Goal: Task Accomplishment & Management: Use online tool/utility

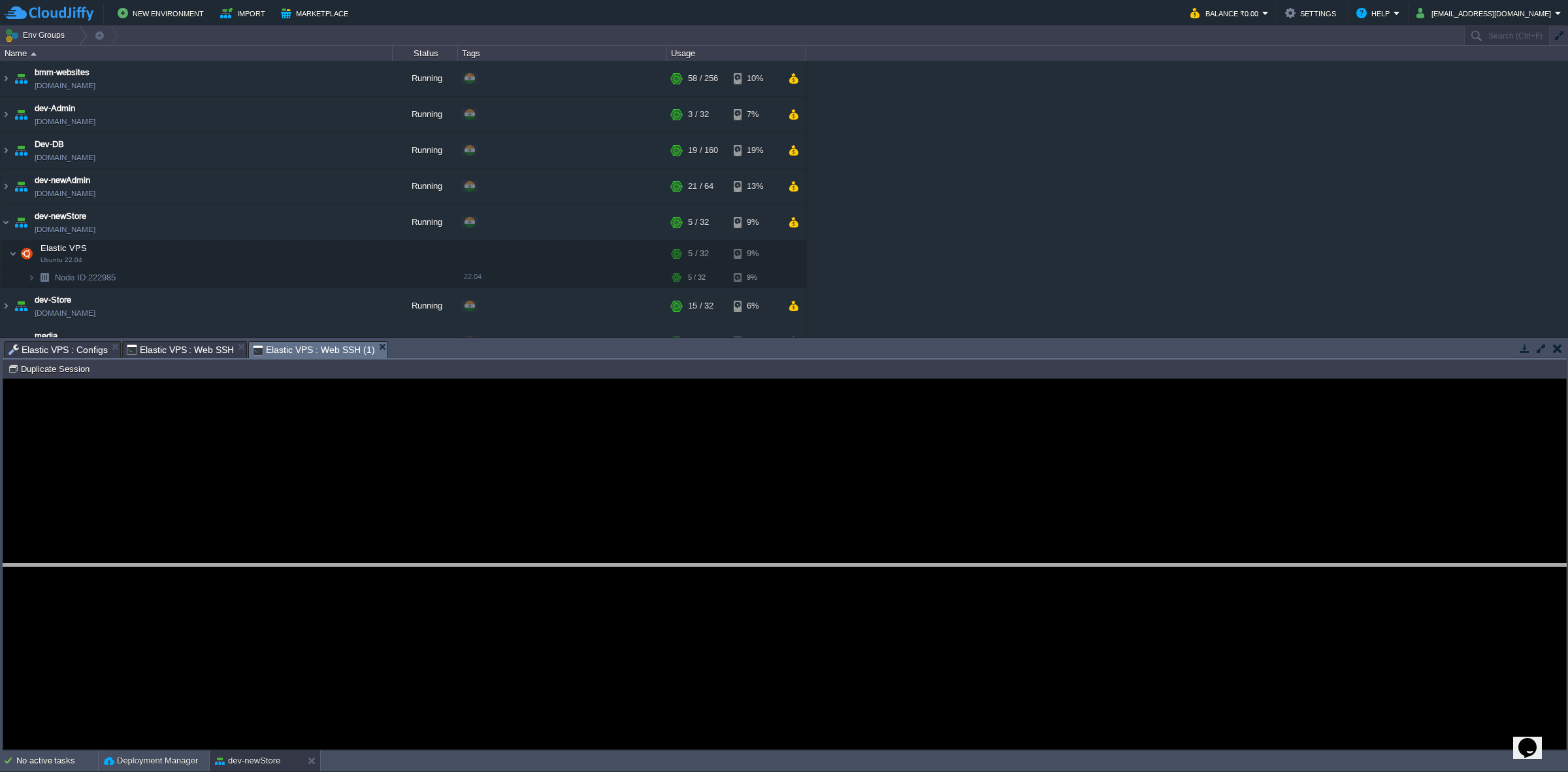
drag, startPoint x: 499, startPoint y: 358, endPoint x: 518, endPoint y: 588, distance: 230.8
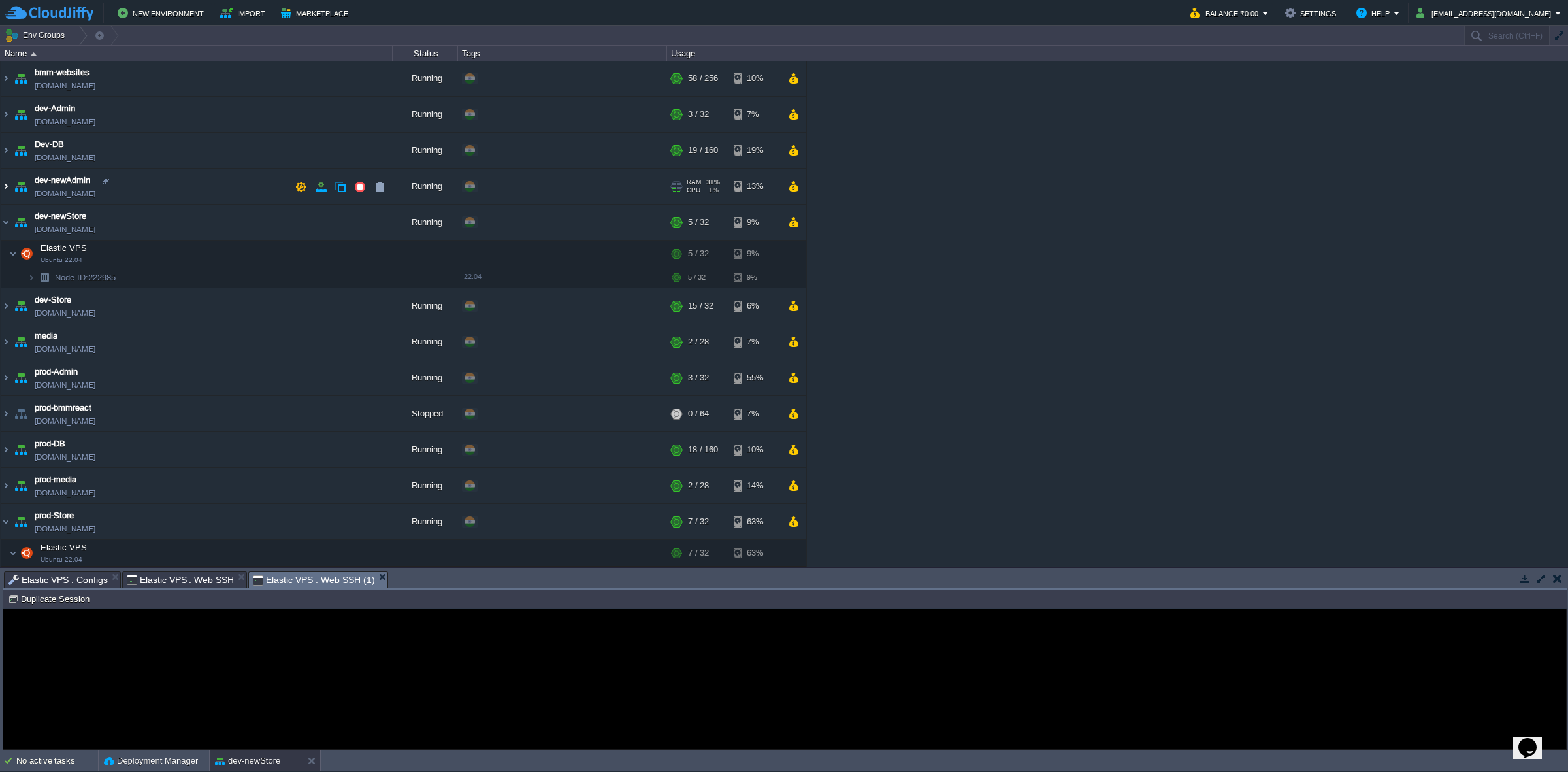
click at [7, 187] on img at bounding box center [6, 186] width 10 height 35
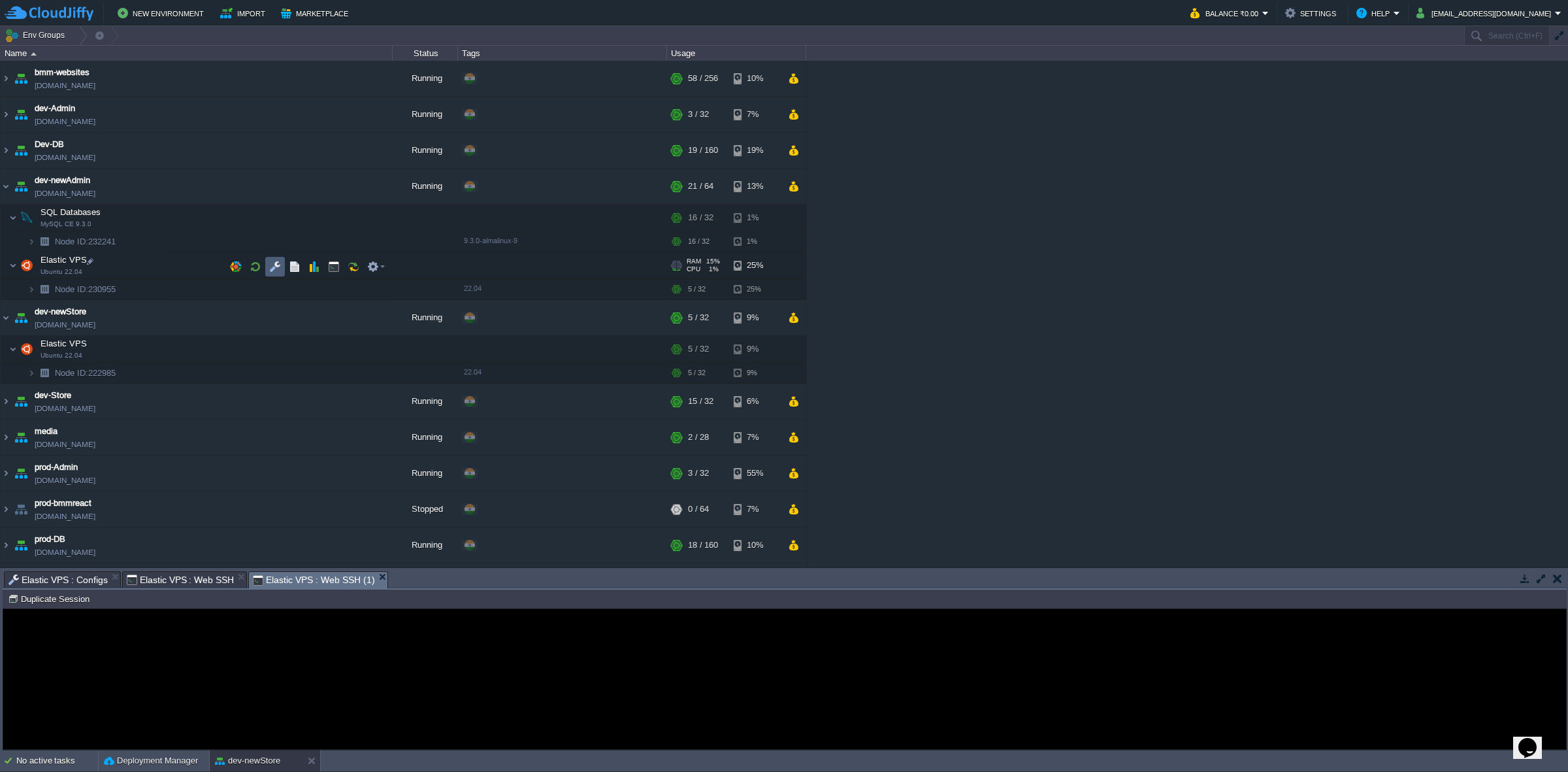
click at [265, 270] on td at bounding box center [275, 267] width 20 height 20
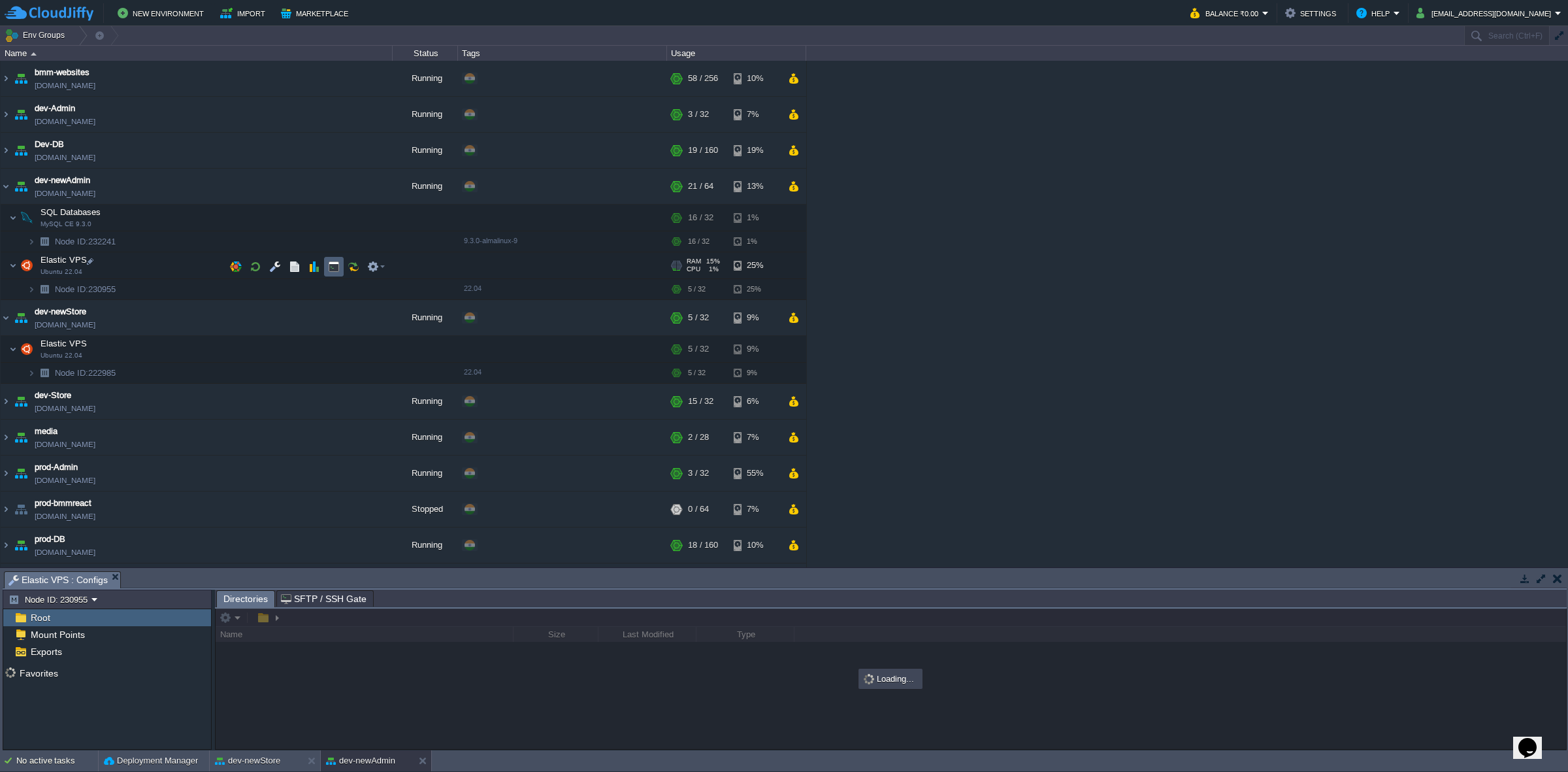
click at [330, 266] on button "button" at bounding box center [334, 267] width 11 height 11
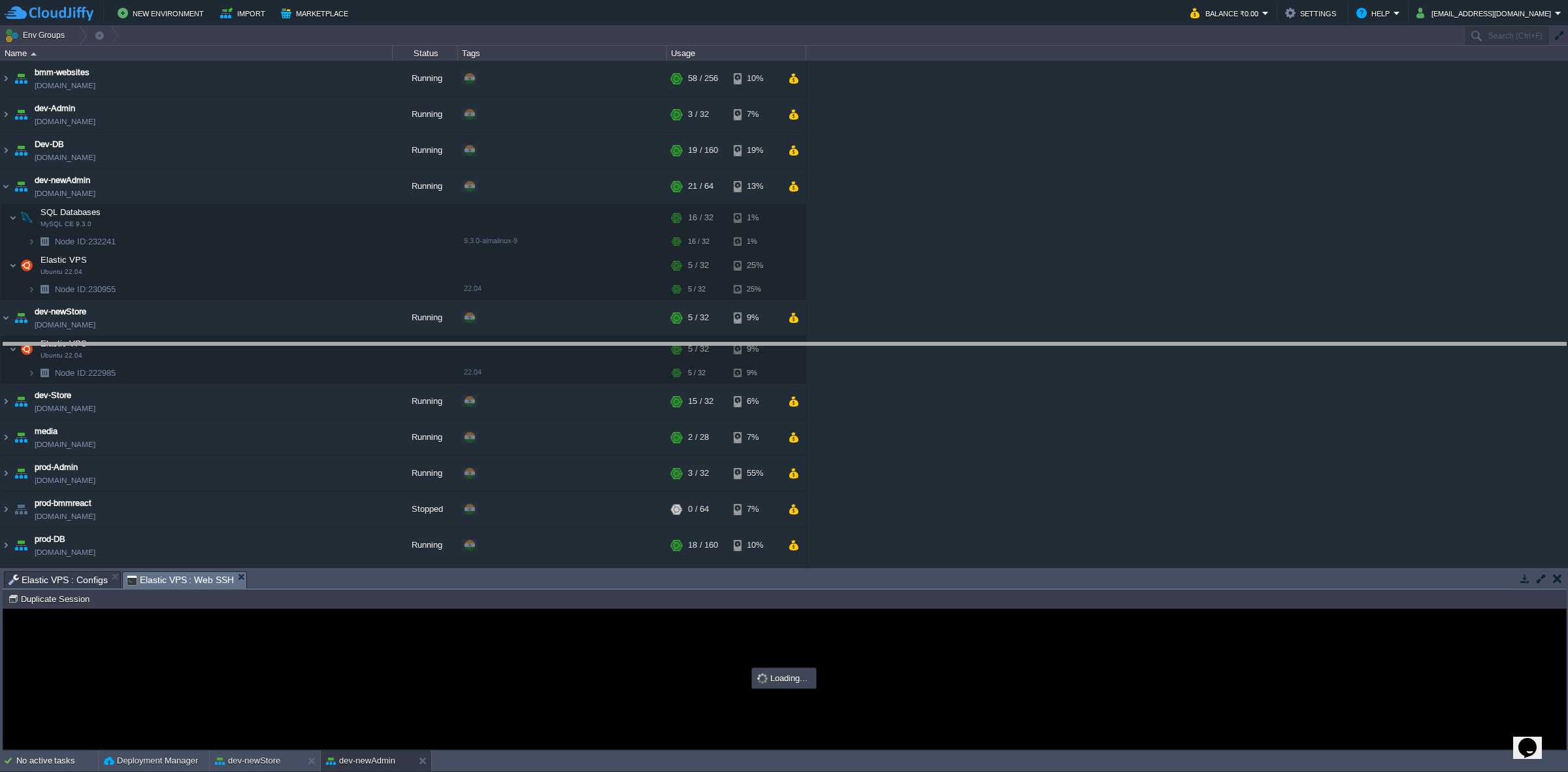
drag, startPoint x: 352, startPoint y: 578, endPoint x: 366, endPoint y: 314, distance: 264.4
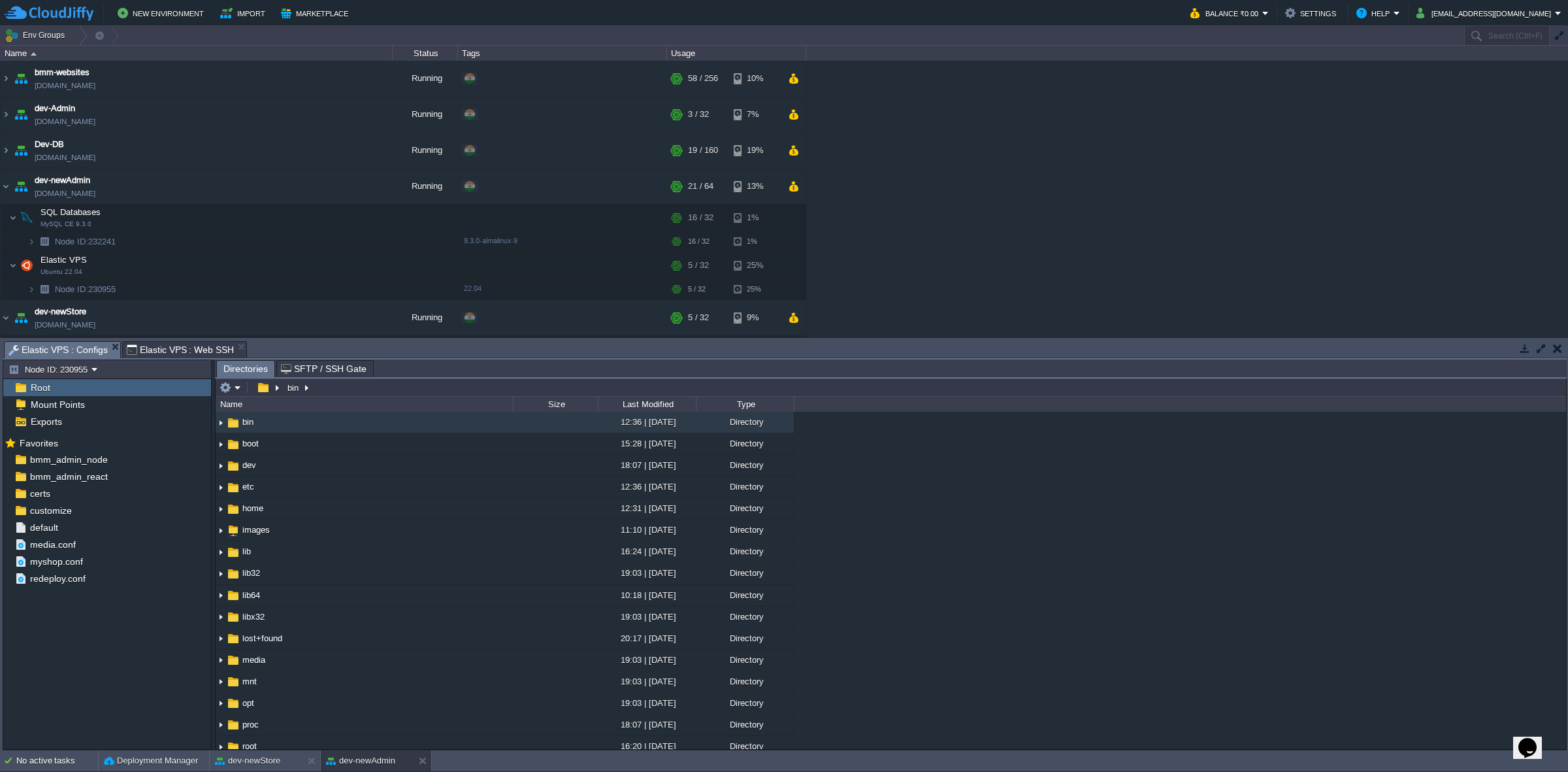
click at [66, 354] on span "Elastic VPS : Configs" at bounding box center [58, 349] width 99 height 16
click at [190, 478] on button "button" at bounding box center [193, 510] width 11 height 11
click at [207, 478] on span "Copy Path" at bounding box center [225, 529] width 40 height 10
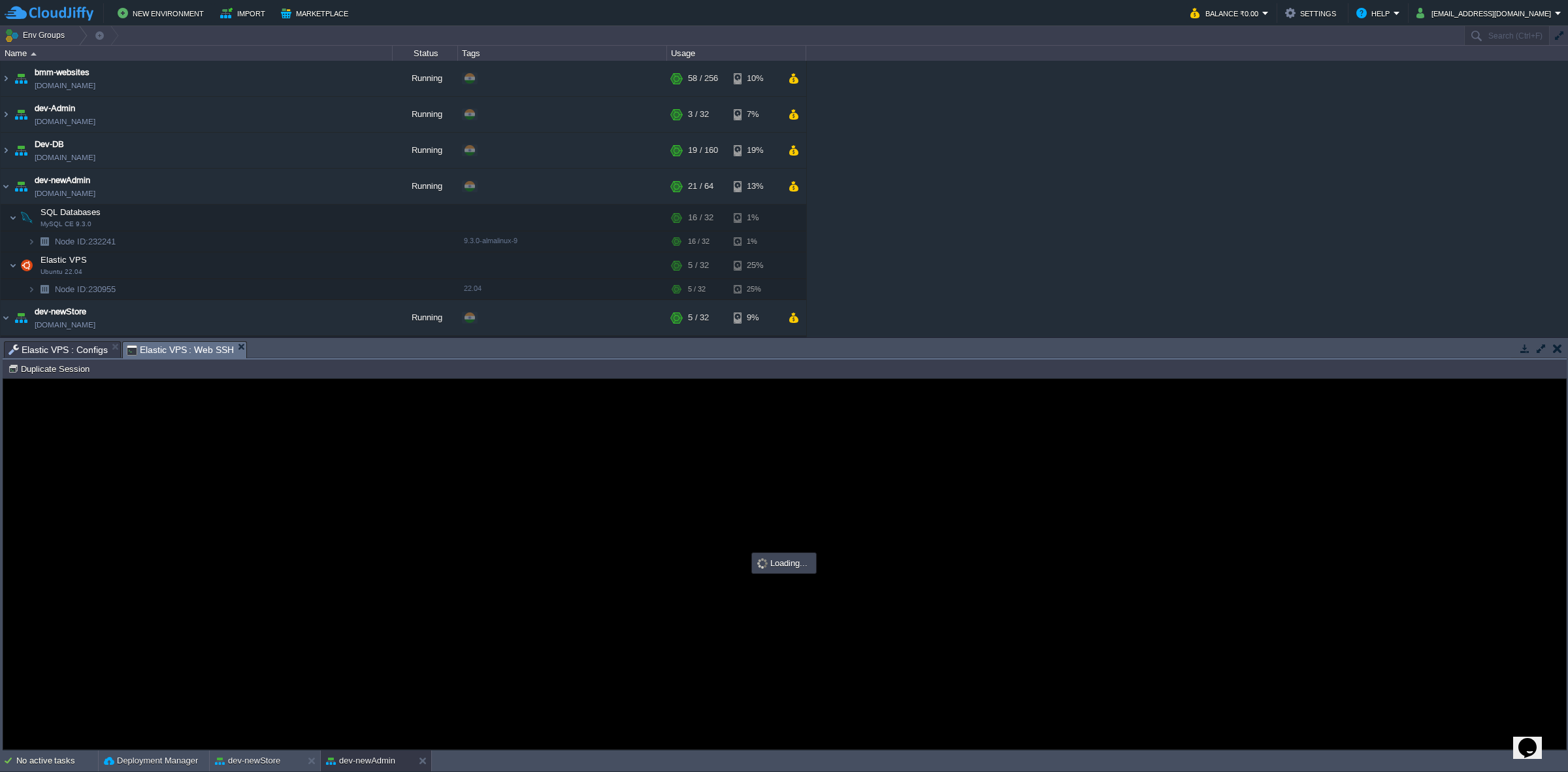
click at [181, 347] on span "Elastic VPS : Web SSH" at bounding box center [180, 349] width 108 height 16
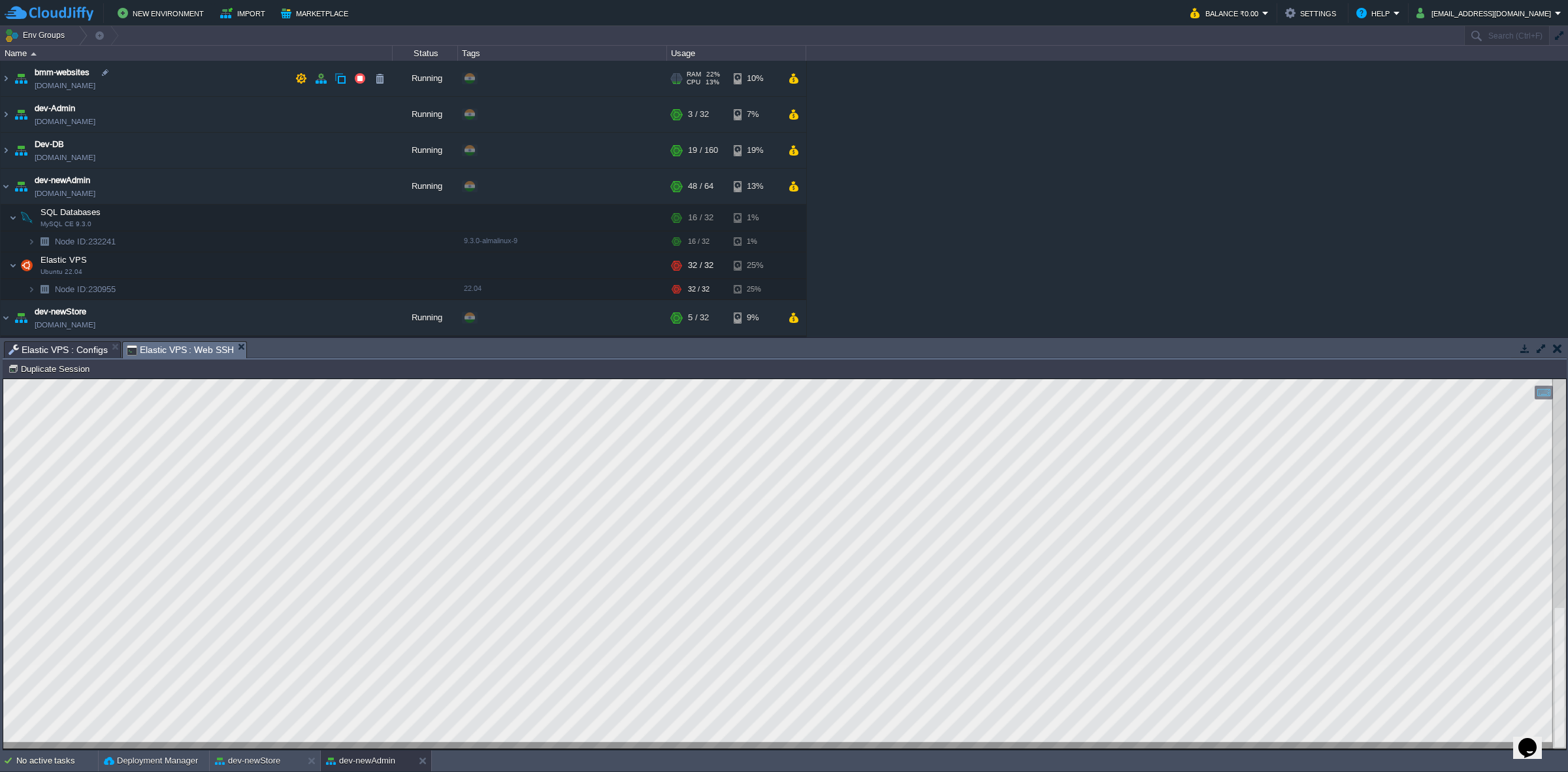
click at [11, 83] on img at bounding box center [20, 78] width 18 height 35
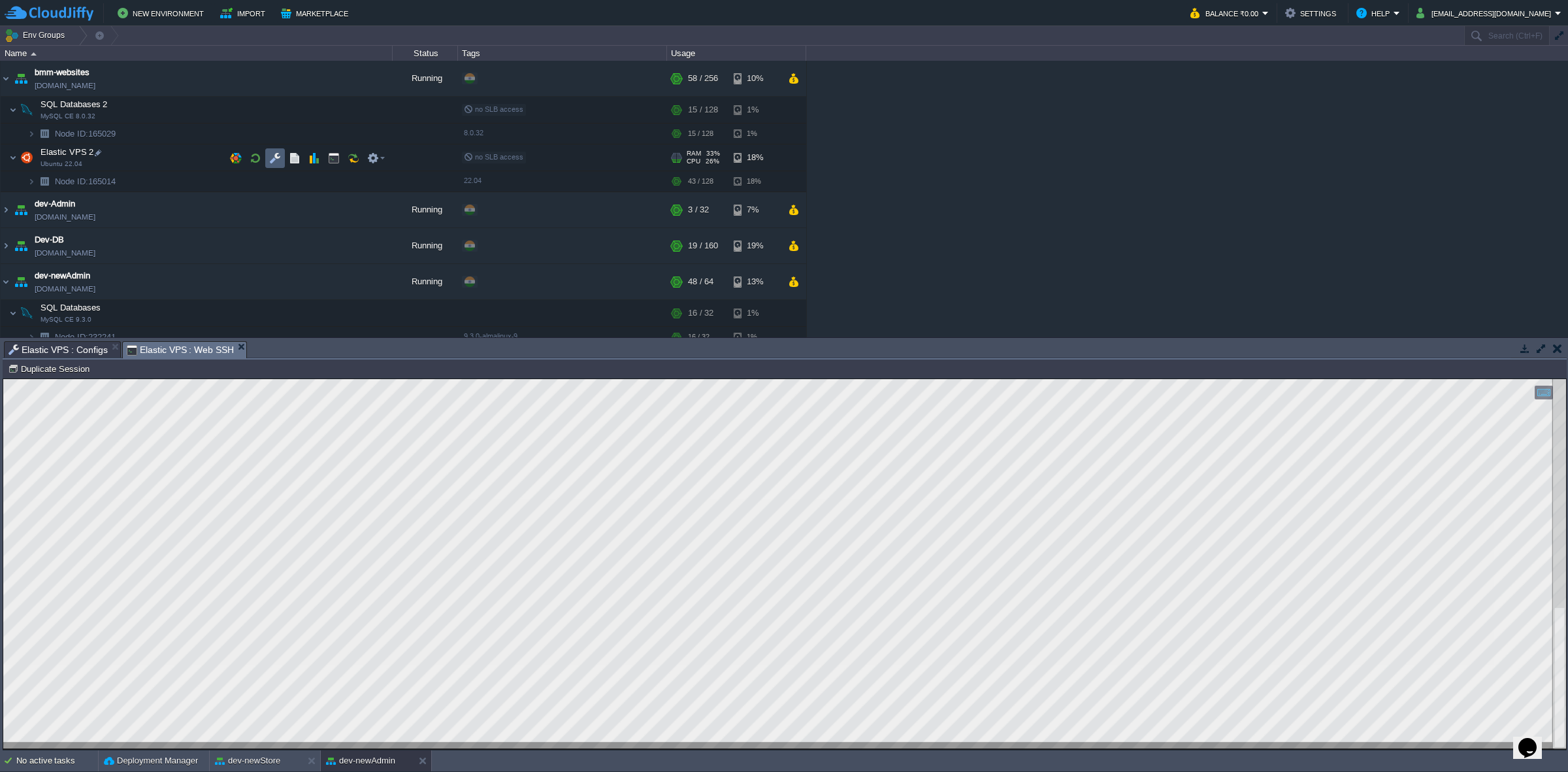
click at [276, 153] on button "button" at bounding box center [275, 158] width 11 height 11
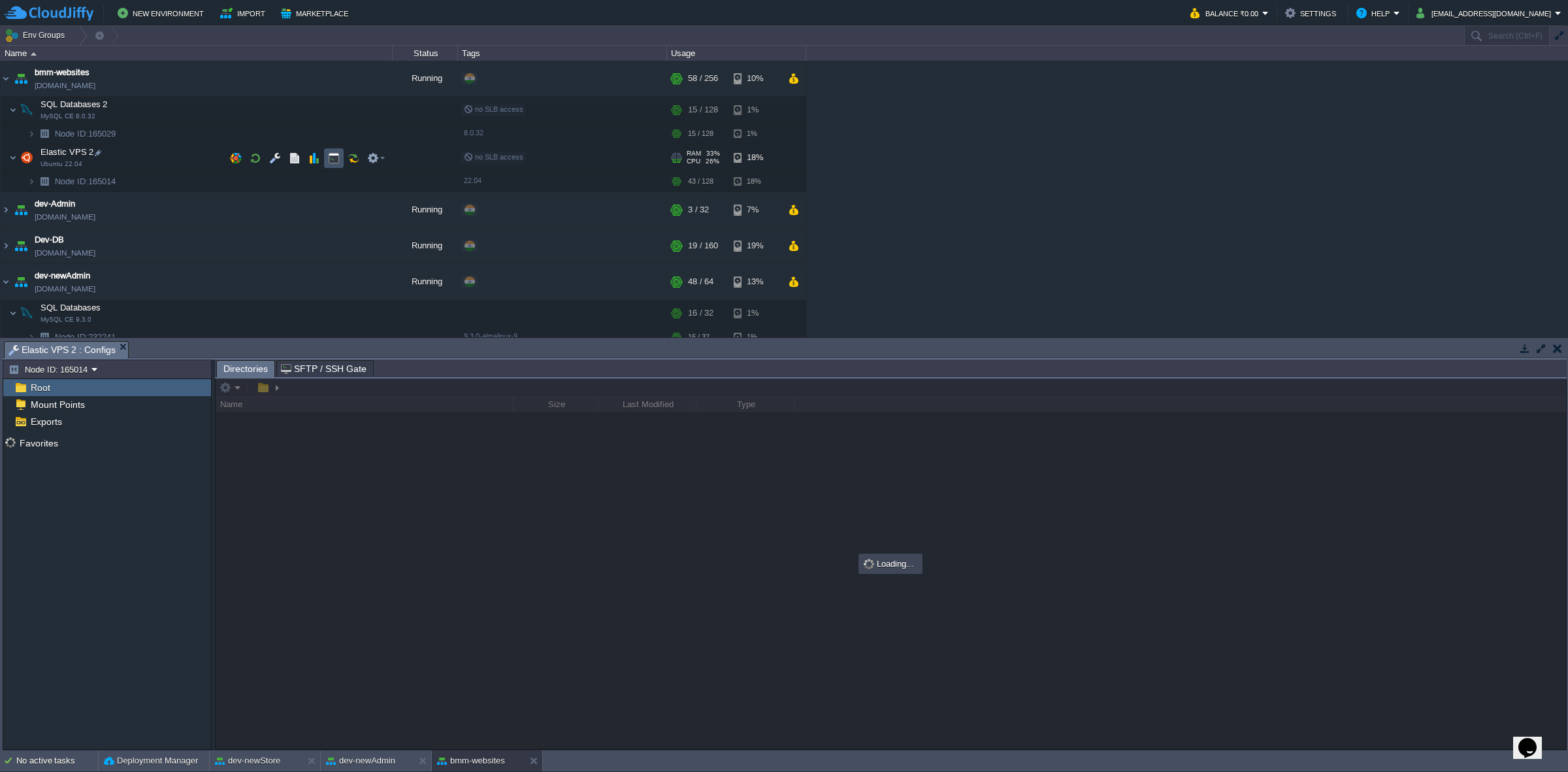
click at [335, 162] on button "button" at bounding box center [334, 158] width 11 height 11
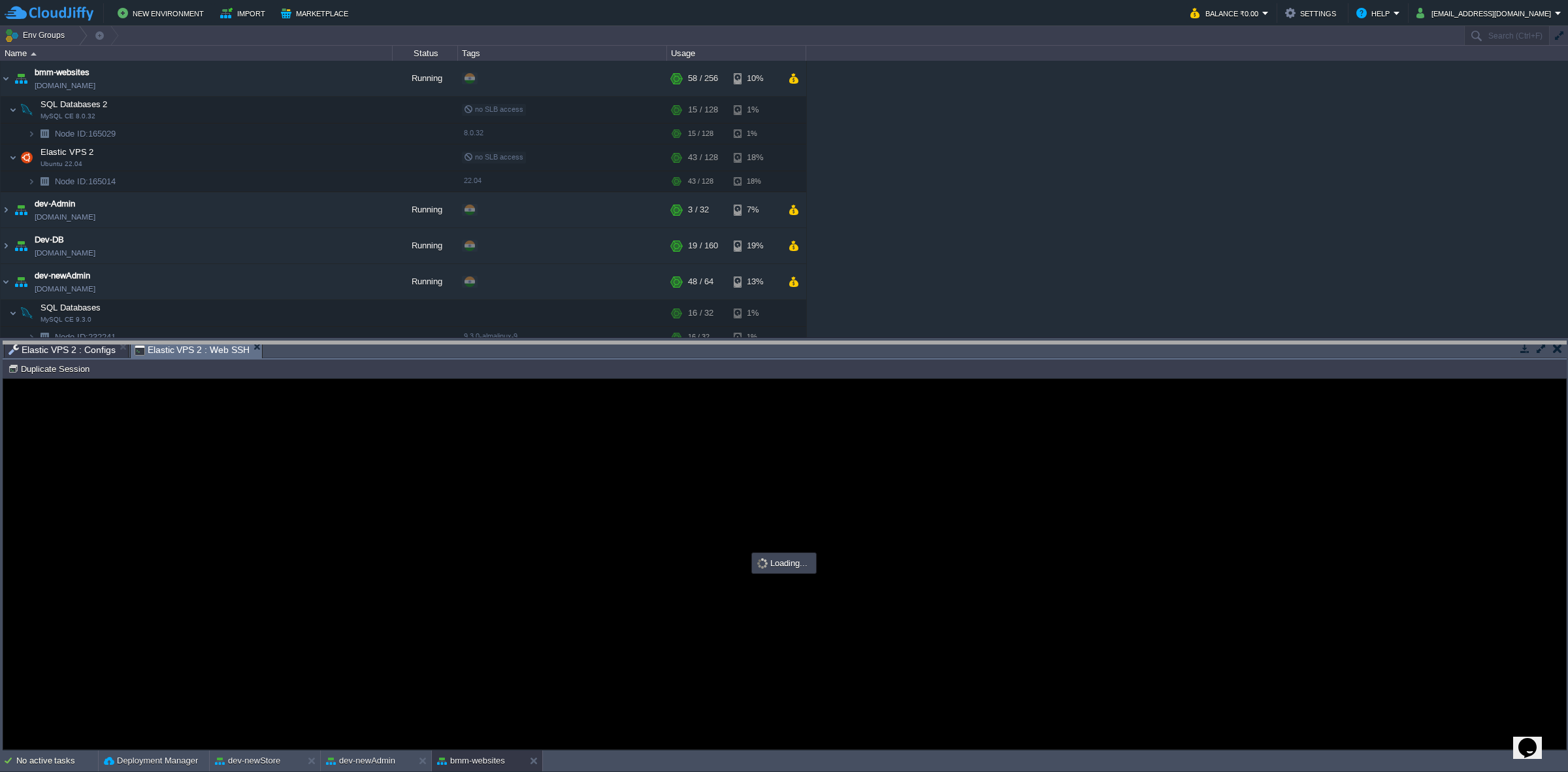
drag, startPoint x: 387, startPoint y: 355, endPoint x: 403, endPoint y: 220, distance: 135.9
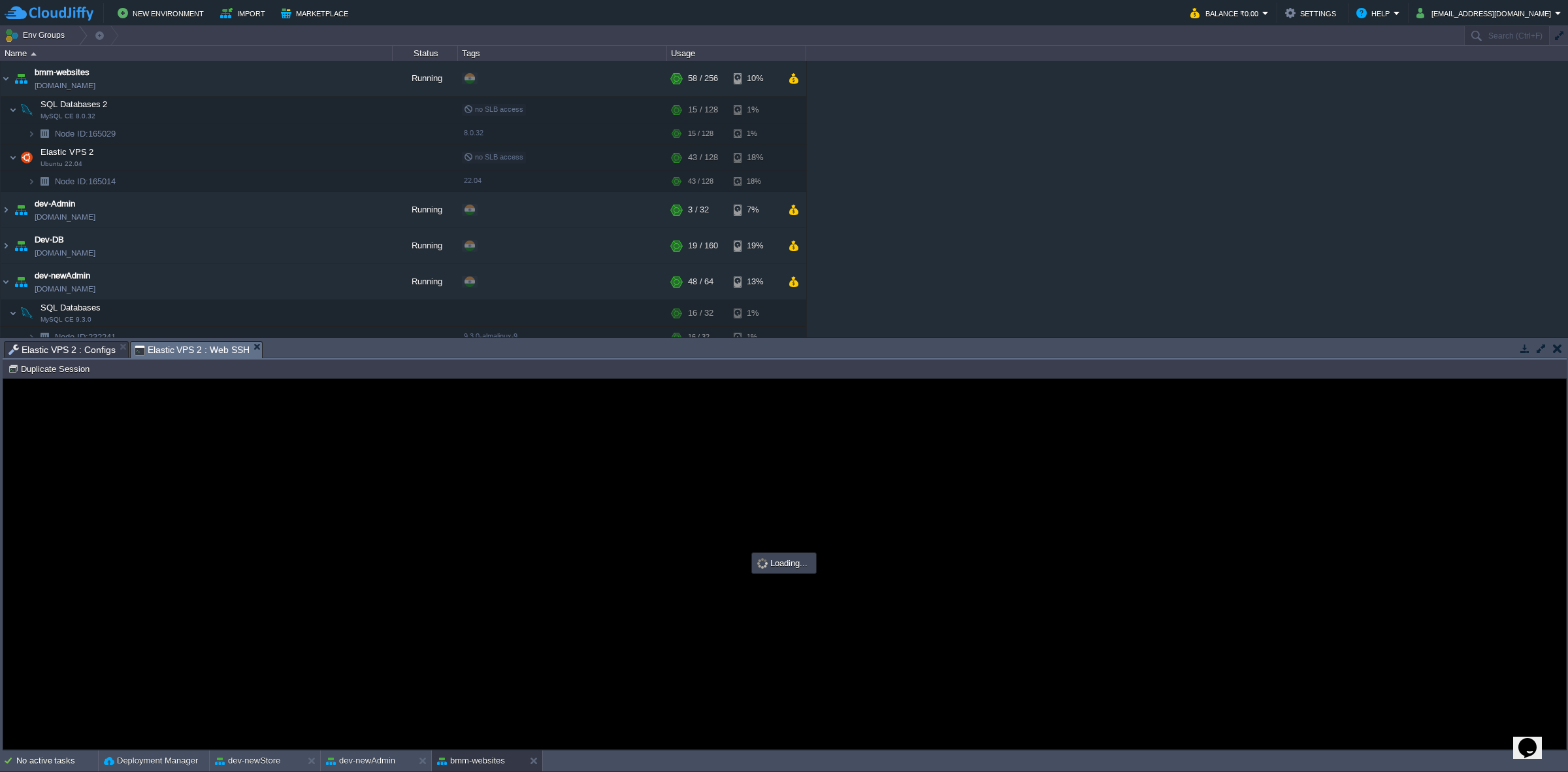
click at [83, 346] on span "Elastic VPS 2 : Configs" at bounding box center [62, 349] width 108 height 15
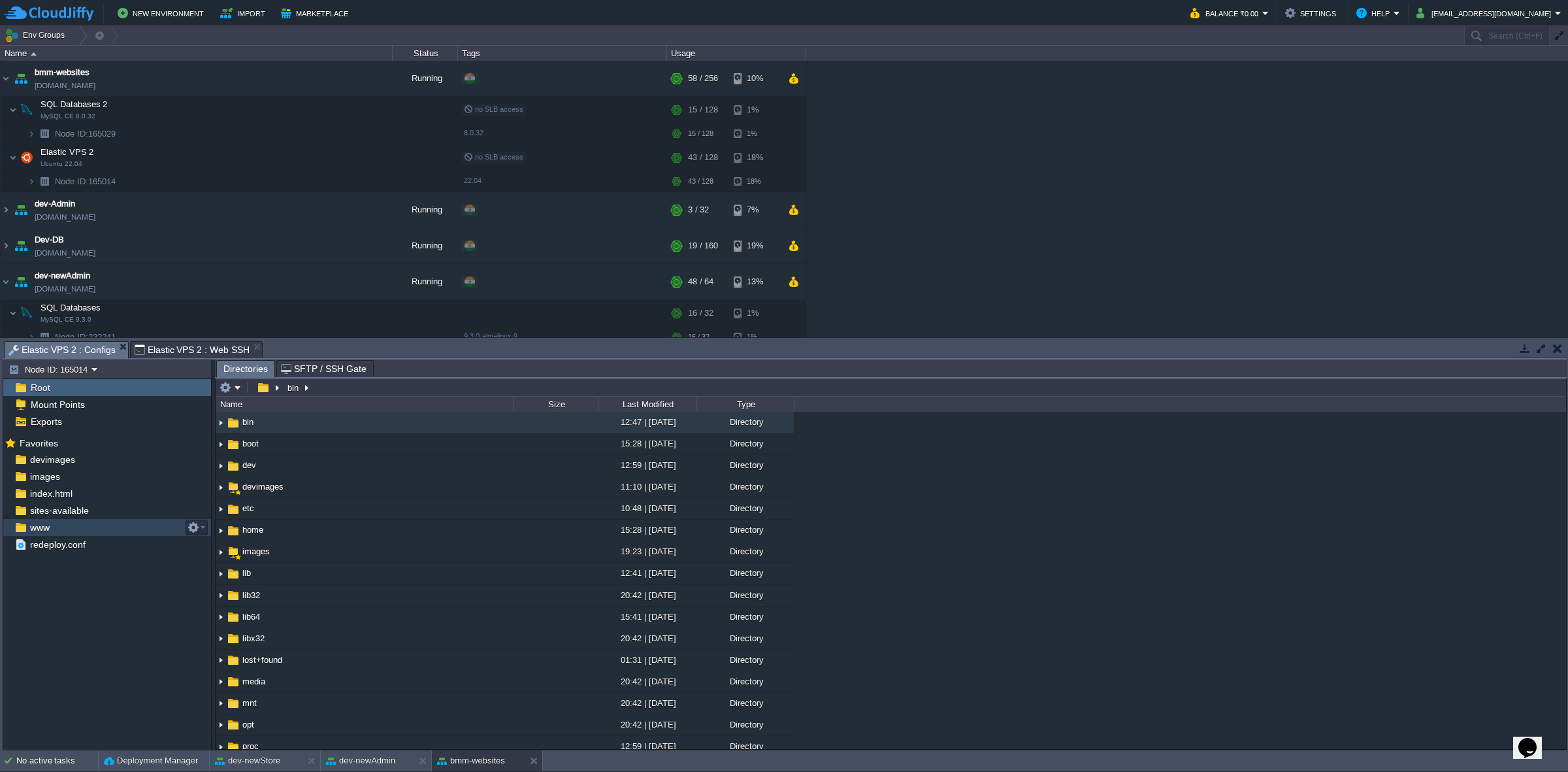
click at [107, 478] on div "www" at bounding box center [107, 527] width 207 height 17
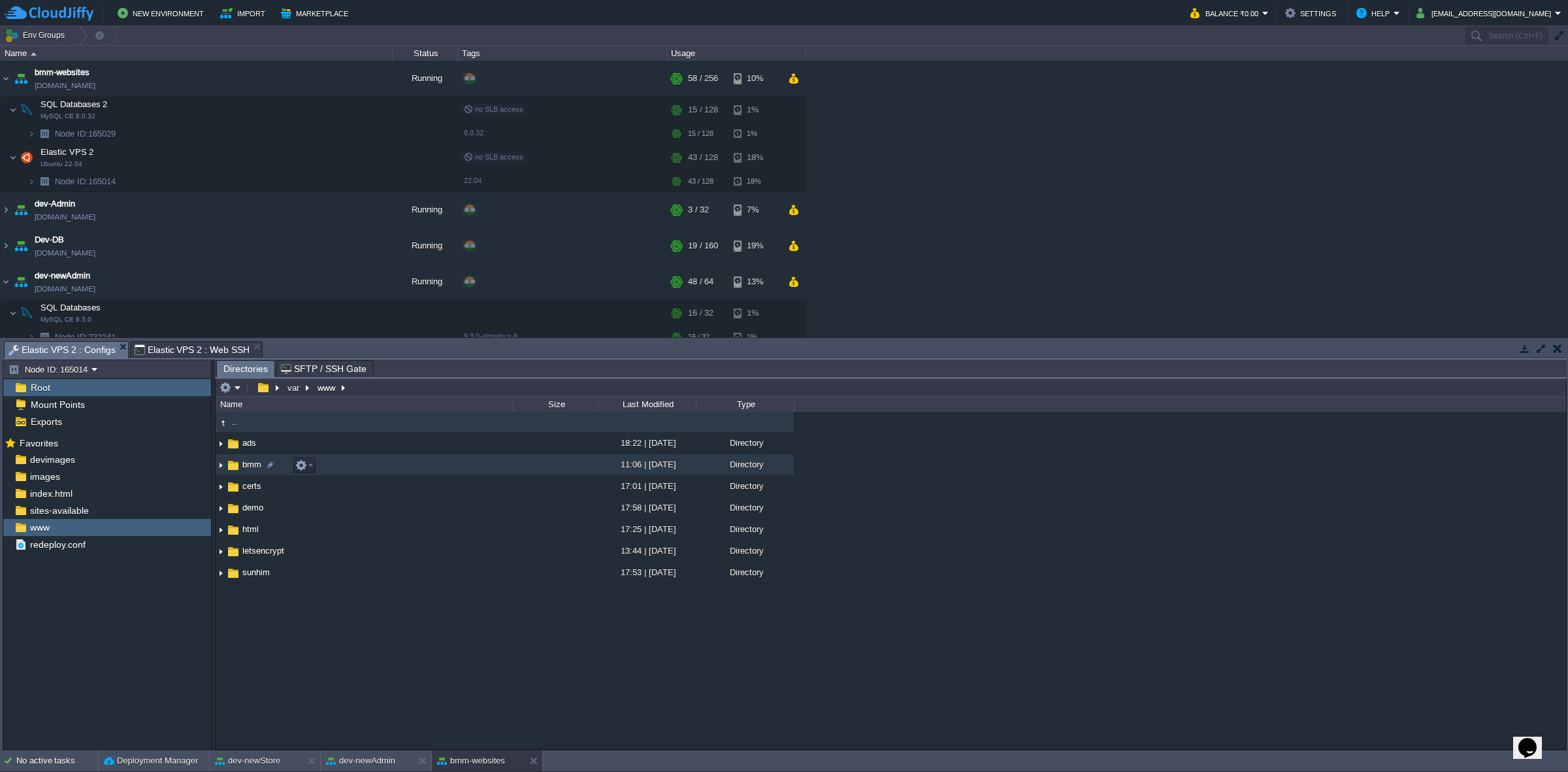
click at [220, 463] on img at bounding box center [221, 465] width 10 height 20
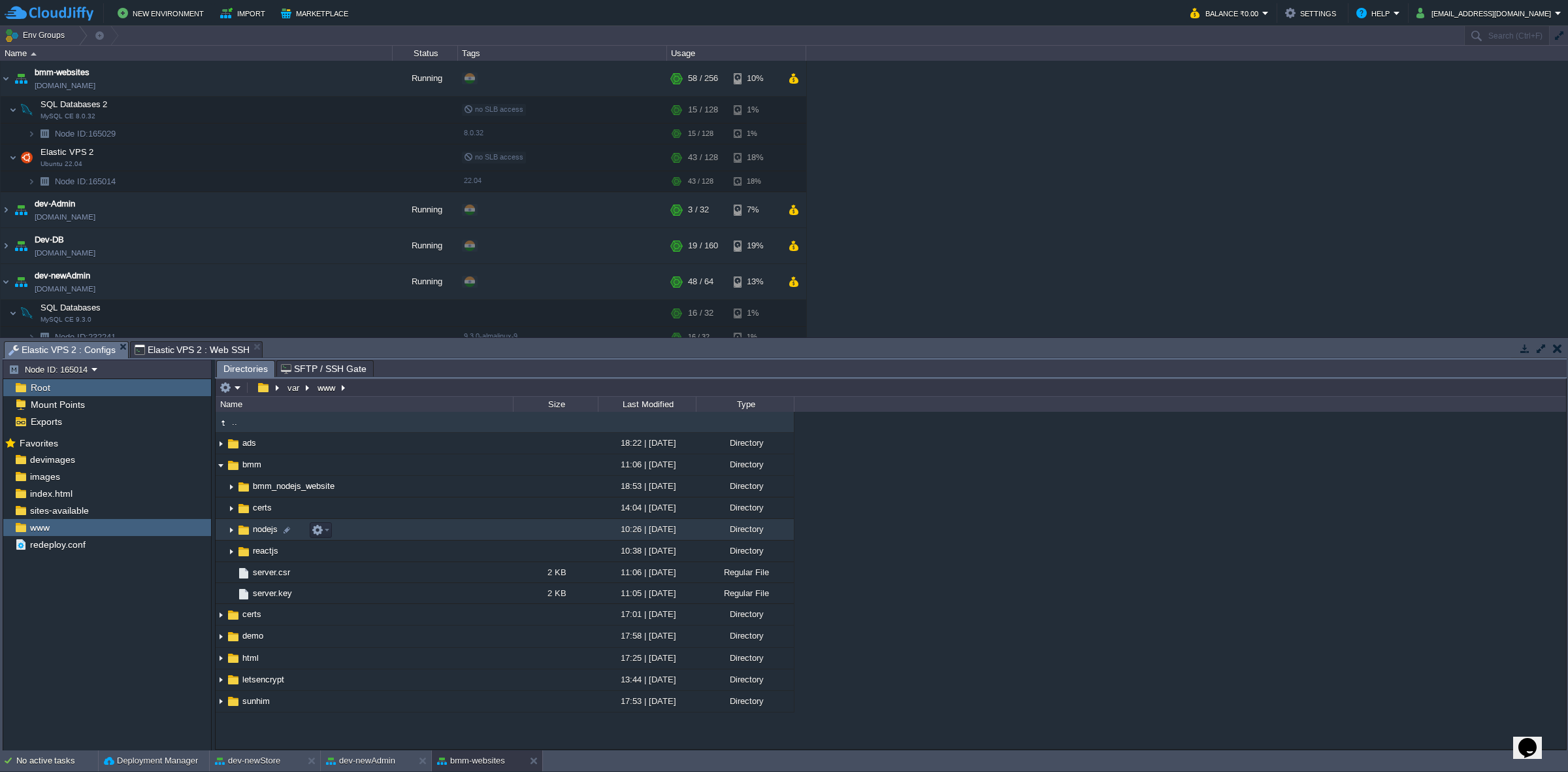
click at [224, 478] on img at bounding box center [221, 525] width 10 height 11
click at [228, 478] on img at bounding box center [231, 529] width 10 height 20
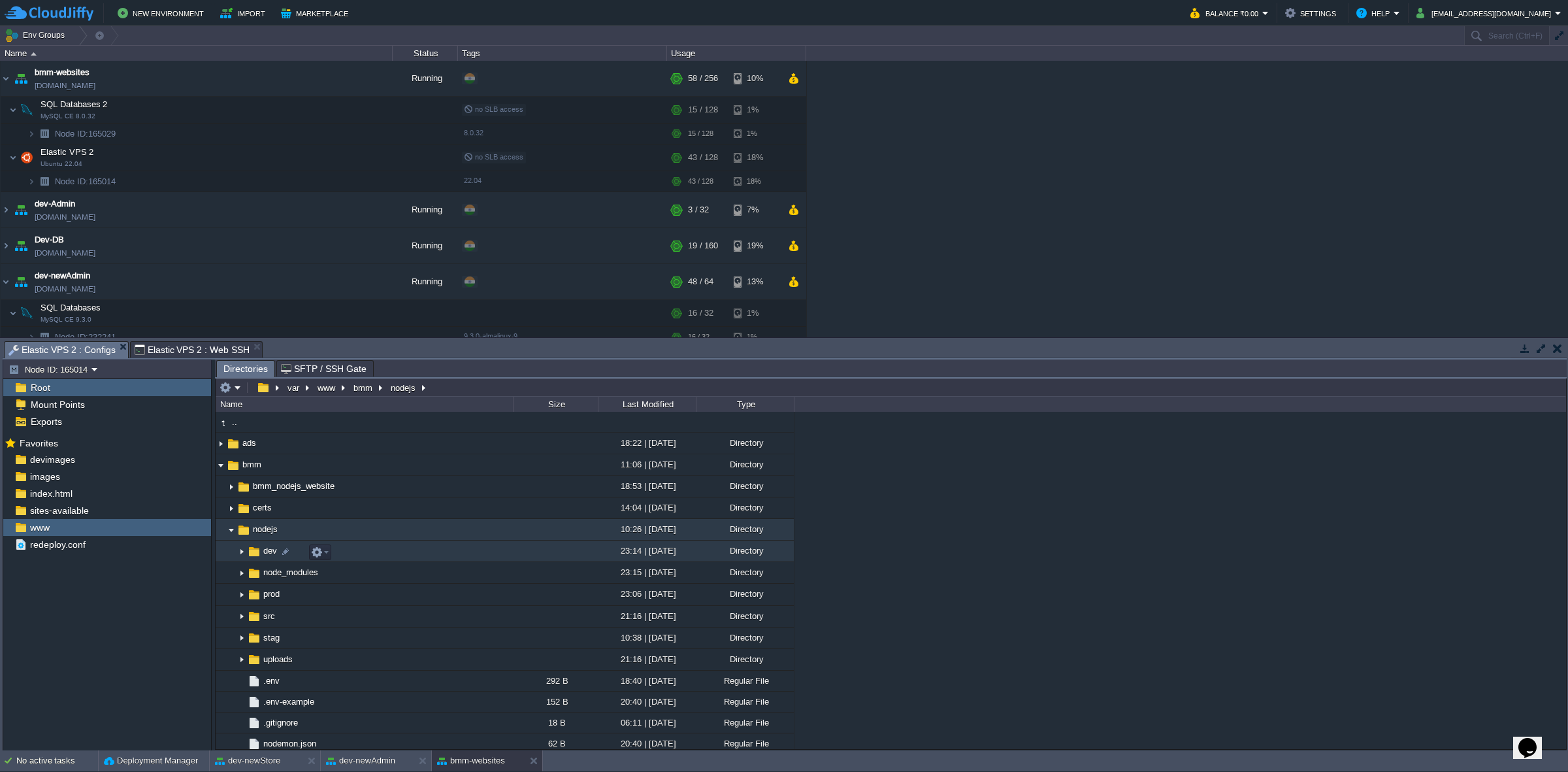
click at [241, 478] on img at bounding box center [242, 551] width 10 height 20
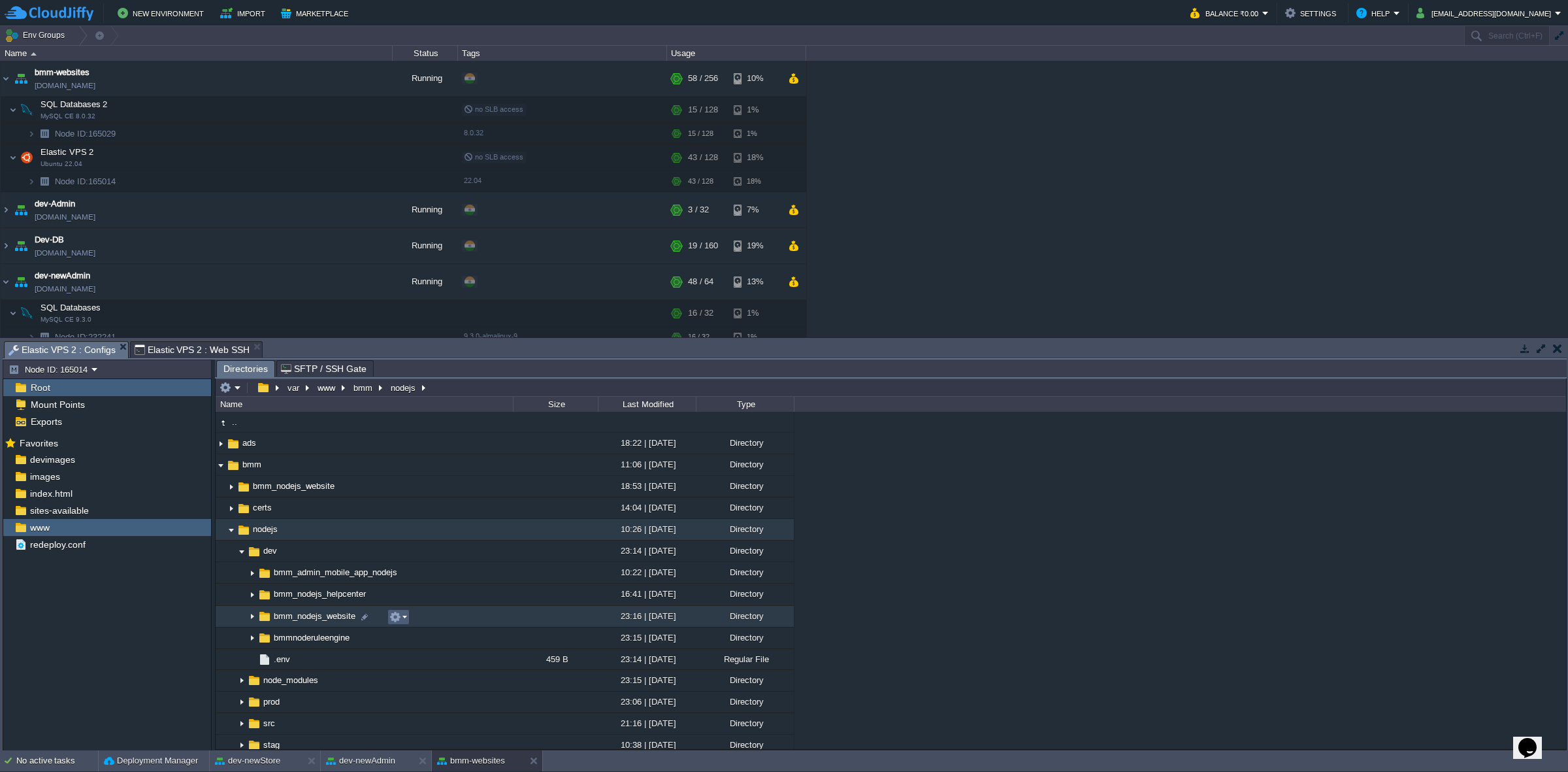
click at [407, 478] on td at bounding box center [398, 617] width 22 height 15
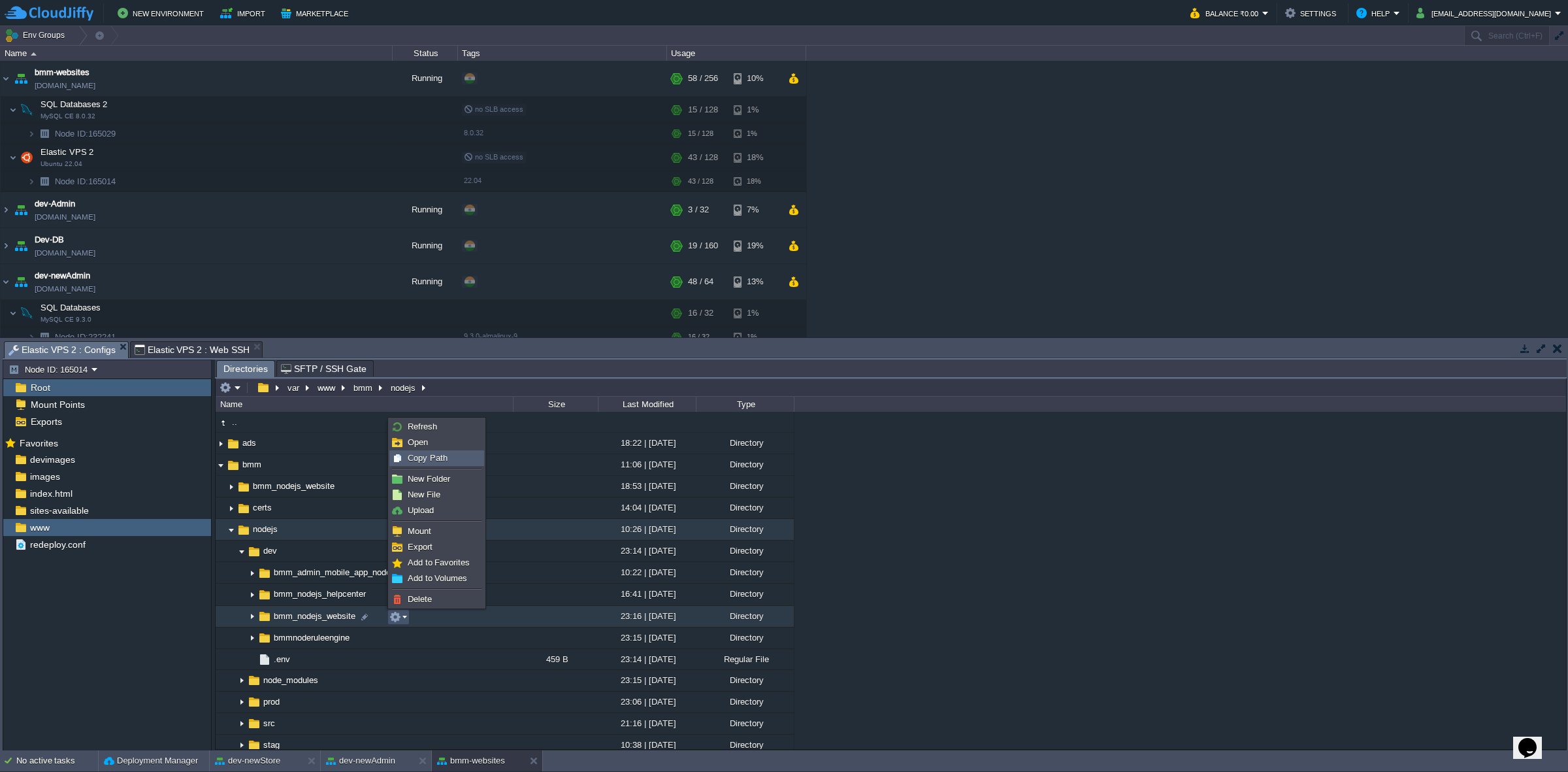
click at [428, 456] on span "Copy Path" at bounding box center [428, 458] width 40 height 10
type textarea "/var/www/bmm/nodejs/dev/bmm_nodejs_website"
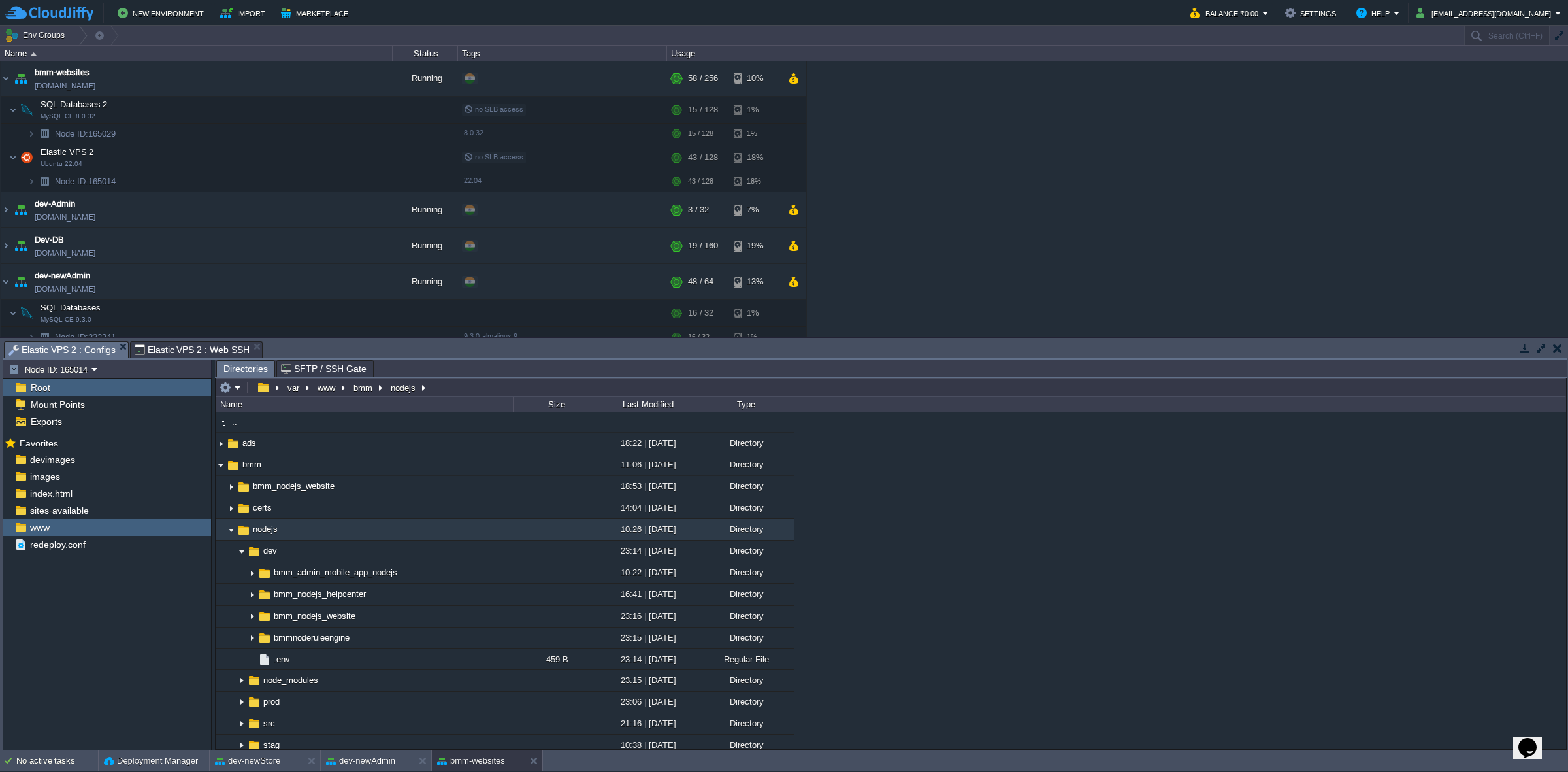
type input "#000000"
click at [207, 350] on span "Elastic VPS 2 : Web SSH" at bounding box center [191, 349] width 115 height 15
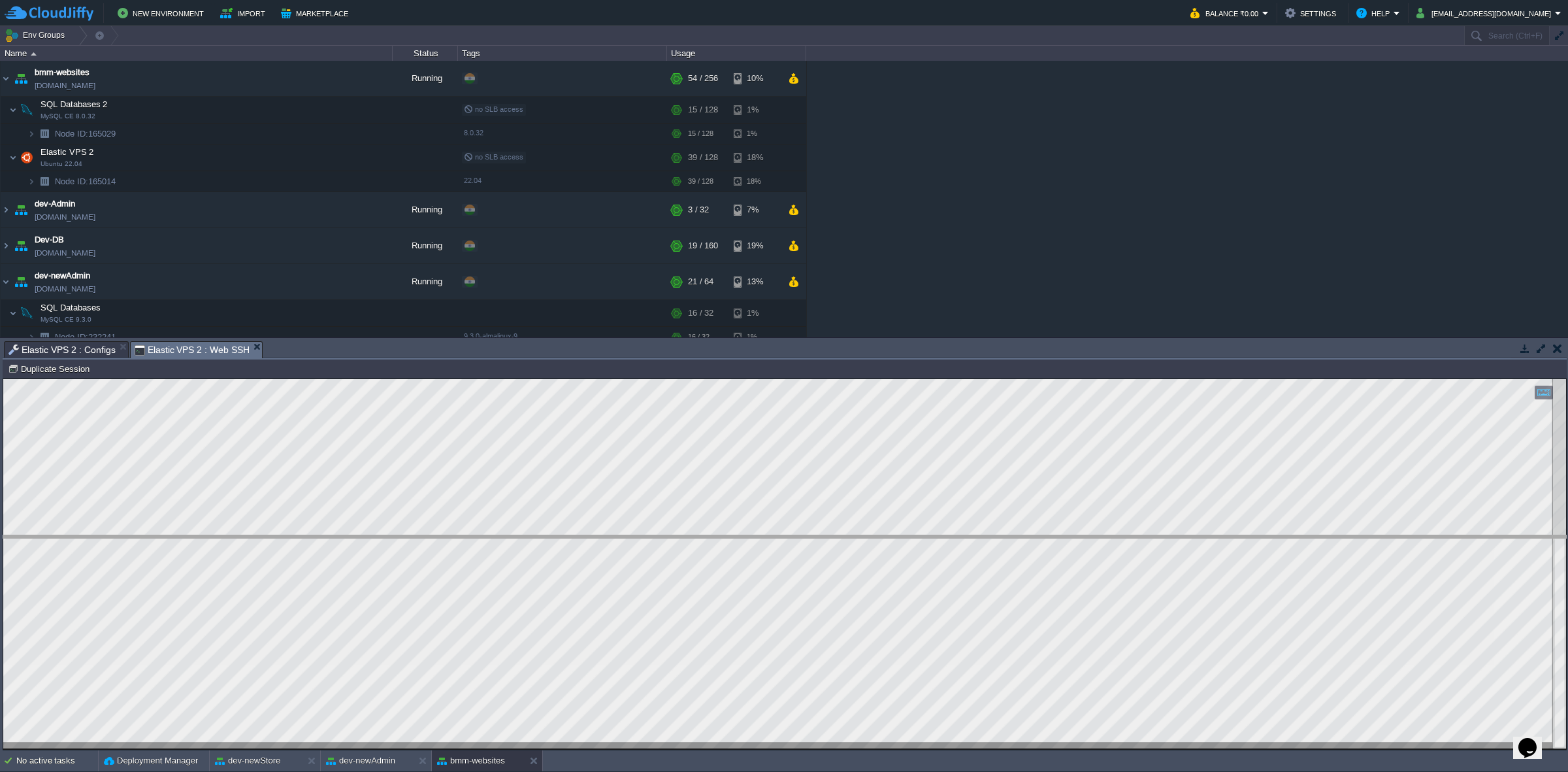
drag, startPoint x: 386, startPoint y: 349, endPoint x: 410, endPoint y: 544, distance: 196.5
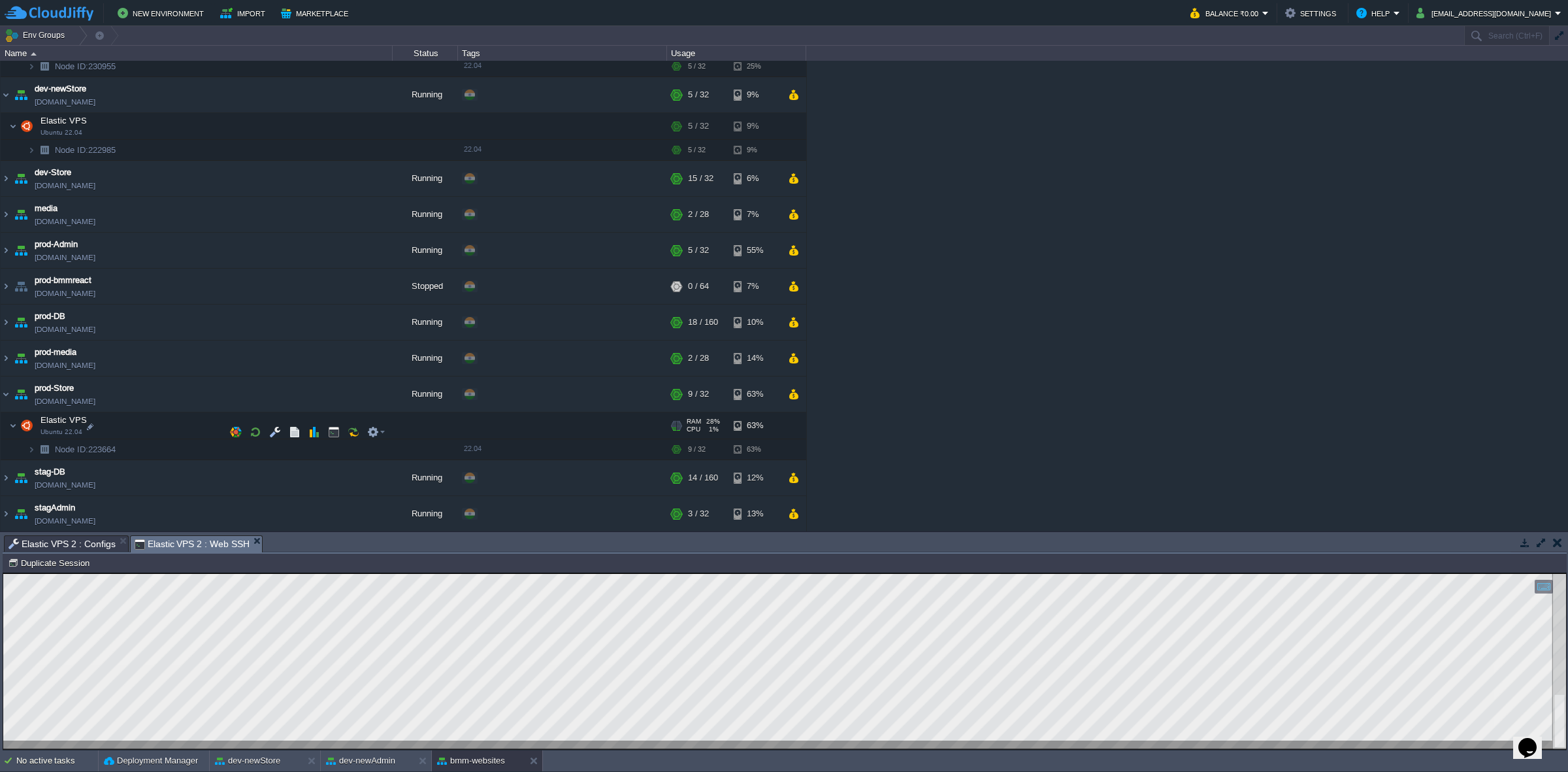
scroll to position [314, 0]
click at [4, 406] on img at bounding box center [6, 398] width 10 height 35
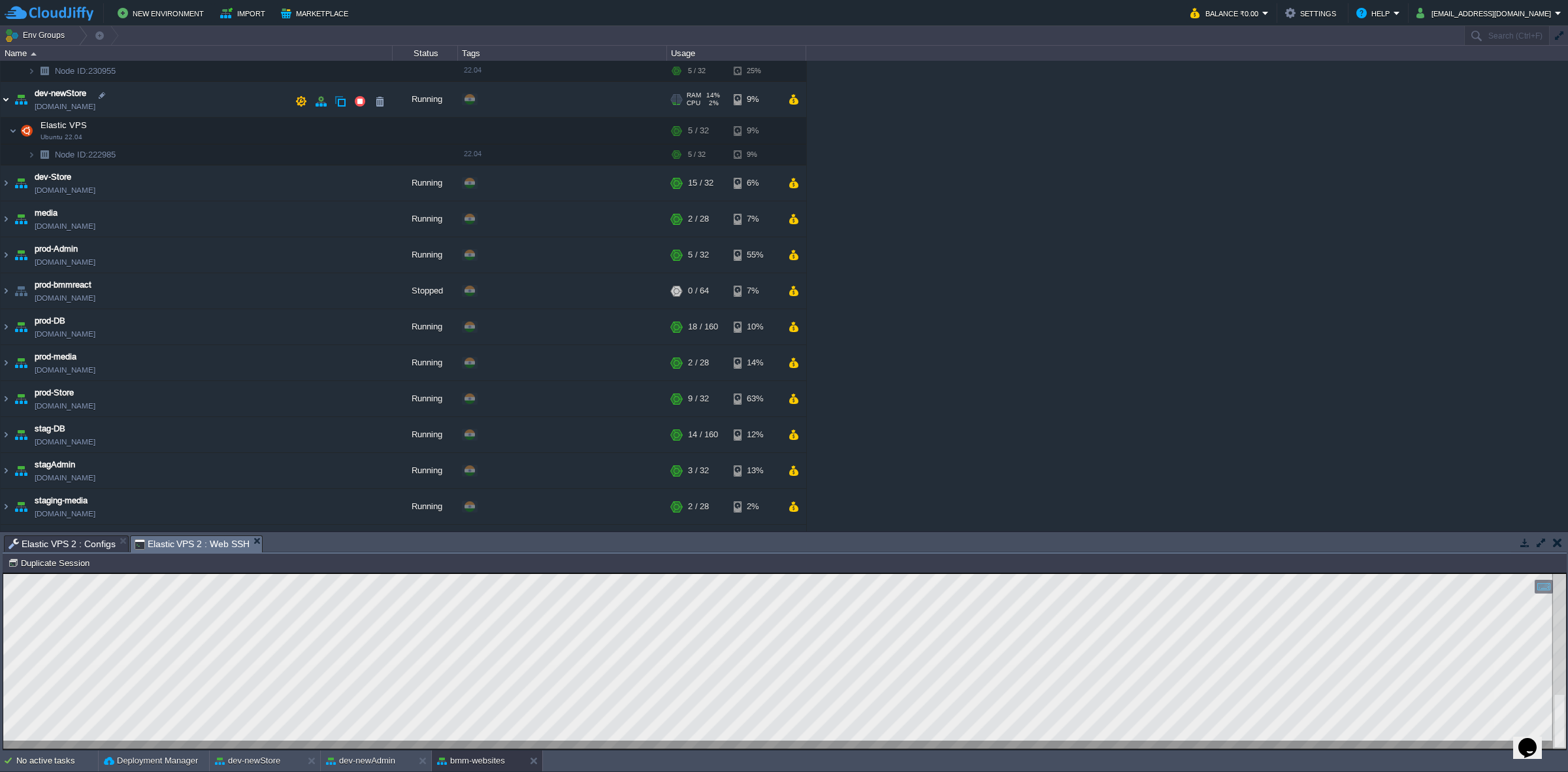
click at [8, 102] on img at bounding box center [6, 99] width 10 height 35
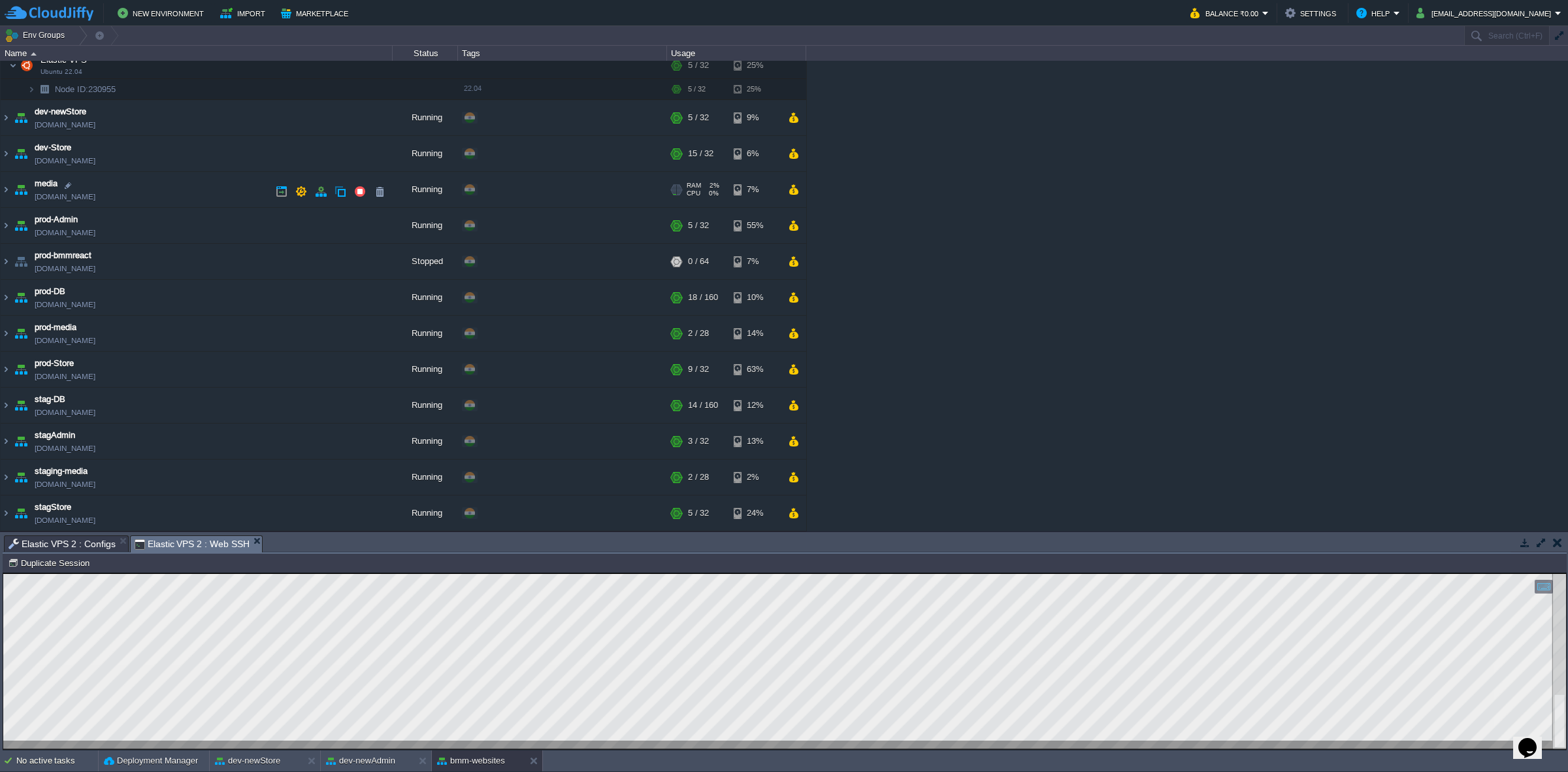
scroll to position [53, 0]
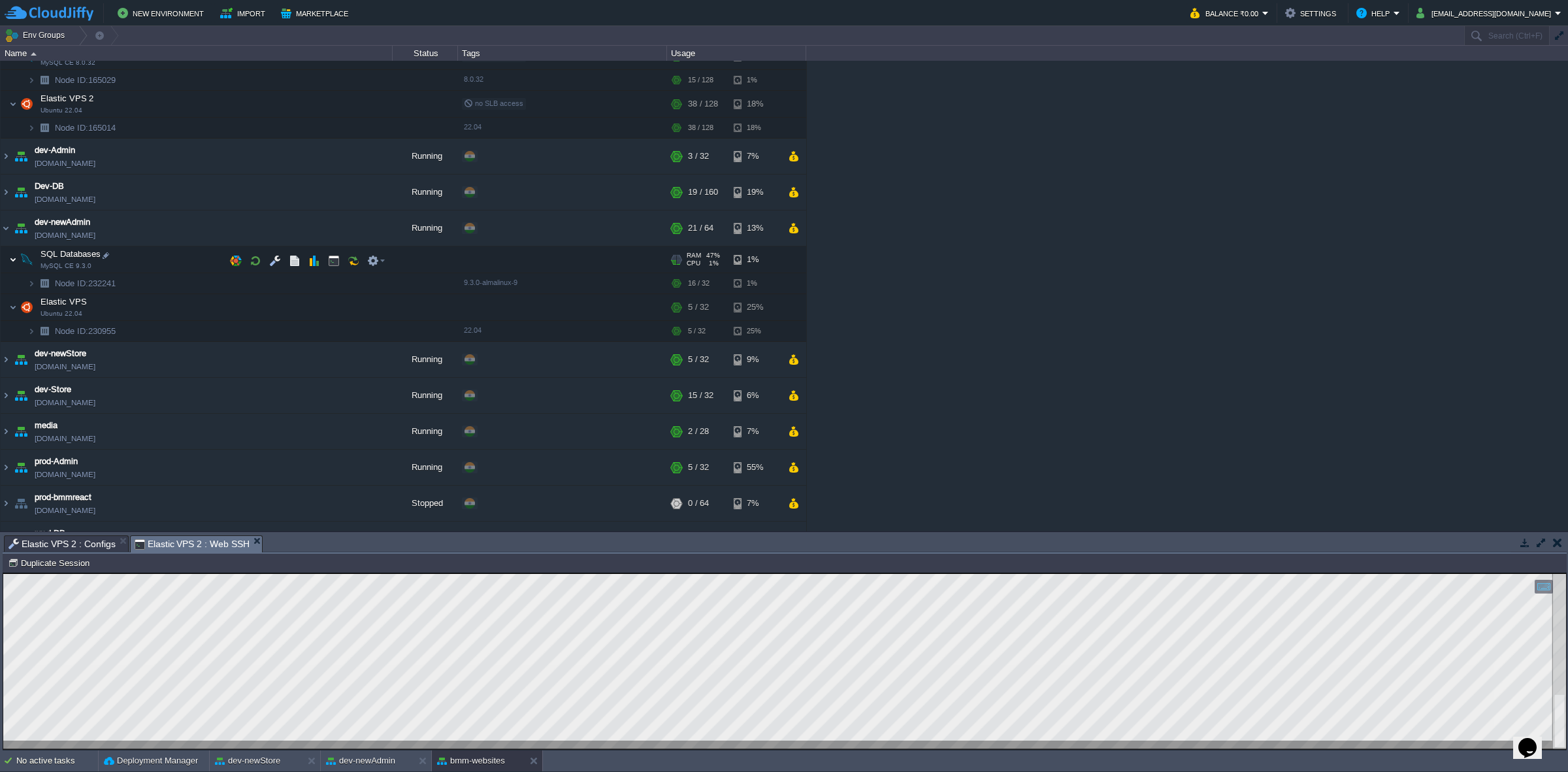
click at [15, 256] on img at bounding box center [13, 259] width 8 height 26
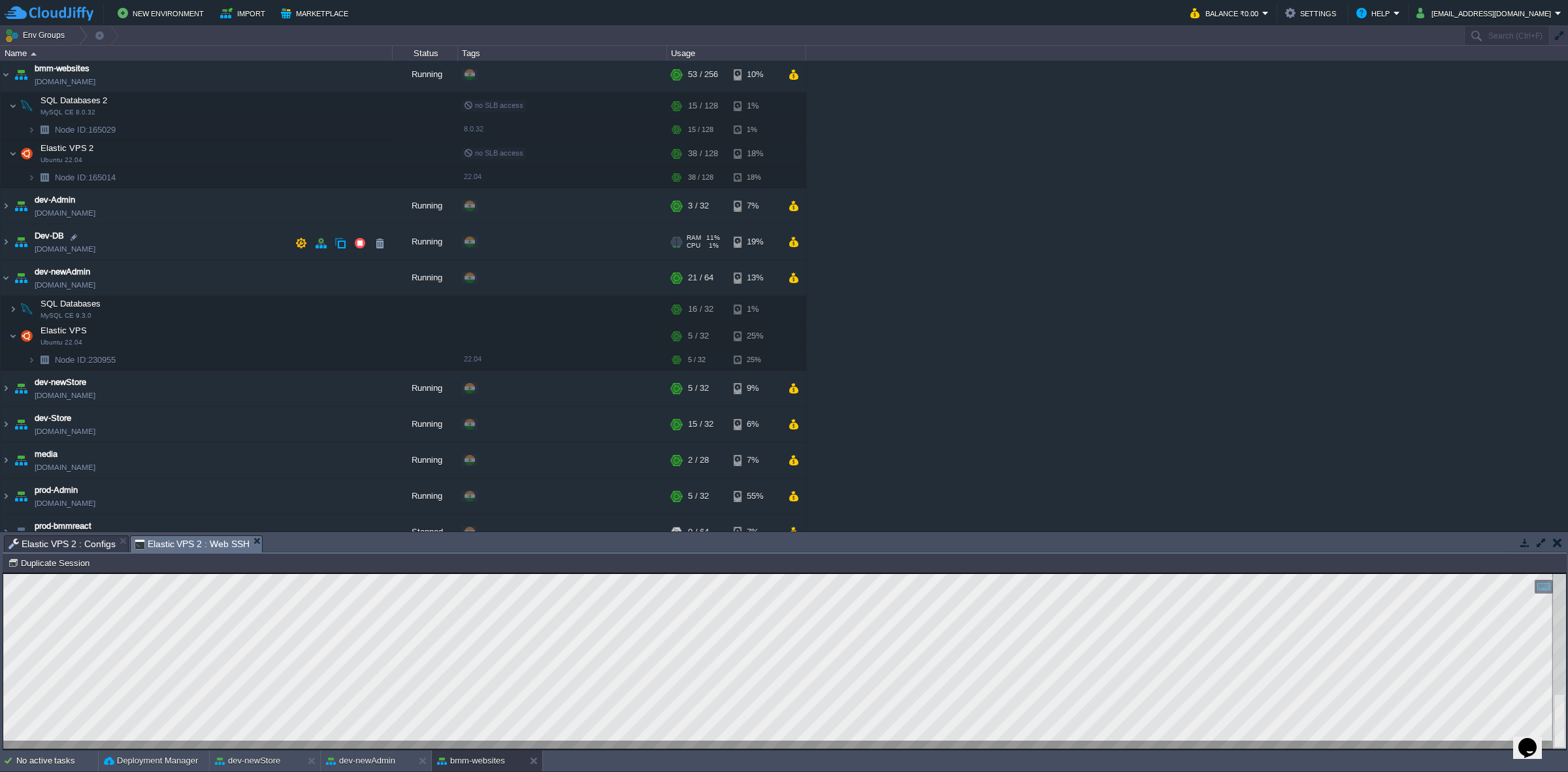
scroll to position [0, 0]
click at [8, 279] on img at bounding box center [6, 281] width 10 height 35
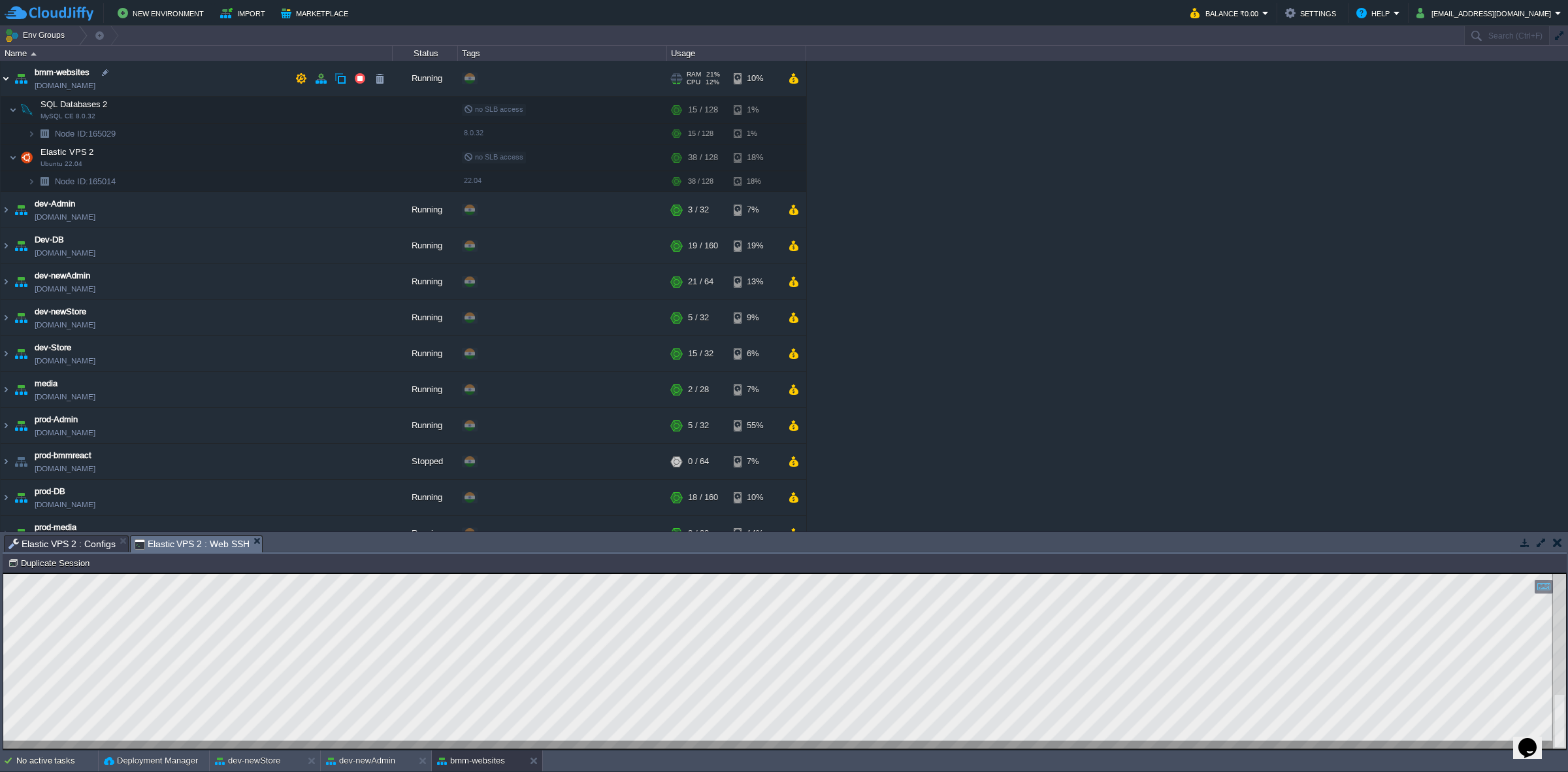
click at [8, 86] on img at bounding box center [6, 78] width 10 height 35
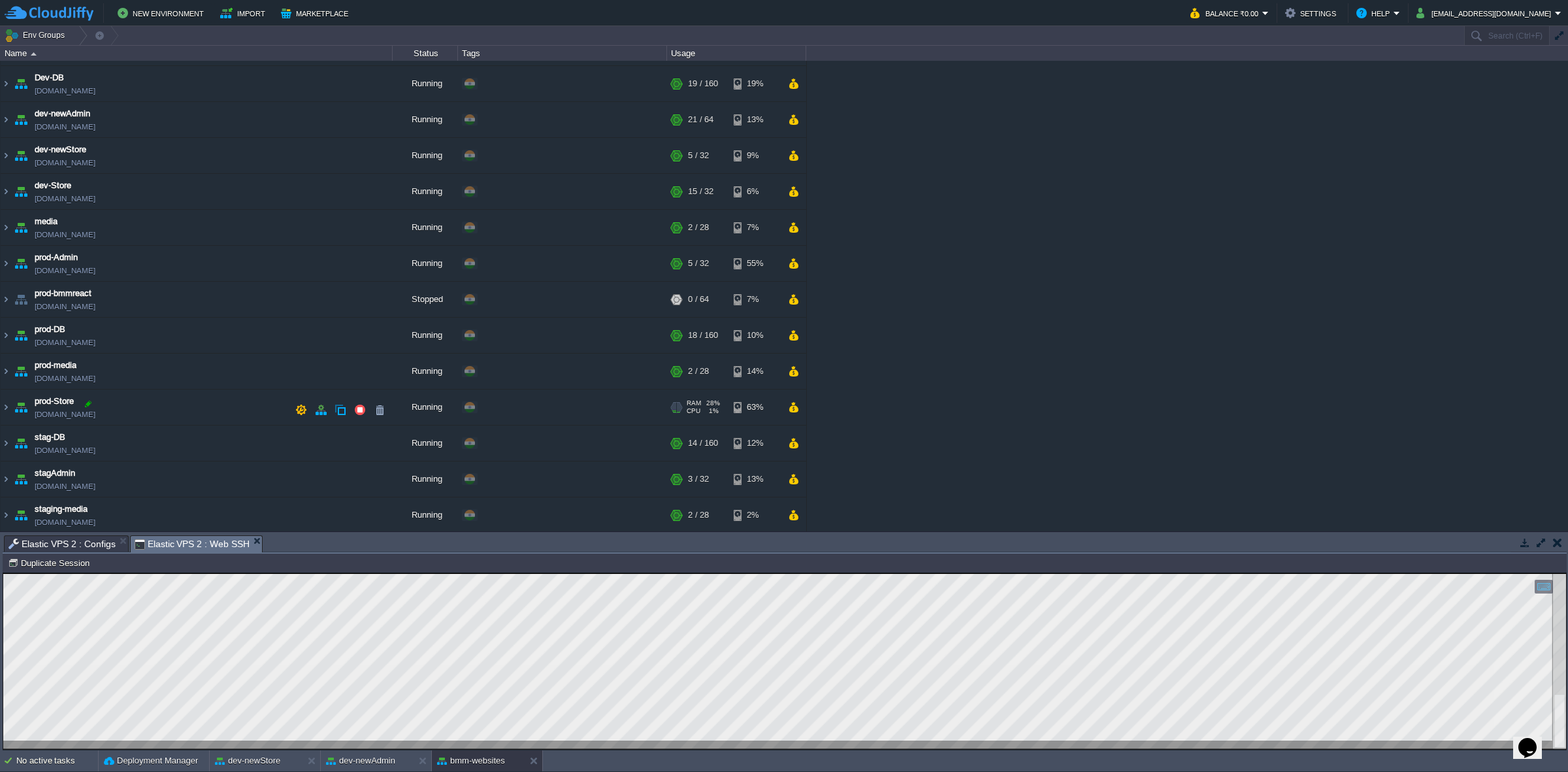
scroll to position [82, 0]
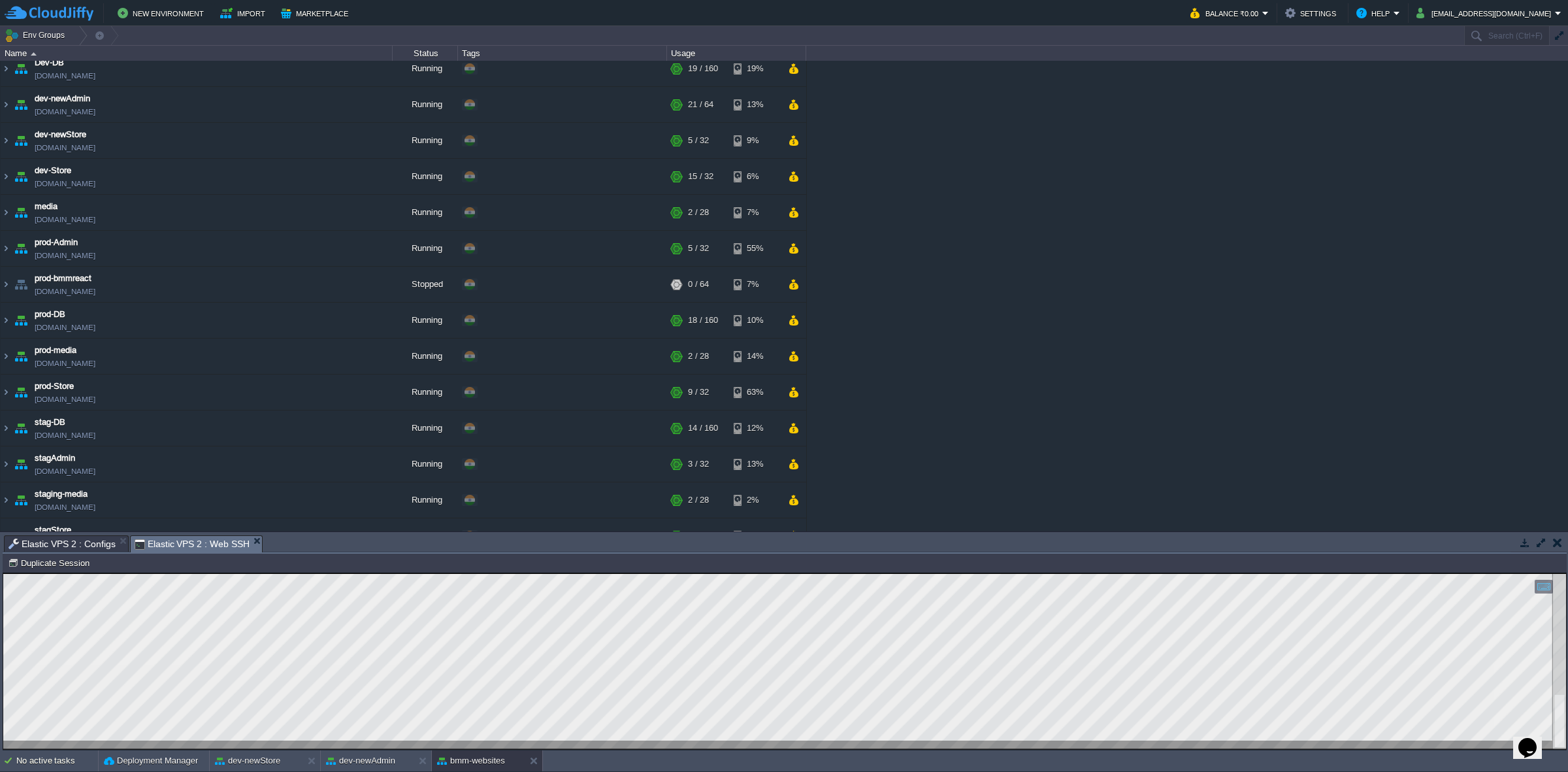
click at [373, 478] on div at bounding box center [784, 662] width 1563 height 175
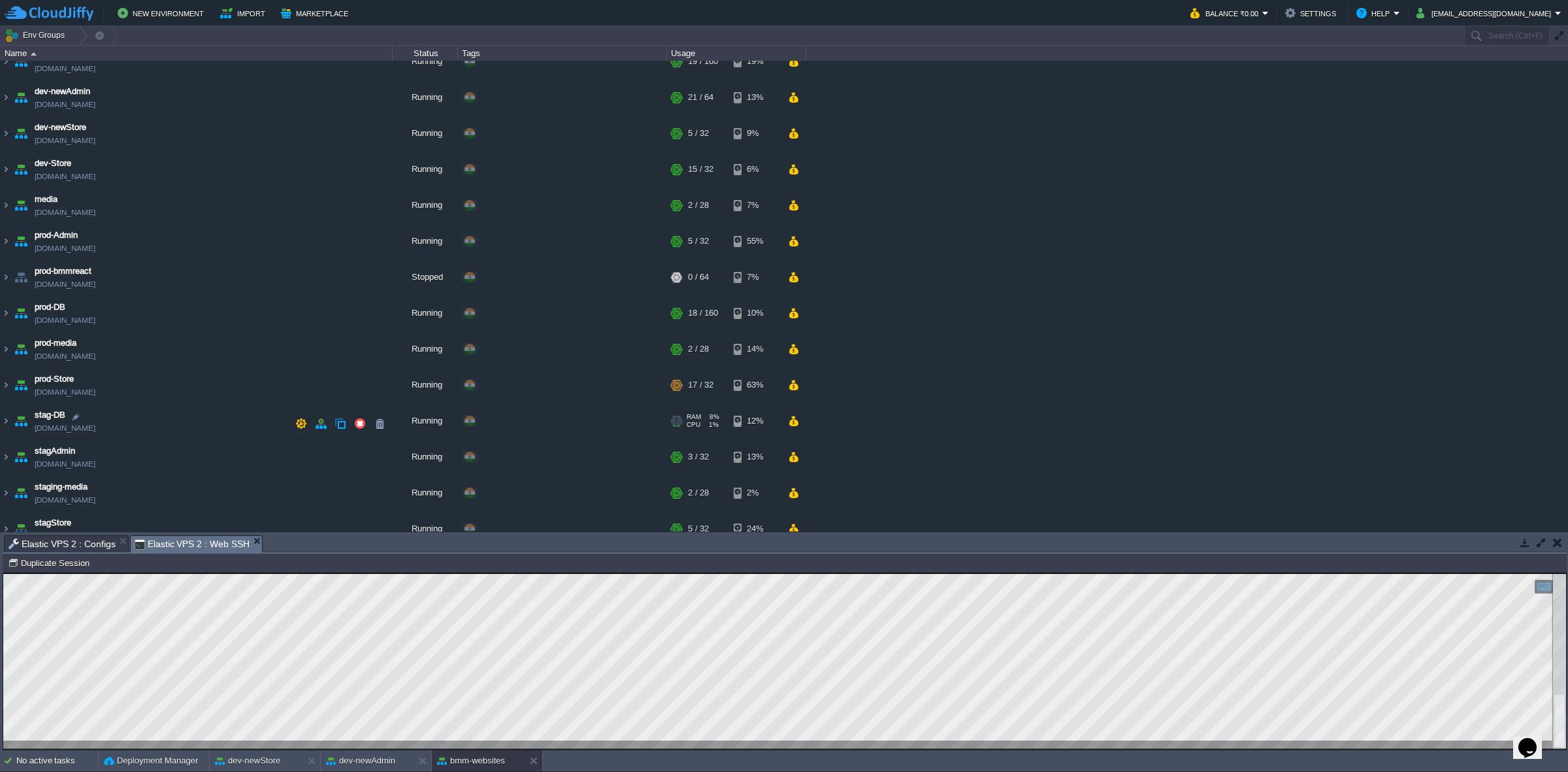
scroll to position [107, 0]
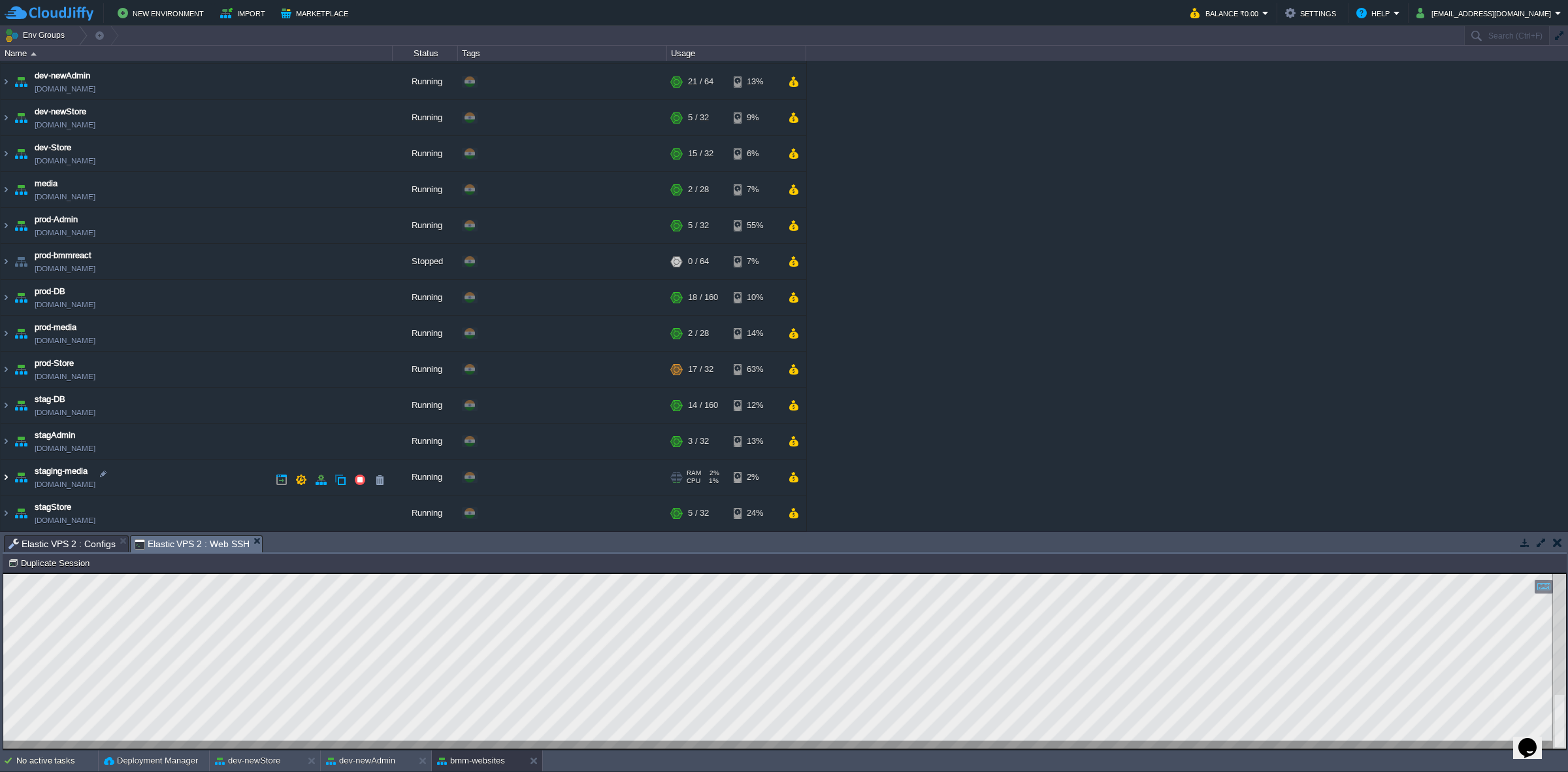
click at [1, 476] on img at bounding box center [6, 477] width 10 height 35
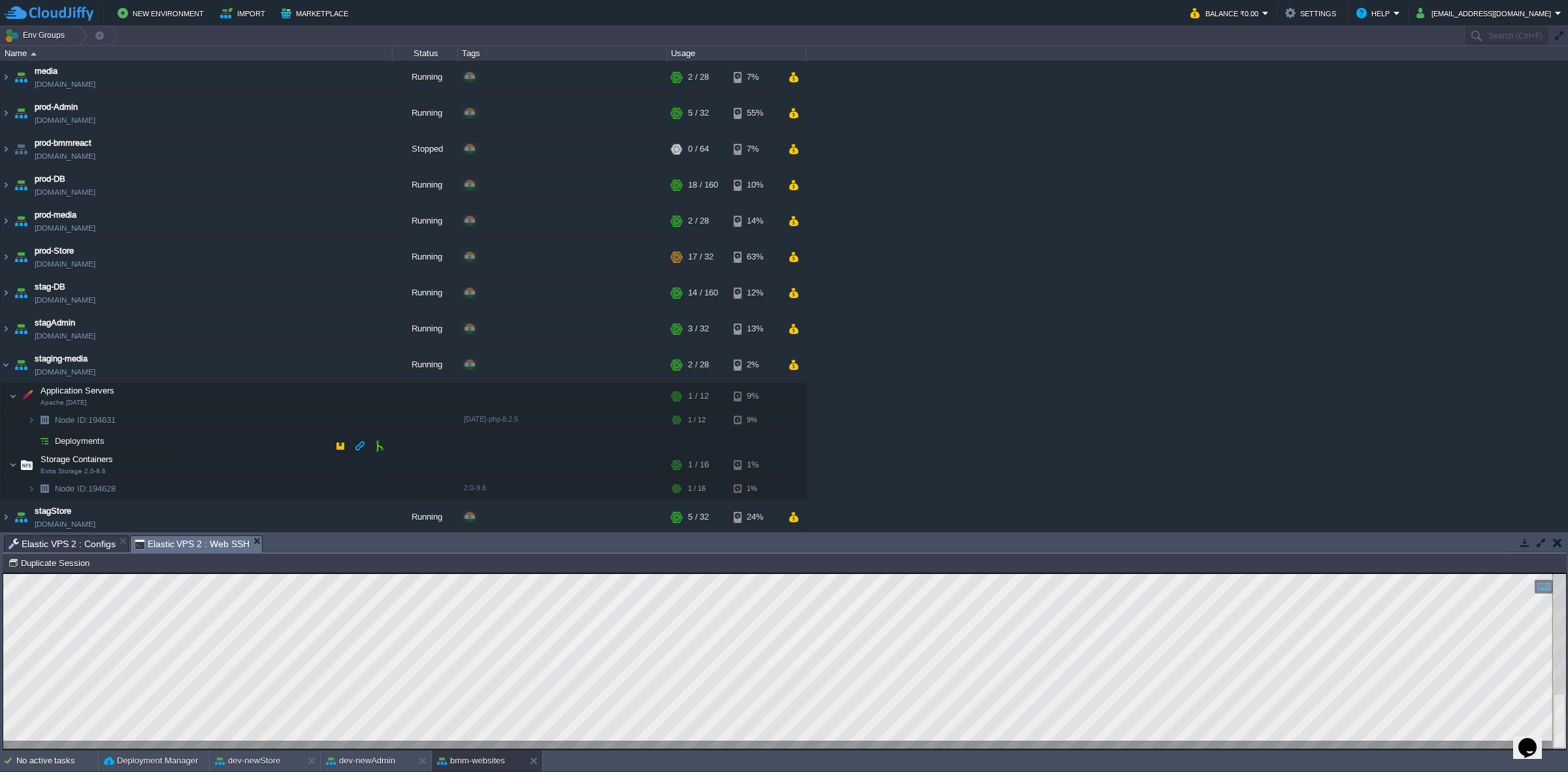
scroll to position [224, 0]
drag, startPoint x: 275, startPoint y: 456, endPoint x: 305, endPoint y: 456, distance: 30.0
click at [275, 458] on button "button" at bounding box center [275, 464] width 11 height 11
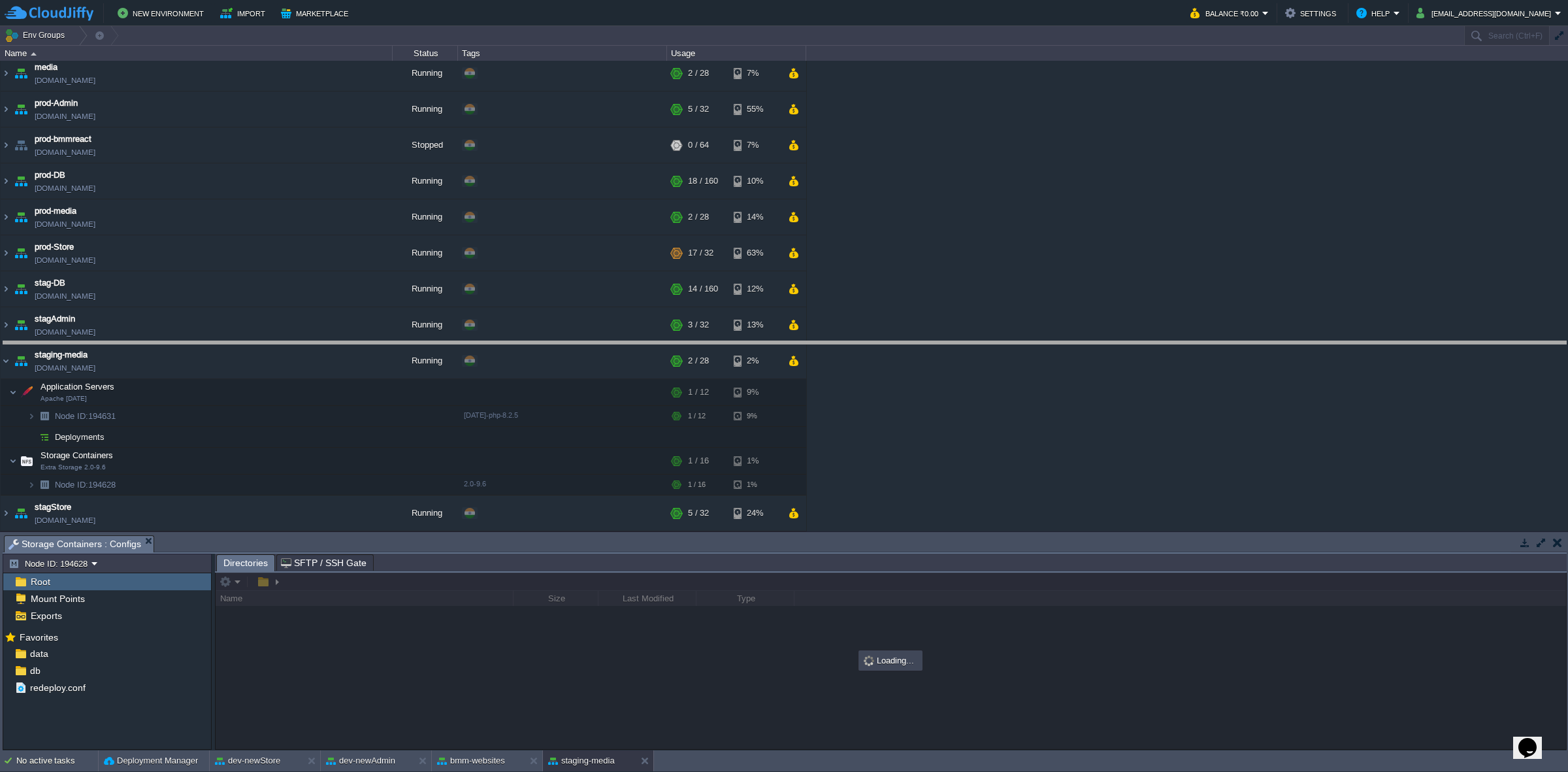
drag, startPoint x: 335, startPoint y: 549, endPoint x: 363, endPoint y: 258, distance: 292.3
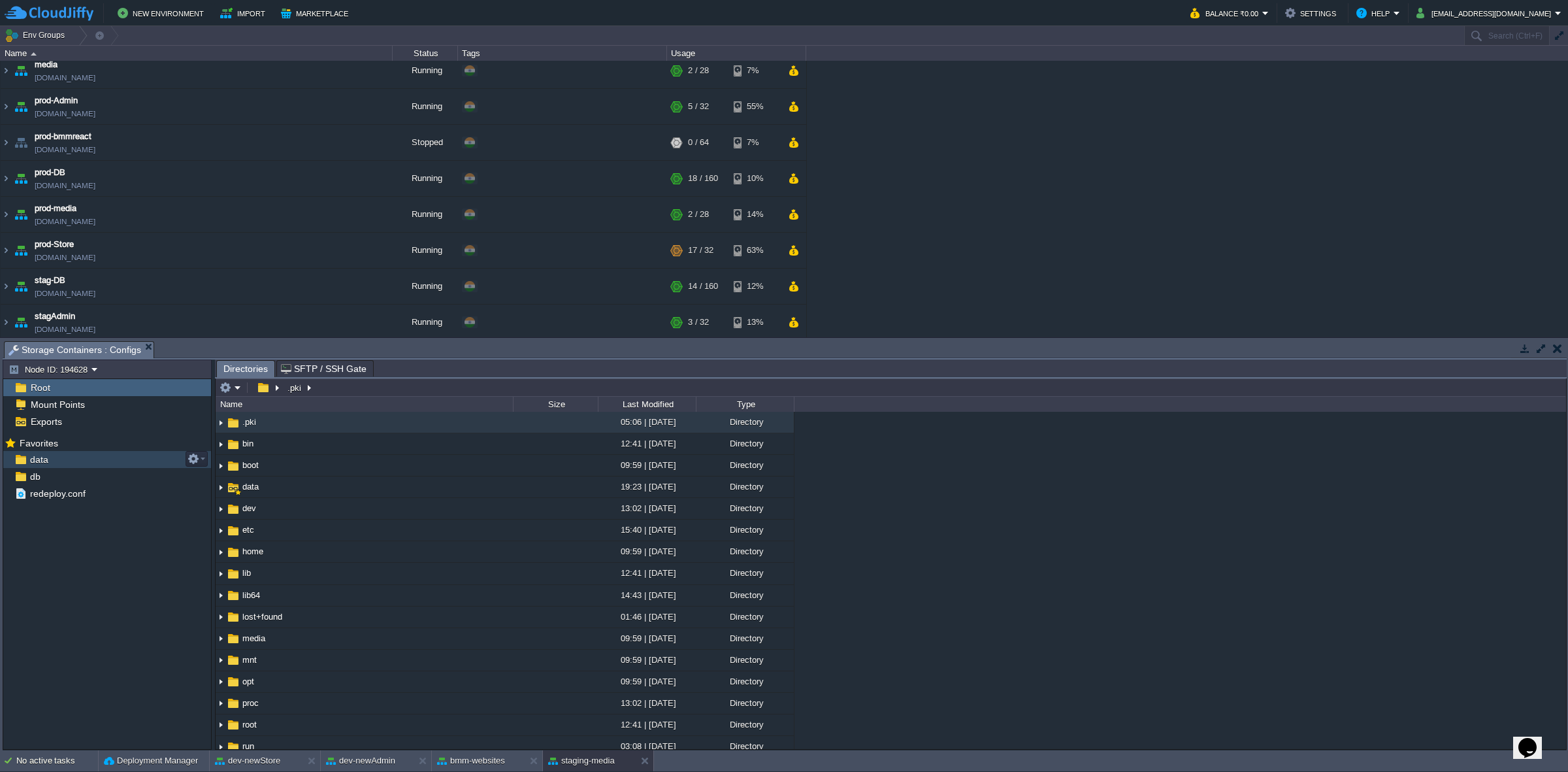
click at [52, 463] on div "data" at bounding box center [107, 460] width 207 height 17
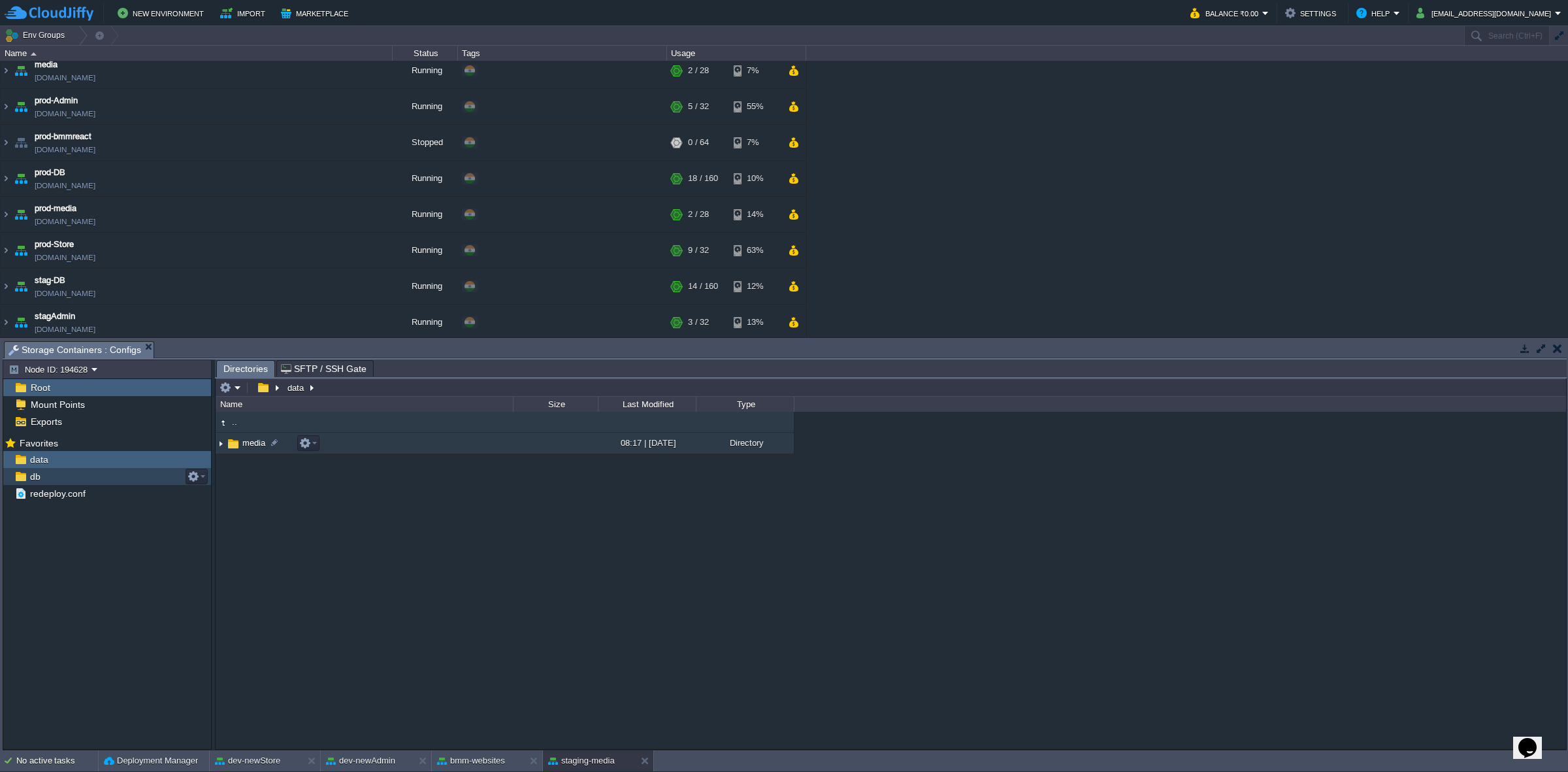
click at [291, 444] on td "media" at bounding box center [364, 444] width 298 height 22
click at [220, 442] on img at bounding box center [221, 443] width 10 height 20
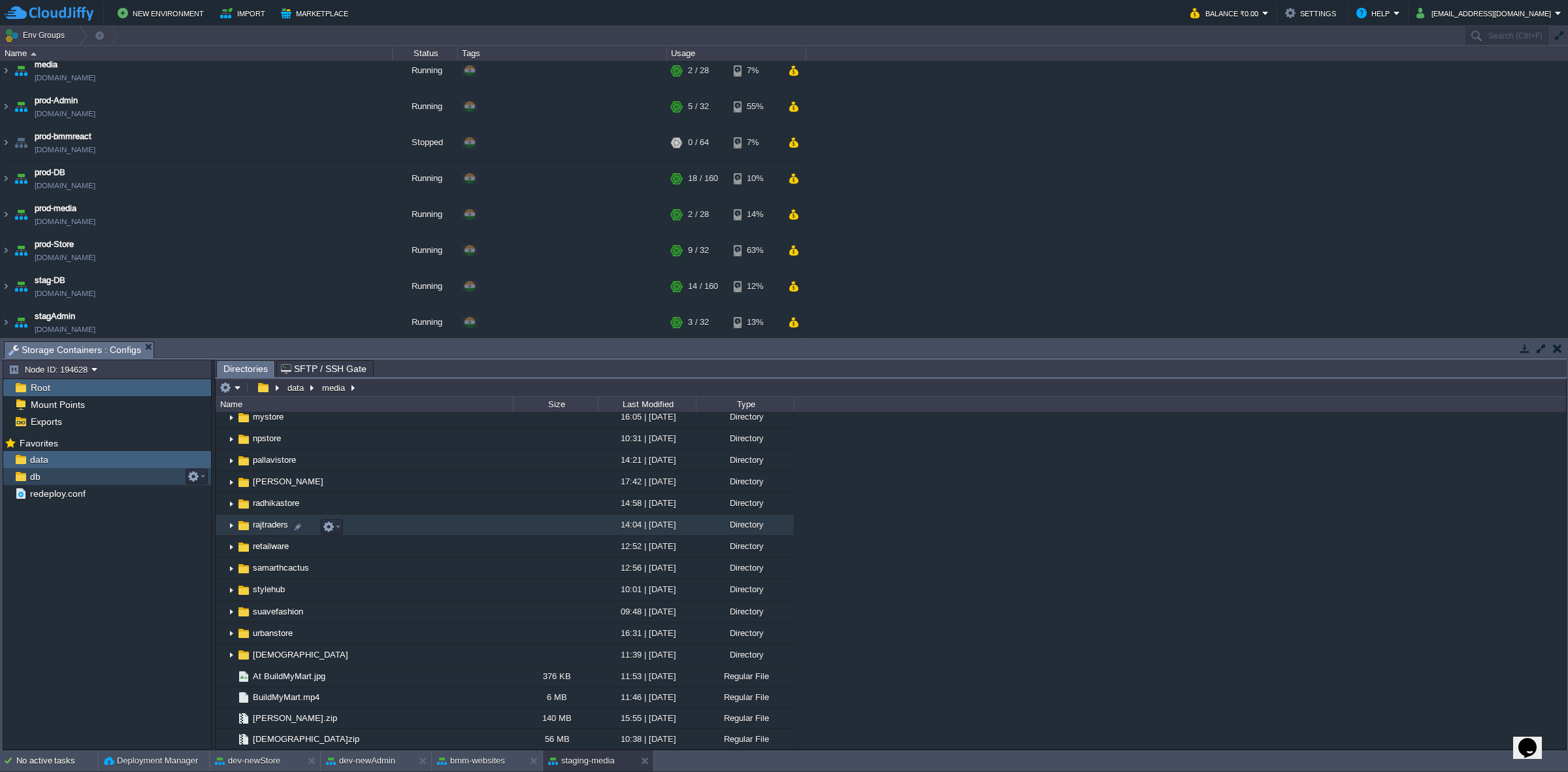
scroll to position [354, 0]
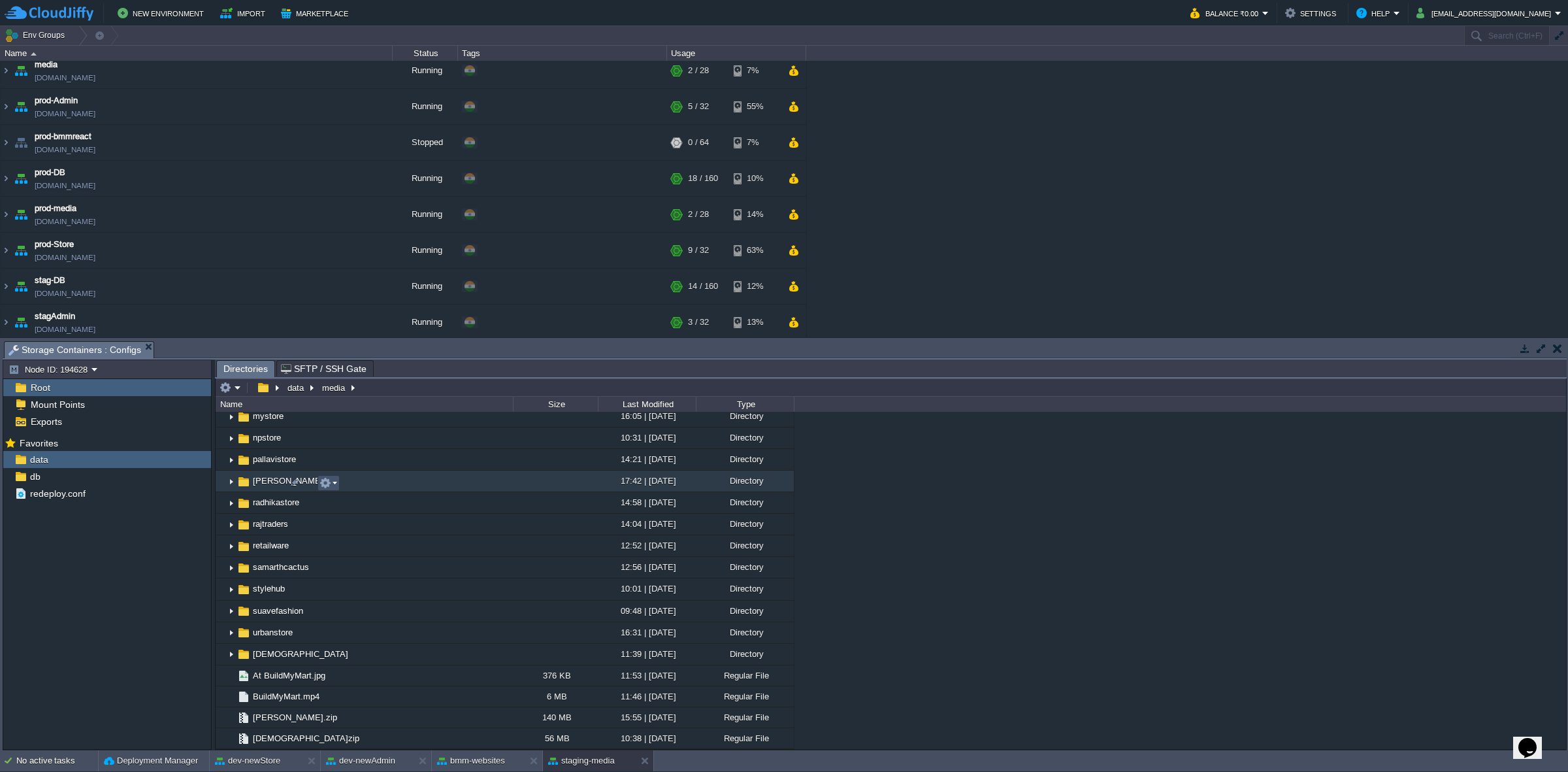
click at [323, 478] on button "button" at bounding box center [325, 483] width 11 height 11
click at [230, 475] on img at bounding box center [231, 481] width 10 height 20
click at [272, 478] on span "[PERSON_NAME]" at bounding box center [288, 481] width 74 height 11
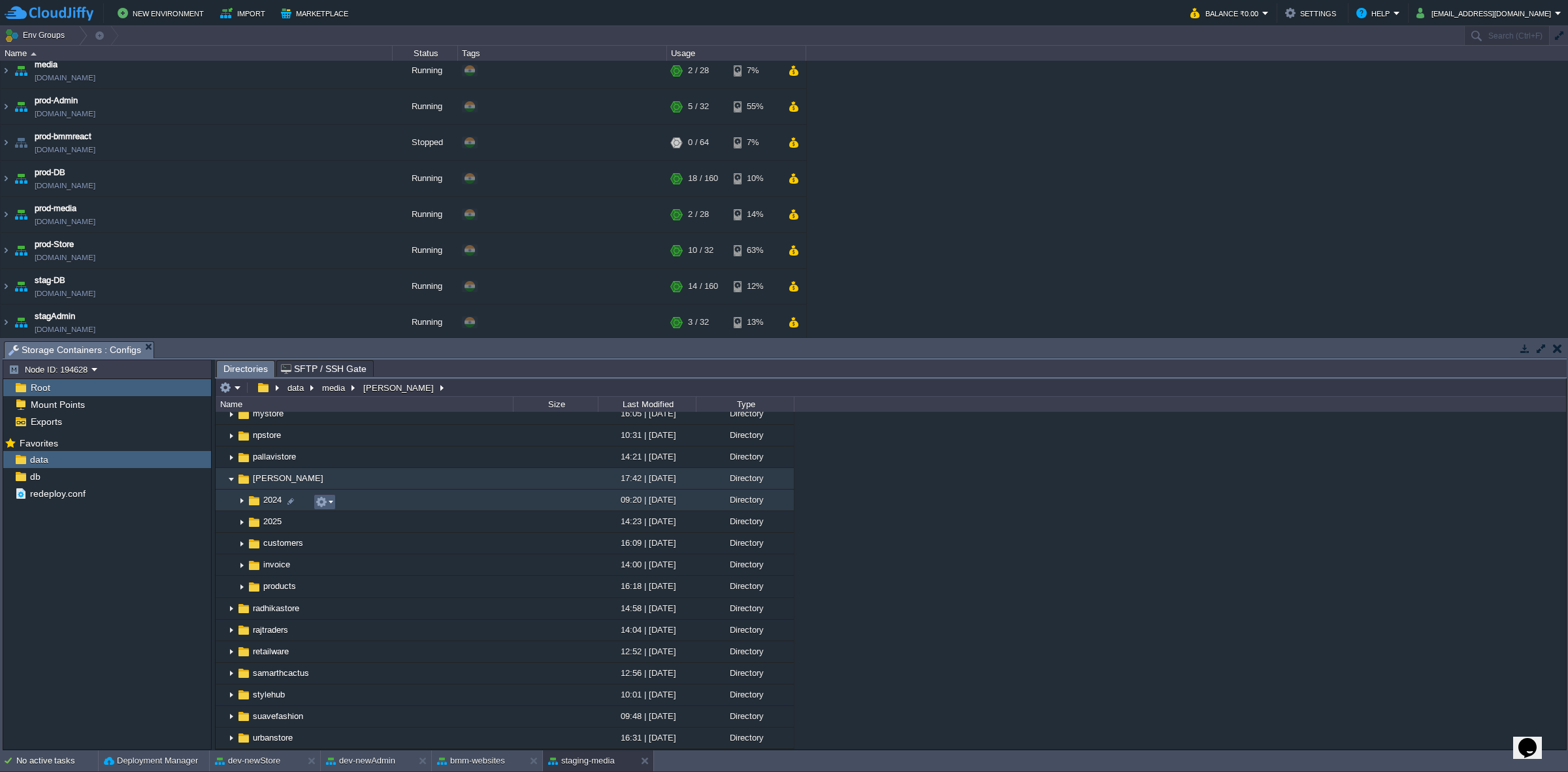
click at [314, 478] on td at bounding box center [324, 502] width 22 height 15
click at [240, 478] on img at bounding box center [242, 500] width 10 height 20
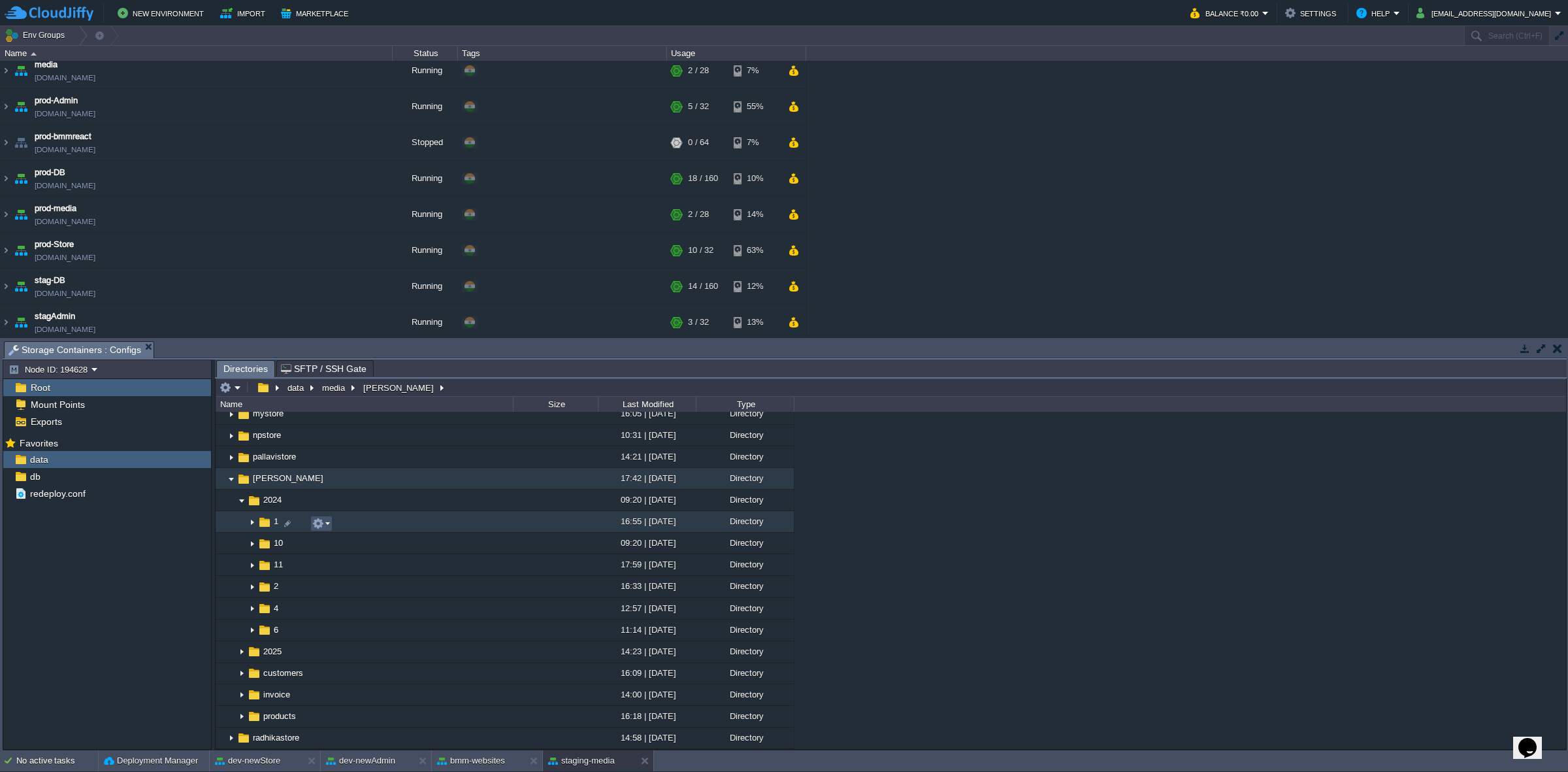
click at [321, 478] on button "button" at bounding box center [318, 524] width 11 height 11
click at [249, 478] on img at bounding box center [252, 522] width 10 height 20
click at [247, 478] on img at bounding box center [252, 522] width 10 height 20
click at [239, 478] on img at bounding box center [242, 500] width 10 height 20
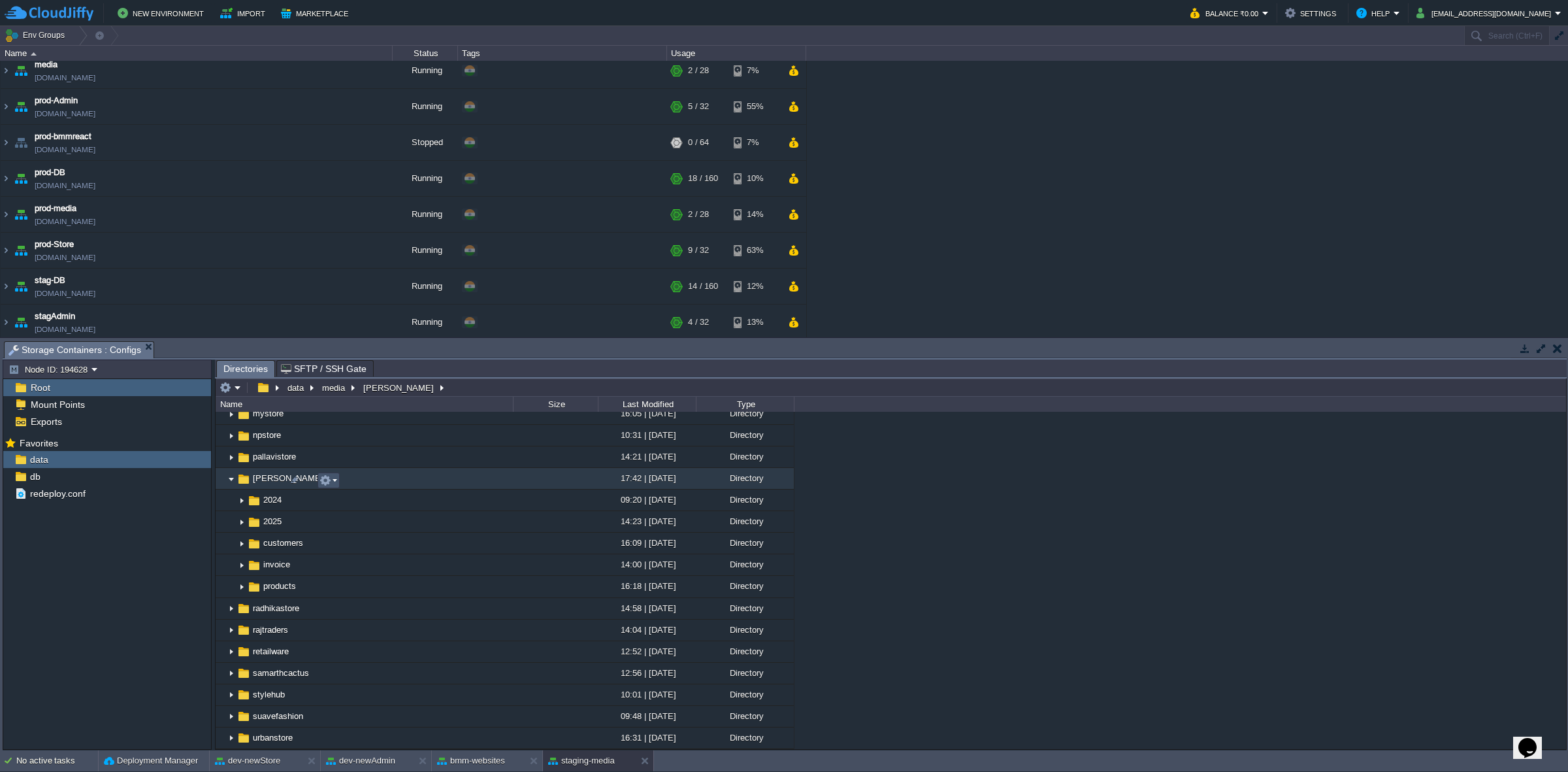
click at [331, 478] on button "button" at bounding box center [325, 481] width 11 height 11
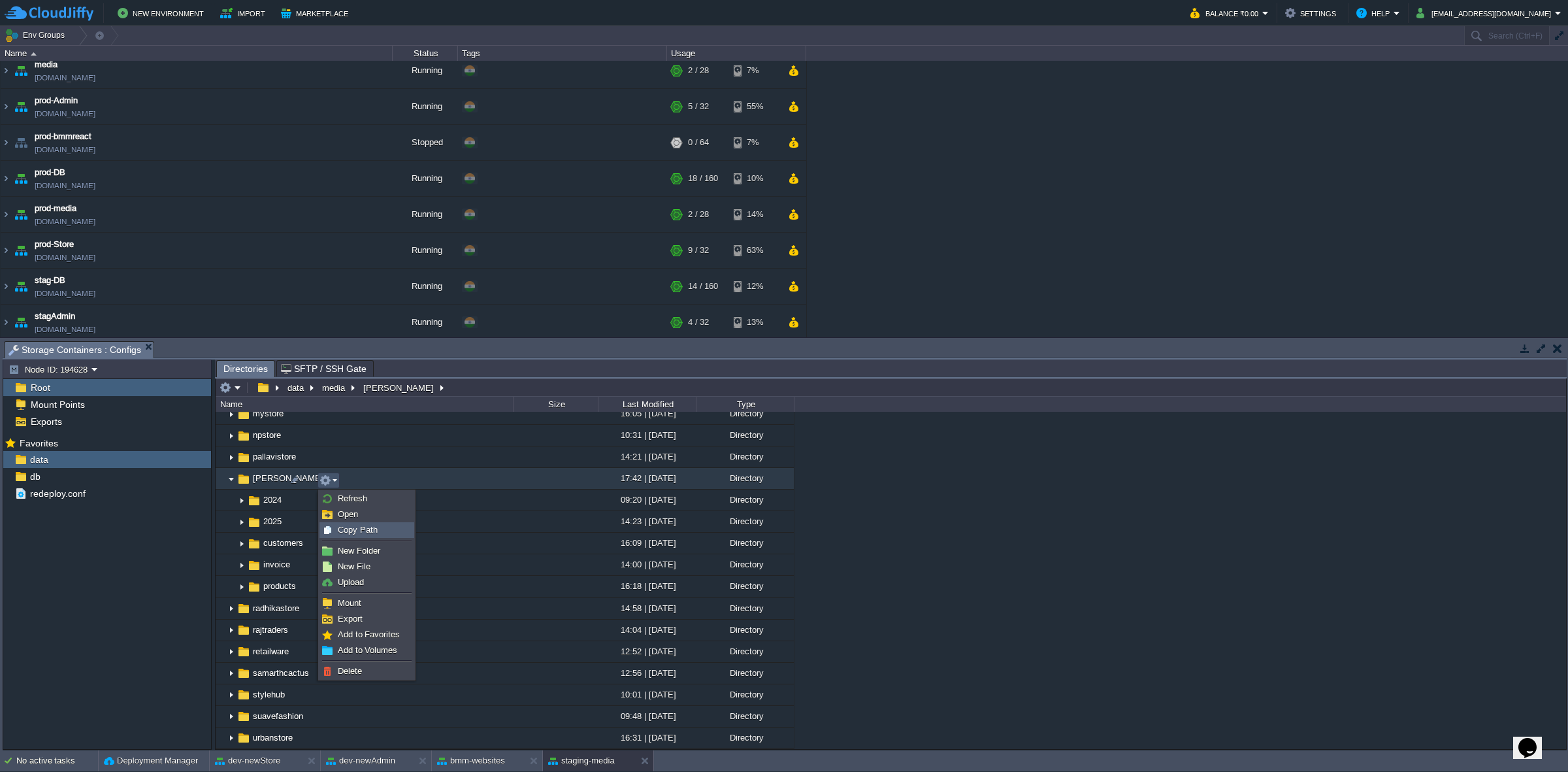
click at [361, 478] on span "Copy Path" at bounding box center [358, 530] width 40 height 10
type textarea "/data/media/[PERSON_NAME]"
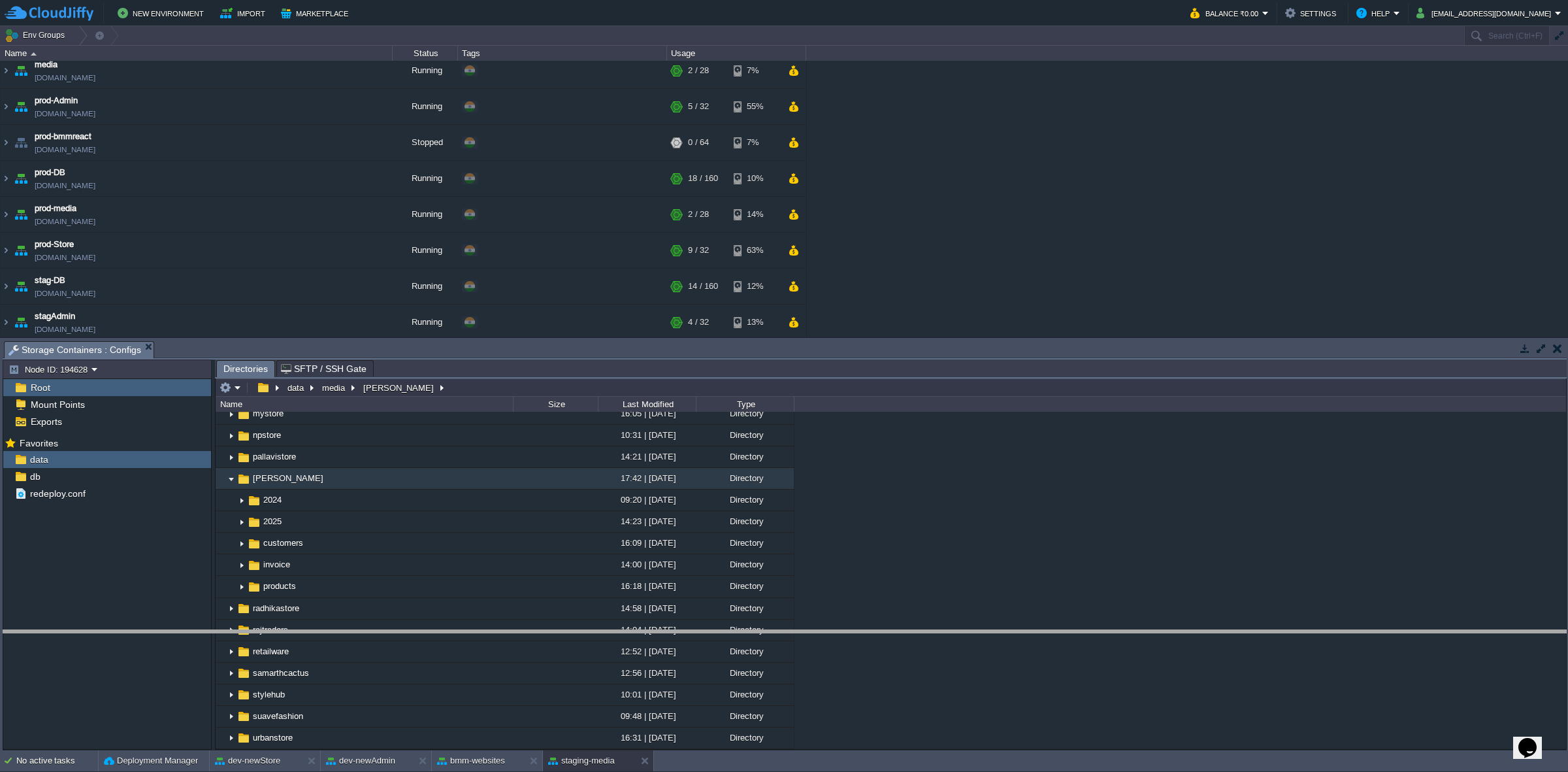
drag, startPoint x: 174, startPoint y: 346, endPoint x: 184, endPoint y: 636, distance: 290.2
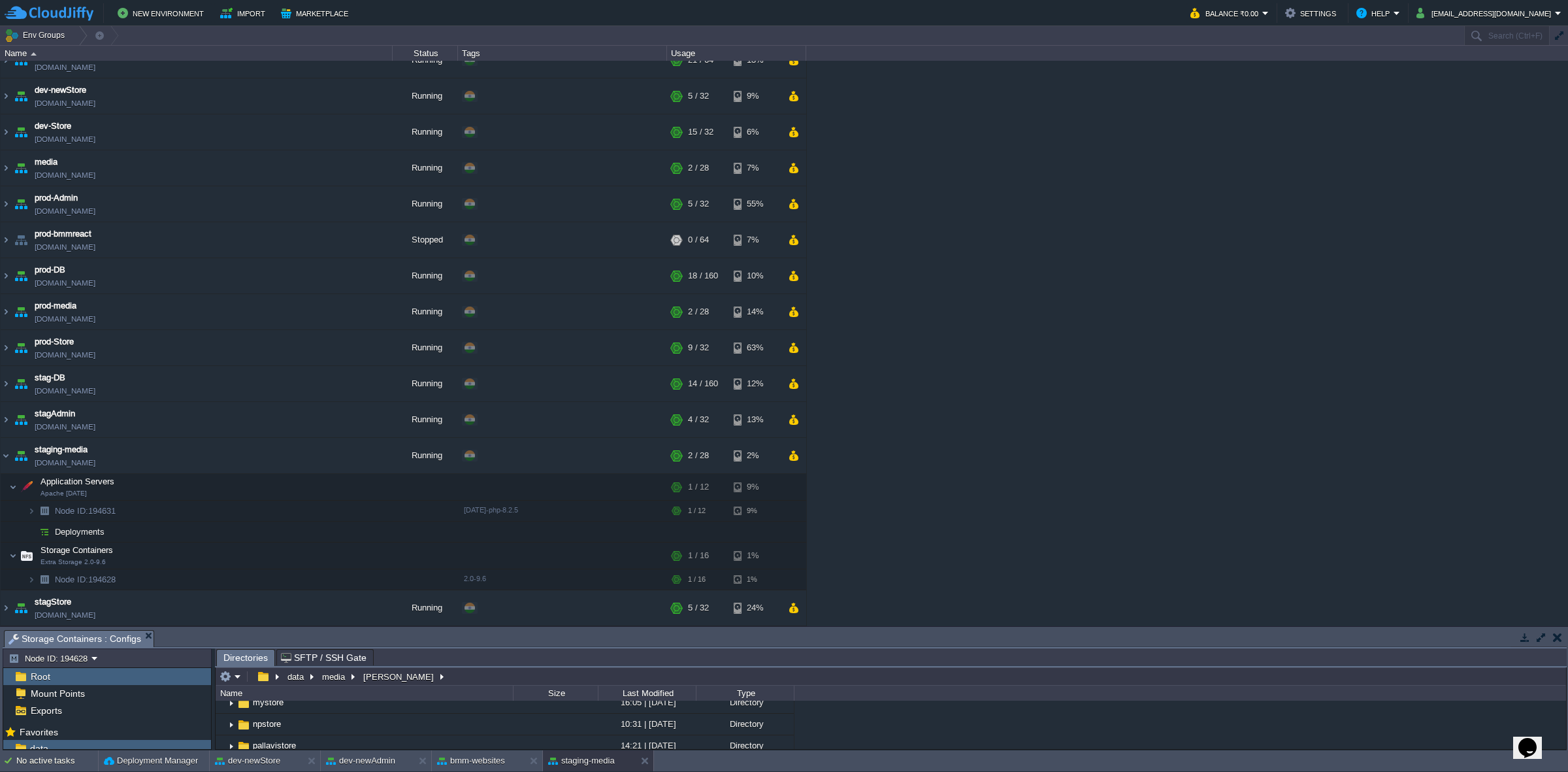
scroll to position [129, 0]
click at [340, 478] on button "button" at bounding box center [334, 559] width 11 height 11
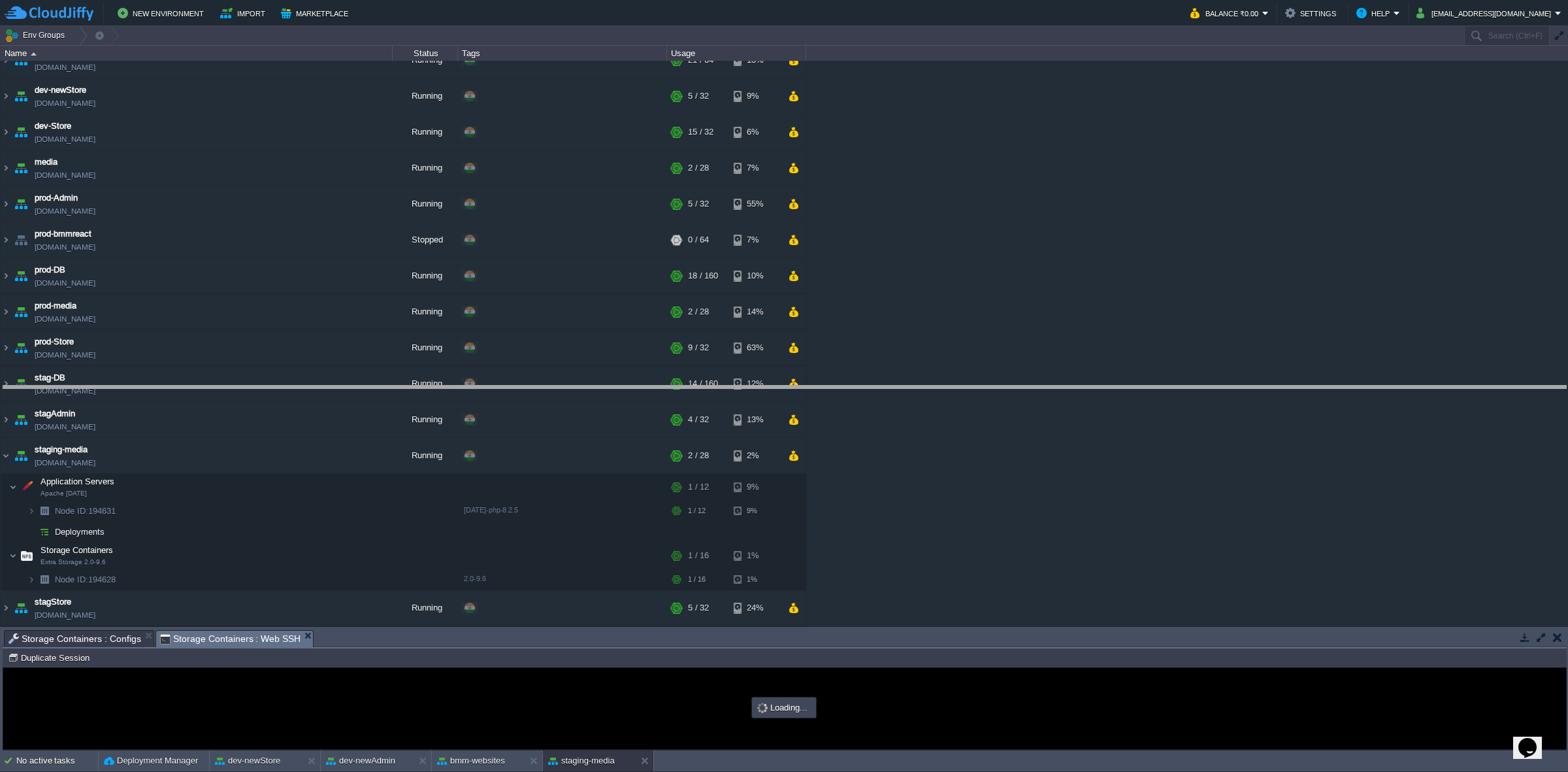
drag, startPoint x: 335, startPoint y: 636, endPoint x: 344, endPoint y: 391, distance: 245.2
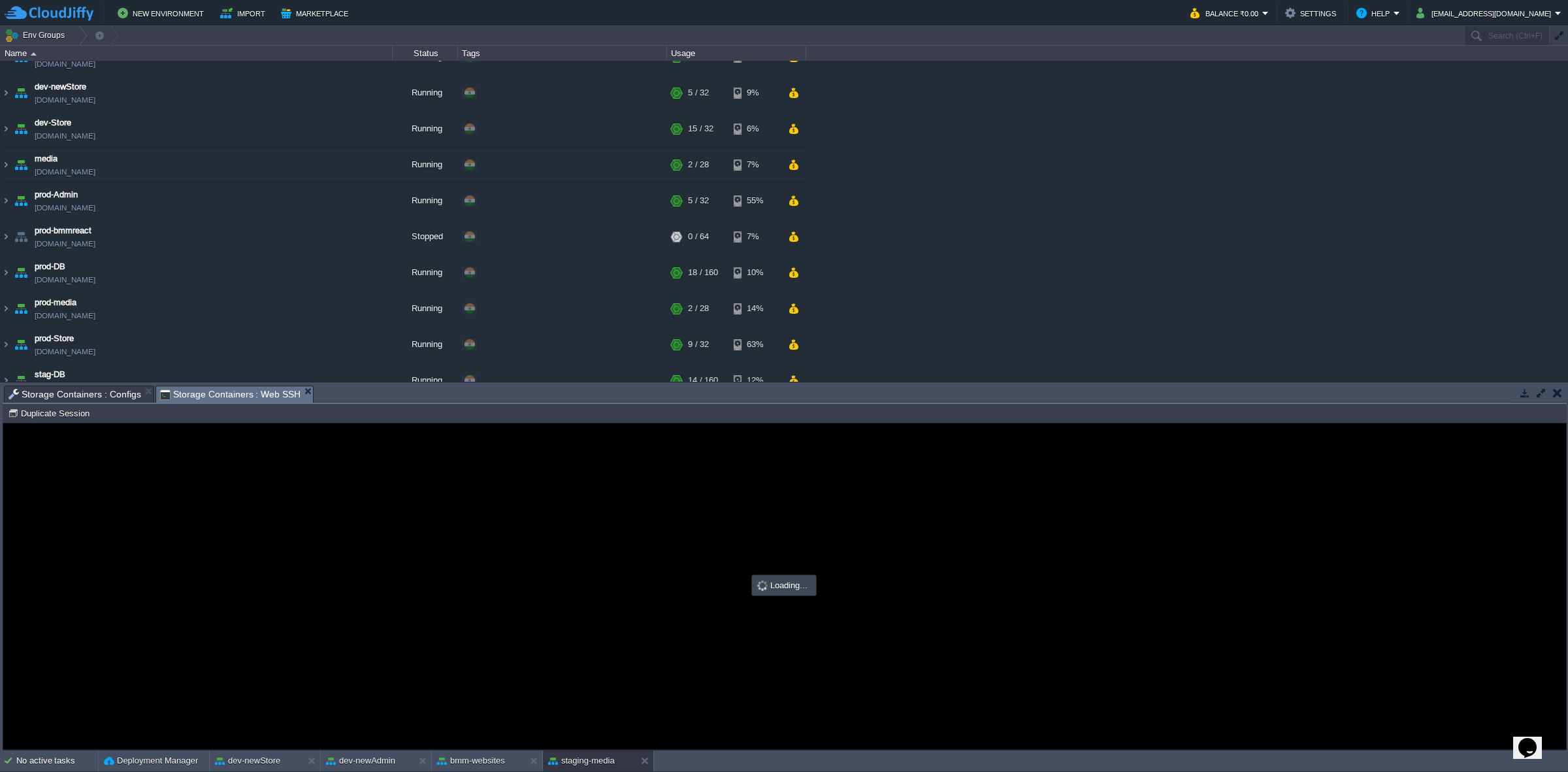
scroll to position [0, 0]
type input "#000000"
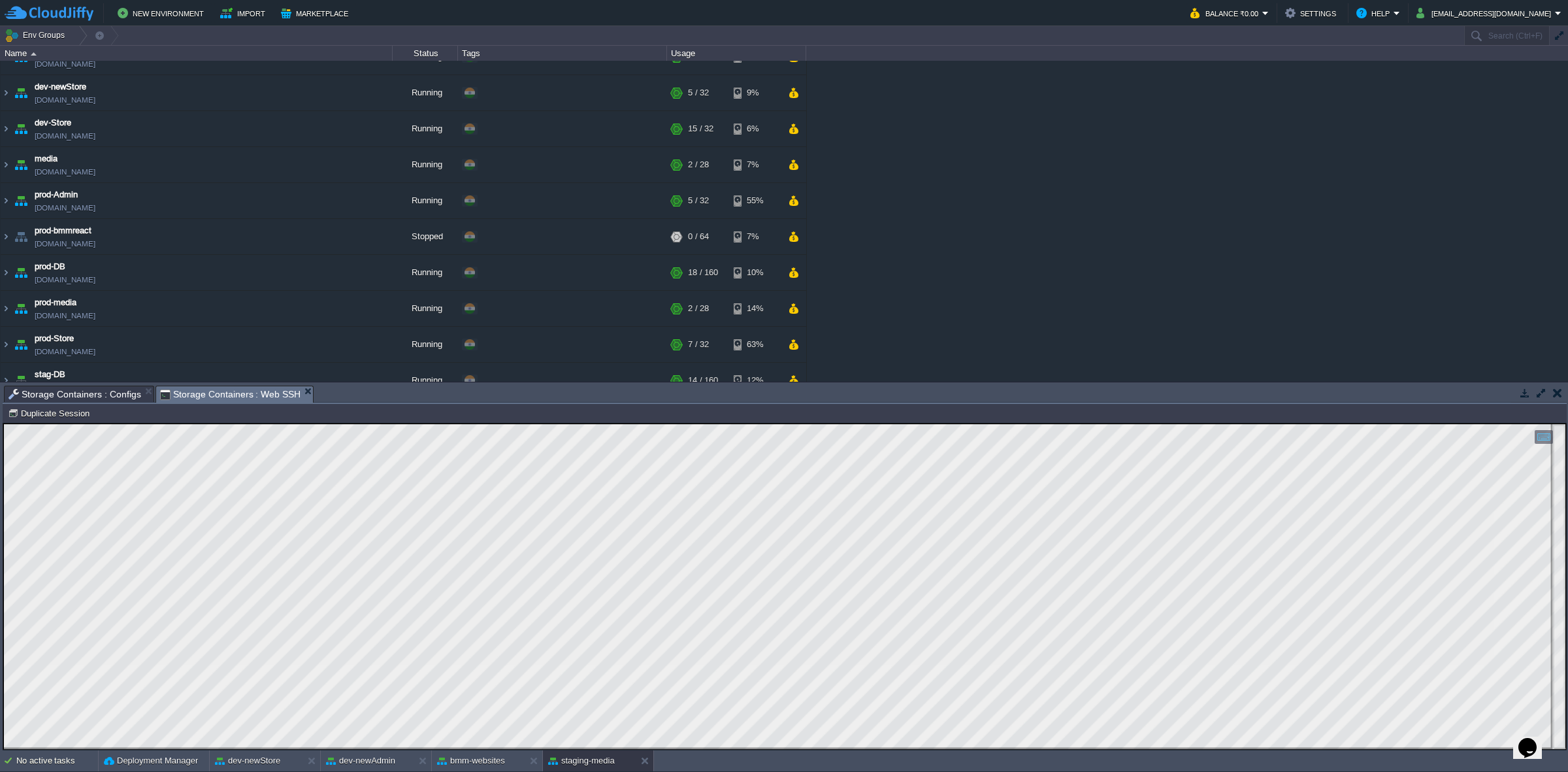
click at [102, 390] on span "Storage Containers : Configs" at bounding box center [74, 394] width 132 height 15
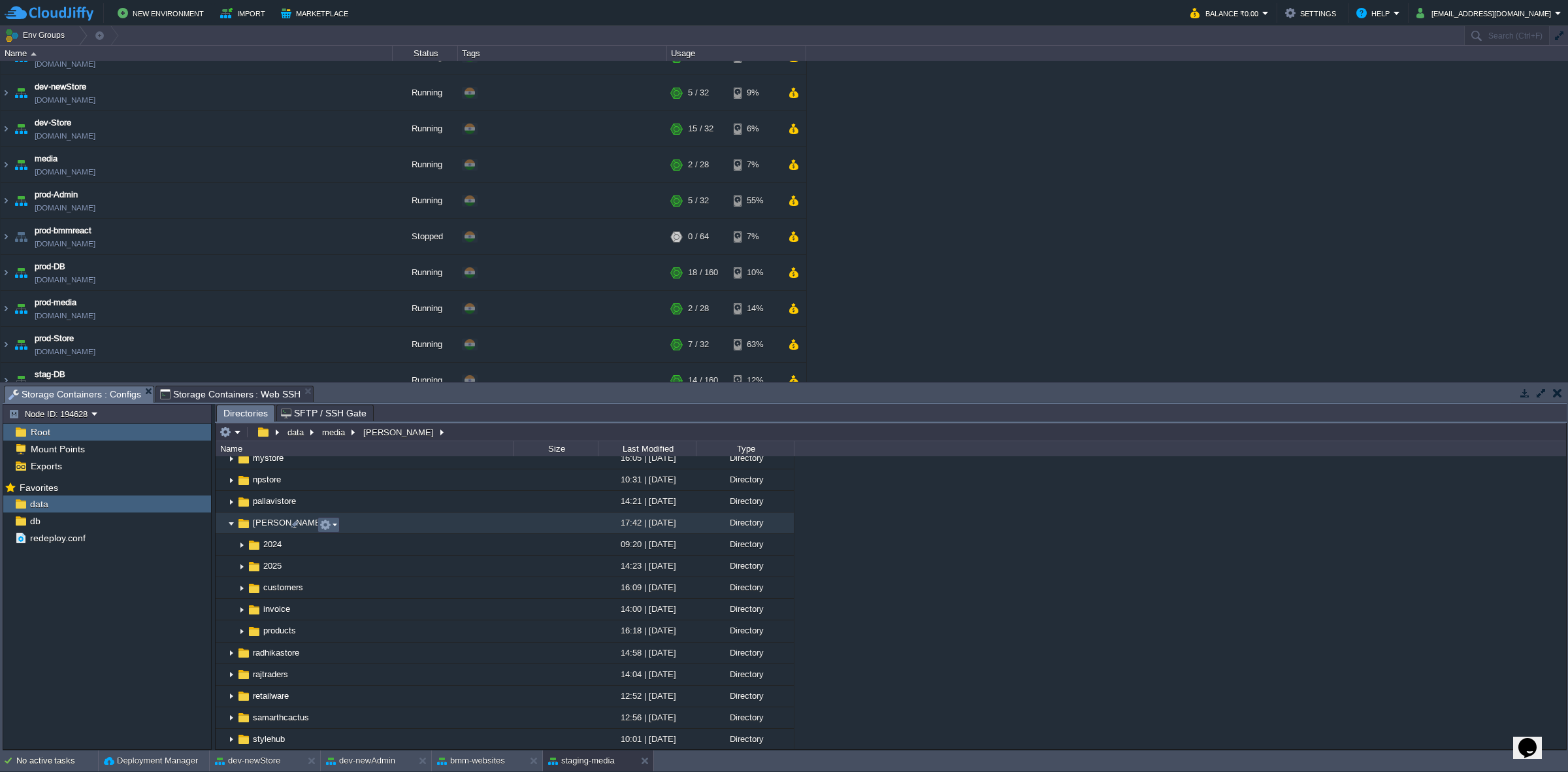
click at [332, 478] on em at bounding box center [328, 525] width 18 height 11
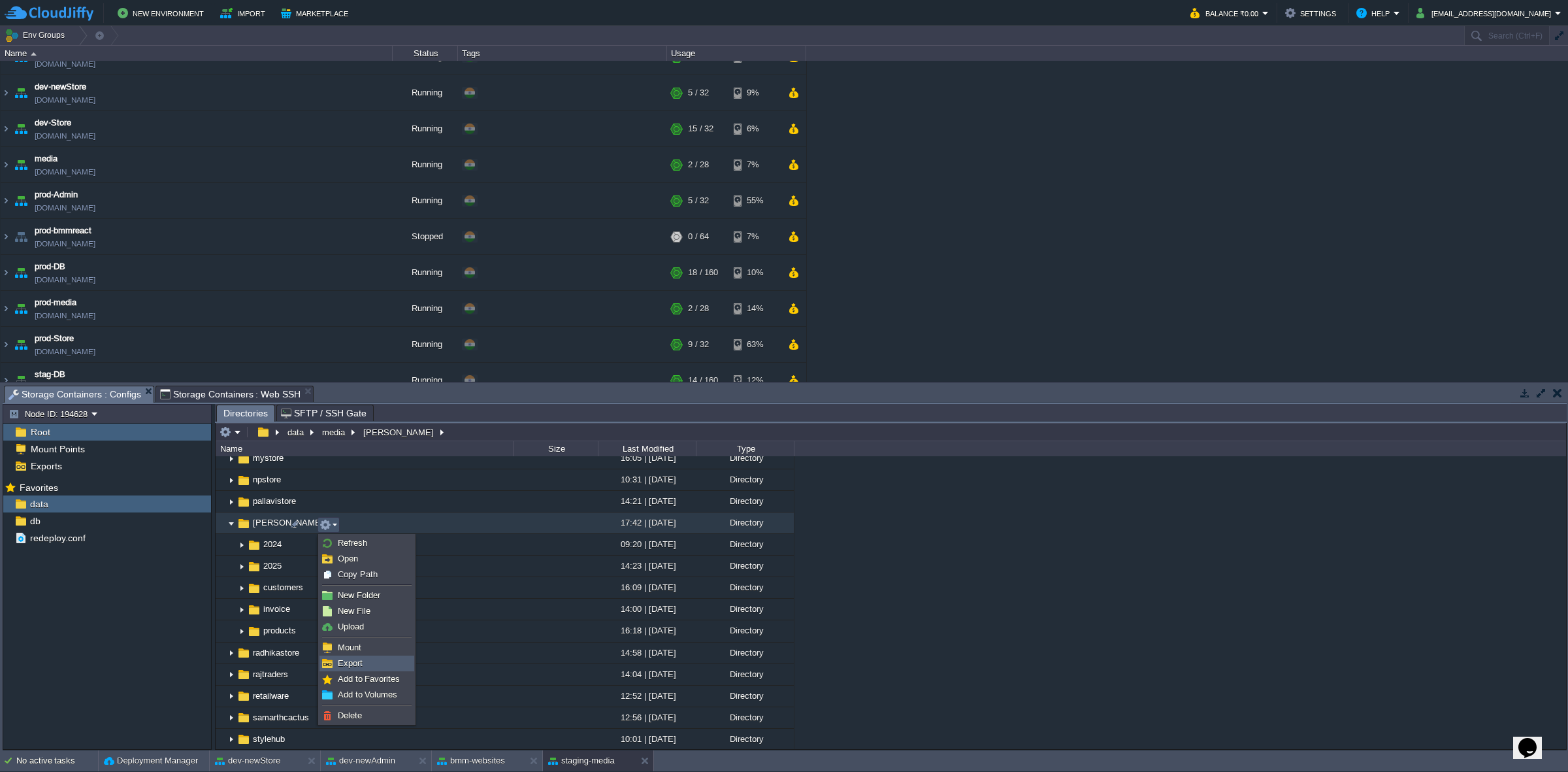
click at [343, 478] on span "Export" at bounding box center [350, 663] width 25 height 10
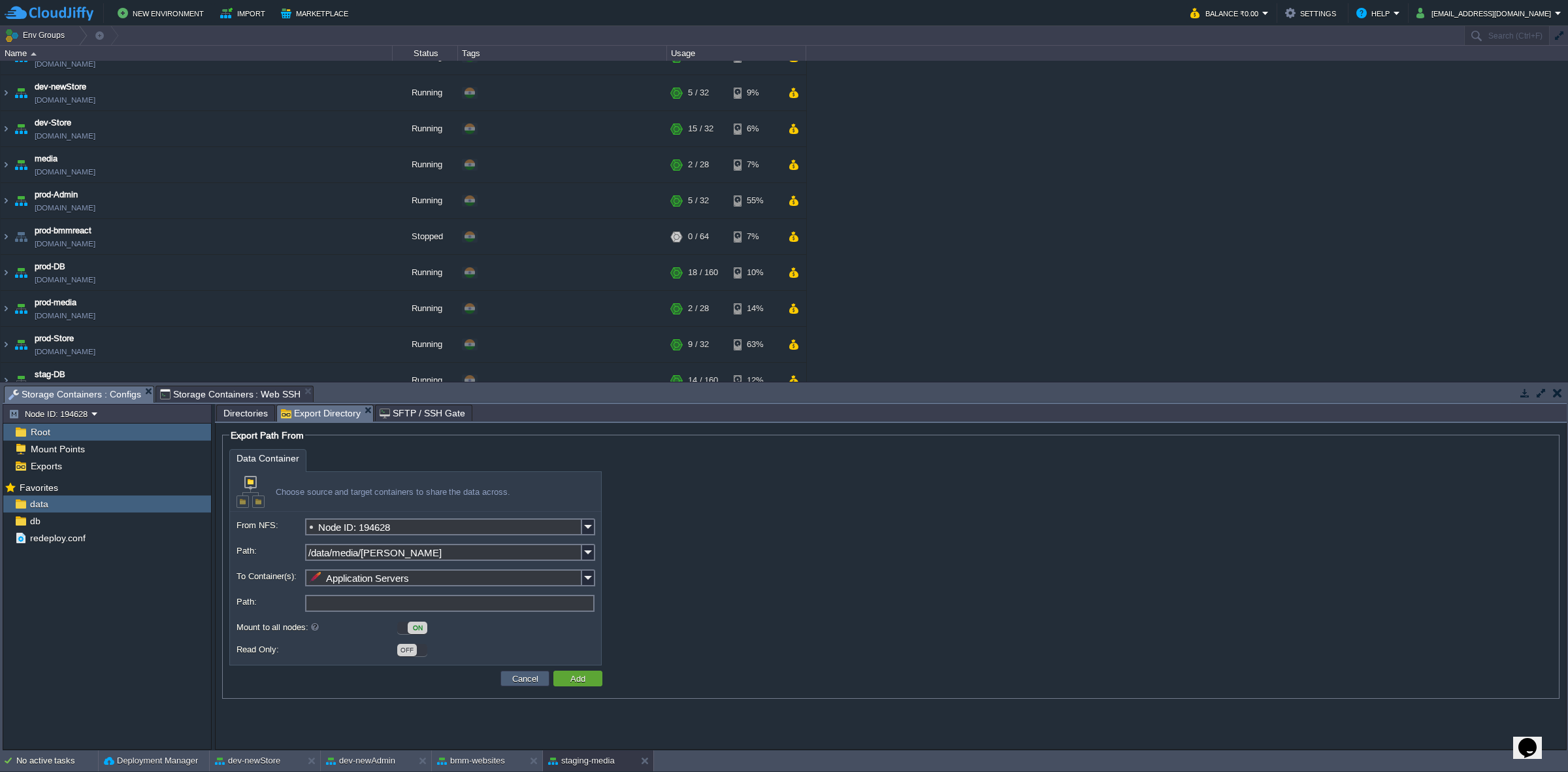
click at [517, 478] on button "Cancel" at bounding box center [525, 679] width 34 height 11
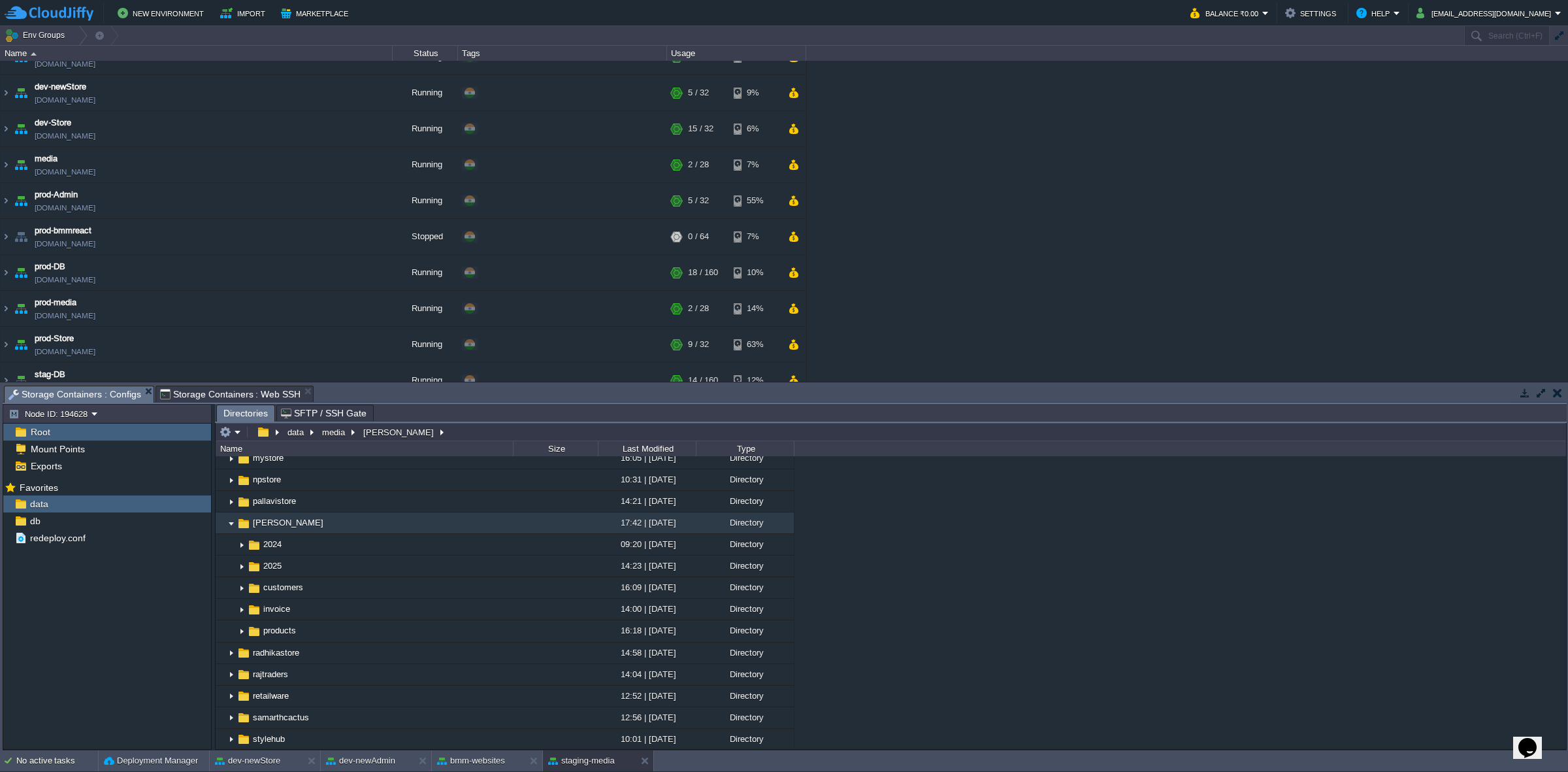
click at [220, 386] on div "Storage Containers : Web SSH" at bounding box center [234, 393] width 159 height 16
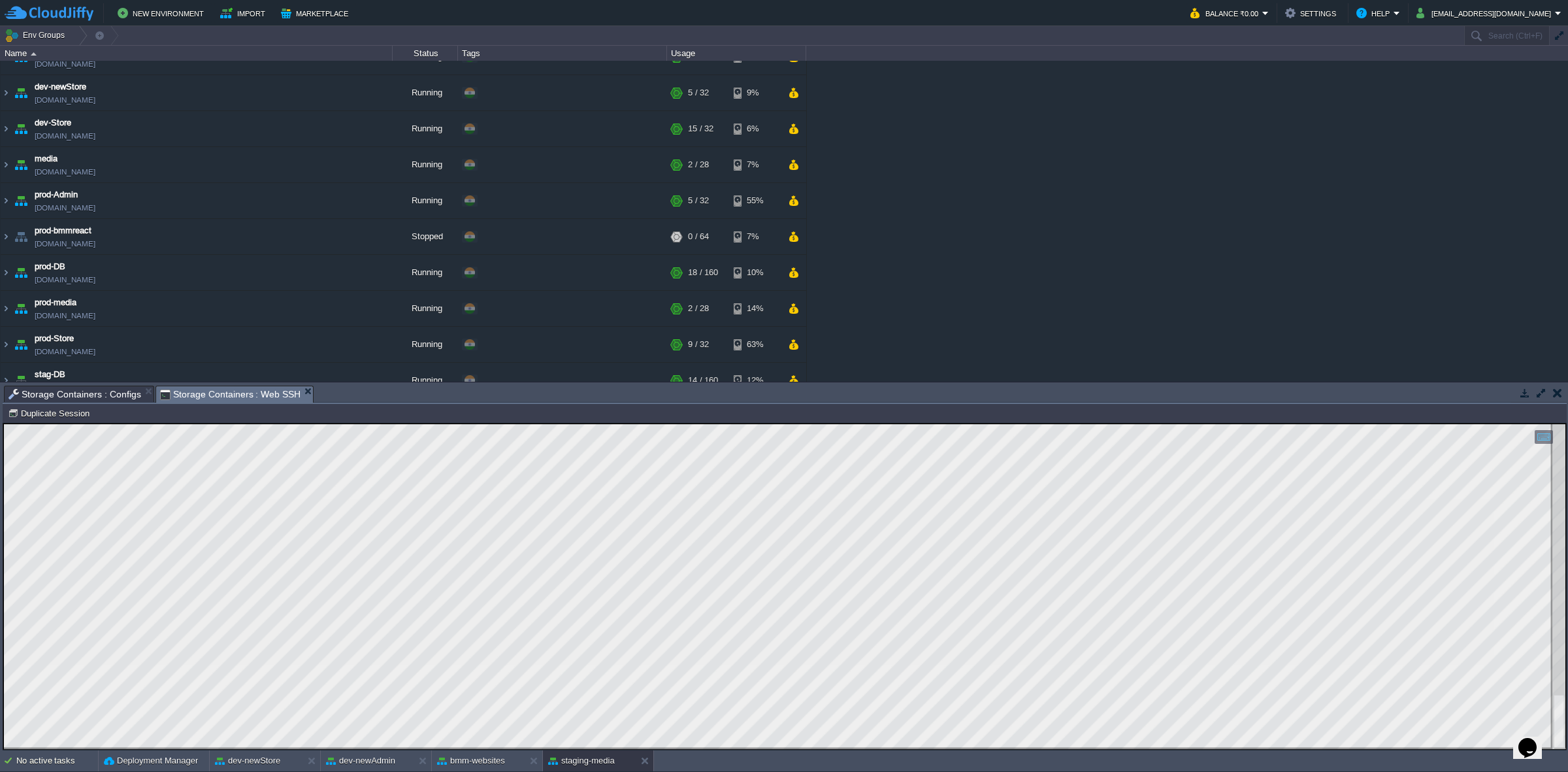
click at [109, 396] on span "Storage Containers : Configs" at bounding box center [74, 394] width 132 height 15
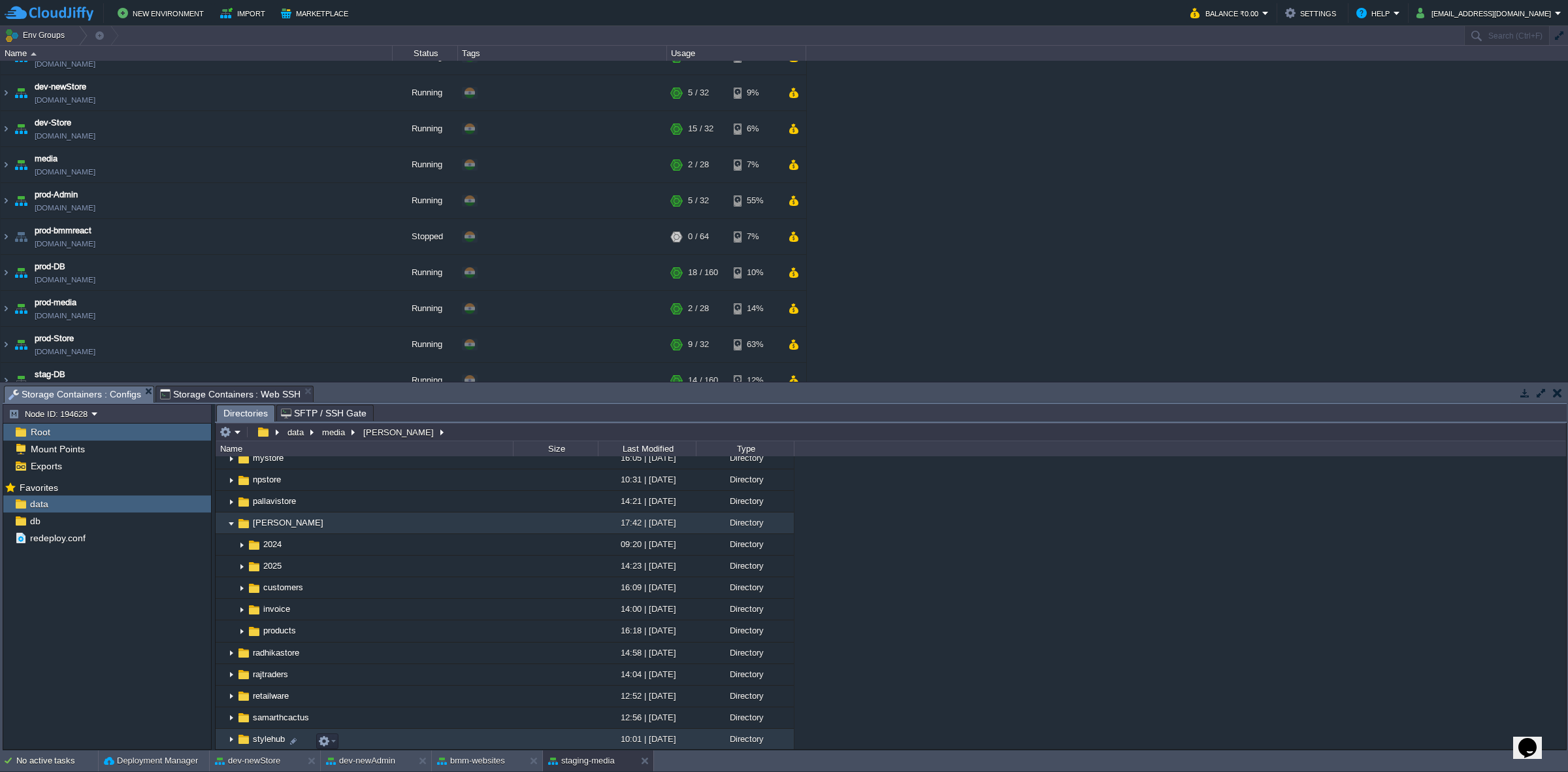
scroll to position [506, 0]
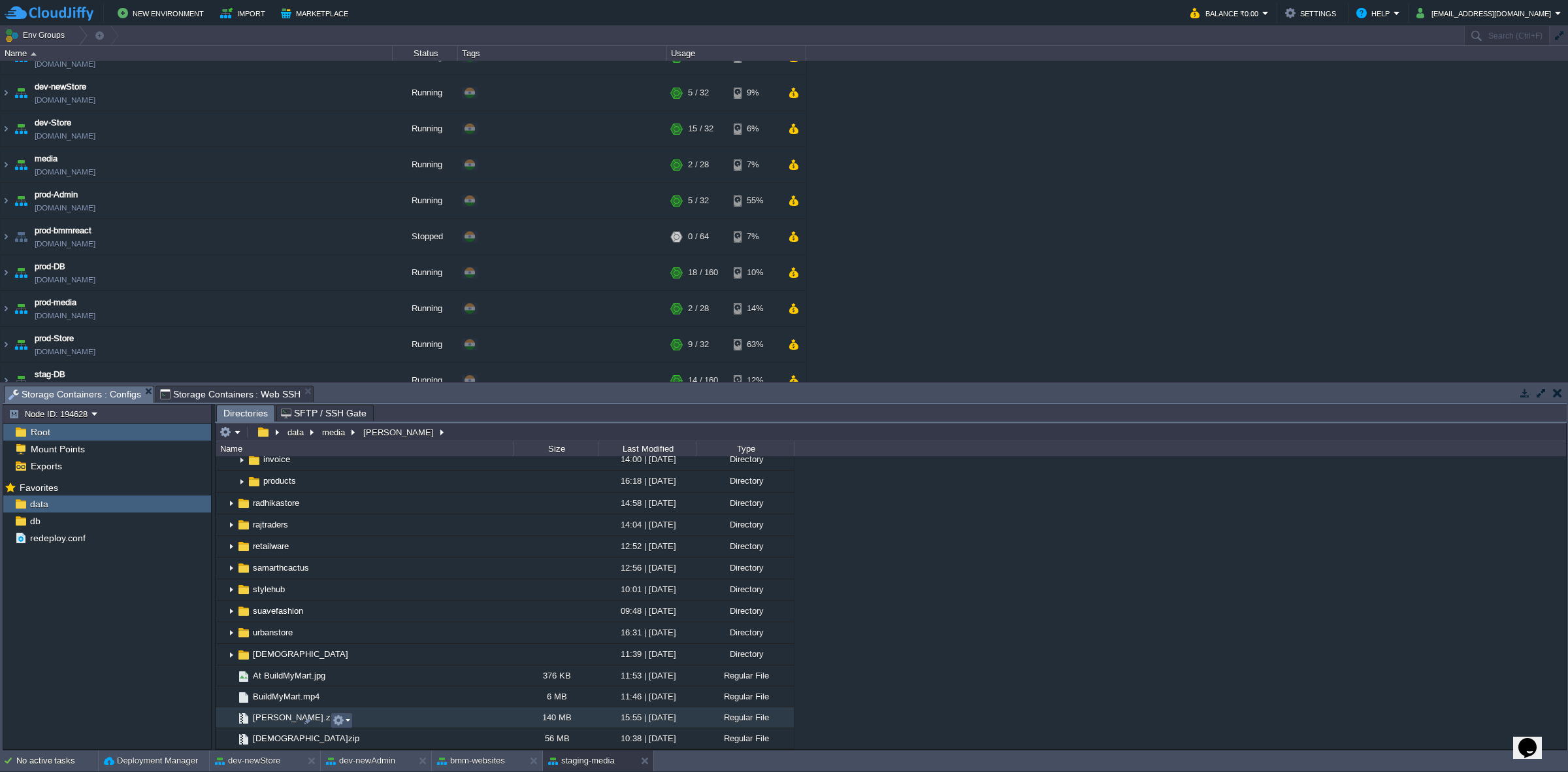
click at [340, 478] on button "button" at bounding box center [339, 721] width 11 height 11
click at [397, 478] on link "Download" at bounding box center [380, 678] width 93 height 14
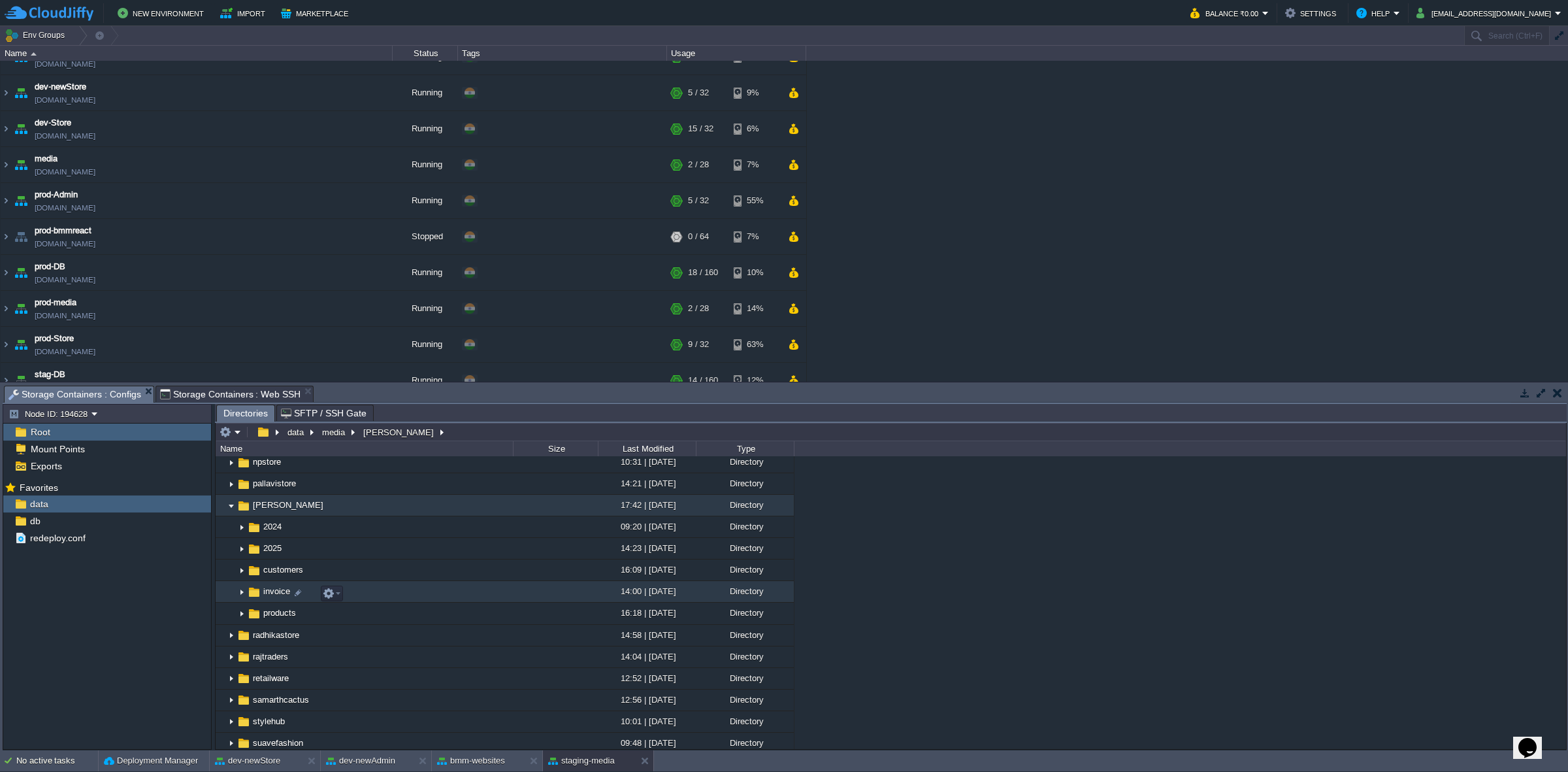
scroll to position [344, 0]
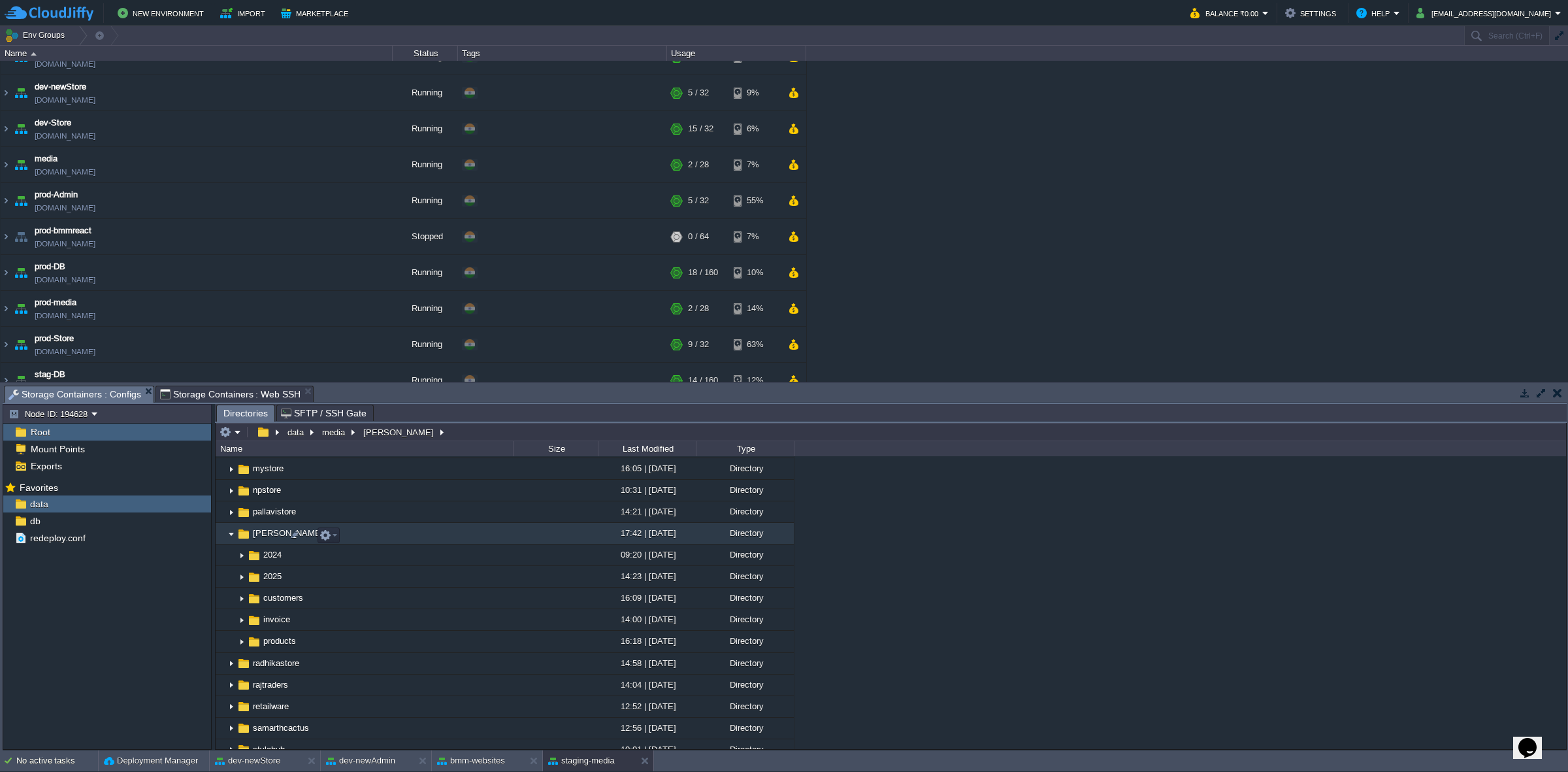
click at [228, 478] on img at bounding box center [231, 533] width 10 height 20
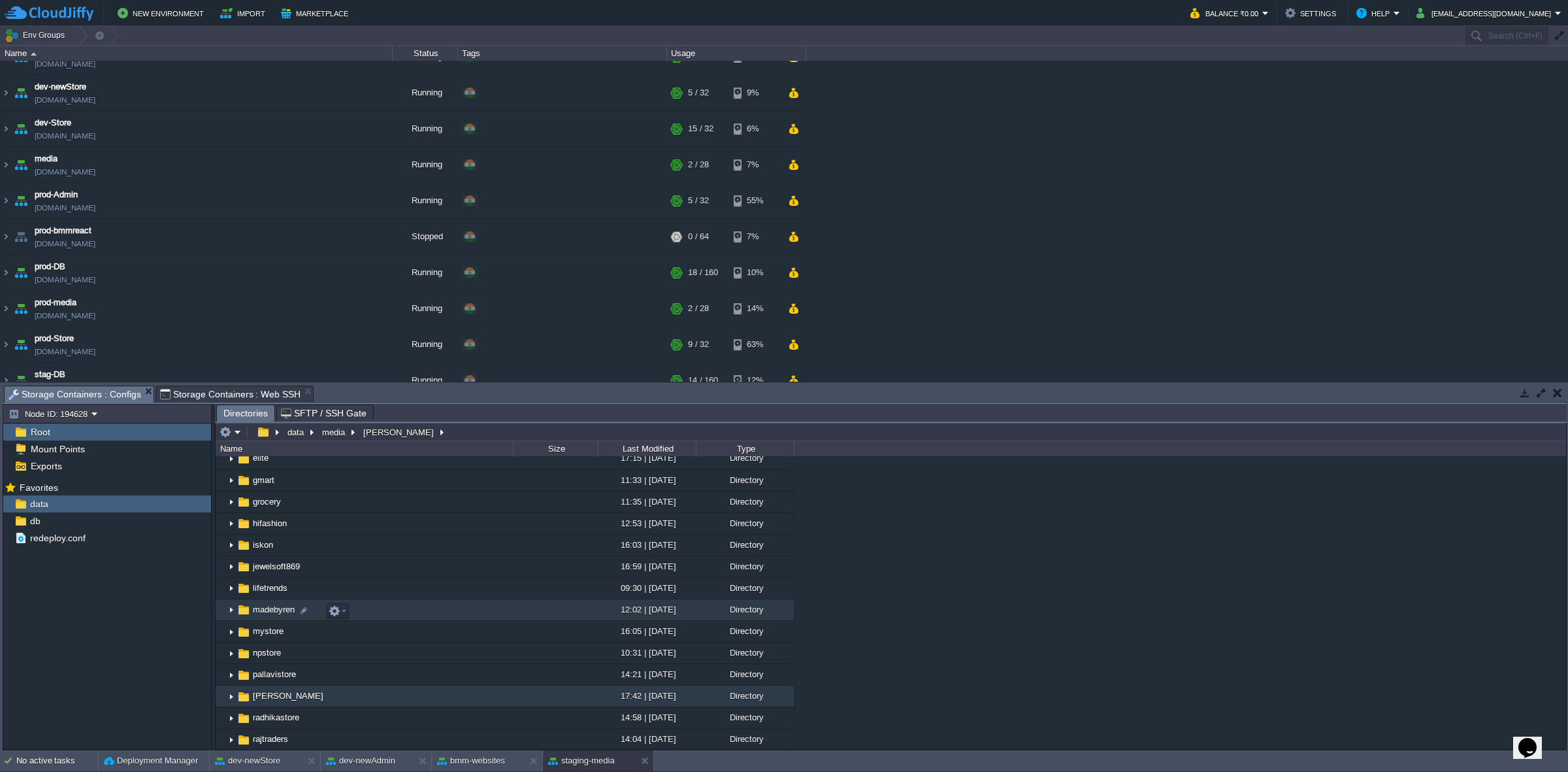
scroll to position [180, 0]
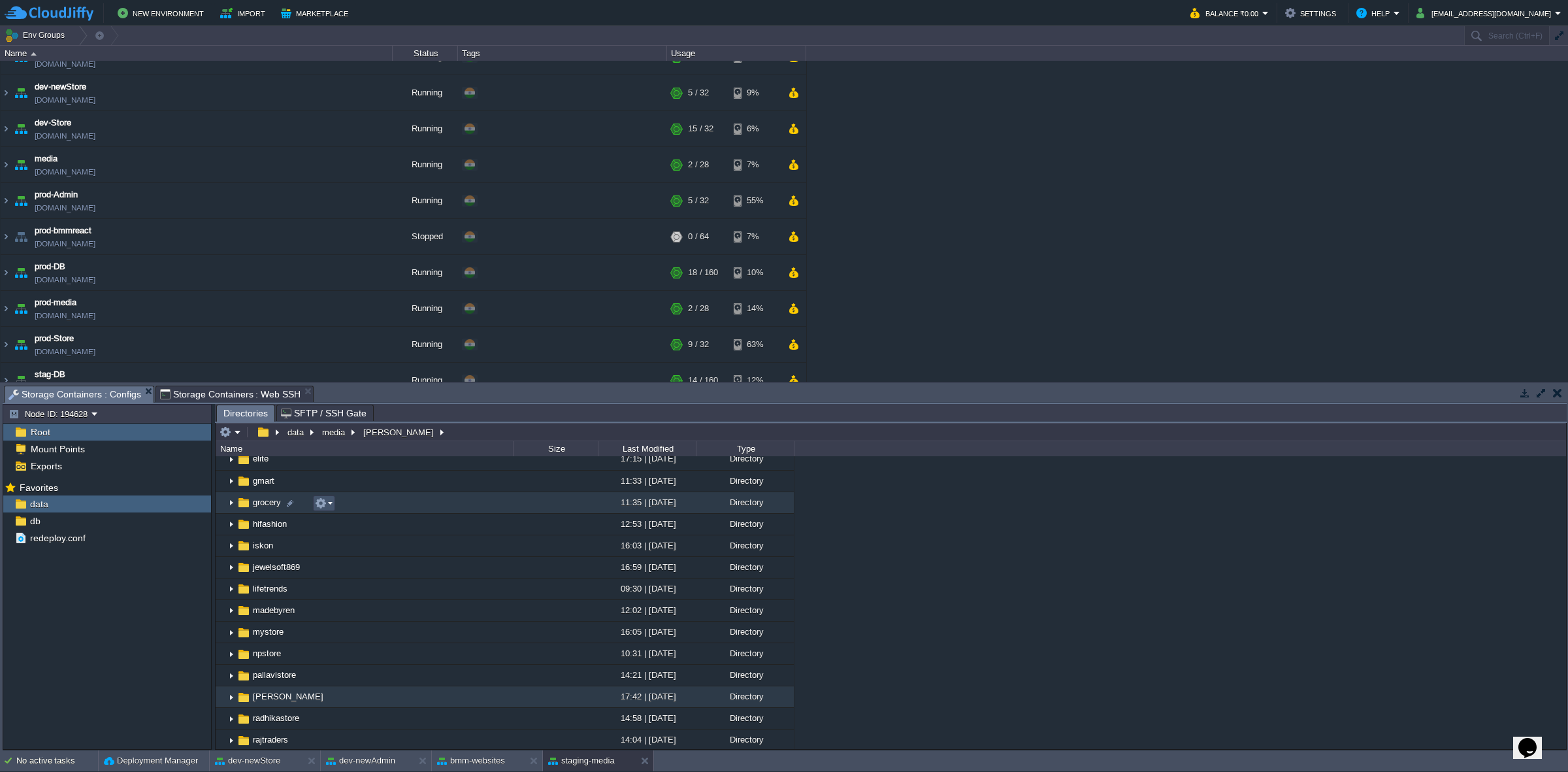
click at [326, 478] on button "button" at bounding box center [321, 504] width 11 height 11
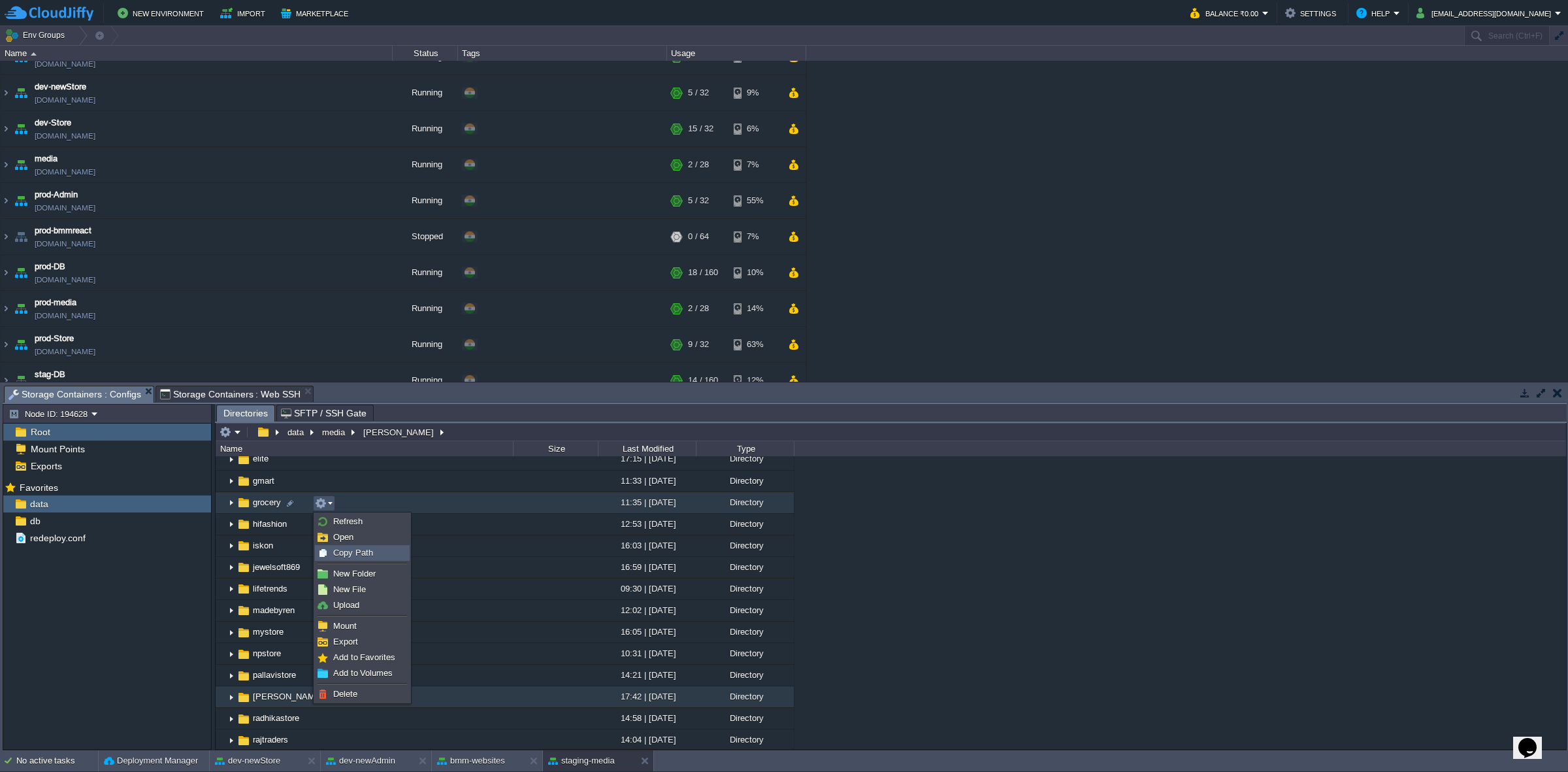
click at [333, 478] on span "Copy Path" at bounding box center [353, 553] width 40 height 10
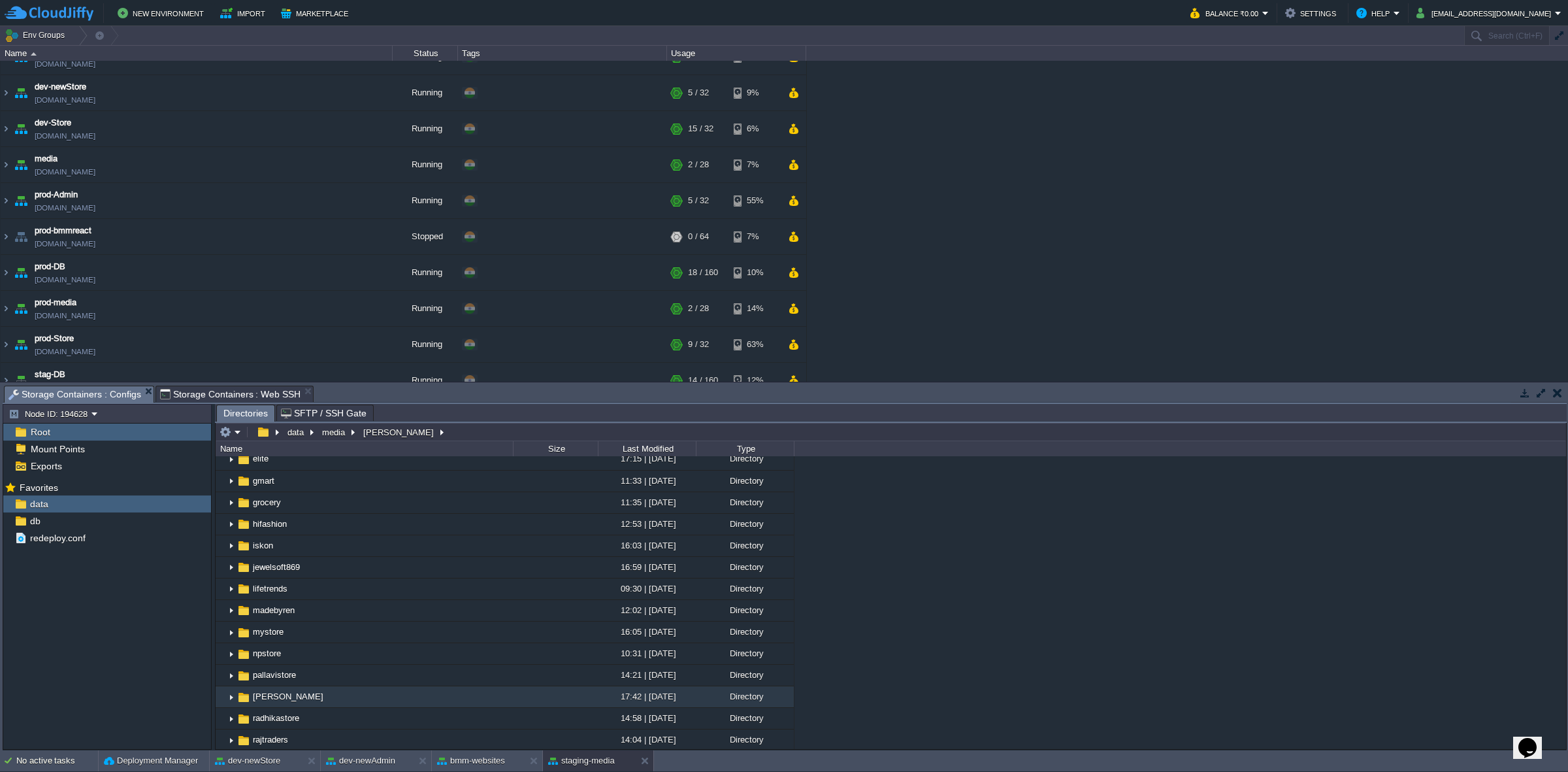
click at [262, 390] on span "Storage Containers : Web SSH" at bounding box center [230, 394] width 141 height 15
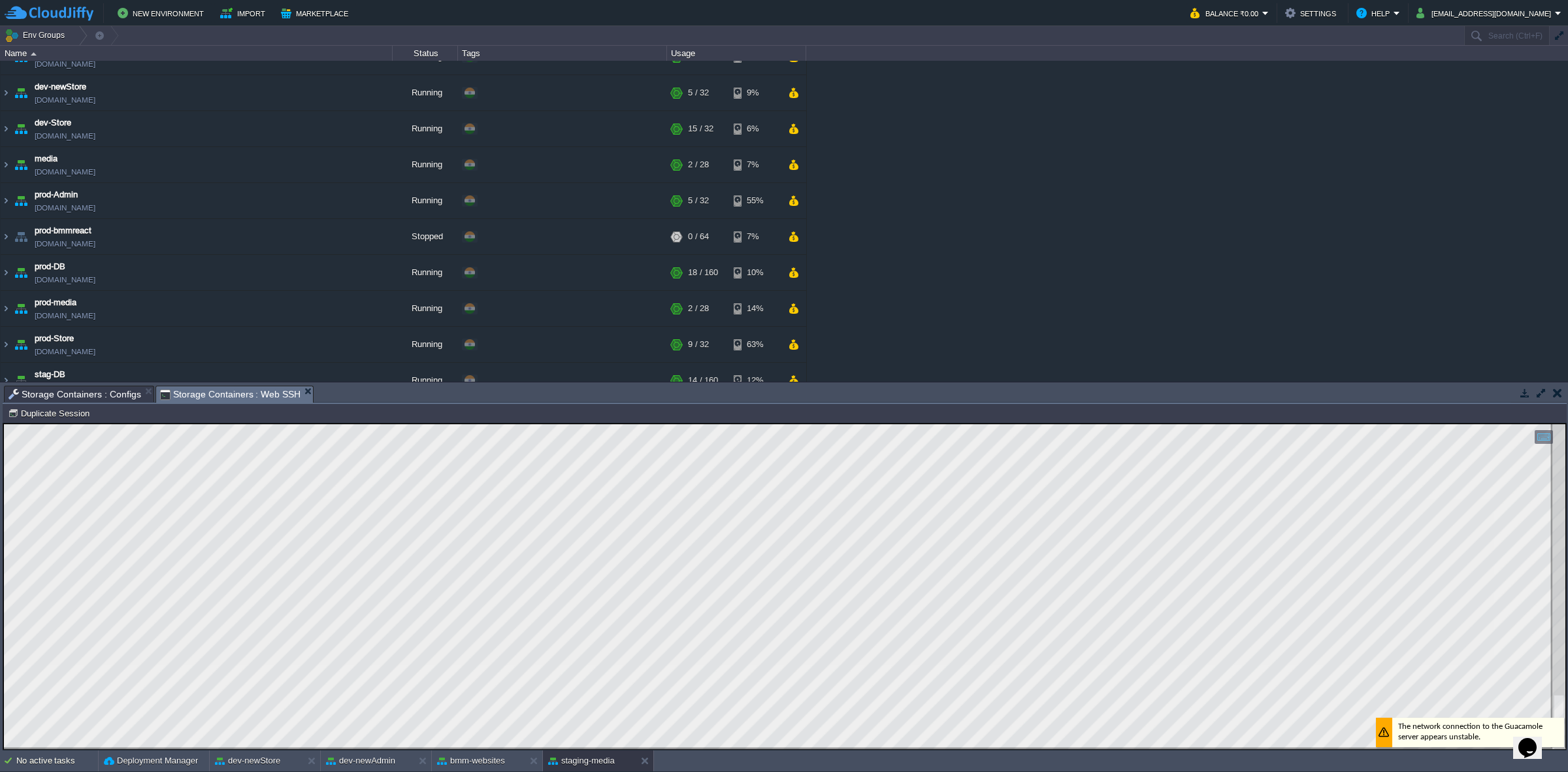
click at [80, 391] on span "Storage Containers : Configs" at bounding box center [74, 394] width 132 height 15
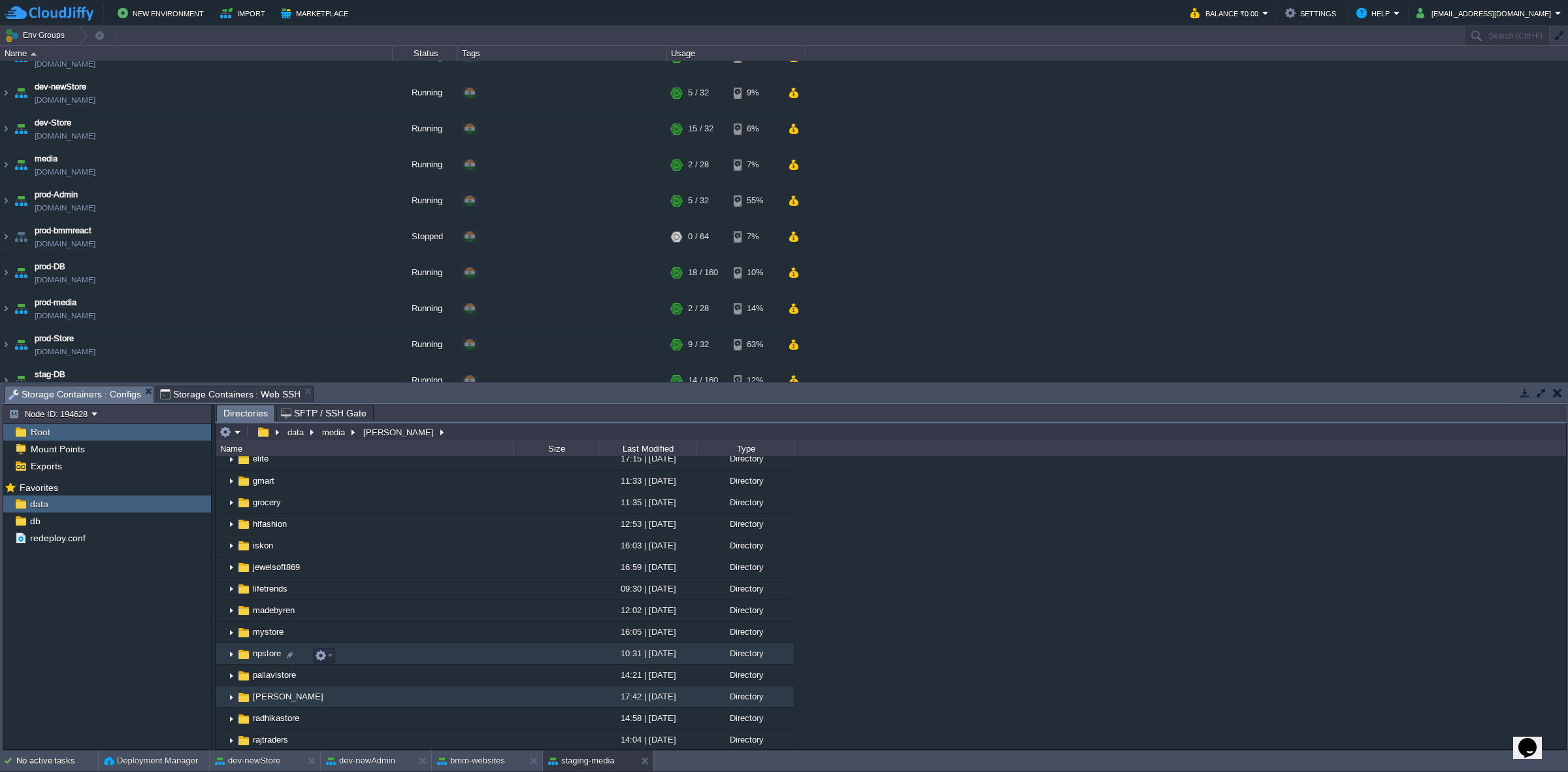
scroll to position [398, 0]
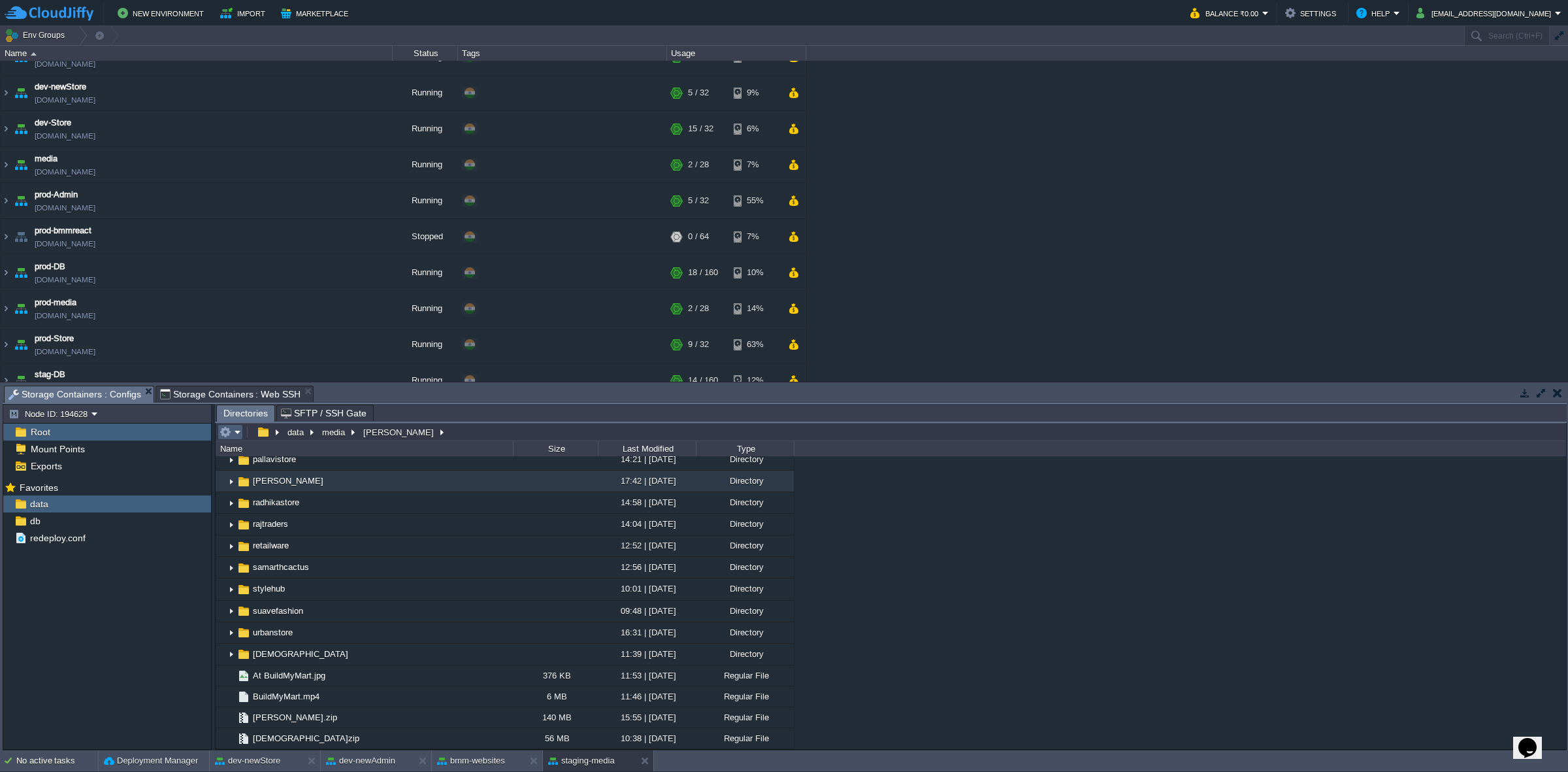
click at [239, 432] on em at bounding box center [230, 432] width 22 height 11
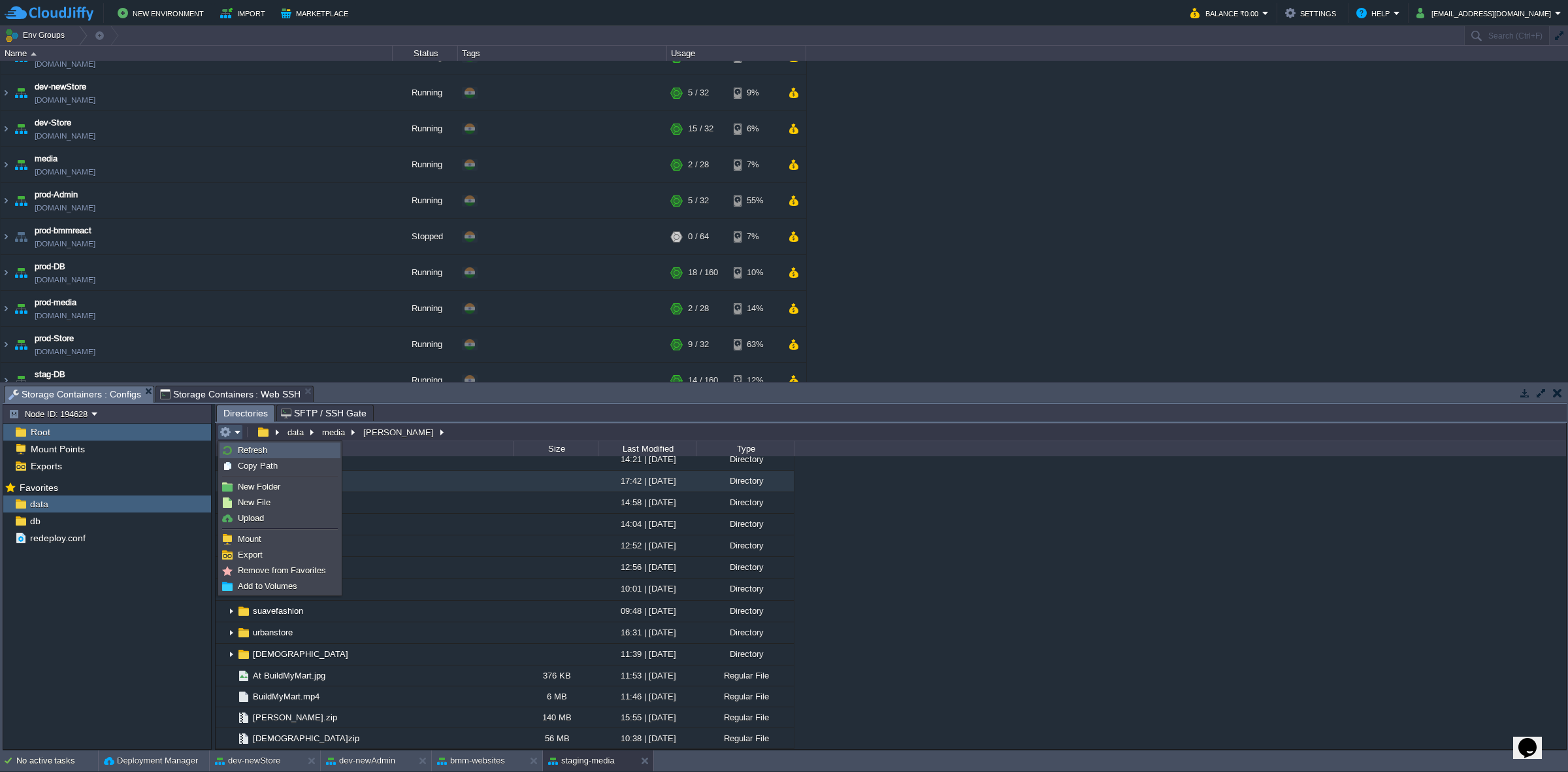
click at [249, 456] on link "Refresh" at bounding box center [280, 450] width 120 height 14
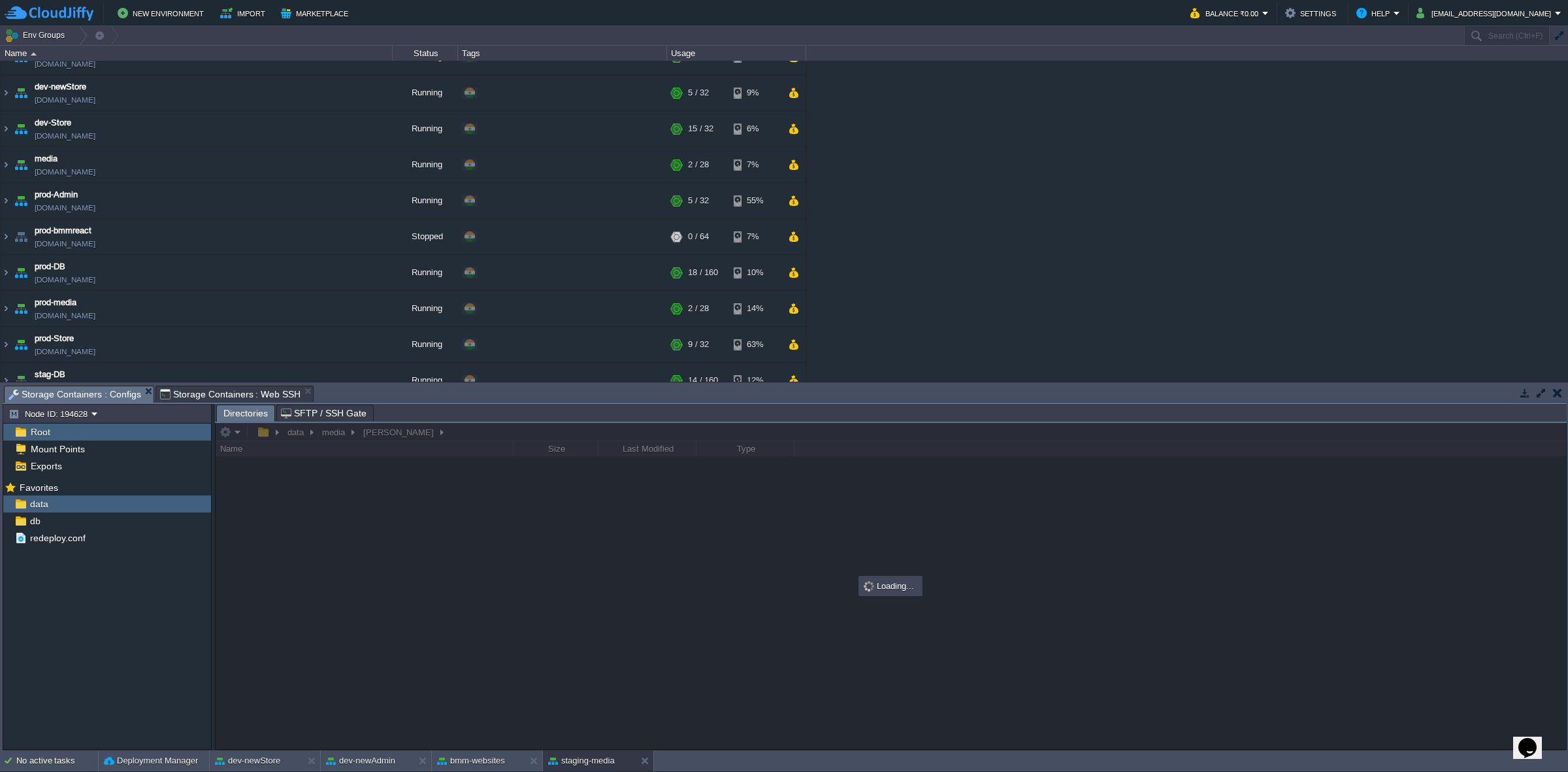
scroll to position [0, 0]
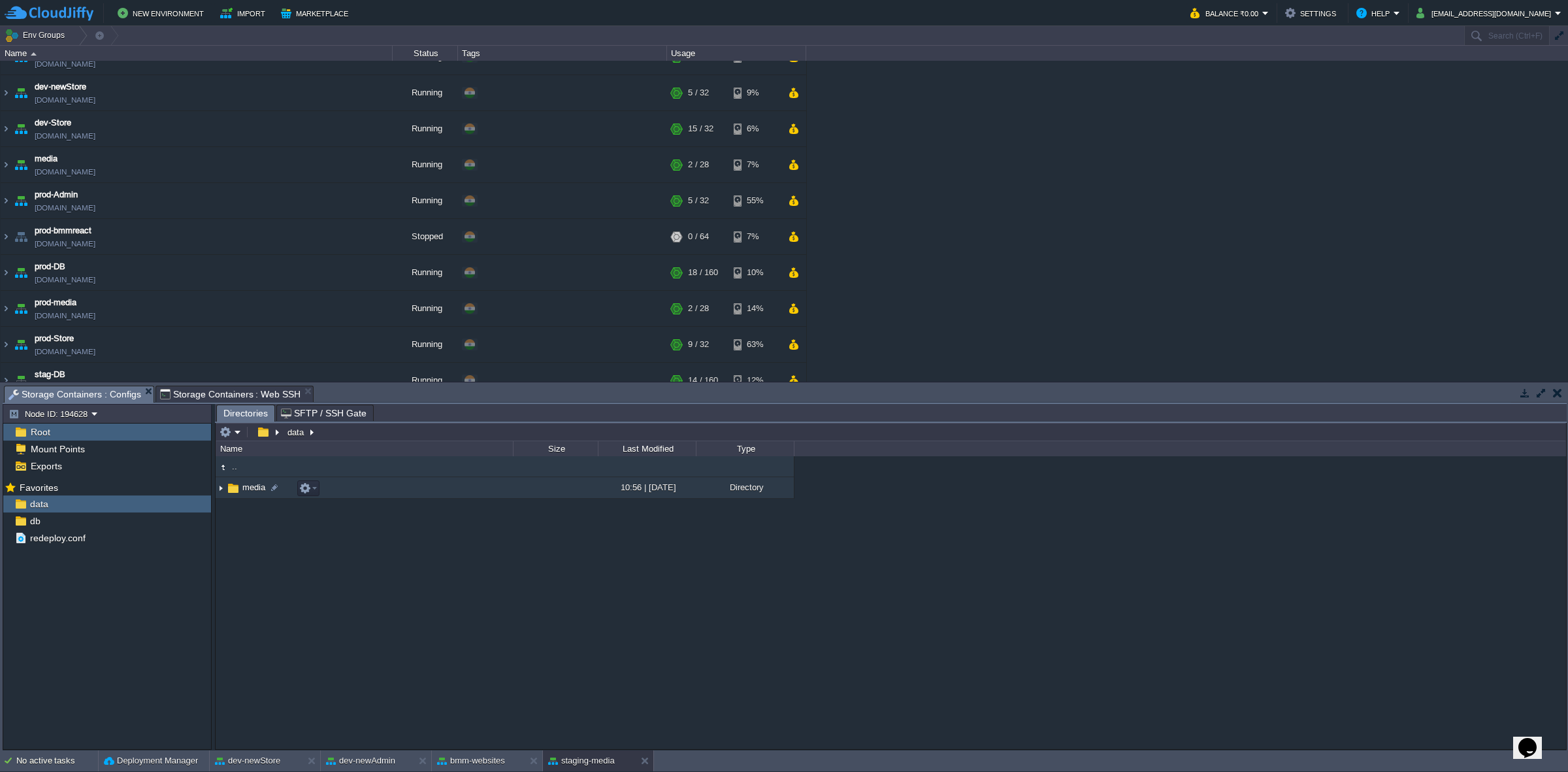
click at [220, 478] on img at bounding box center [221, 487] width 10 height 20
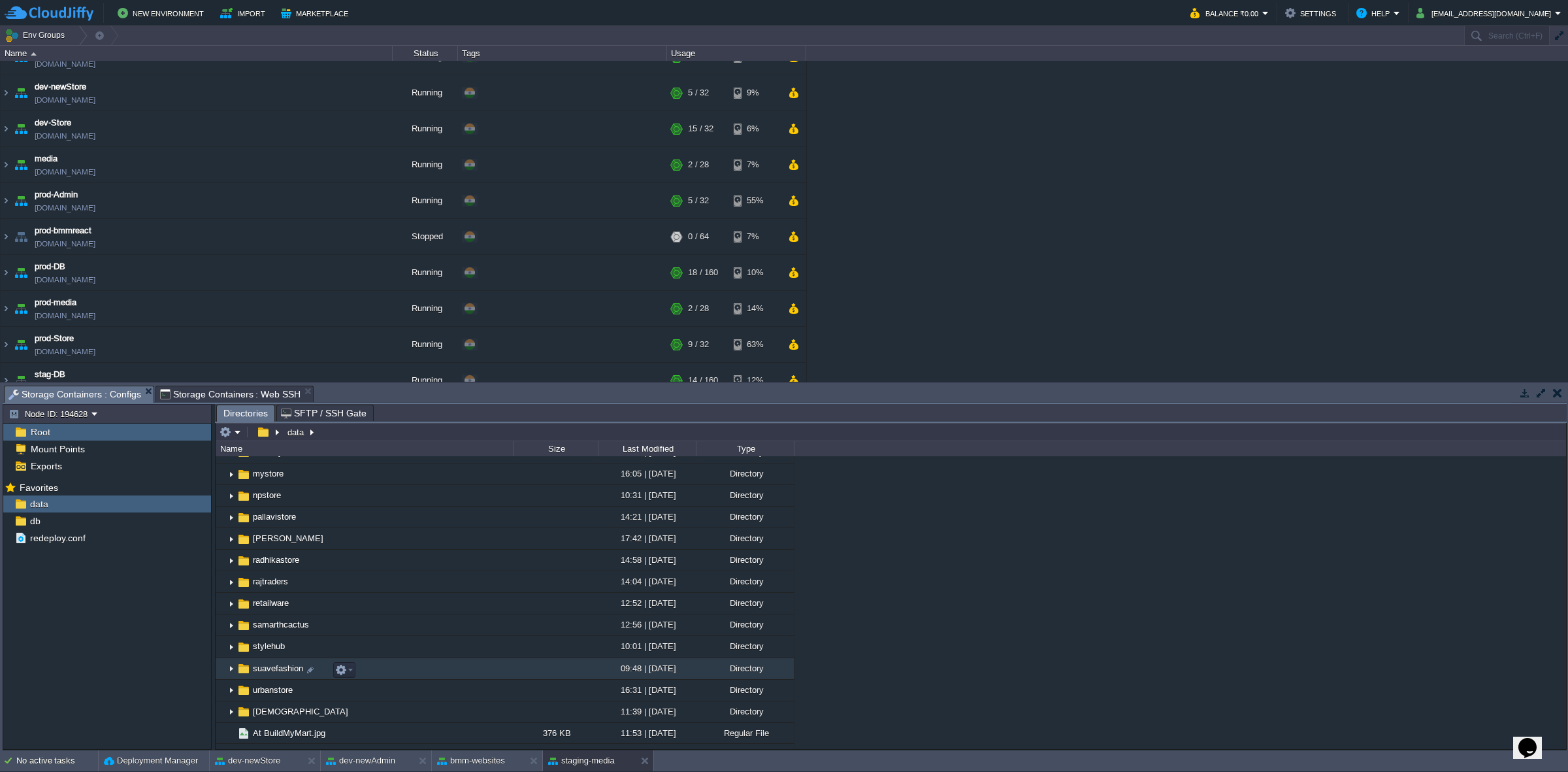
scroll to position [398, 0]
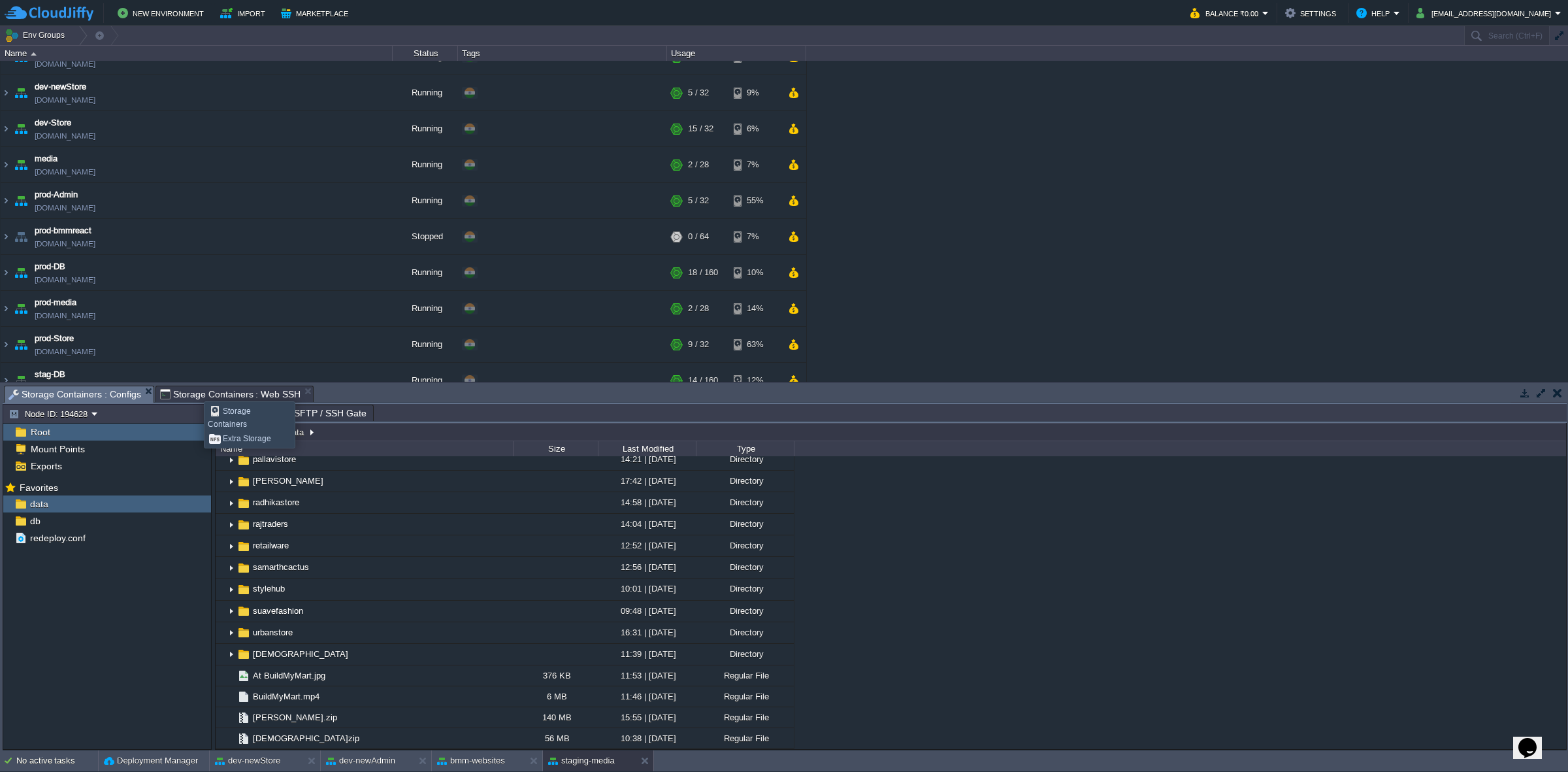
click at [203, 391] on span "Storage Containers : Web SSH" at bounding box center [230, 394] width 141 height 15
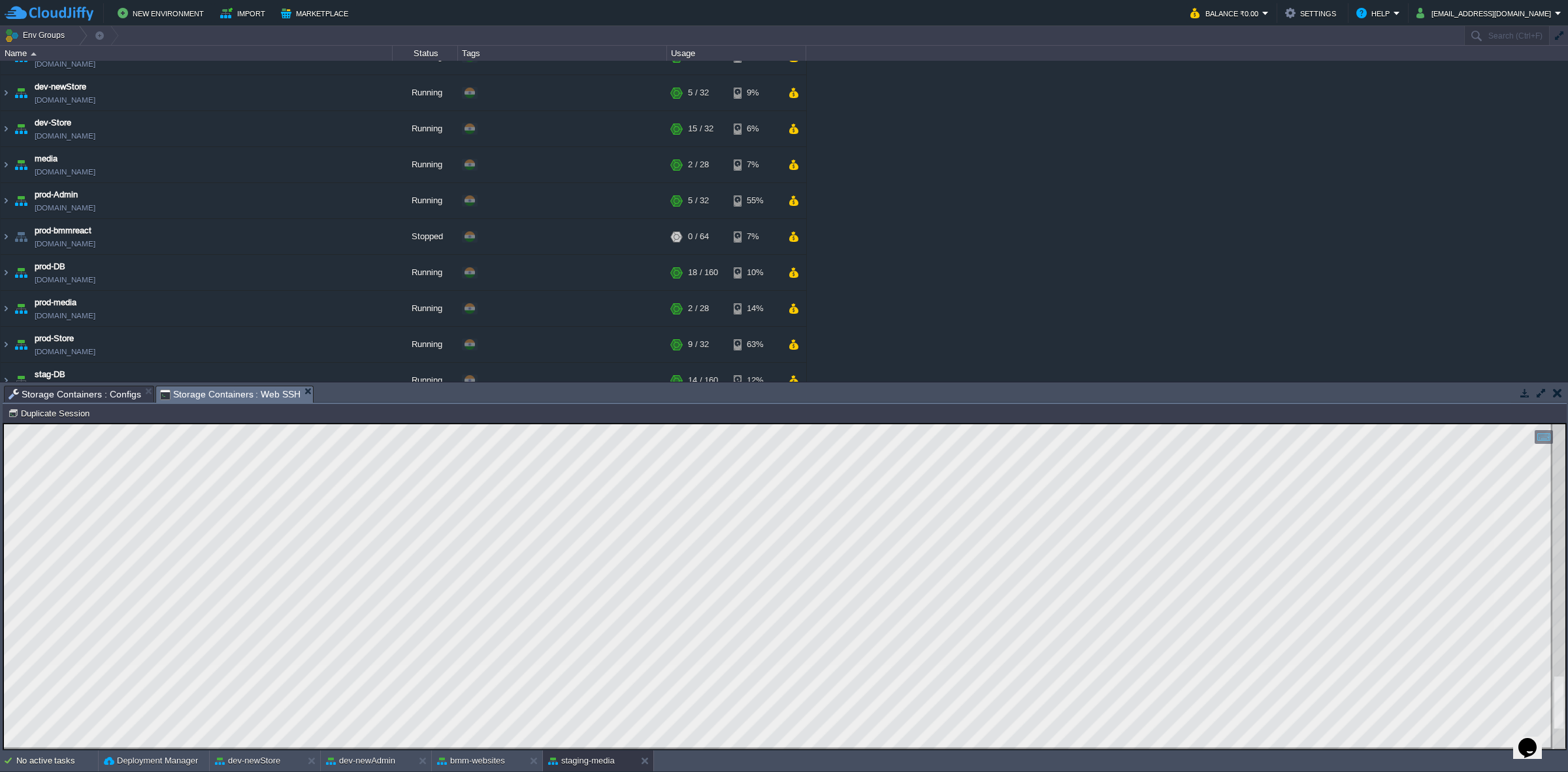
click at [111, 396] on span "Storage Containers : Configs" at bounding box center [74, 394] width 132 height 15
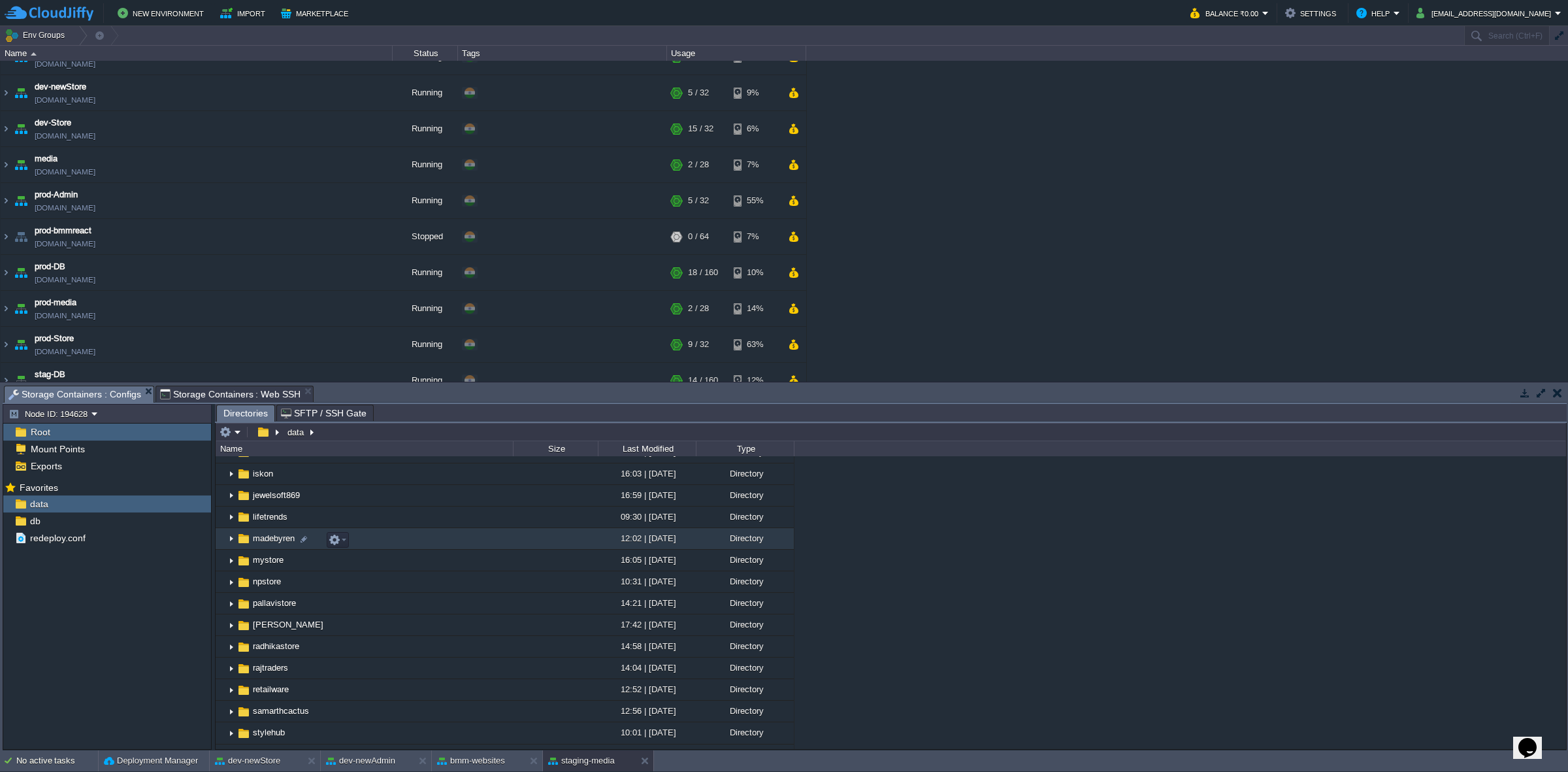
scroll to position [164, 0]
click at [226, 478] on img at bounding box center [231, 519] width 10 height 20
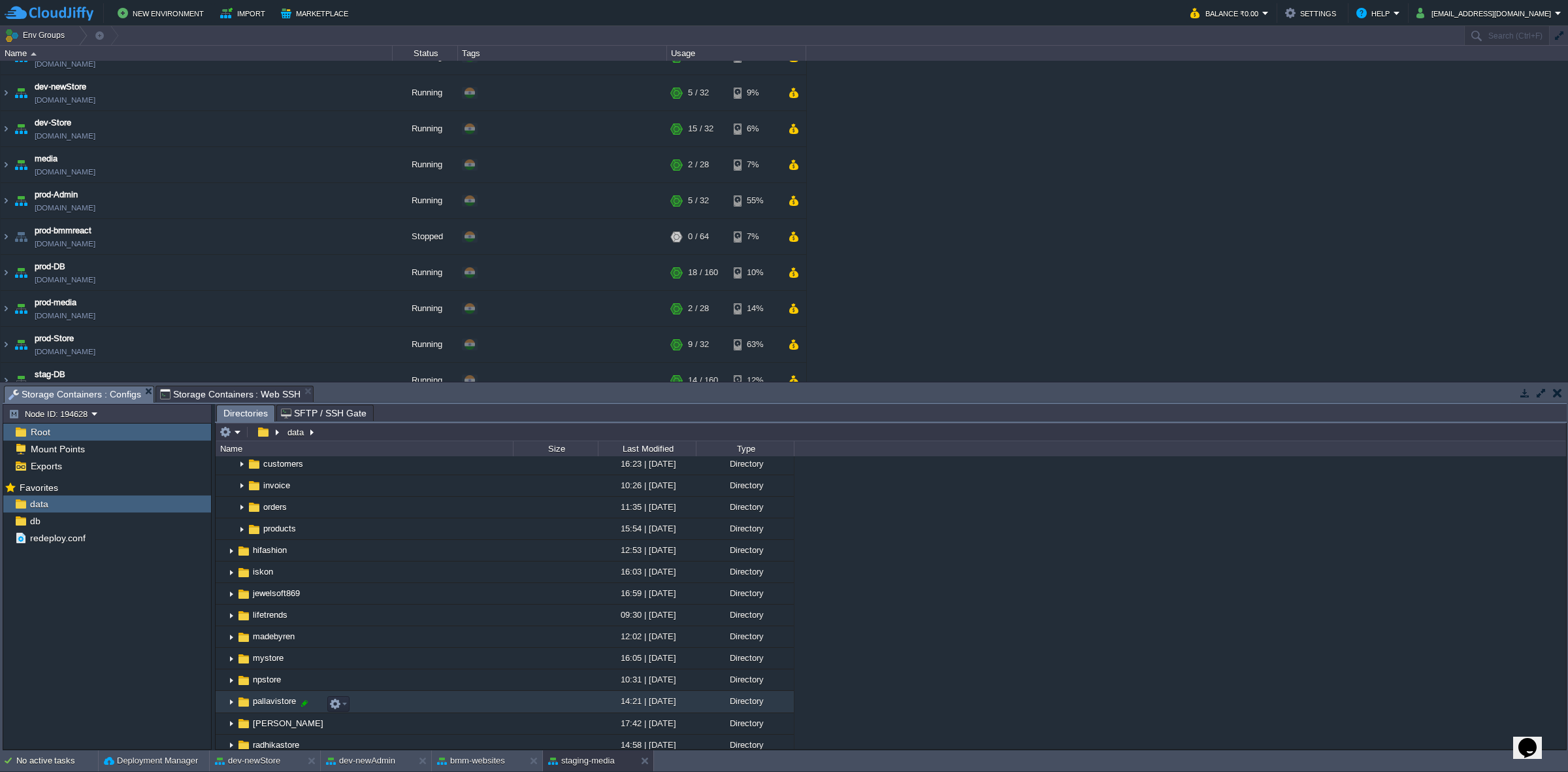
scroll to position [0, 0]
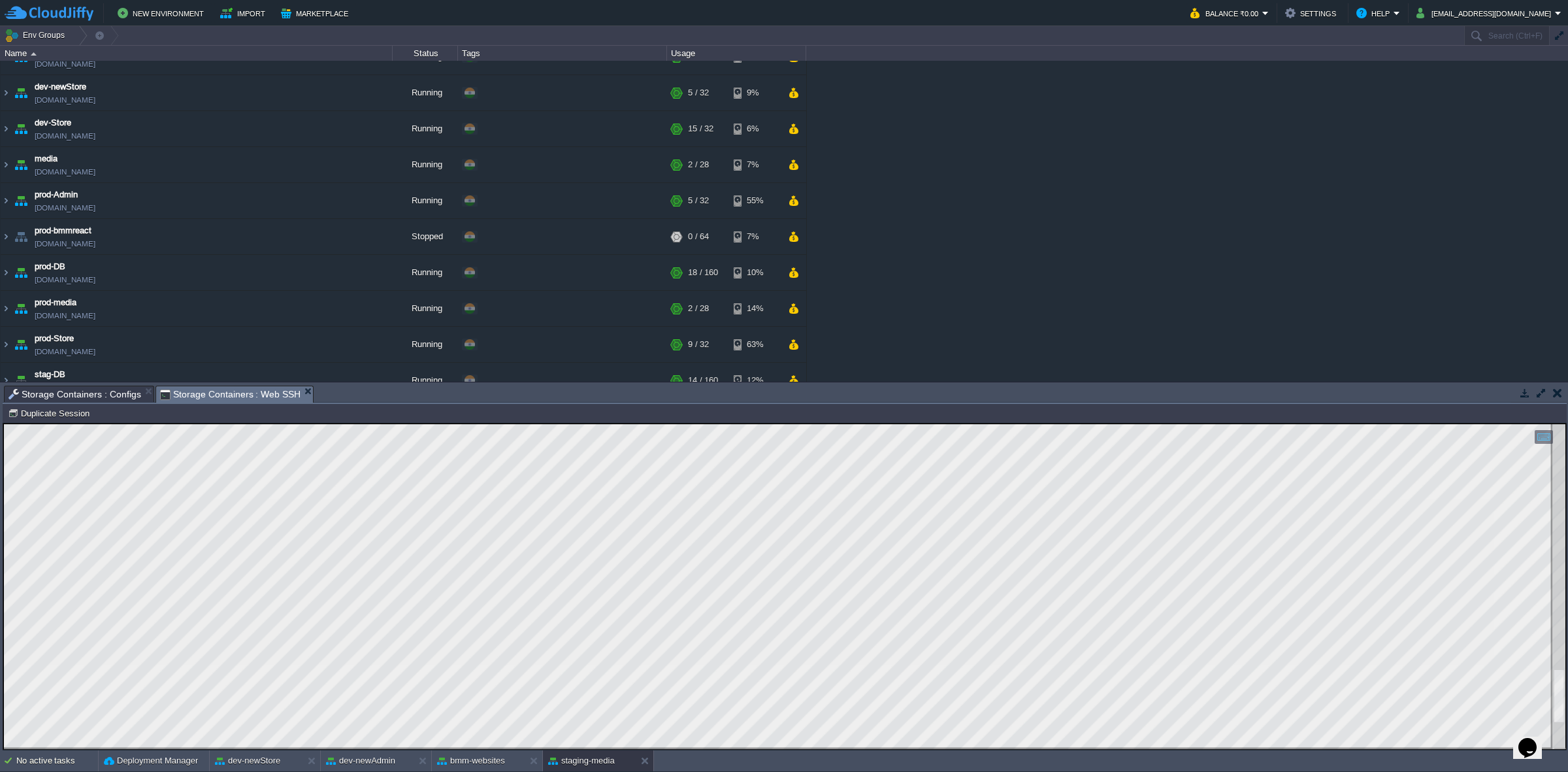
click at [251, 387] on span "Storage Containers : Web SSH" at bounding box center [230, 394] width 141 height 16
click at [93, 392] on span "Storage Containers : Configs" at bounding box center [74, 394] width 132 height 15
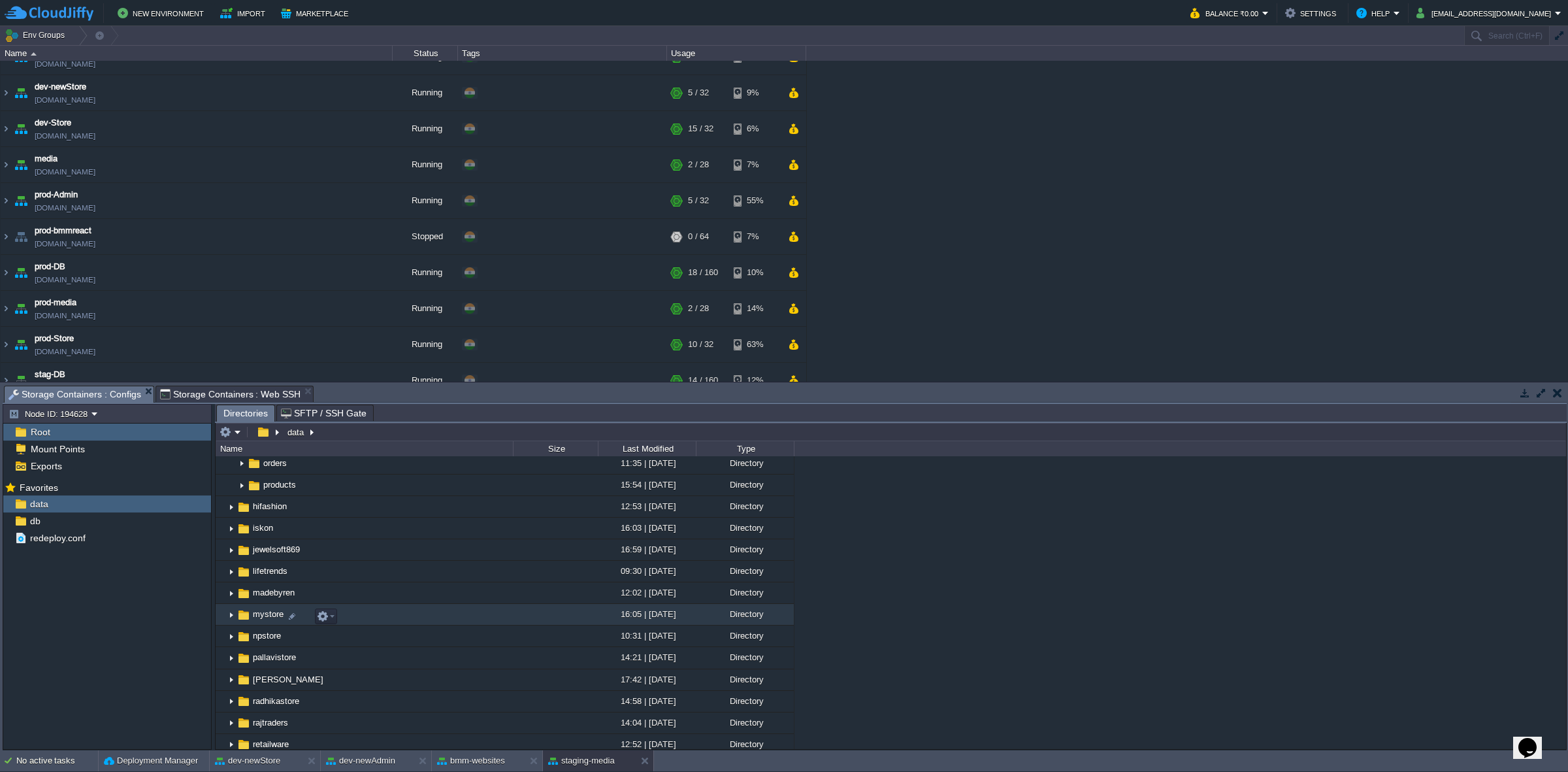
scroll to position [528, 0]
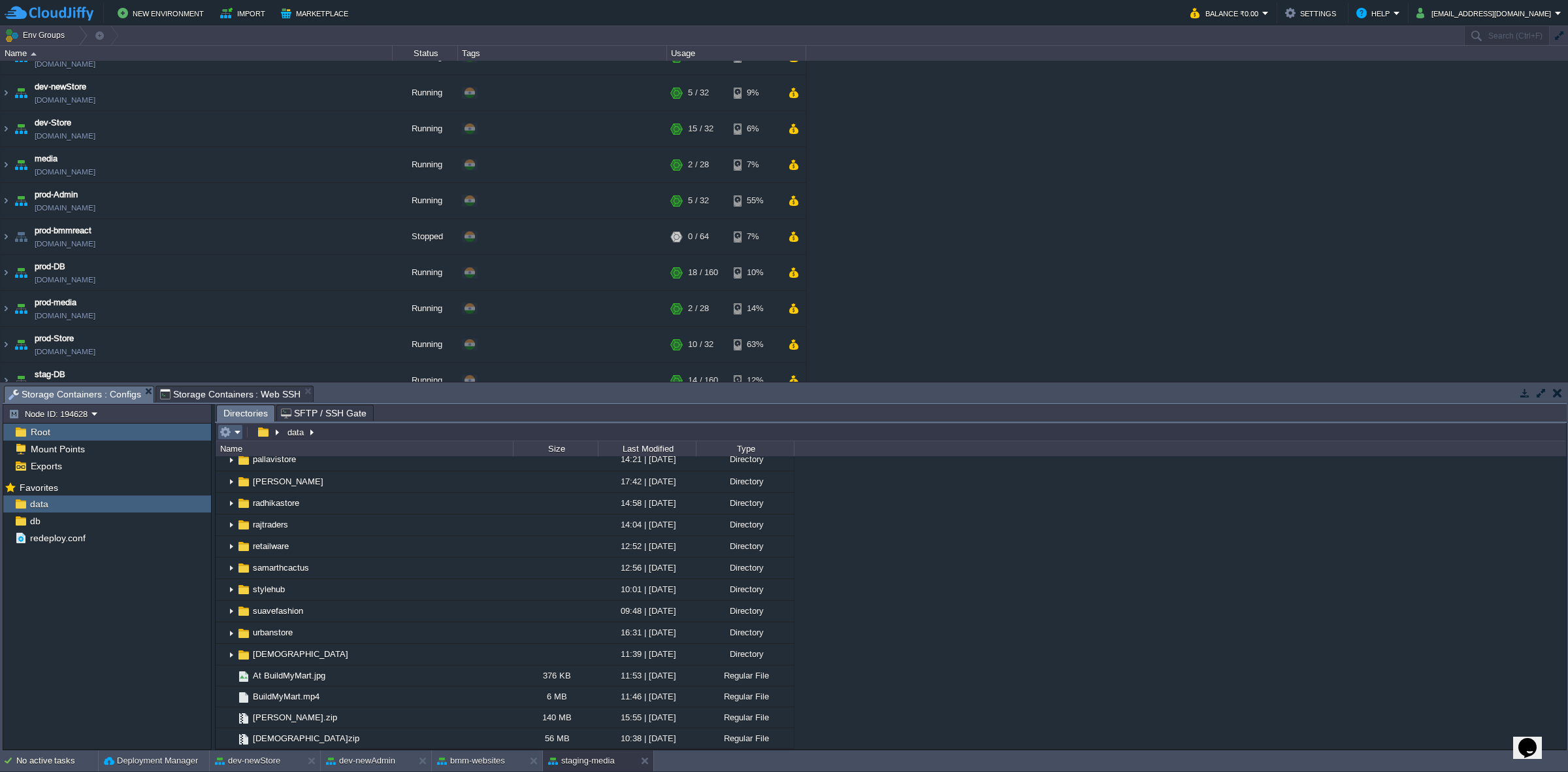
click at [240, 432] on em at bounding box center [230, 432] width 22 height 11
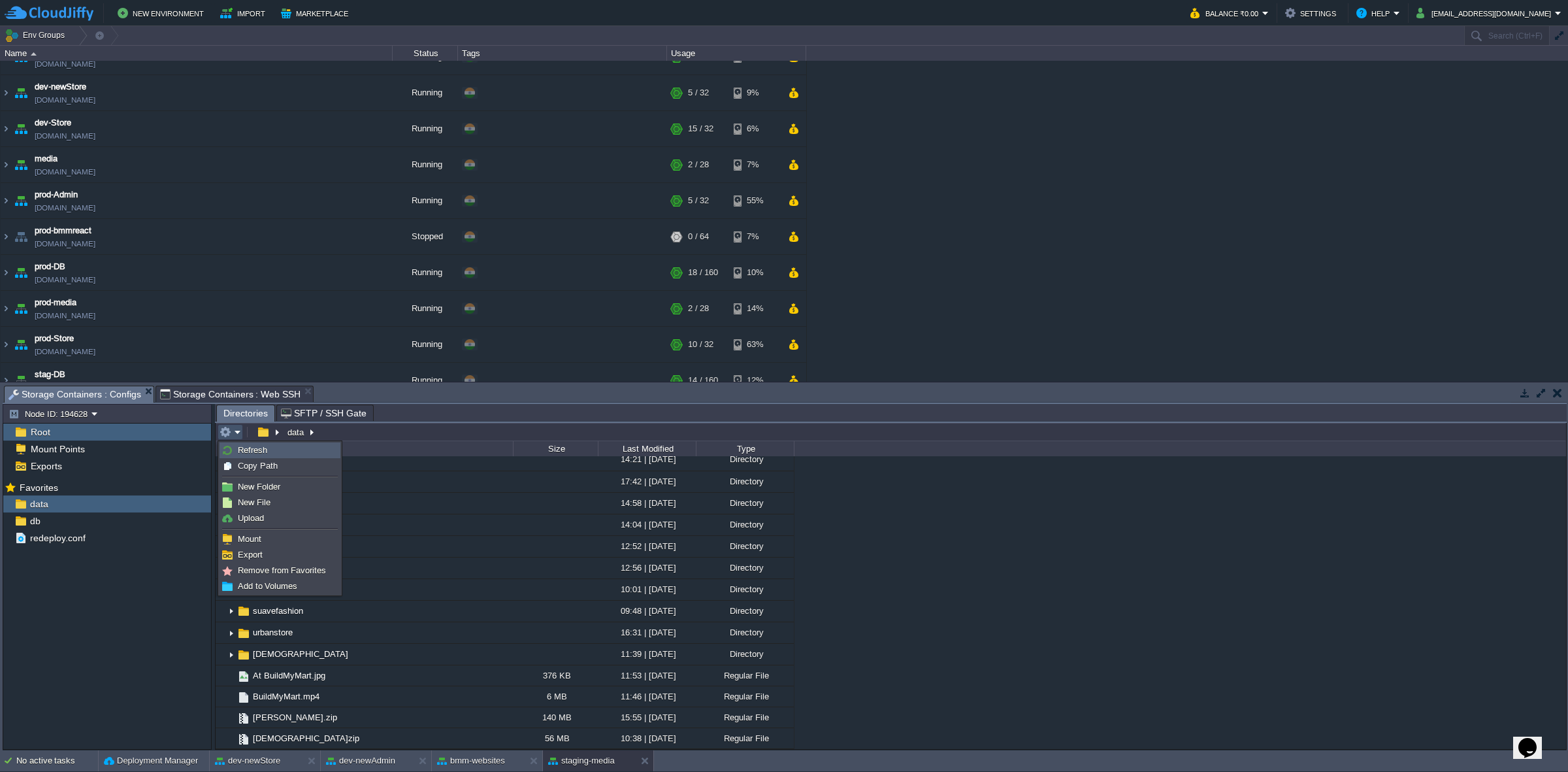
click at [256, 450] on span "Refresh" at bounding box center [252, 450] width 29 height 10
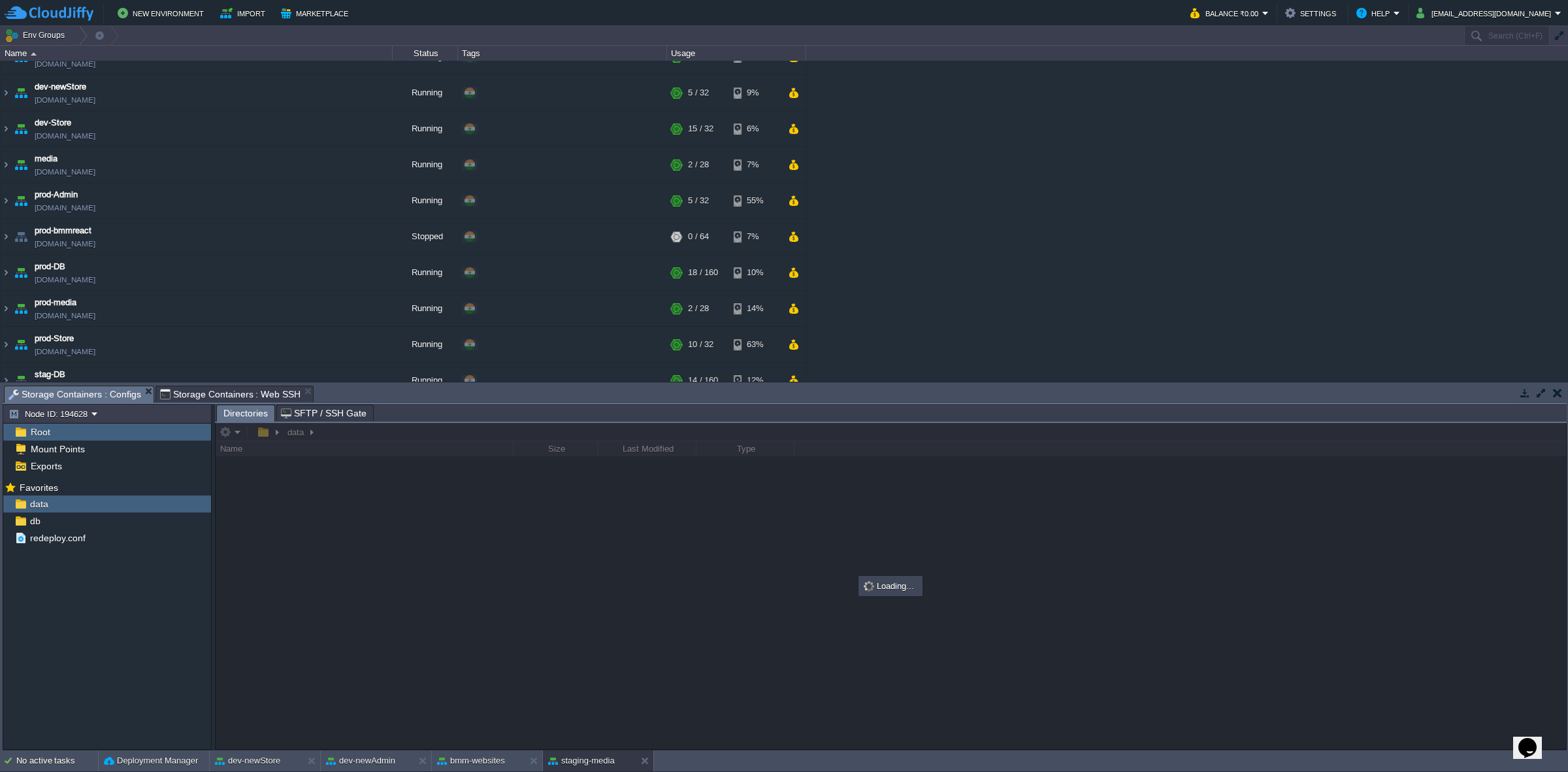
scroll to position [0, 0]
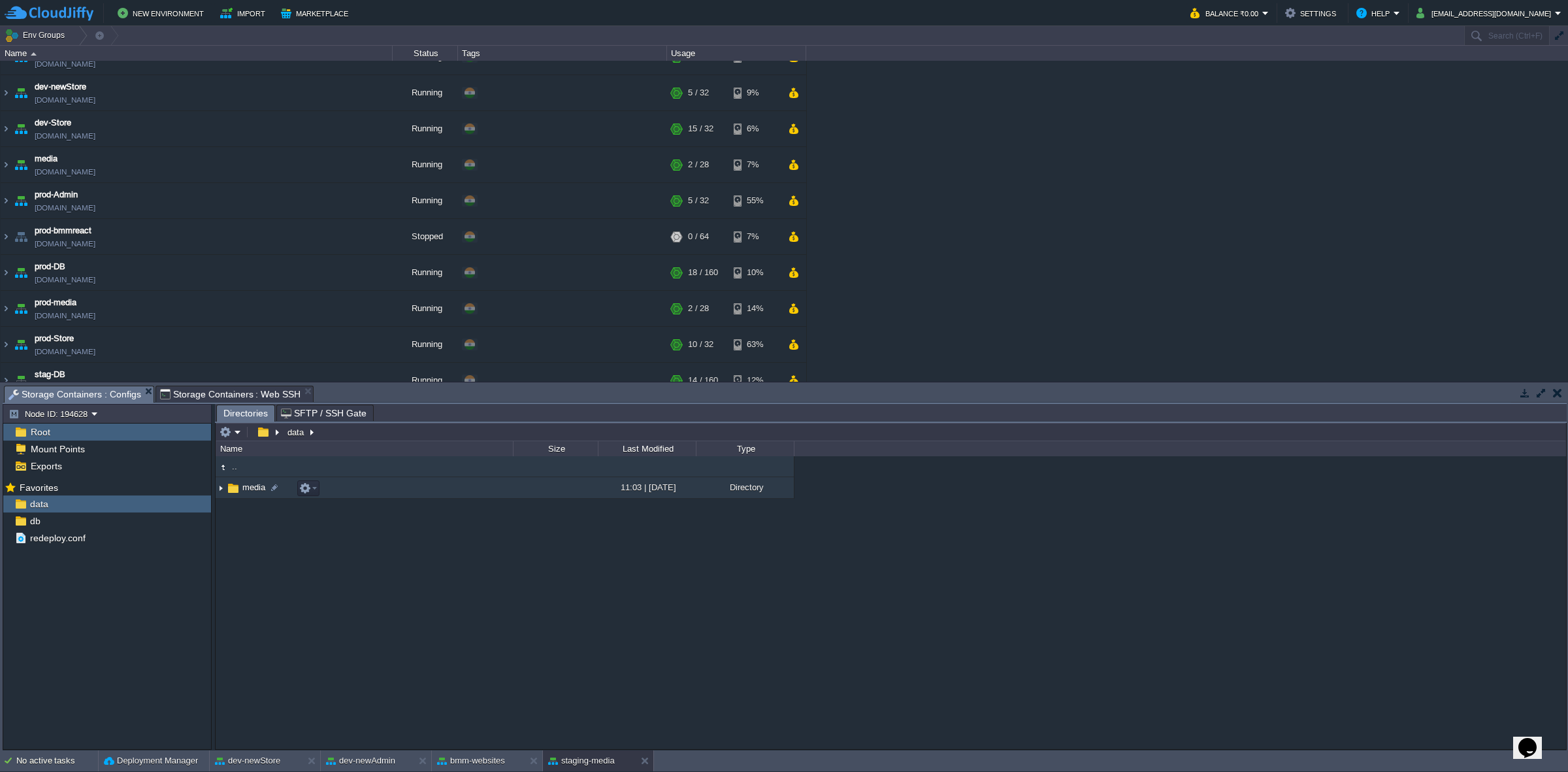
click at [221, 478] on img at bounding box center [221, 487] width 10 height 20
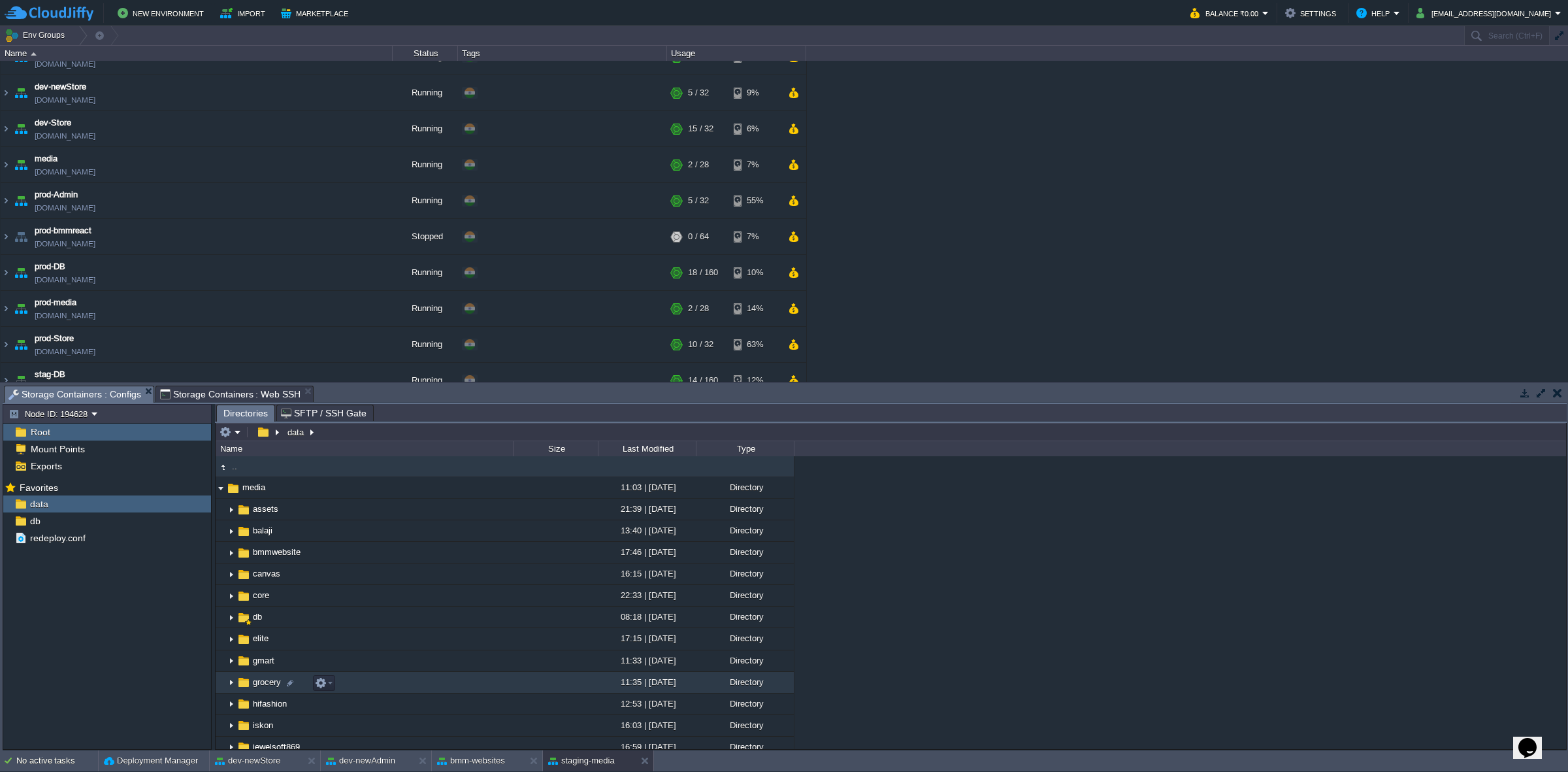
click at [228, 478] on img at bounding box center [231, 683] width 10 height 20
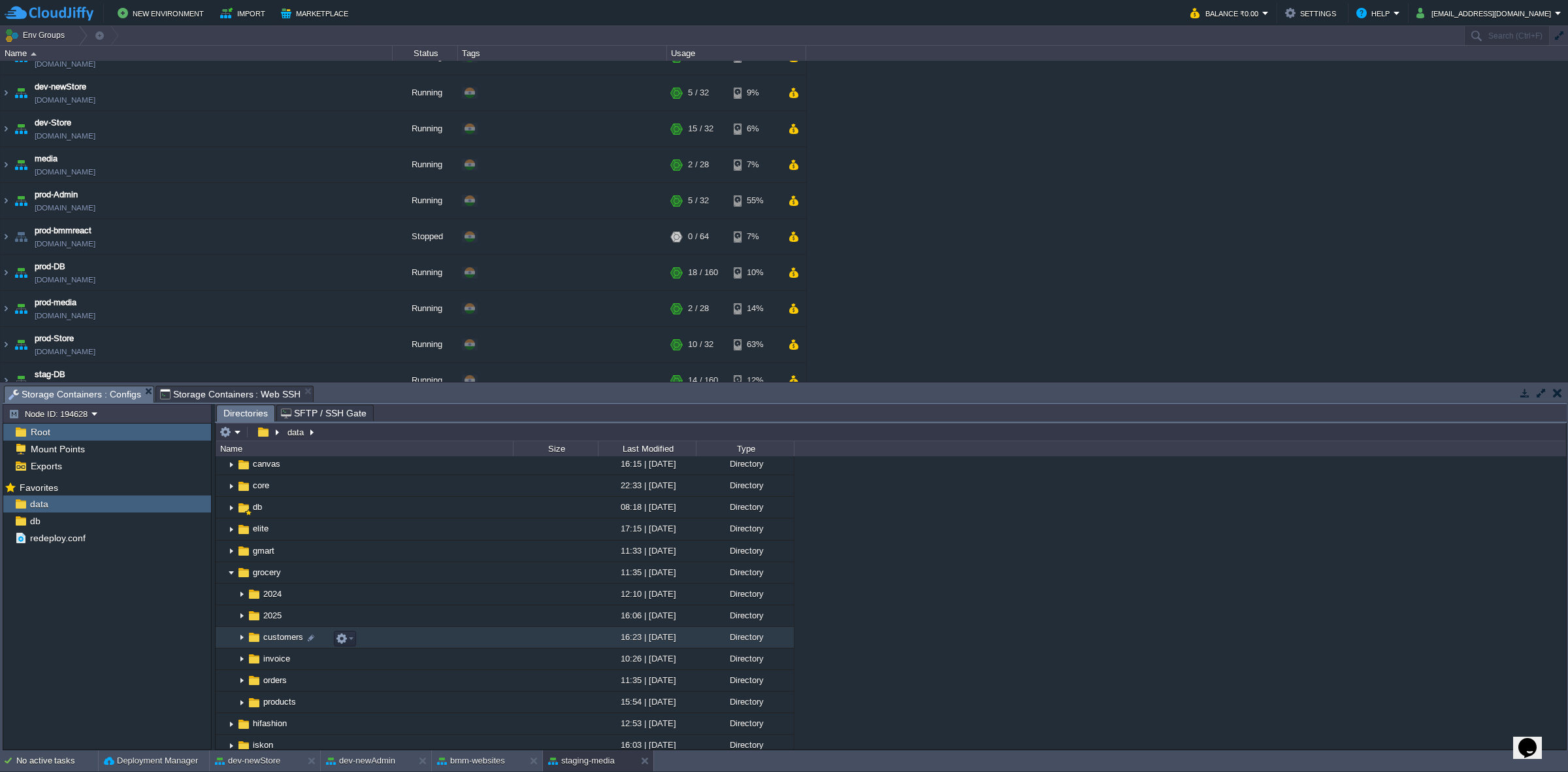
scroll to position [82, 0]
click at [246, 386] on span "Storage Containers : Web SSH" at bounding box center [230, 394] width 141 height 15
click at [114, 392] on span "Storage Containers : Configs" at bounding box center [74, 394] width 132 height 16
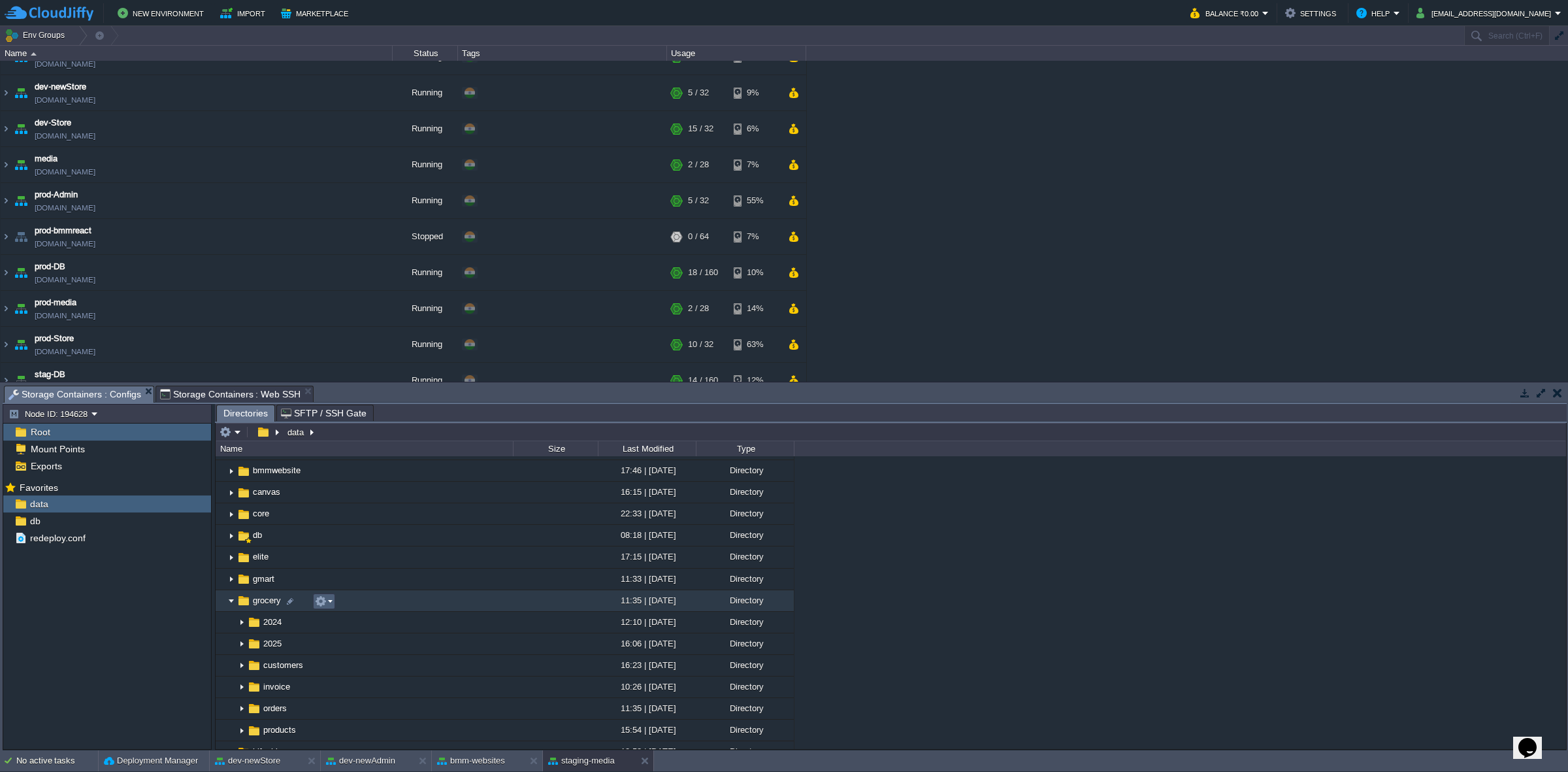
click at [319, 478] on button "button" at bounding box center [321, 602] width 11 height 11
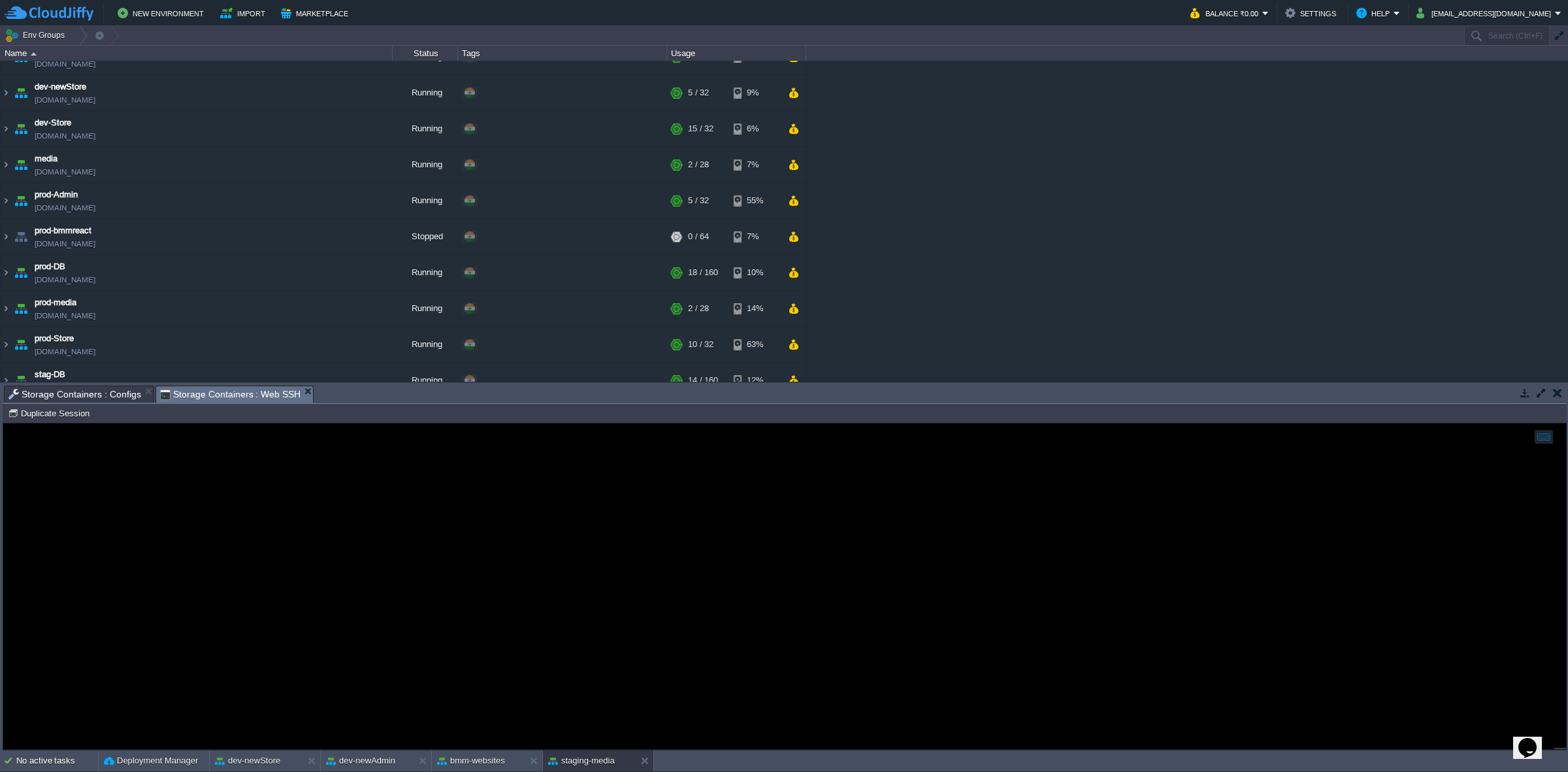
click at [207, 393] on span "Storage Containers : Web SSH" at bounding box center [230, 394] width 141 height 16
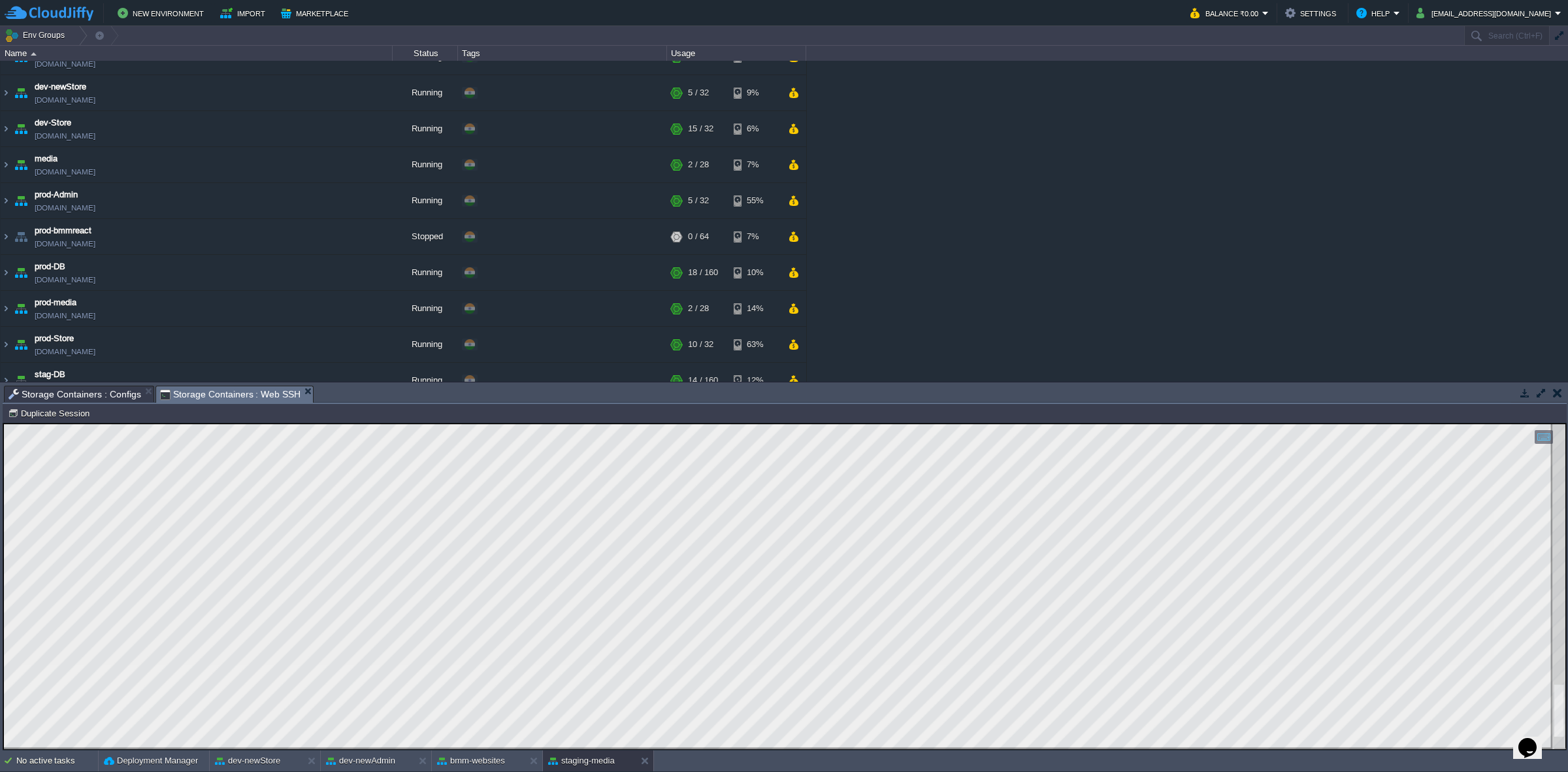
click at [1045, 478] on div at bounding box center [1559, 586] width 13 height 325
click at [90, 390] on span "Storage Containers : Configs" at bounding box center [74, 394] width 132 height 15
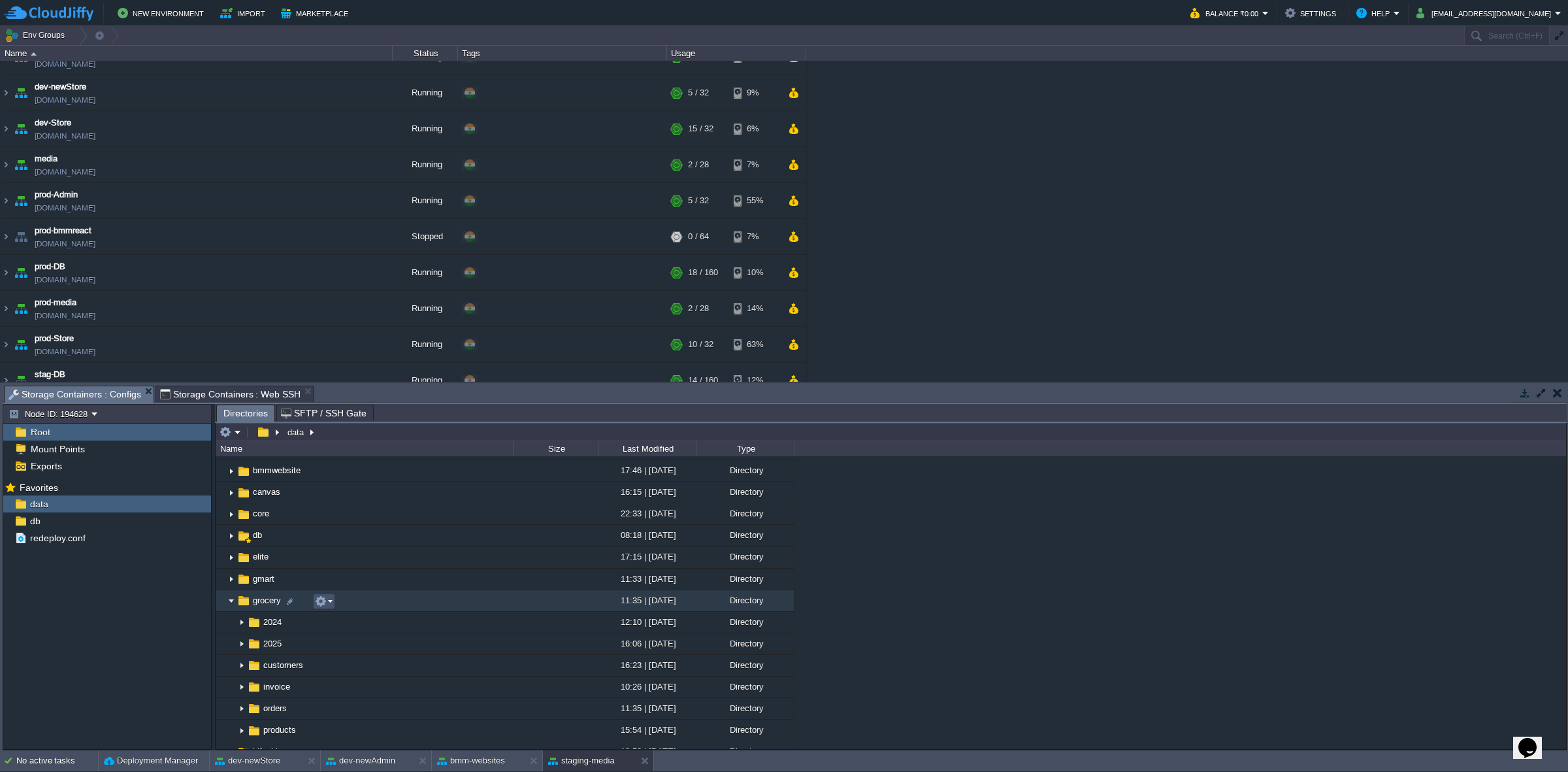
click at [324, 478] on button "button" at bounding box center [321, 602] width 11 height 11
click at [379, 442] on div "Copy Path" at bounding box center [363, 442] width 93 height 14
click at [230, 389] on span "Storage Containers : Web SSH" at bounding box center [230, 394] width 141 height 15
click at [111, 386] on span "Storage Containers : Configs" at bounding box center [74, 394] width 132 height 16
click at [171, 478] on div "data" at bounding box center [107, 505] width 207 height 17
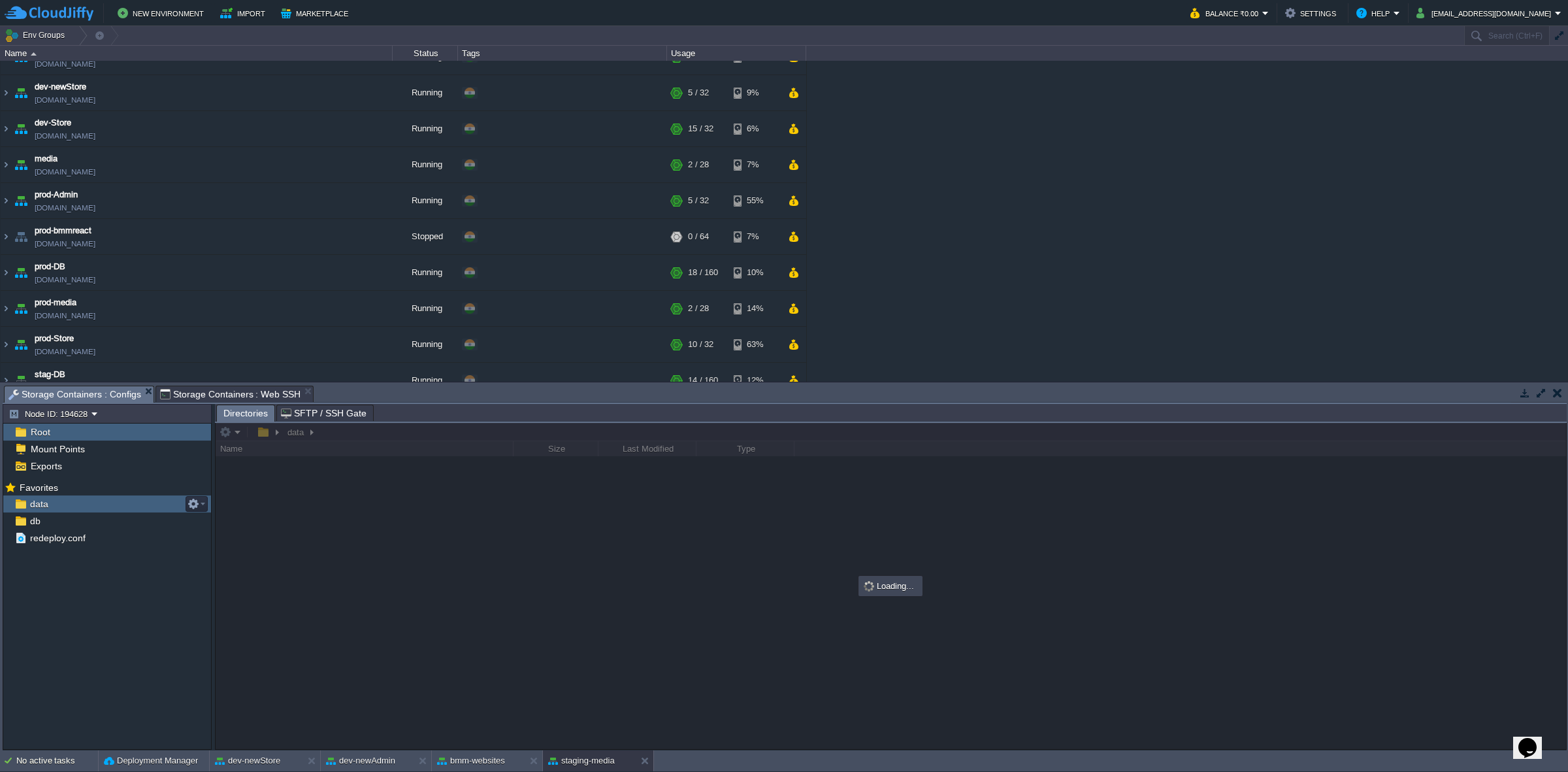
scroll to position [0, 0]
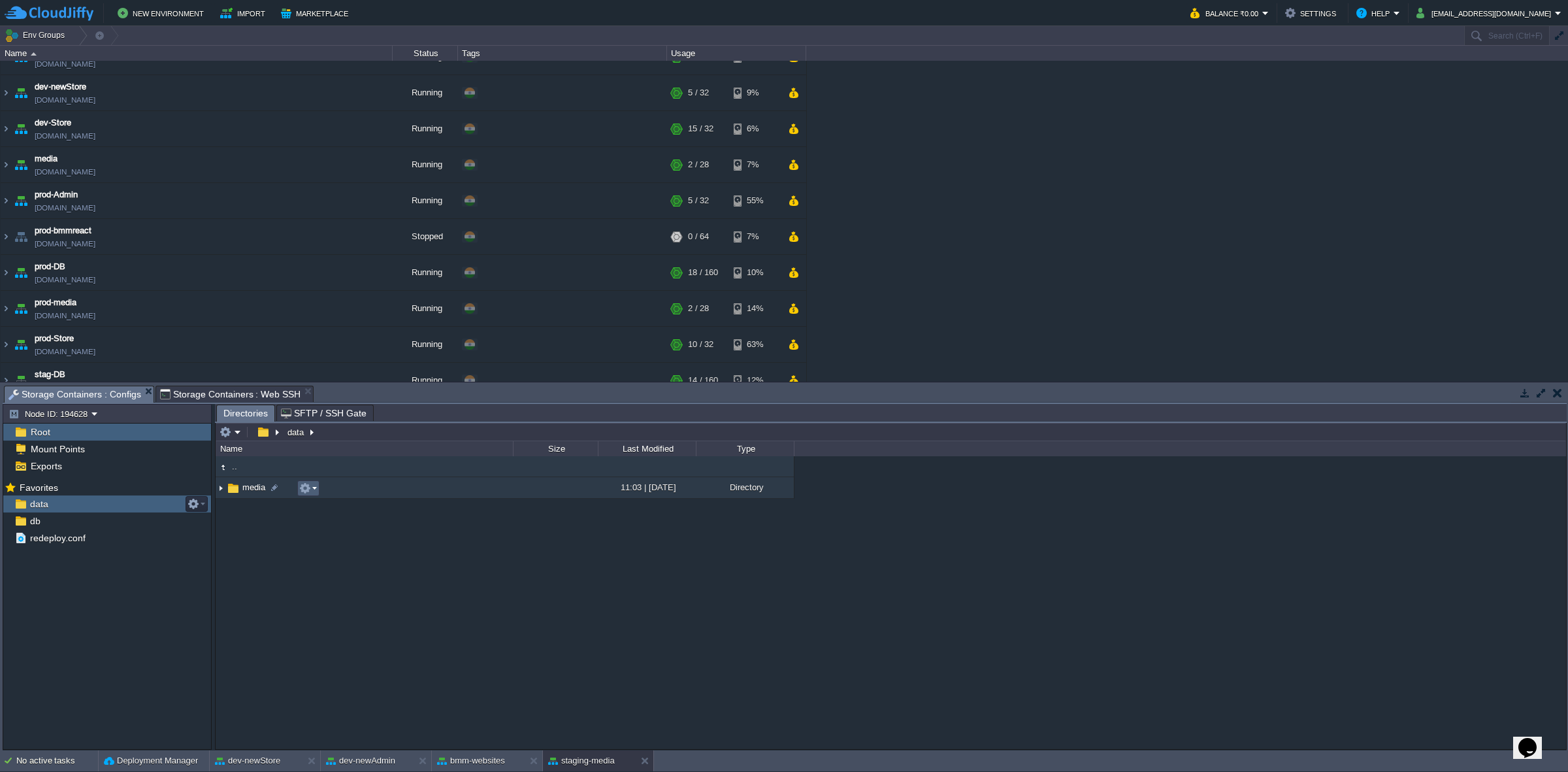
click at [302, 478] on button "button" at bounding box center [305, 488] width 11 height 11
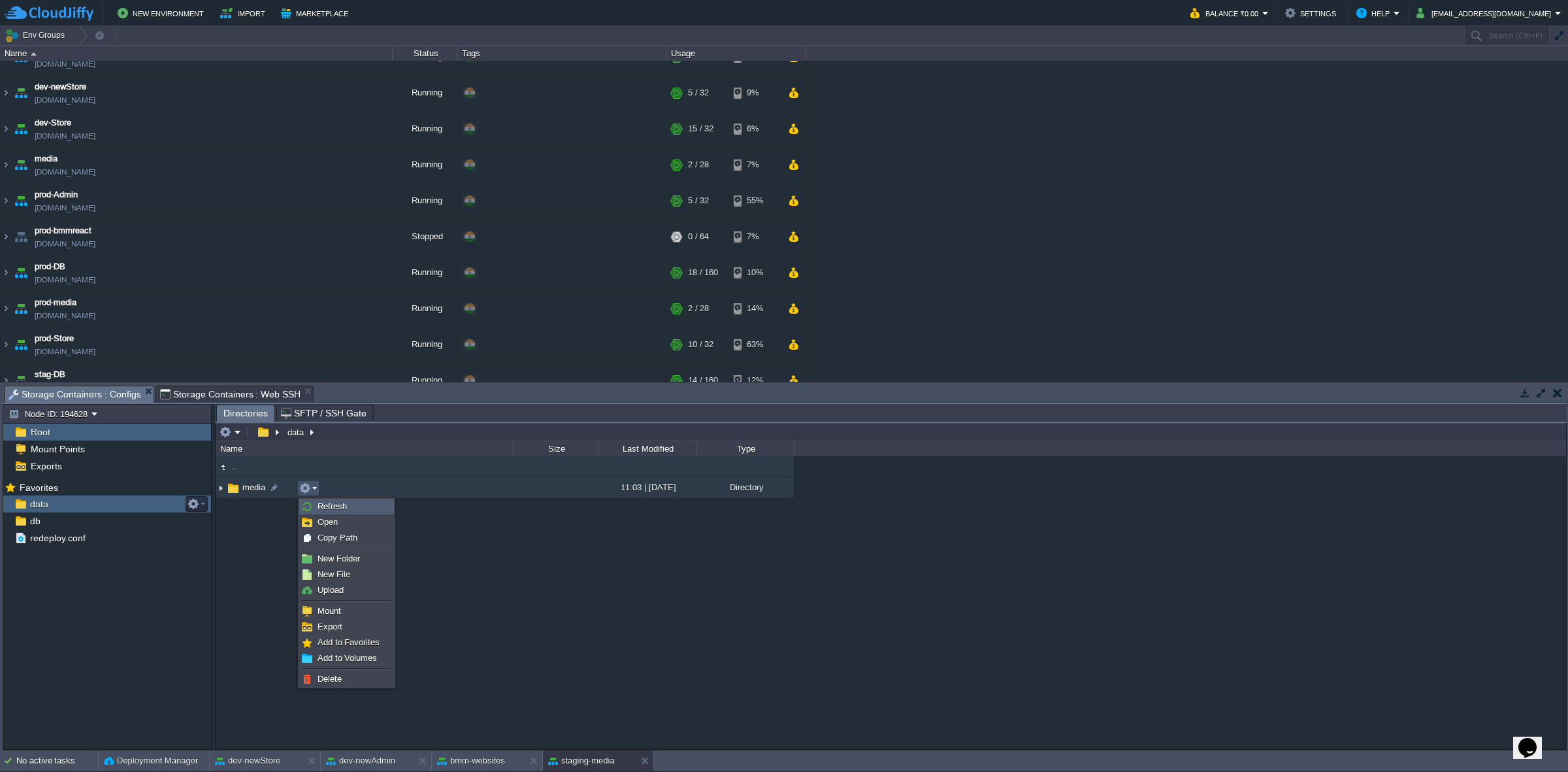
click at [339, 478] on span "Refresh" at bounding box center [332, 506] width 29 height 10
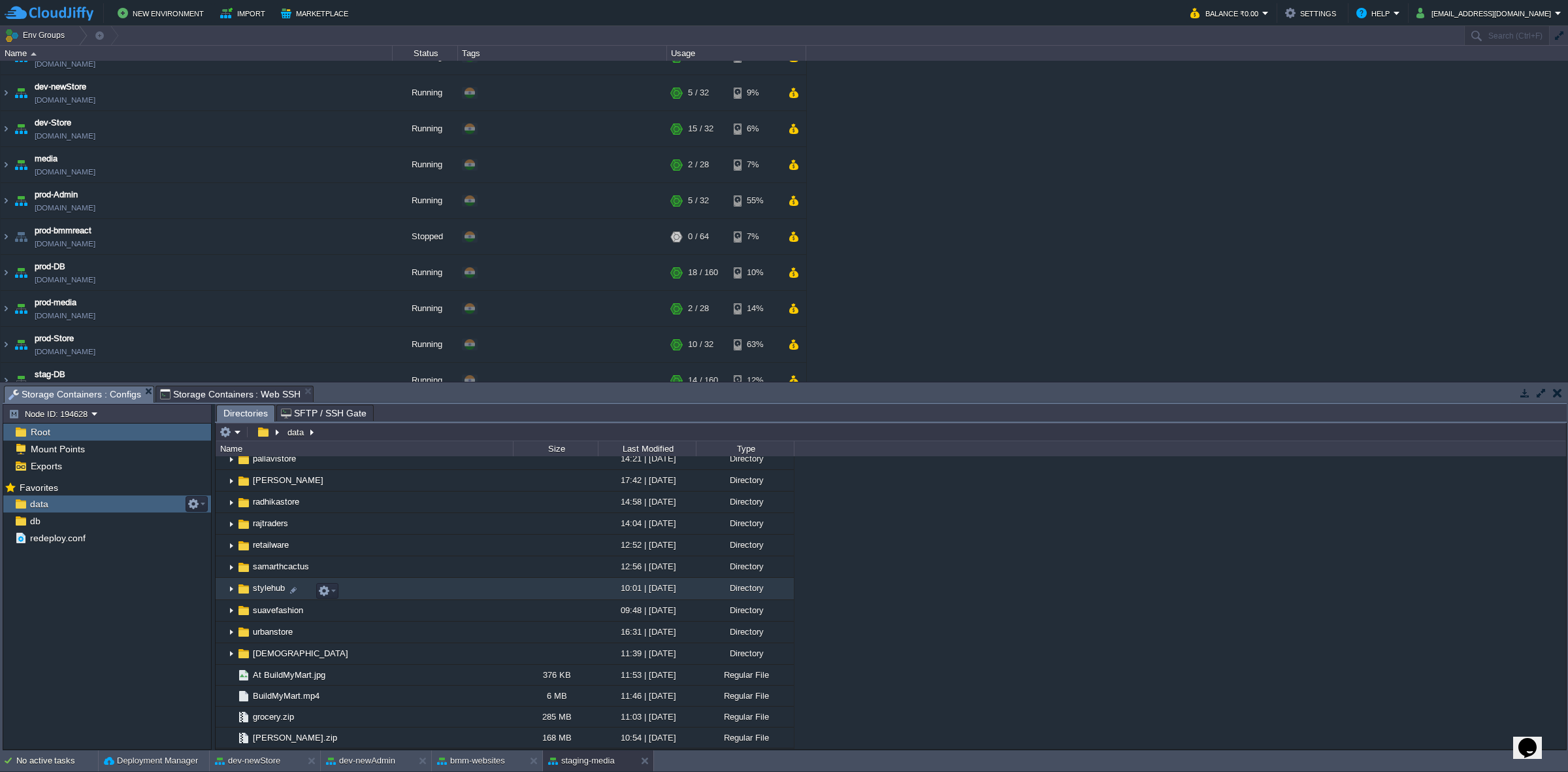
scroll to position [419, 0]
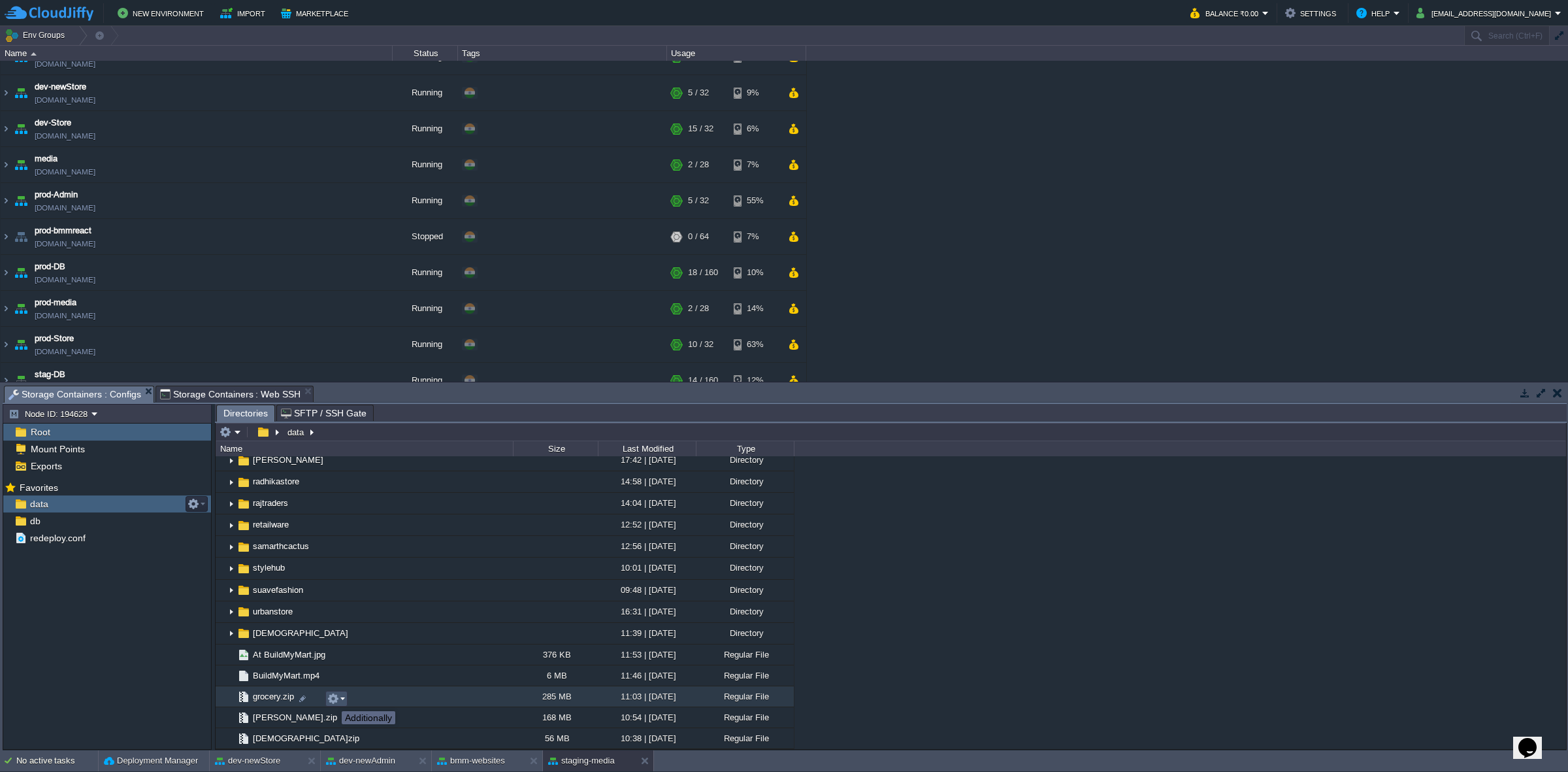
click at [332, 478] on button "button" at bounding box center [333, 699] width 11 height 11
click at [396, 478] on link "Download" at bounding box center [375, 657] width 93 height 14
click at [347, 478] on em at bounding box center [342, 720] width 18 height 11
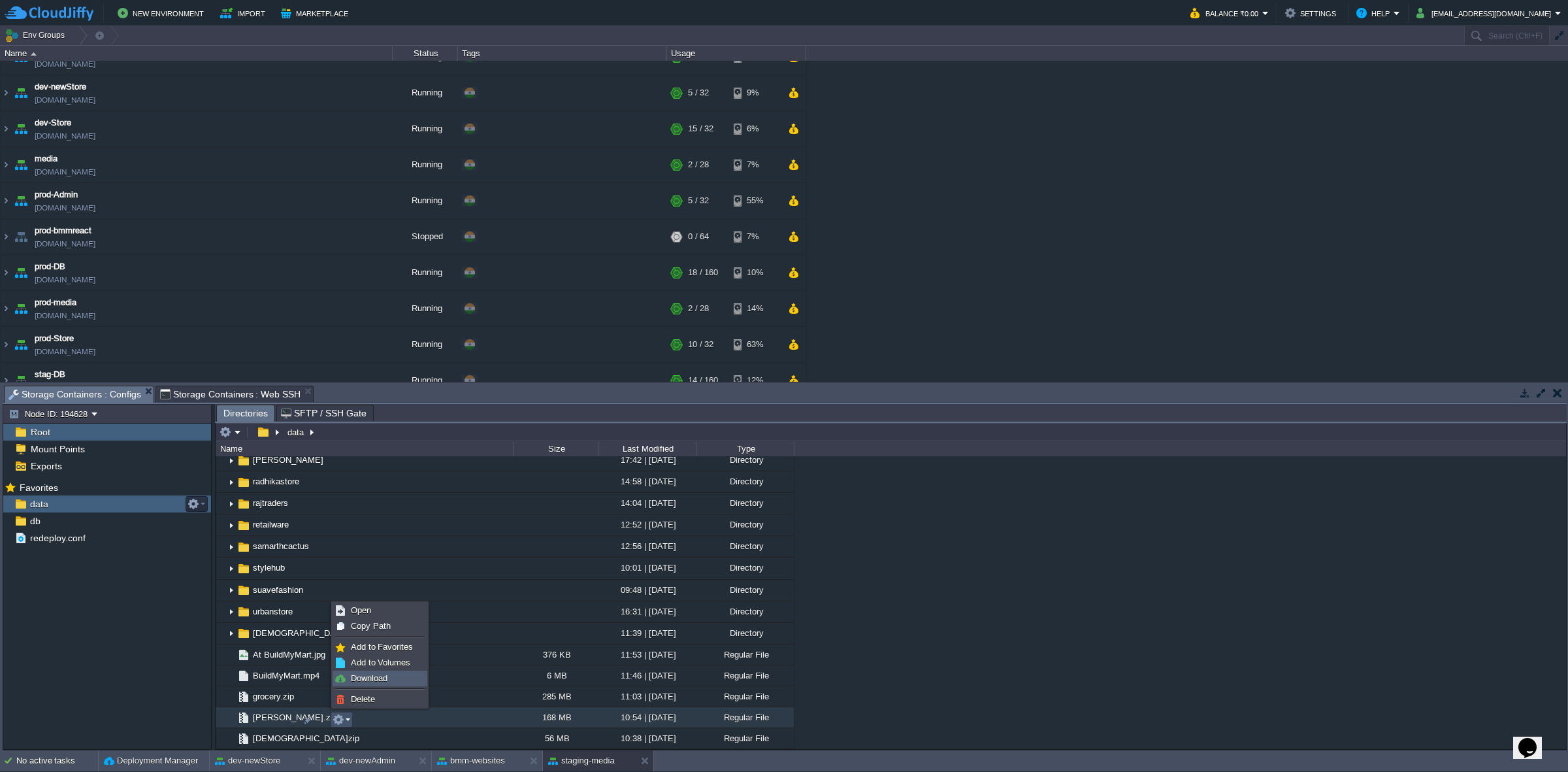
click at [385, 478] on span "Download" at bounding box center [369, 678] width 36 height 10
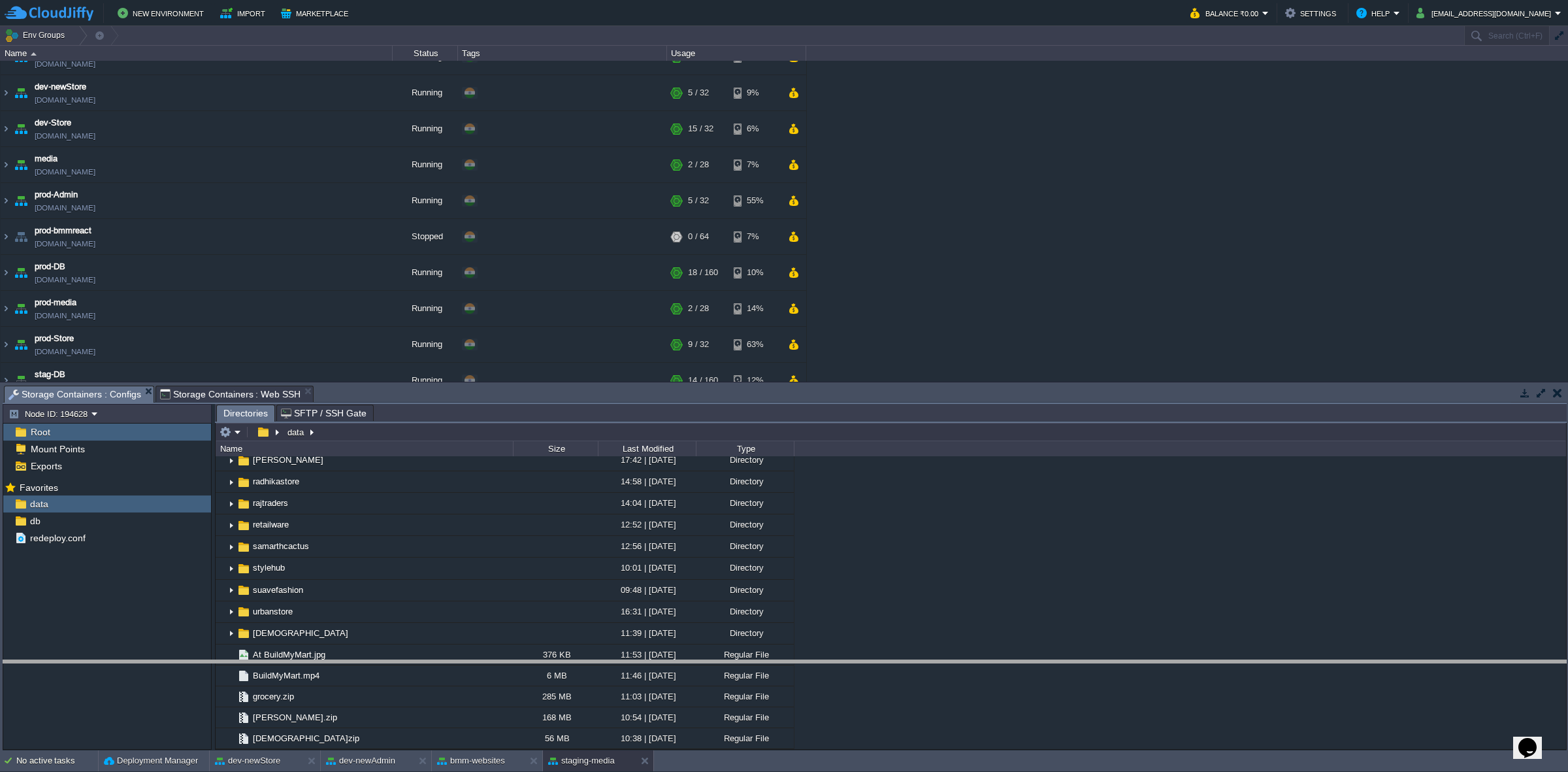
drag, startPoint x: 490, startPoint y: 396, endPoint x: 512, endPoint y: 671, distance: 275.9
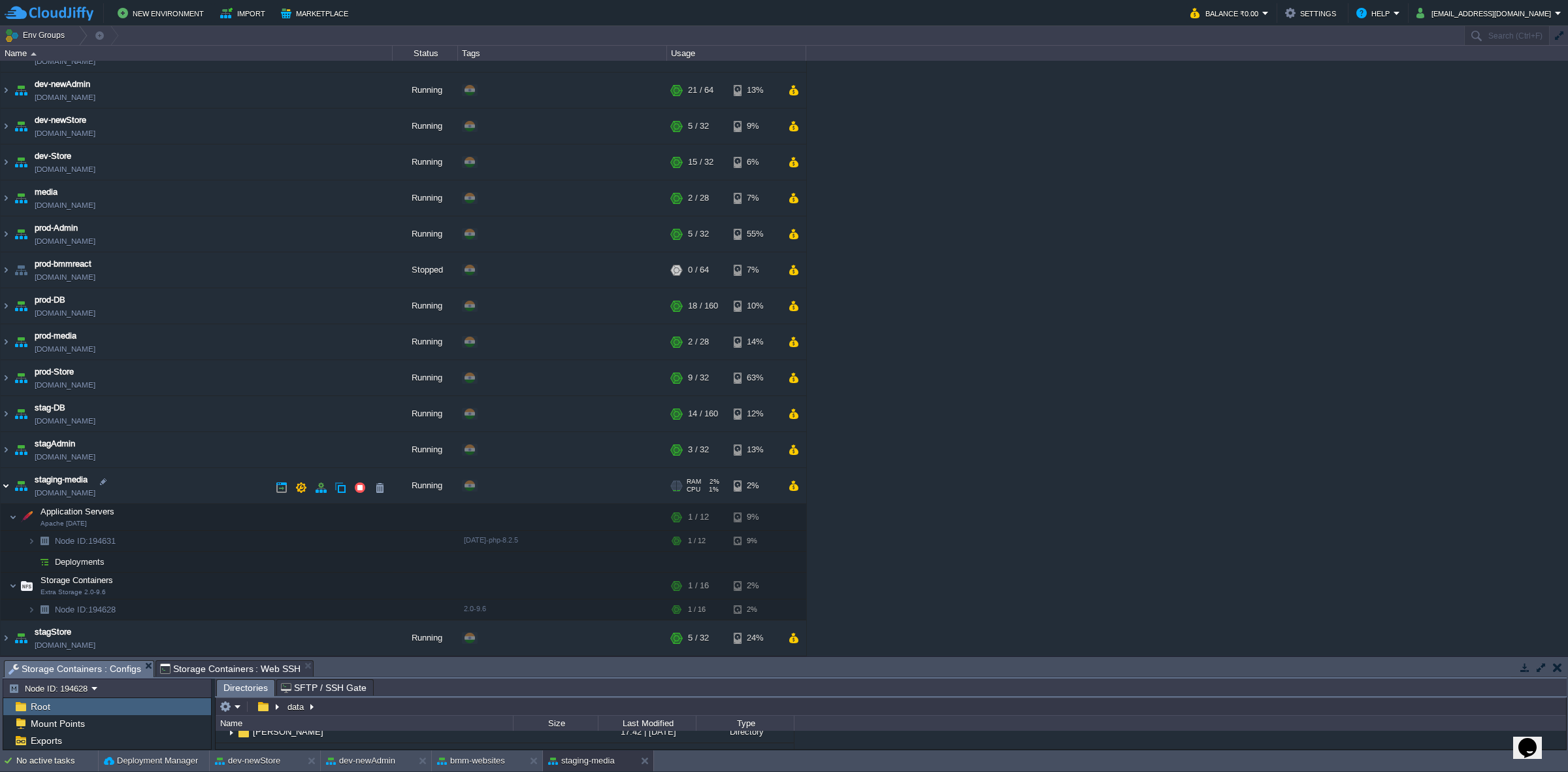
click at [8, 478] on img at bounding box center [6, 485] width 10 height 35
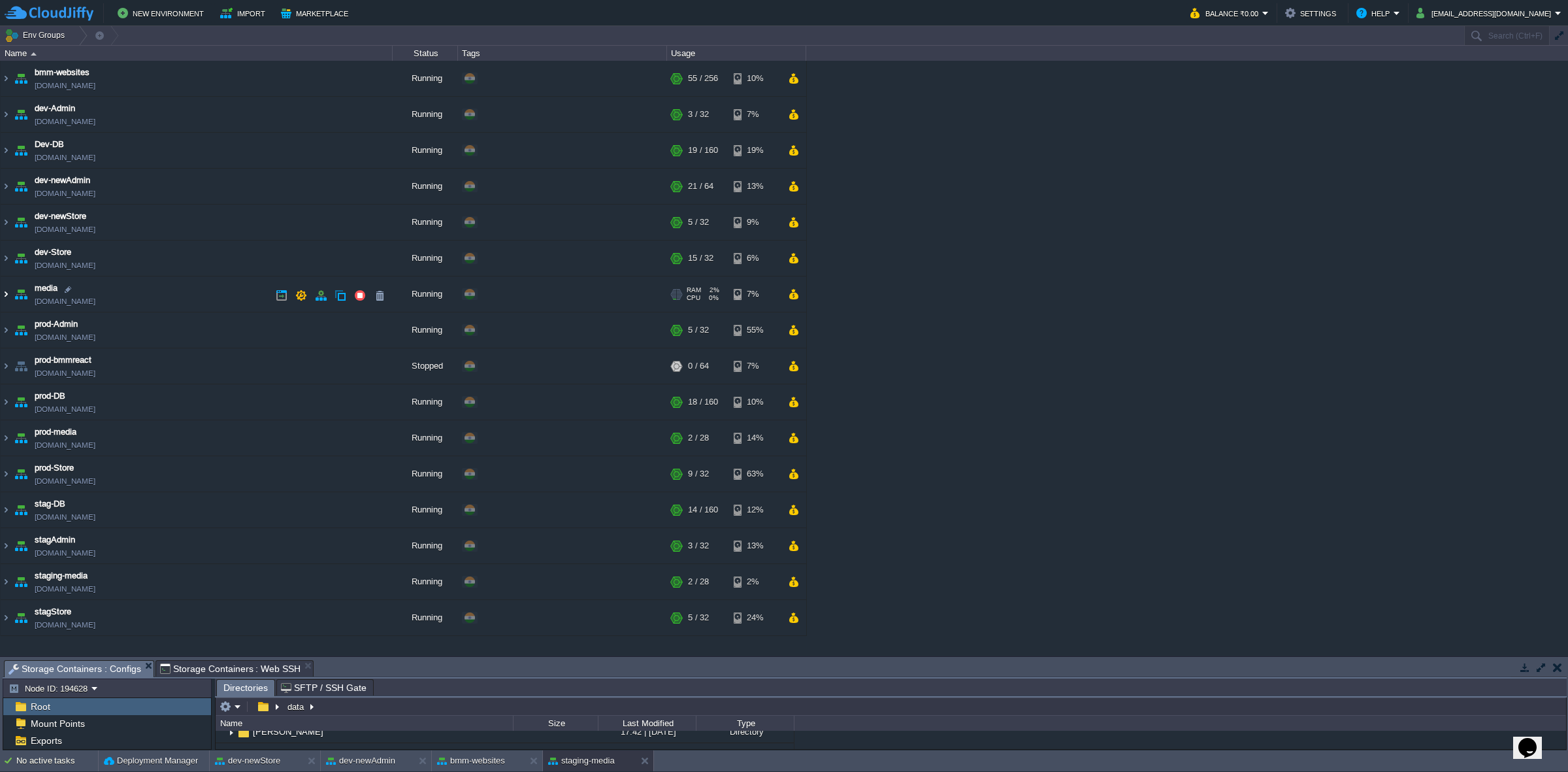
click at [7, 295] on img at bounding box center [6, 294] width 10 height 35
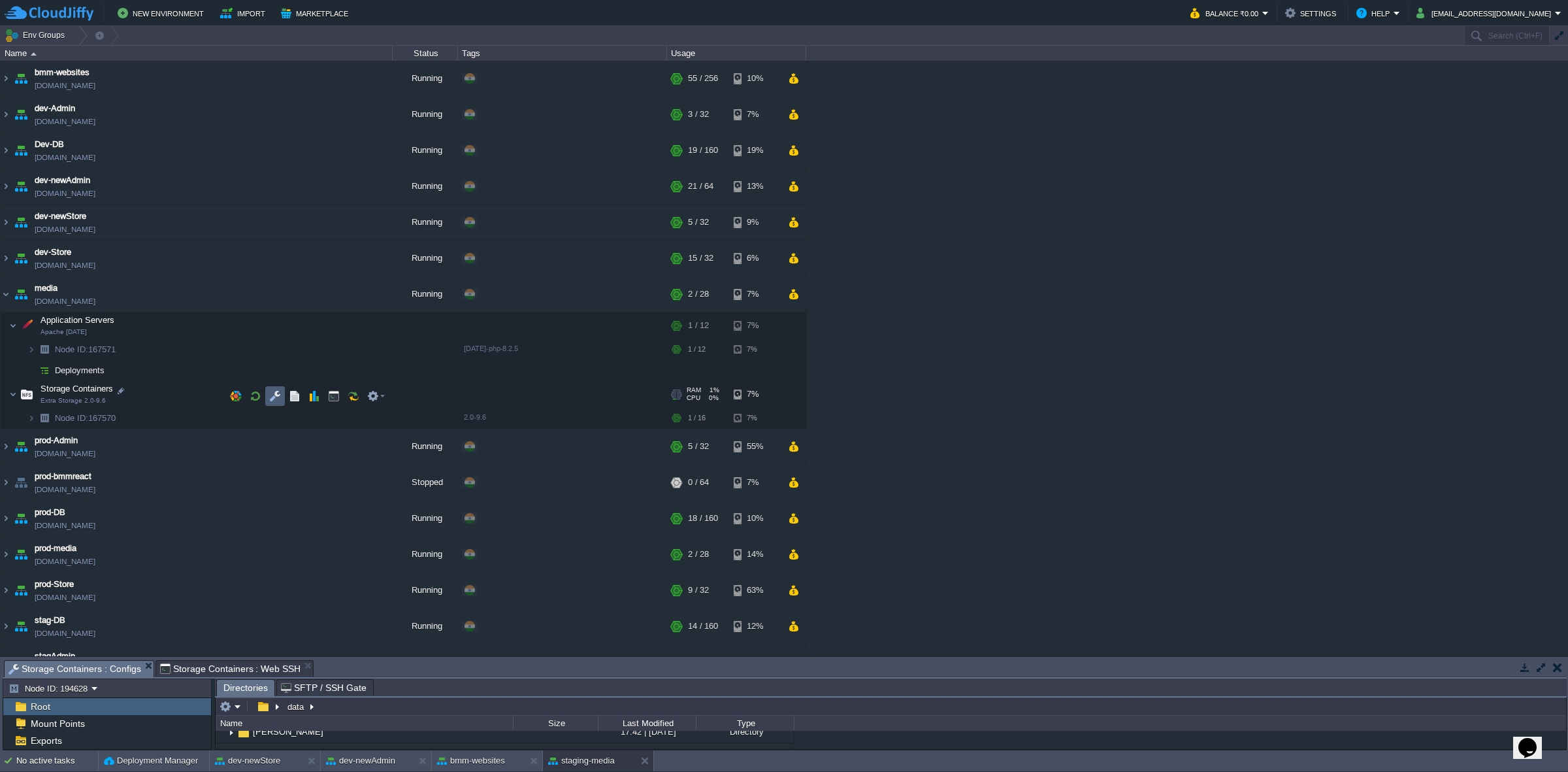
click at [270, 398] on button "button" at bounding box center [275, 396] width 11 height 11
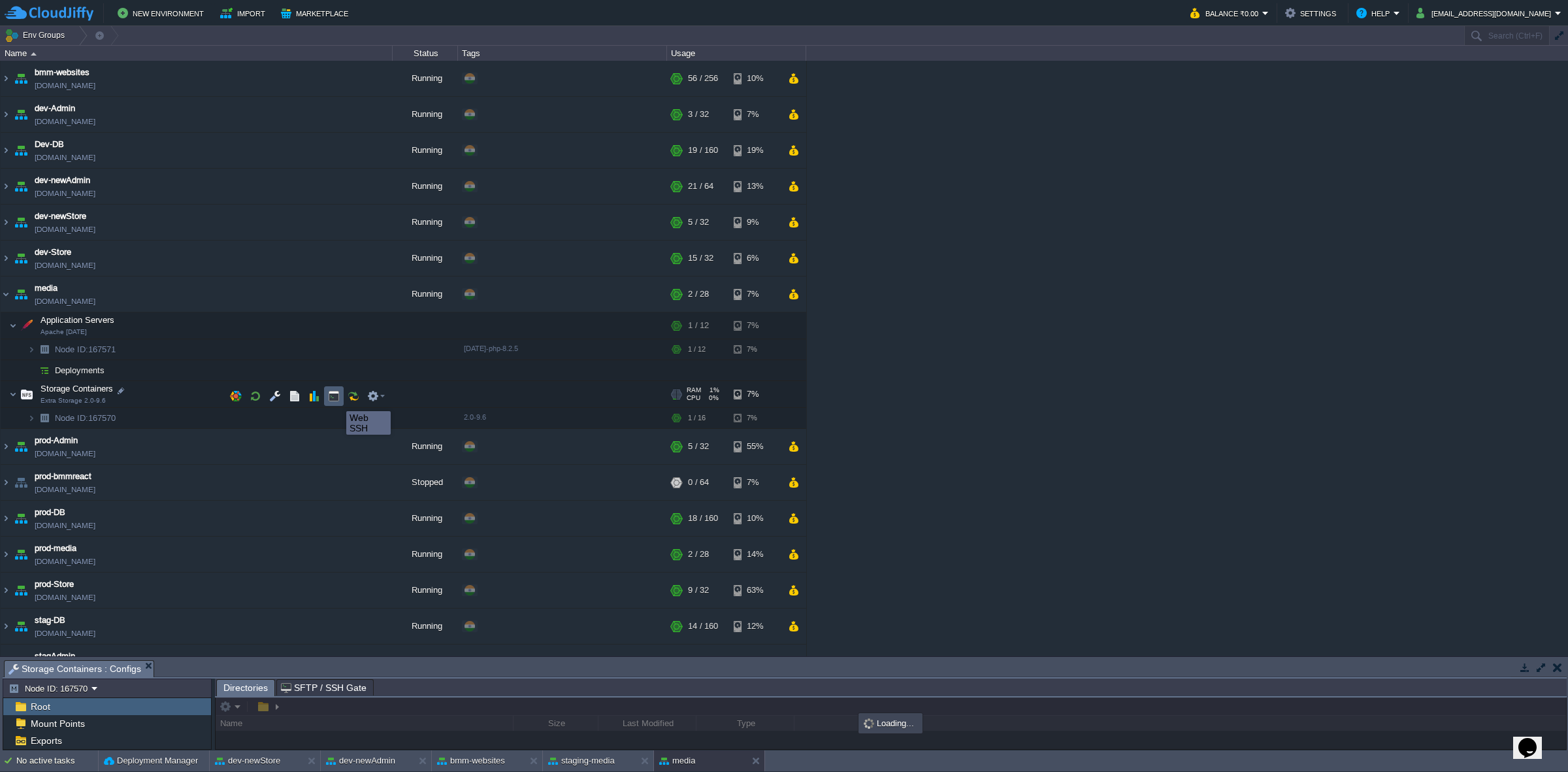
click at [335, 399] on button "button" at bounding box center [334, 396] width 11 height 11
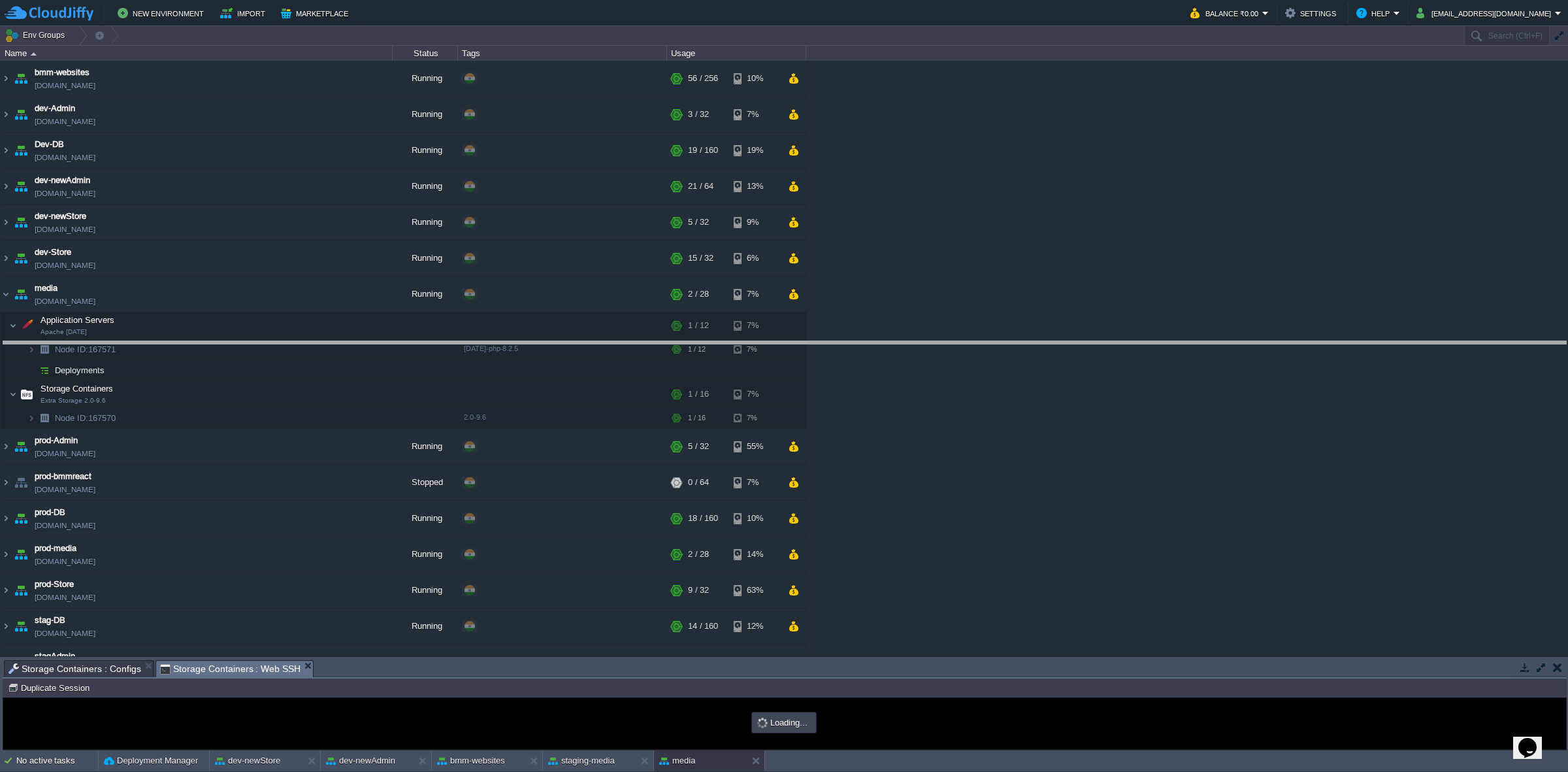
drag, startPoint x: 370, startPoint y: 668, endPoint x: 373, endPoint y: 255, distance: 413.0
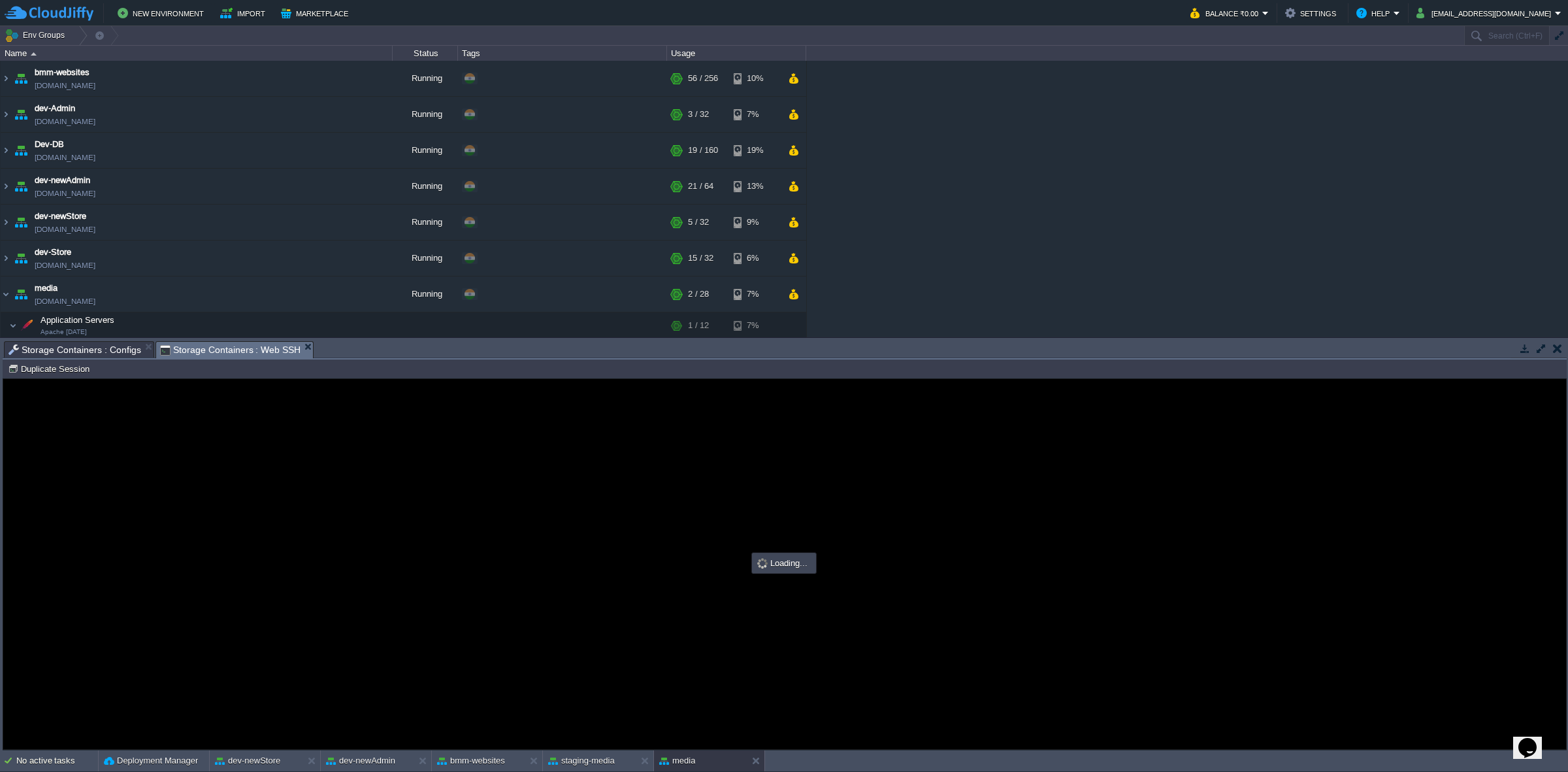
click at [69, 348] on span "Storage Containers : Configs" at bounding box center [74, 349] width 132 height 15
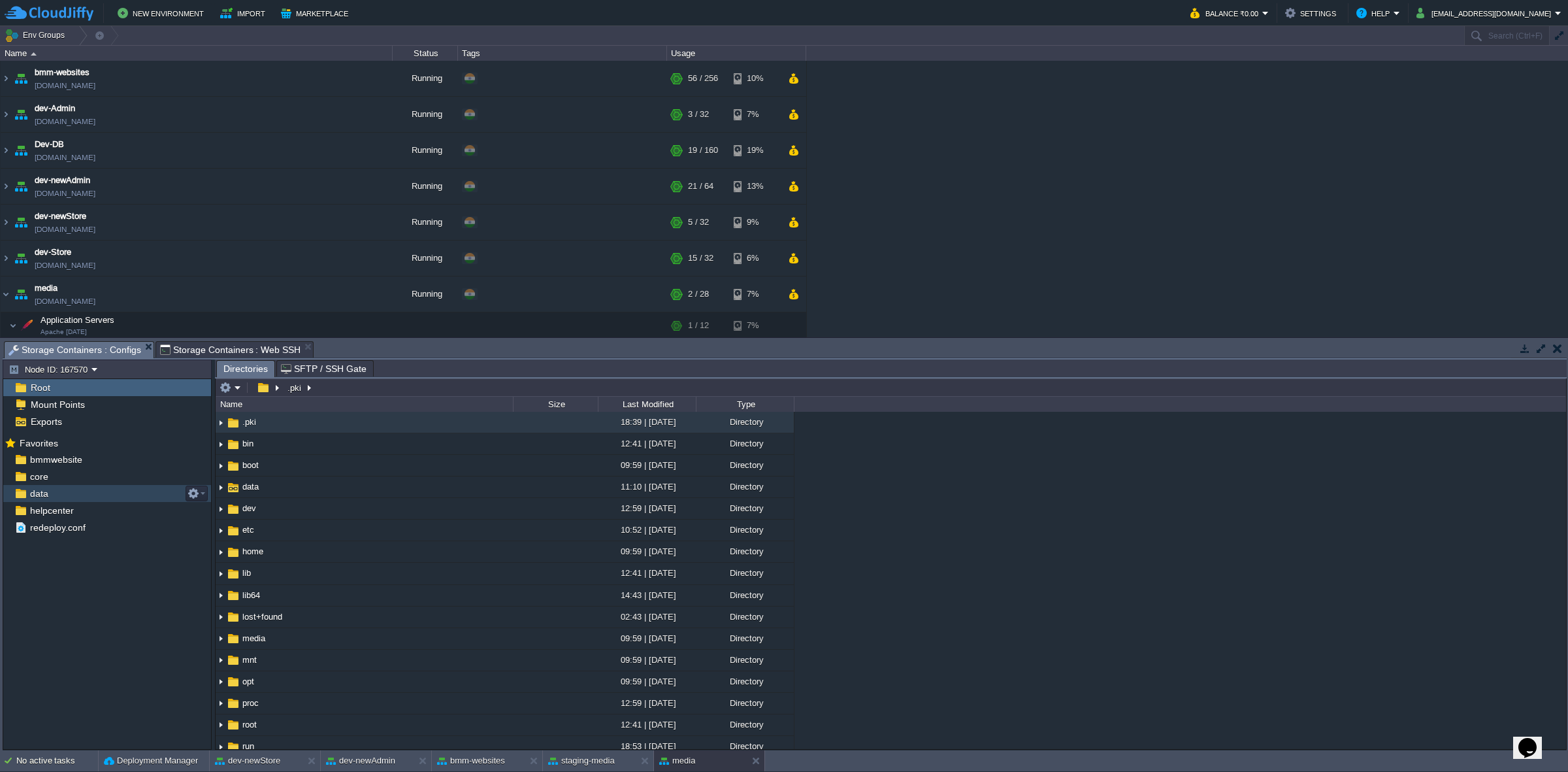
click at [111, 478] on div "data" at bounding box center [107, 494] width 207 height 17
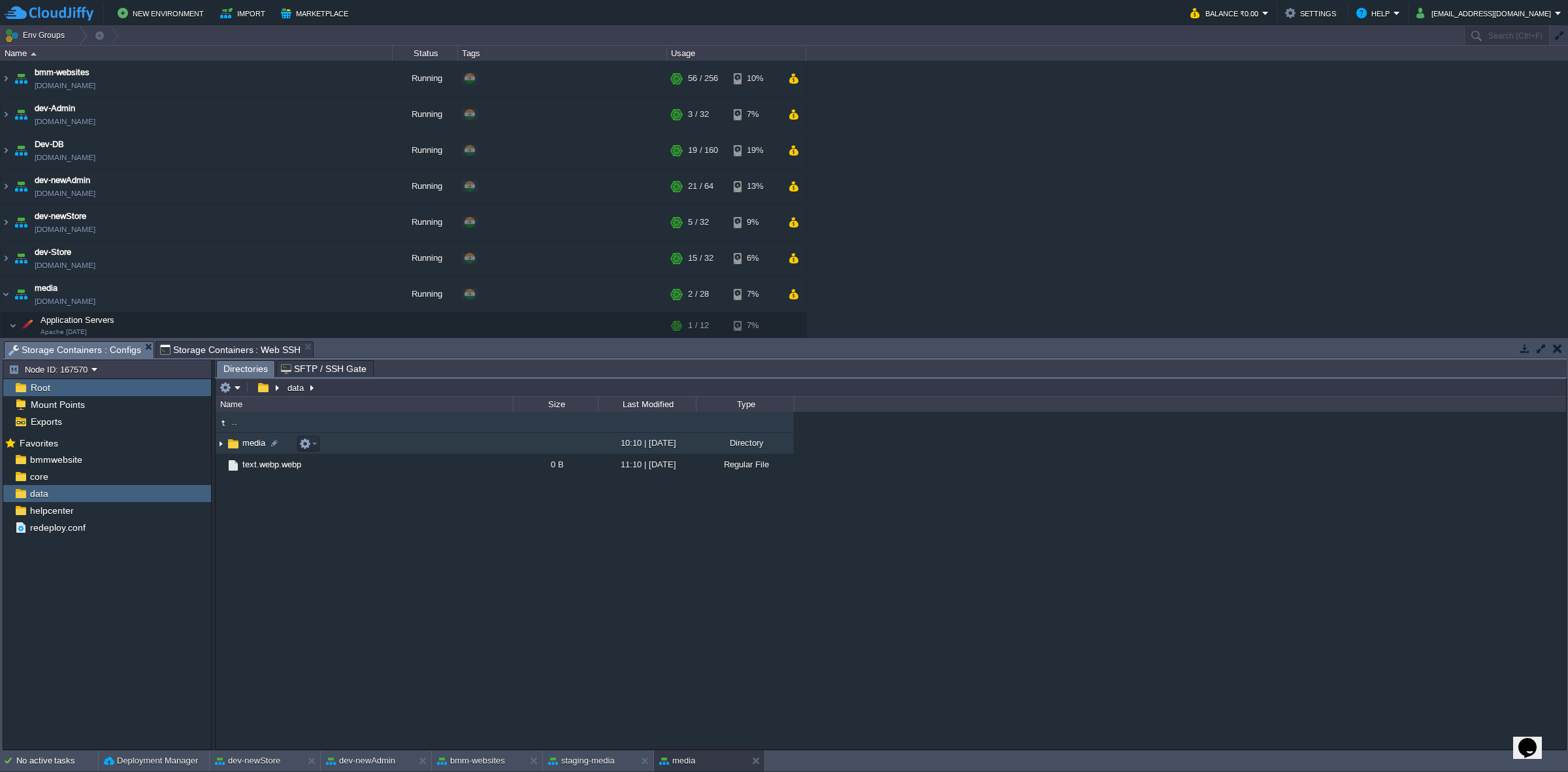
click at [220, 445] on img at bounding box center [221, 443] width 10 height 20
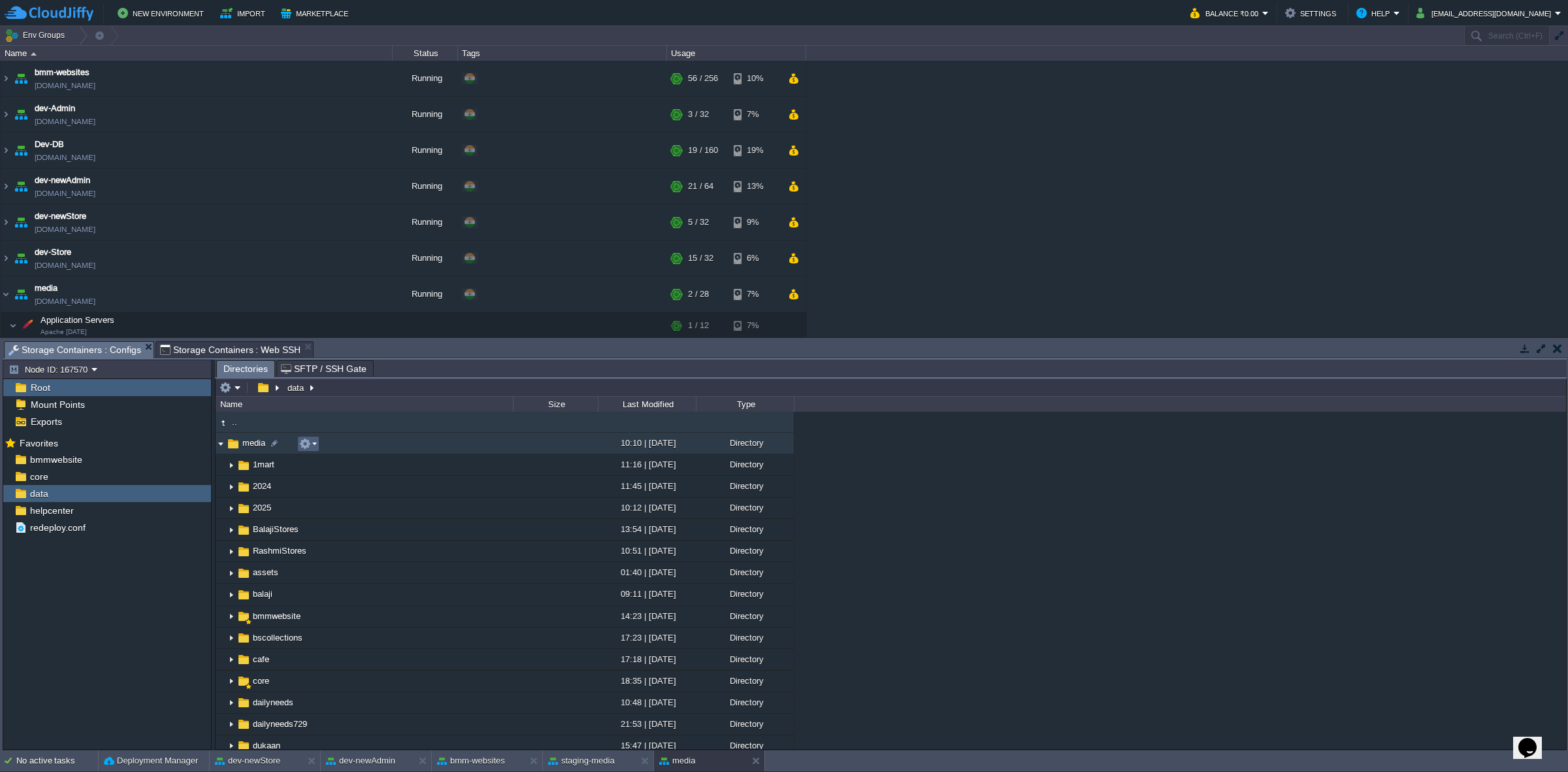
click at [309, 444] on button "button" at bounding box center [305, 444] width 11 height 11
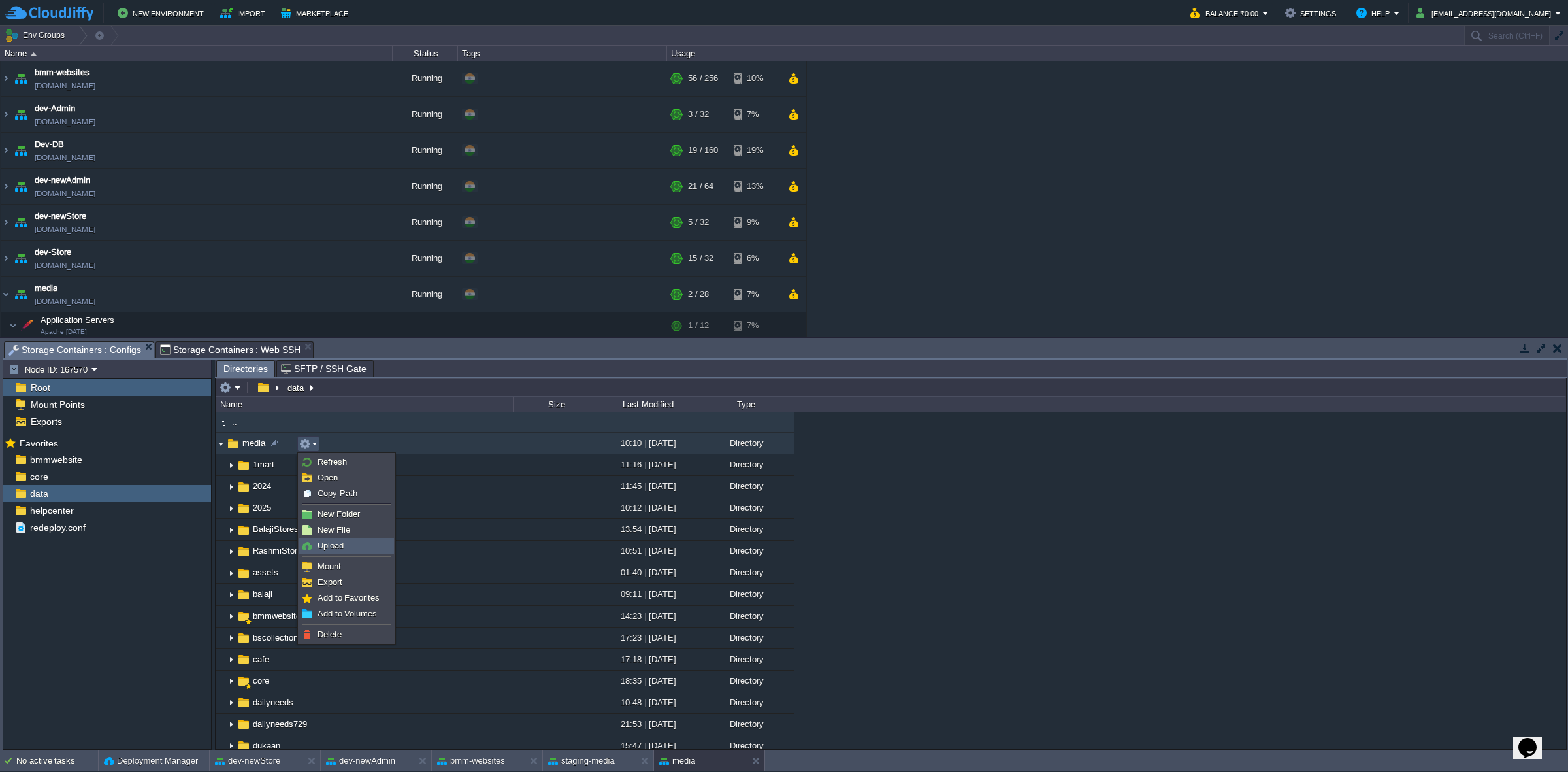
click at [360, 478] on link "Upload" at bounding box center [346, 545] width 93 height 14
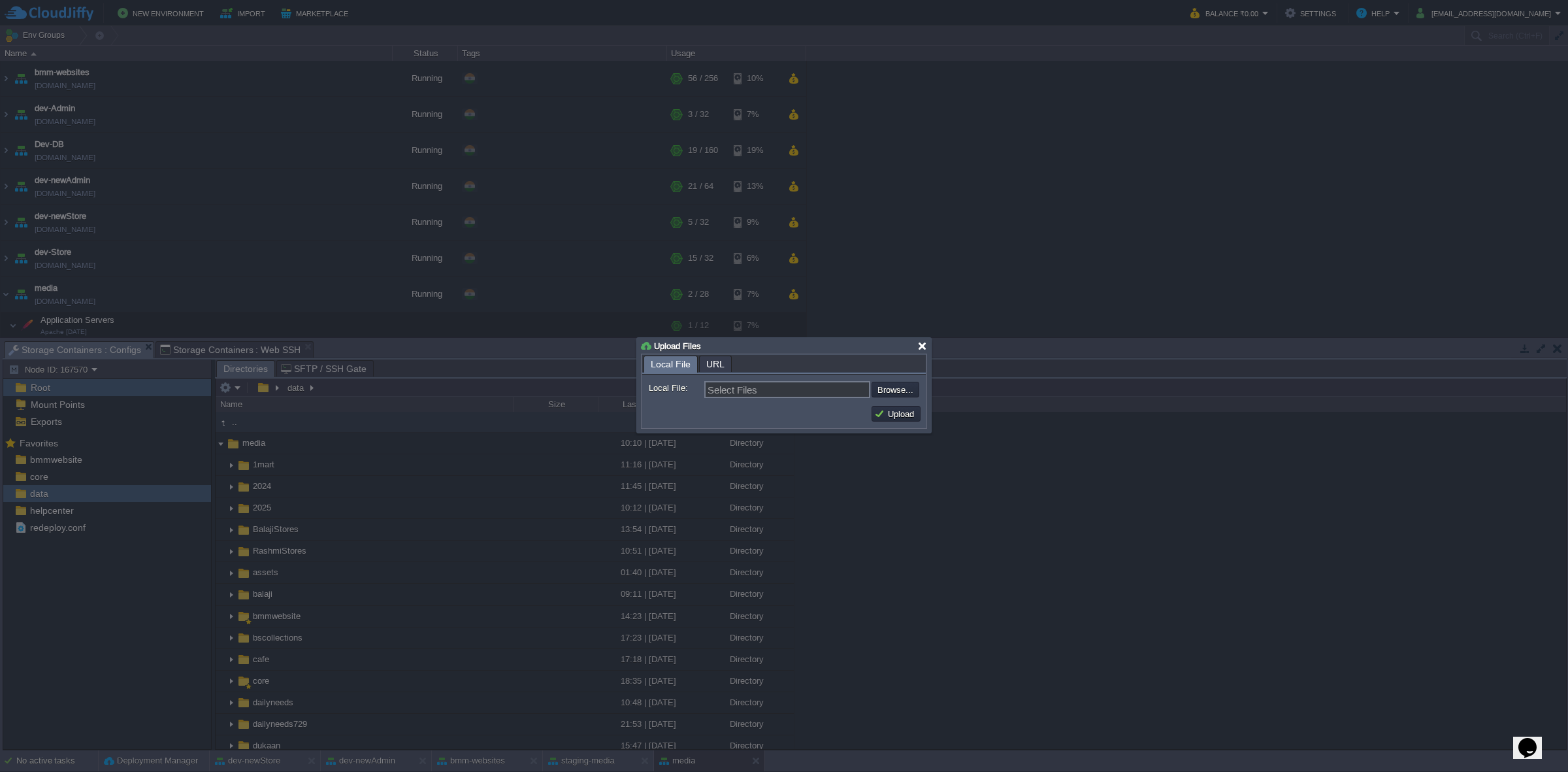
click at [925, 344] on div at bounding box center [922, 346] width 10 height 10
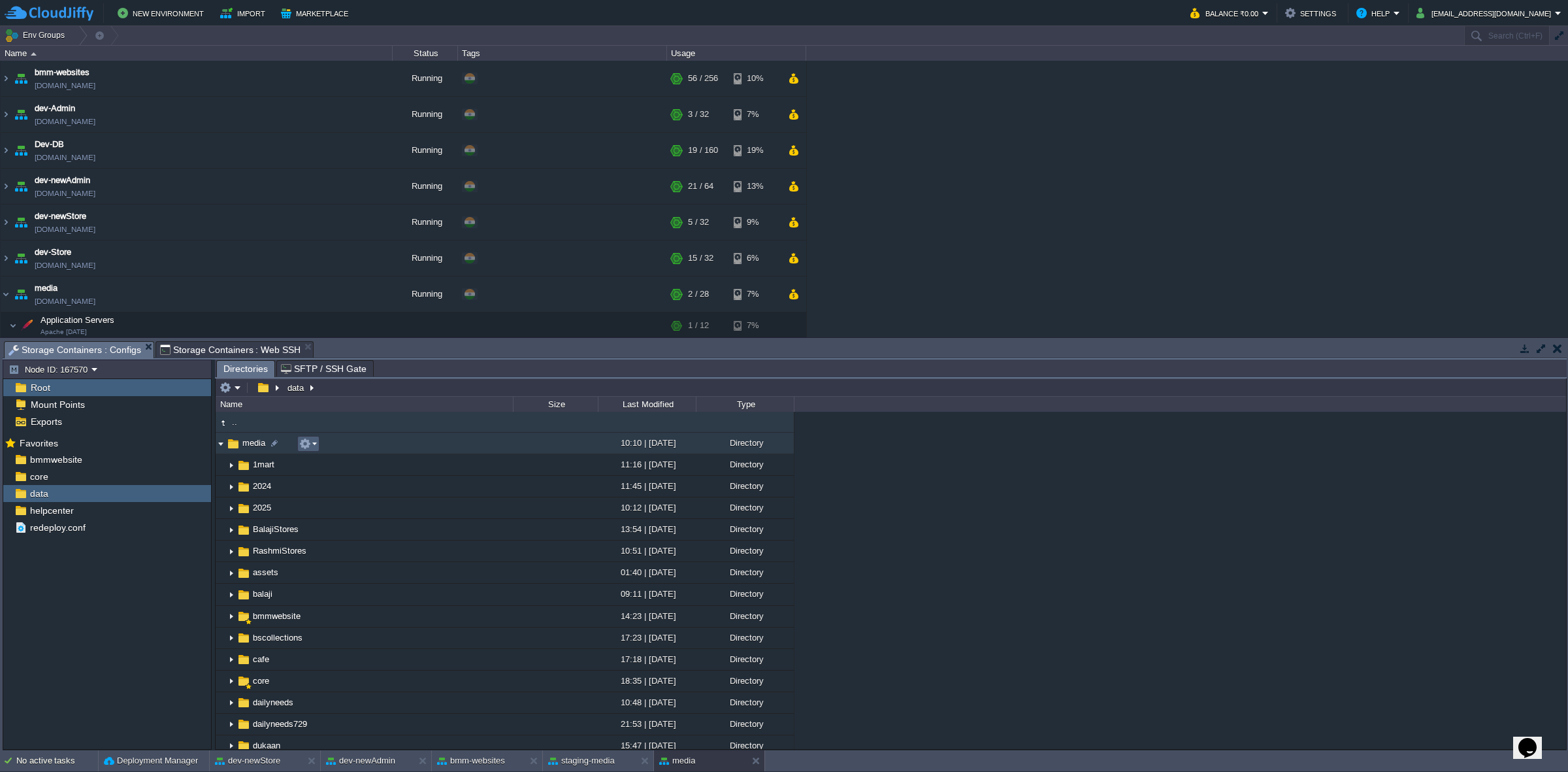
click at [304, 440] on button "button" at bounding box center [305, 444] width 11 height 11
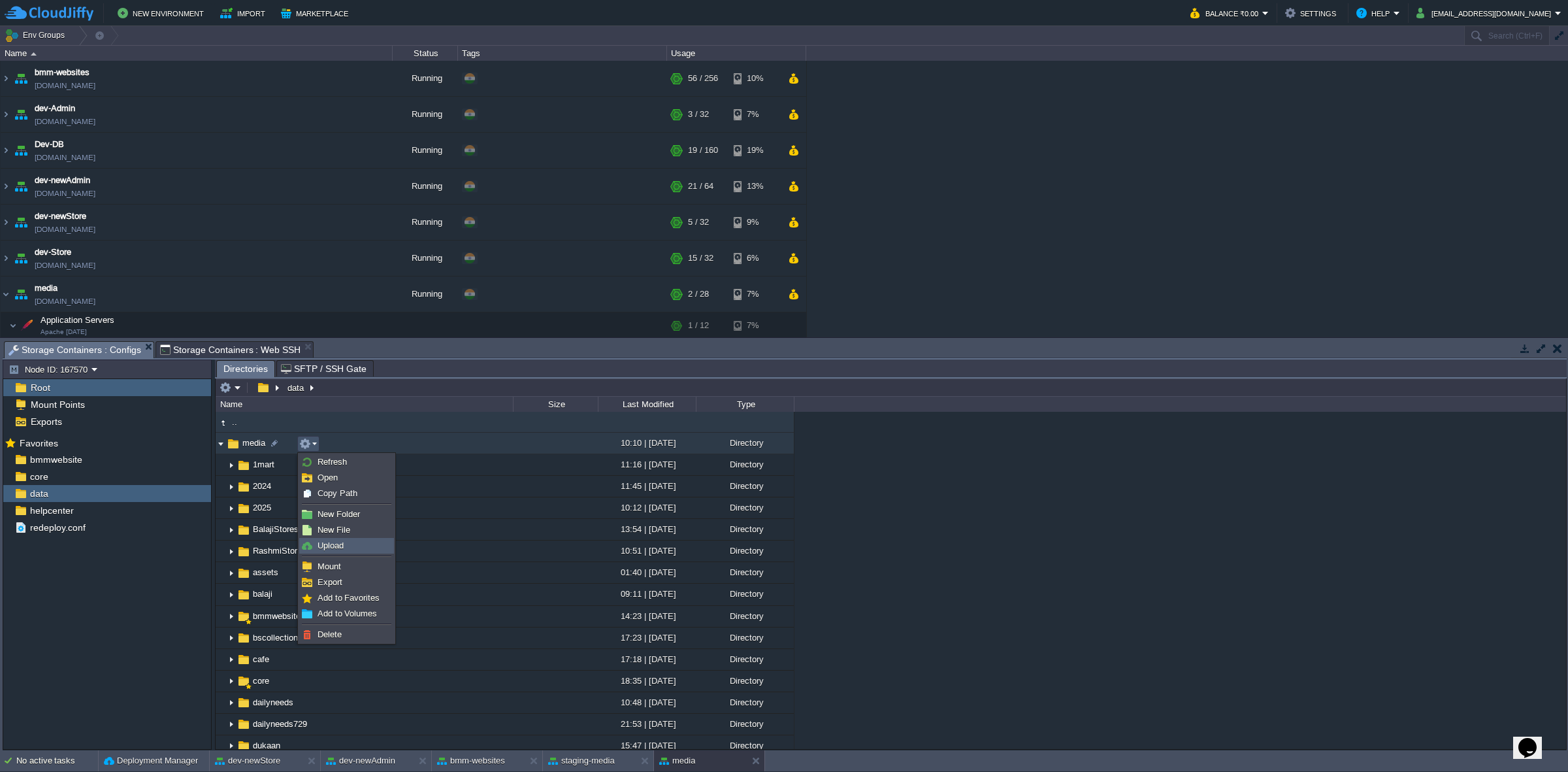
click at [355, 478] on link "Upload" at bounding box center [346, 545] width 93 height 14
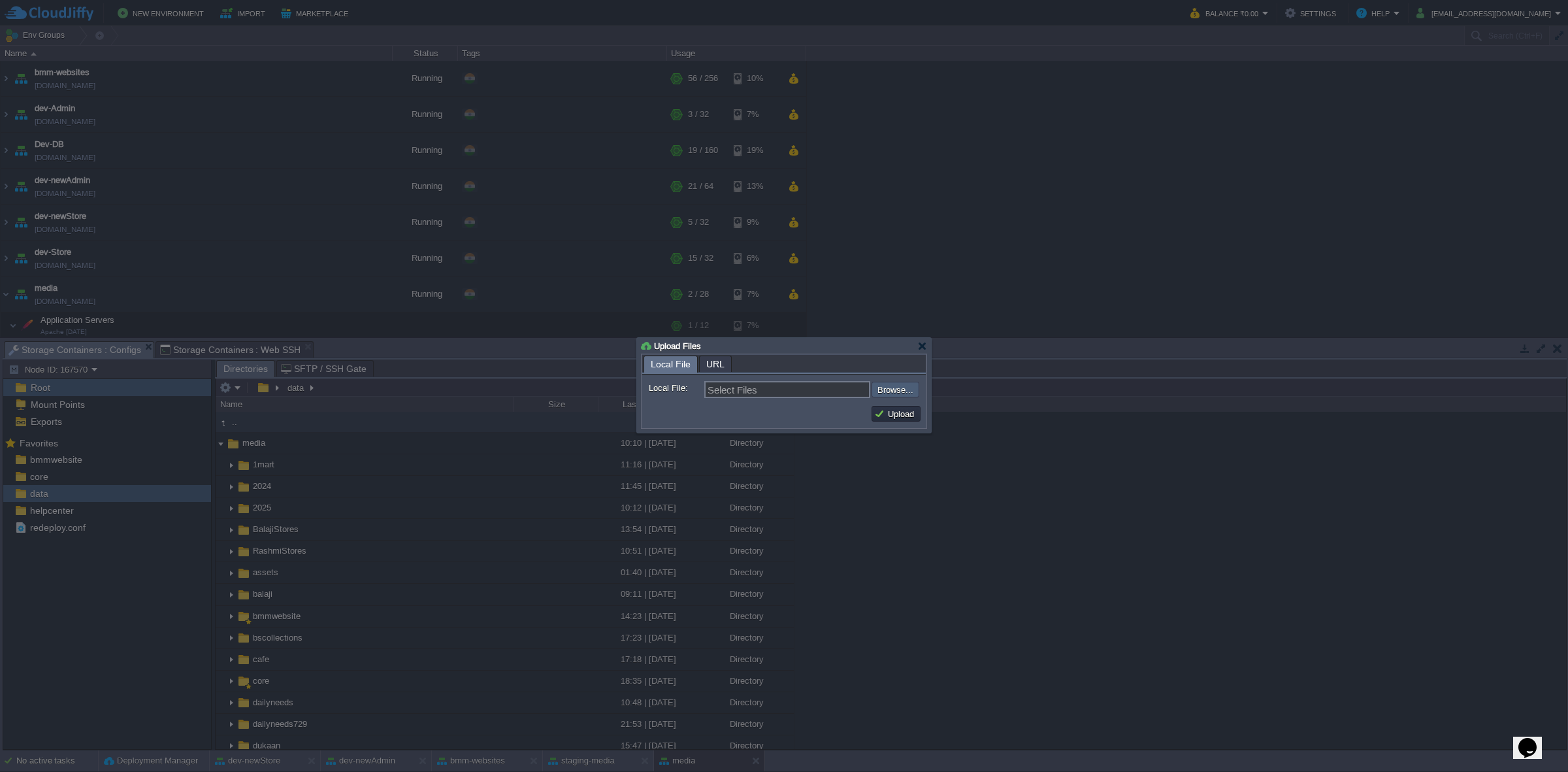
click at [903, 393] on input "file" at bounding box center [837, 389] width 166 height 15
click at [919, 350] on div at bounding box center [922, 346] width 10 height 10
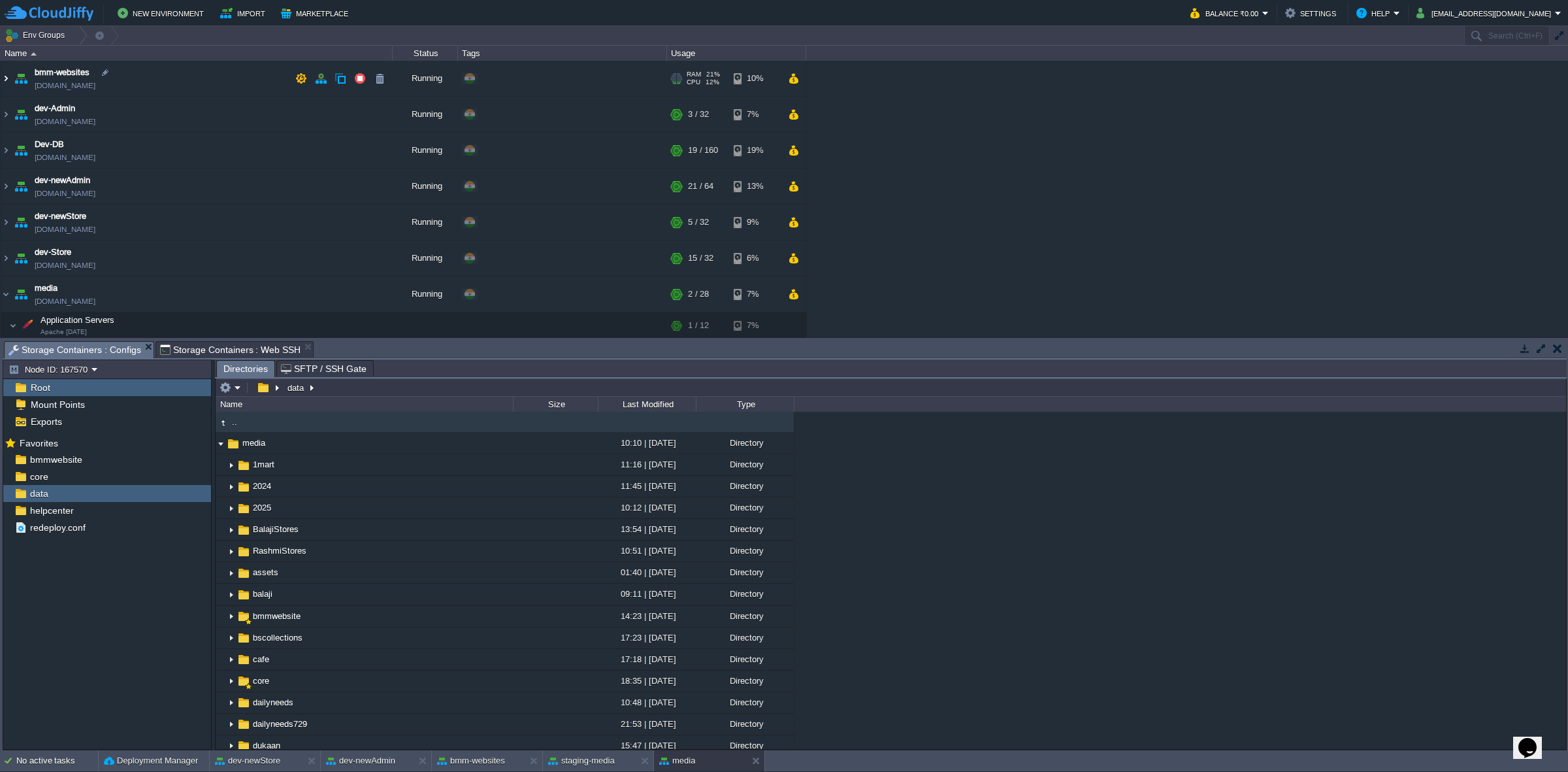
click at [8, 75] on img at bounding box center [6, 78] width 10 height 35
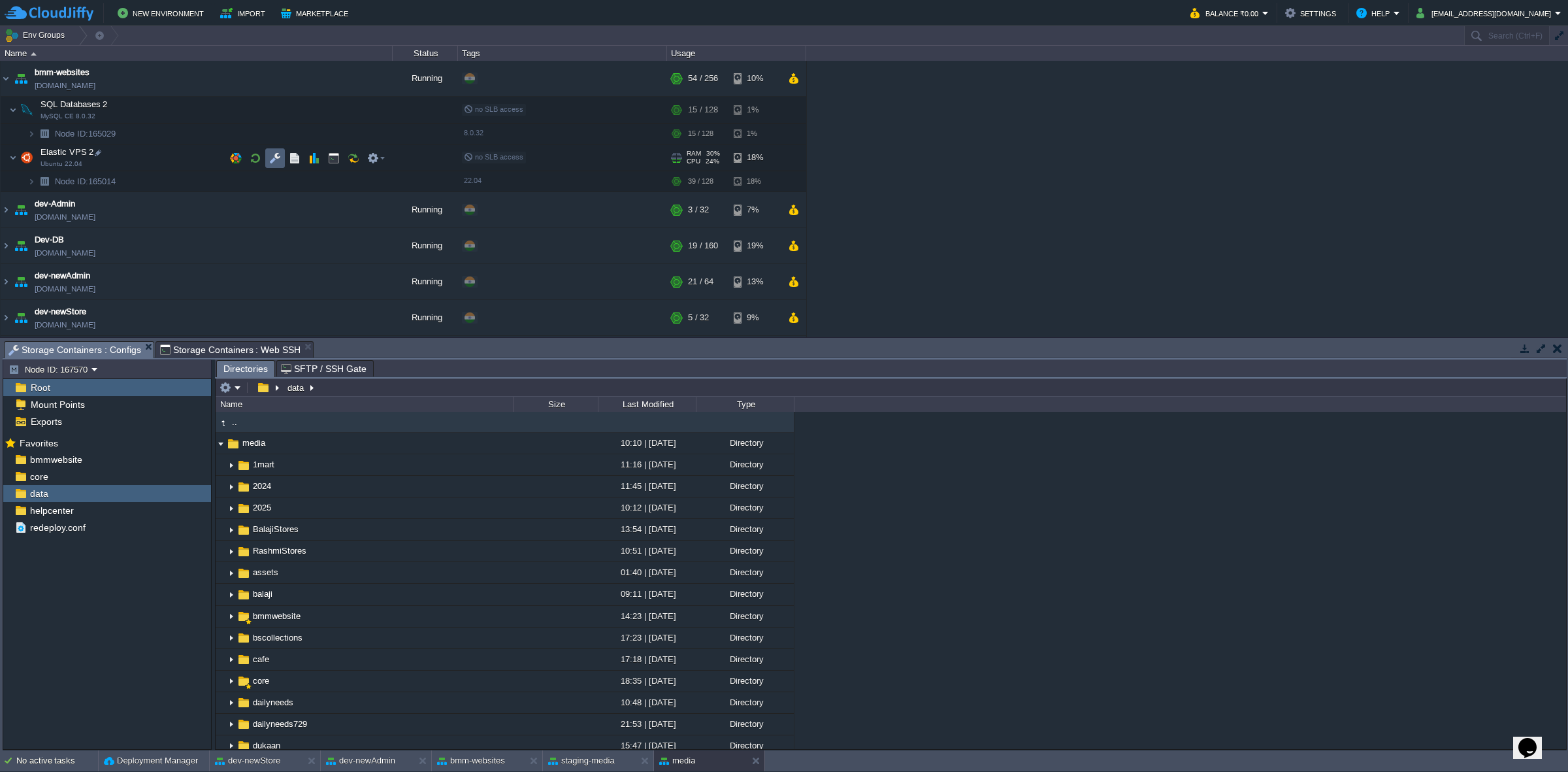
click at [269, 154] on button "button" at bounding box center [275, 158] width 11 height 11
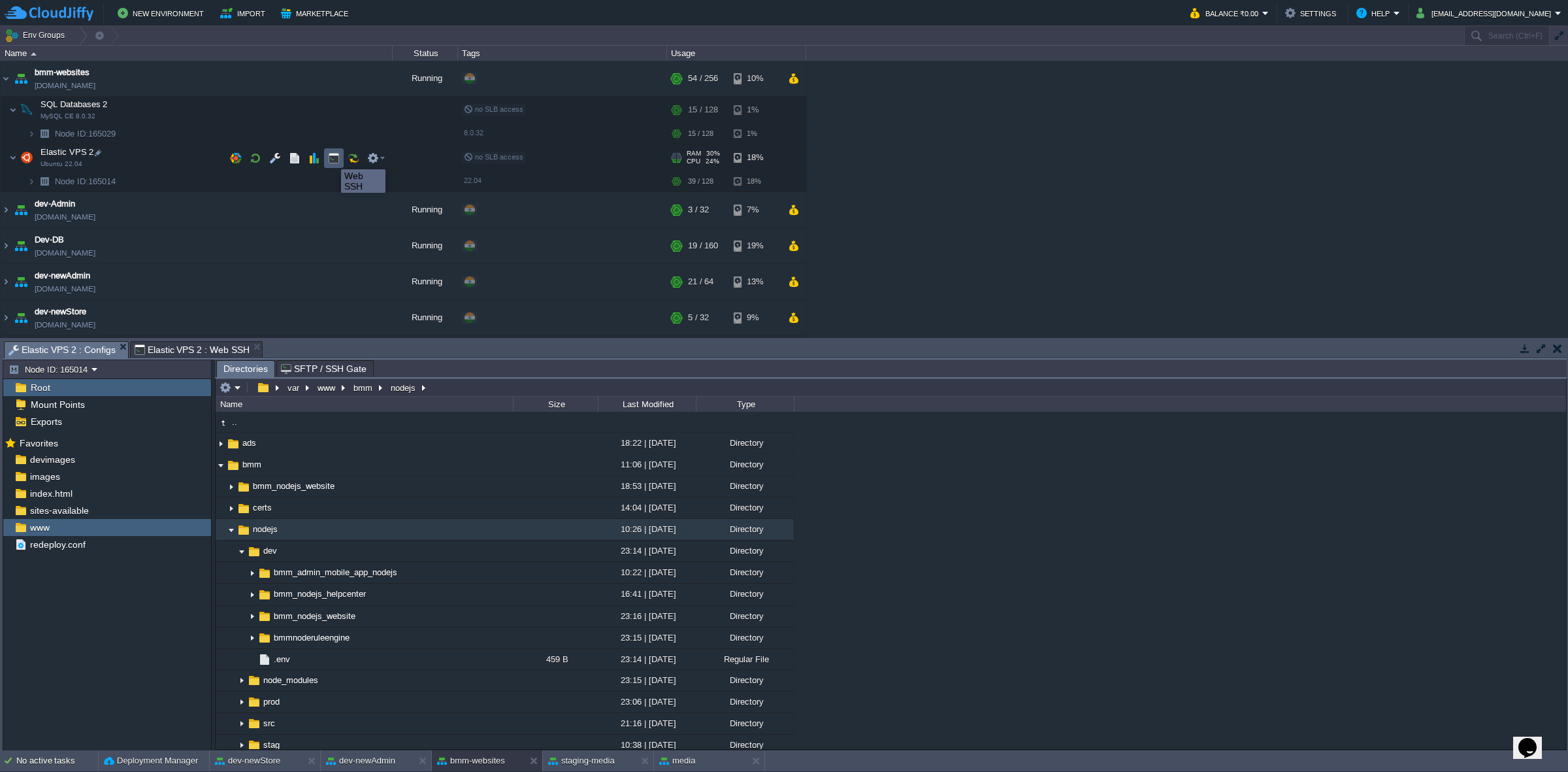
click at [337, 158] on button "button" at bounding box center [334, 158] width 11 height 11
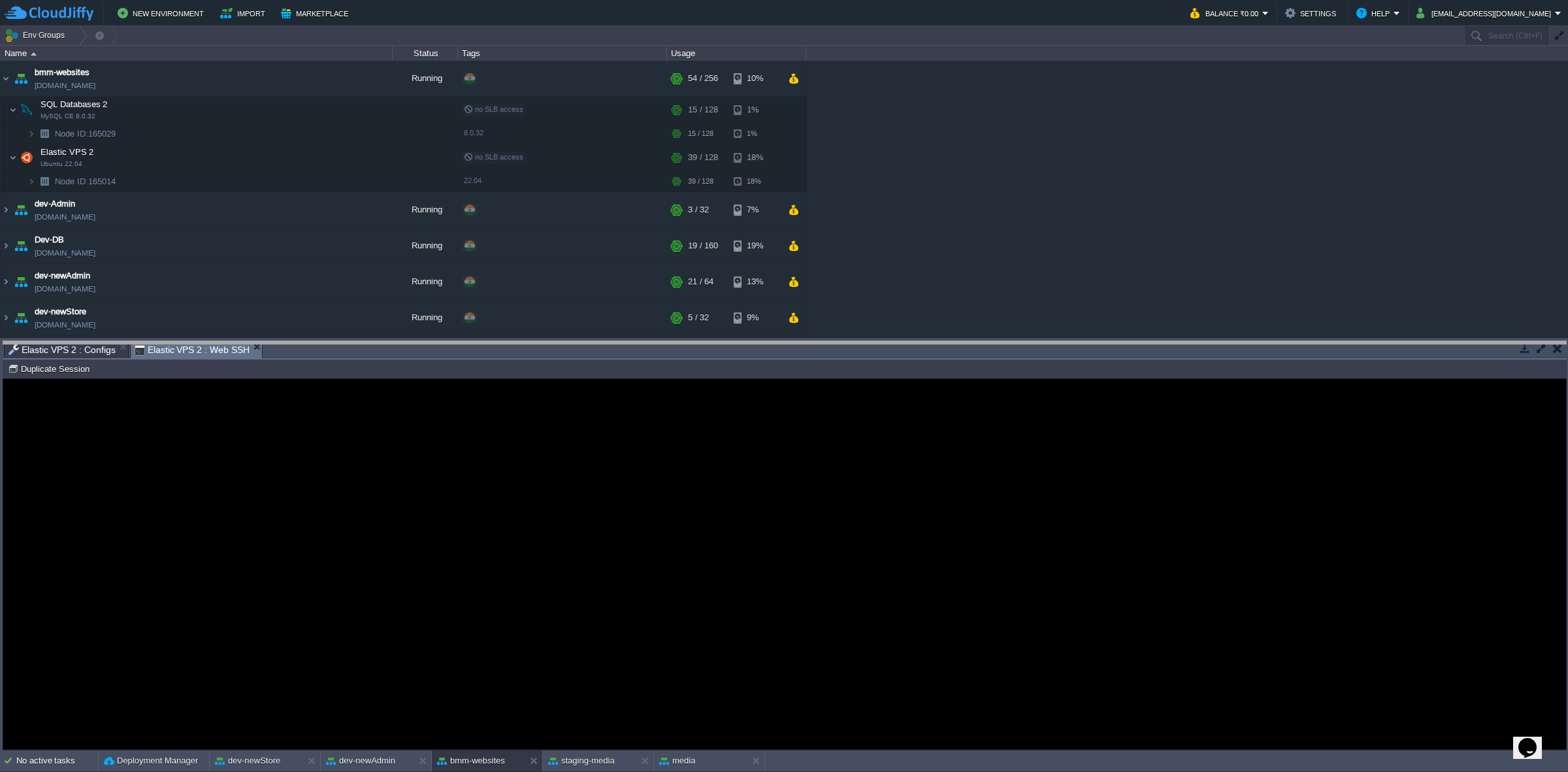
drag, startPoint x: 408, startPoint y: 347, endPoint x: 425, endPoint y: 216, distance: 132.1
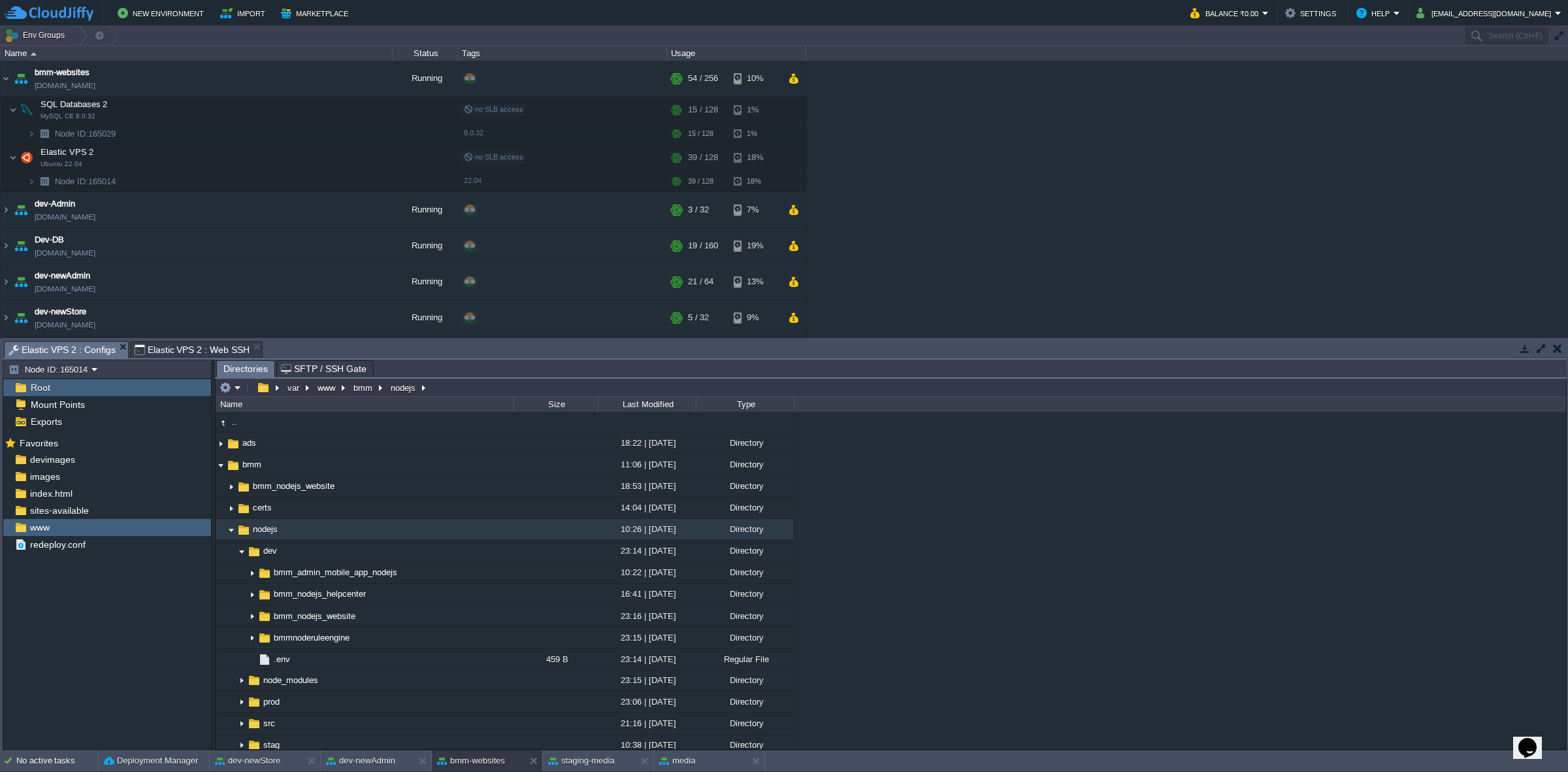
click at [68, 347] on span "Elastic VPS 2 : Configs" at bounding box center [62, 349] width 108 height 16
click at [592, 478] on button "staging-media" at bounding box center [581, 762] width 67 height 13
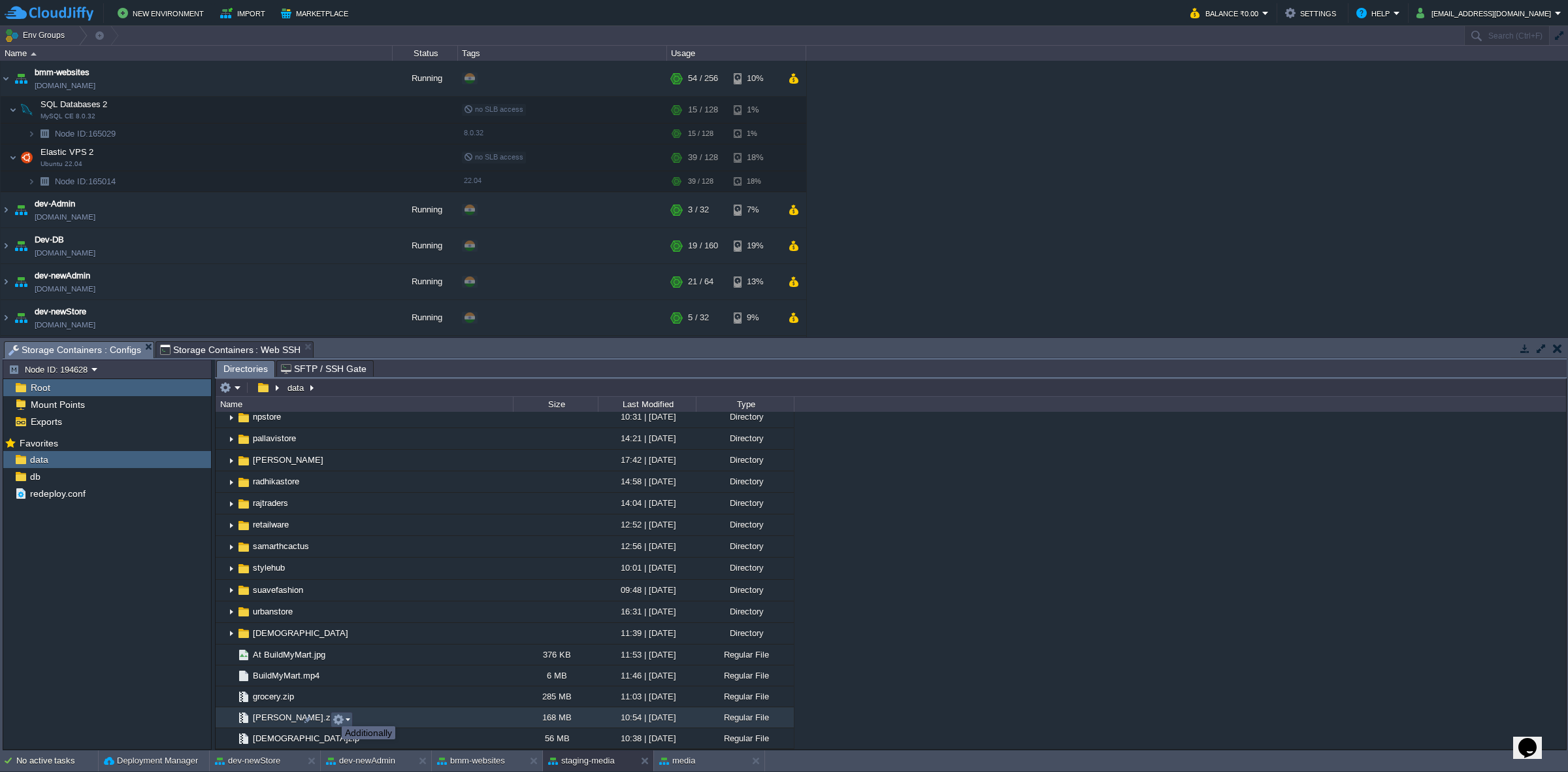
click at [333, 478] on button "button" at bounding box center [339, 720] width 11 height 11
click at [375, 478] on span "Download" at bounding box center [369, 678] width 36 height 10
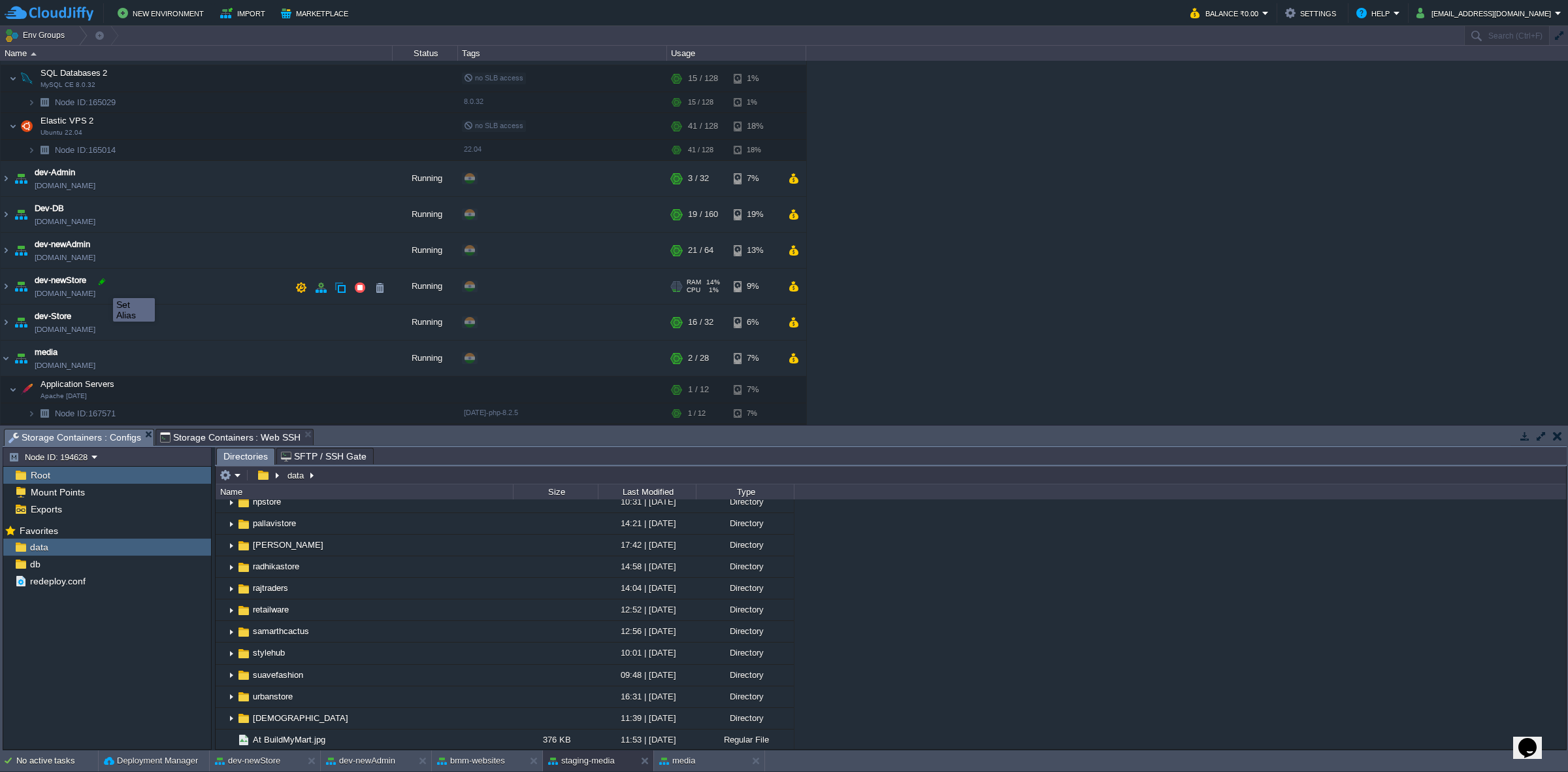
scroll to position [0, 0]
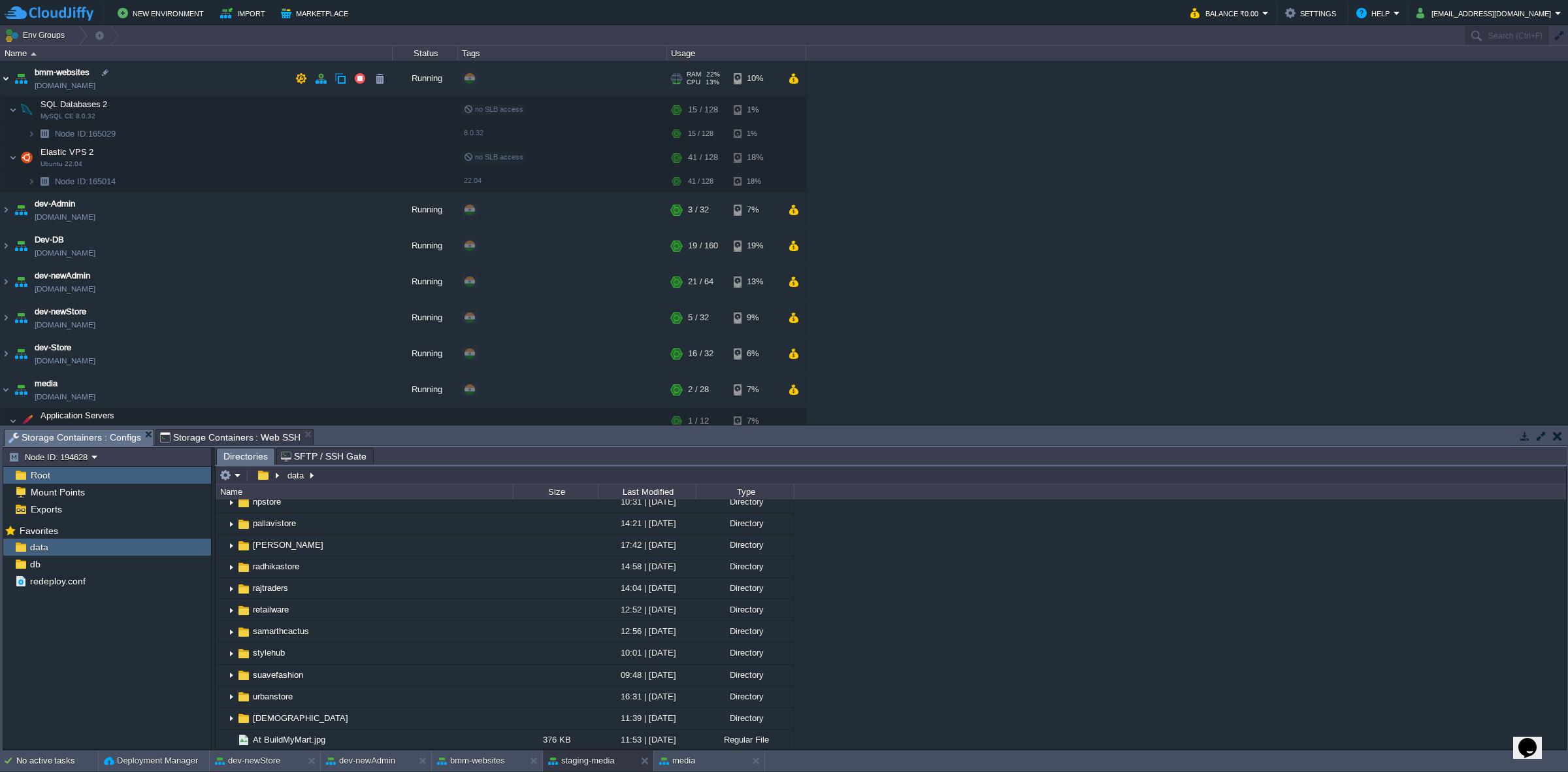
click at [3, 84] on img at bounding box center [6, 78] width 10 height 35
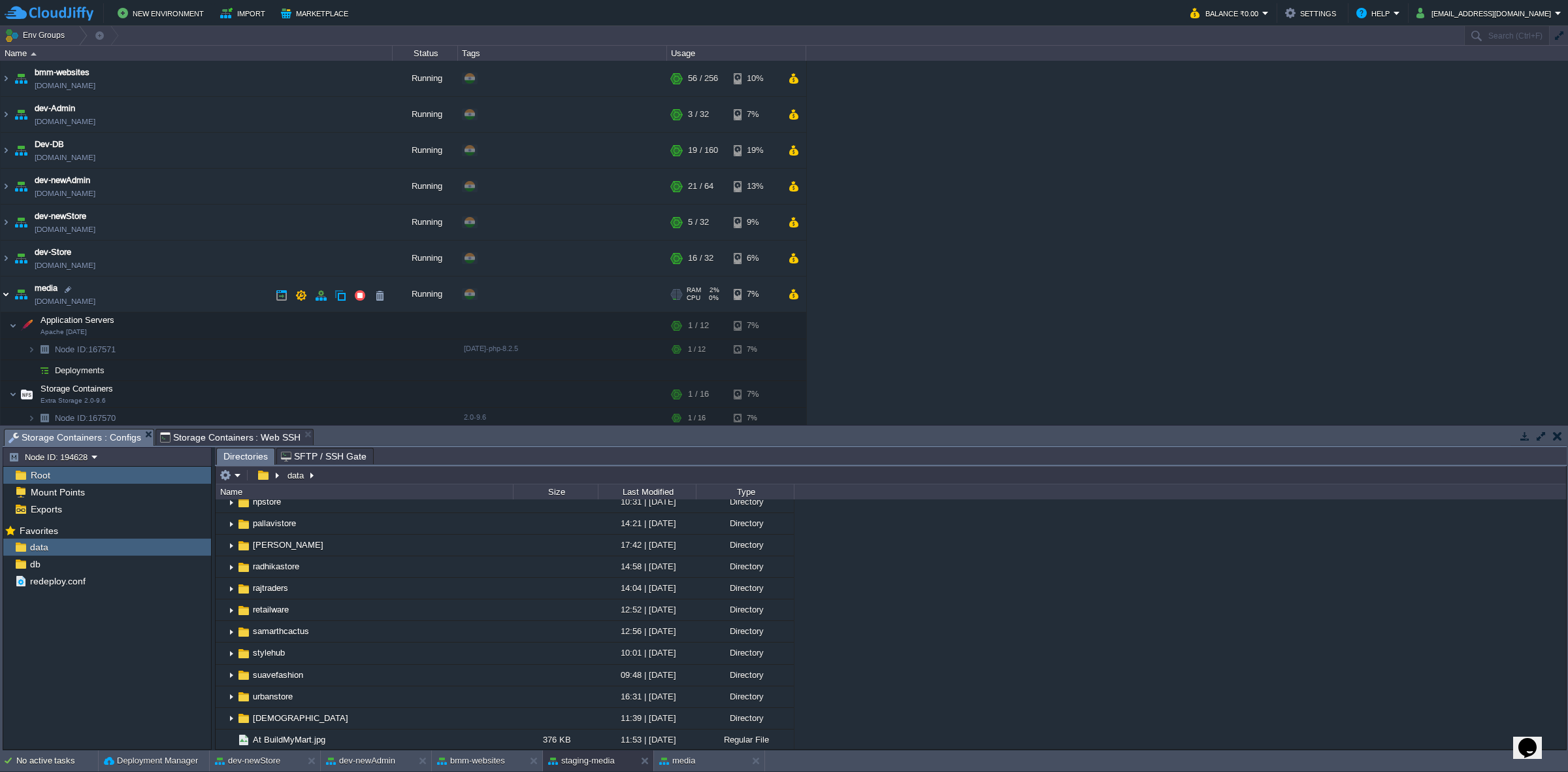
click at [8, 302] on img at bounding box center [6, 294] width 10 height 35
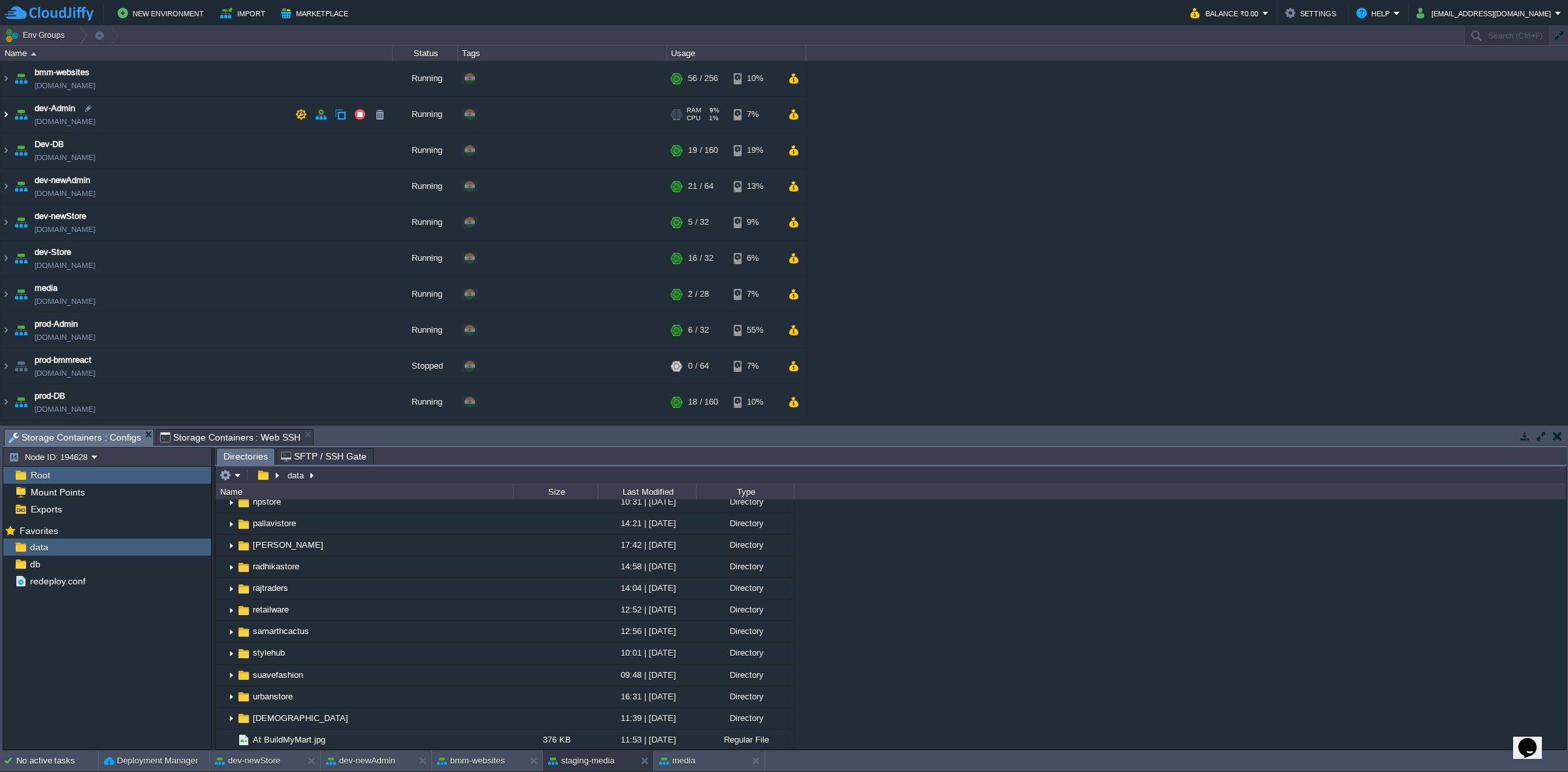
click at [5, 115] on img at bounding box center [6, 114] width 10 height 35
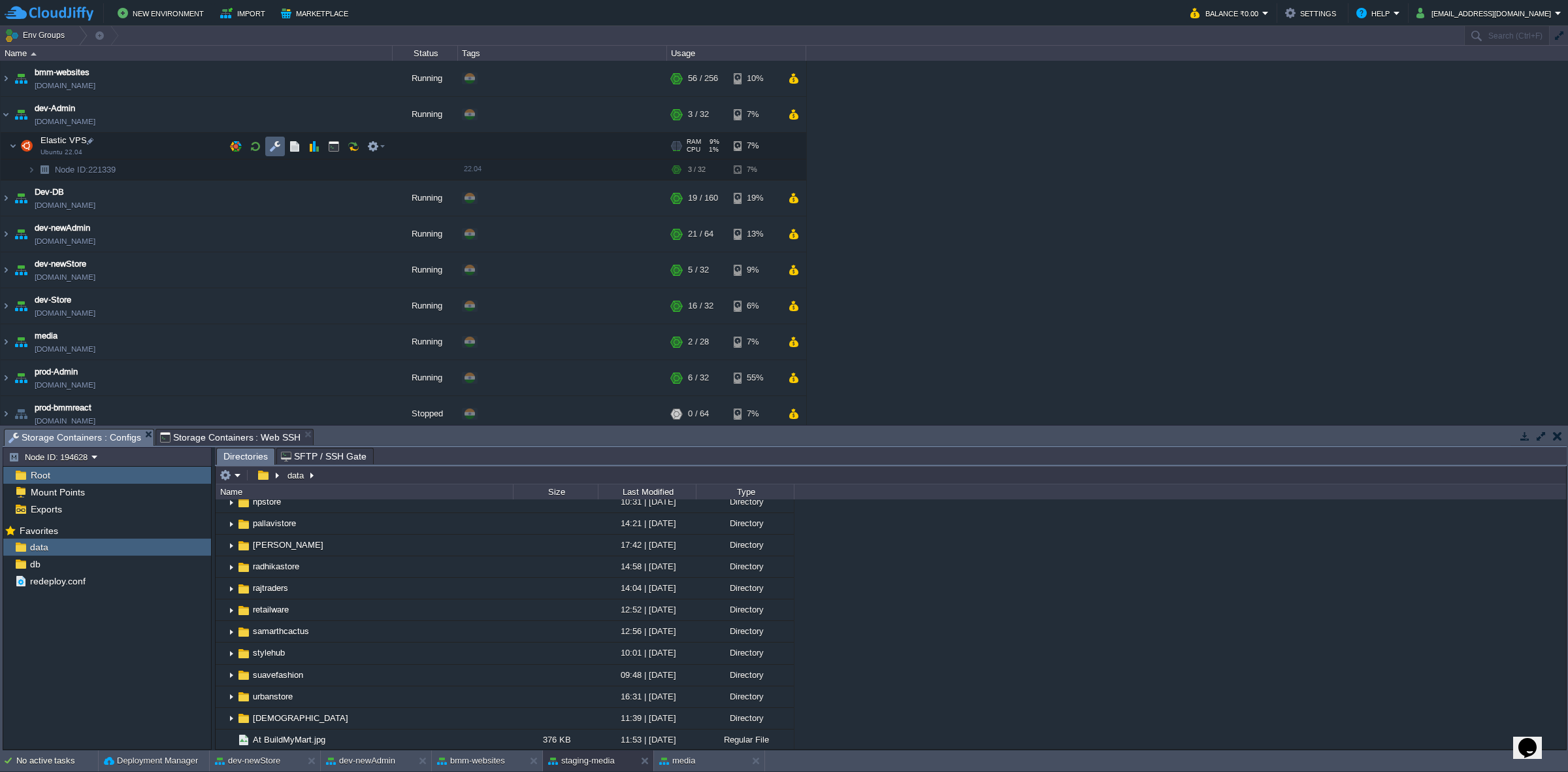
click at [269, 151] on button "button" at bounding box center [275, 147] width 11 height 11
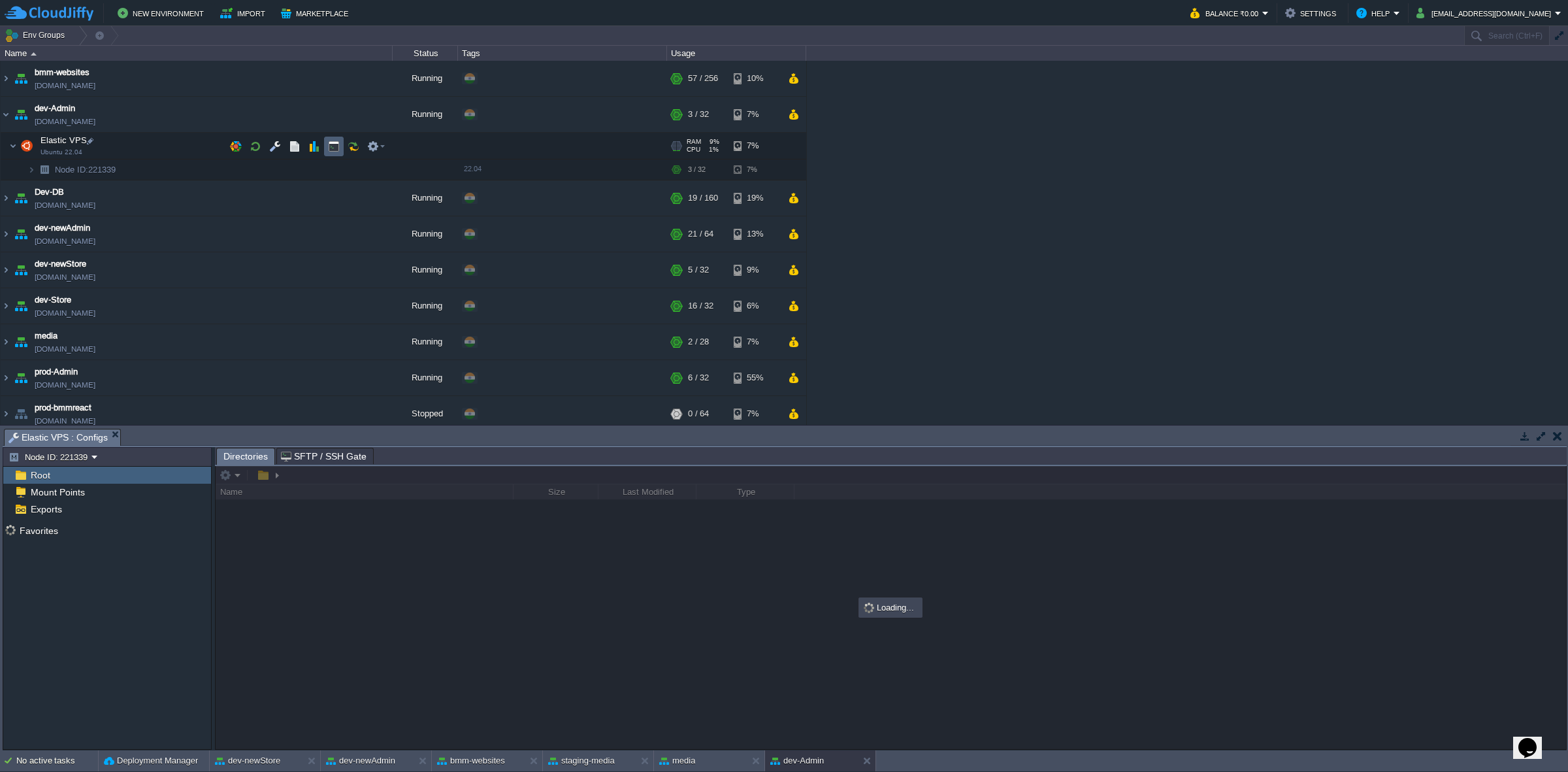
click at [326, 151] on td at bounding box center [334, 147] width 20 height 20
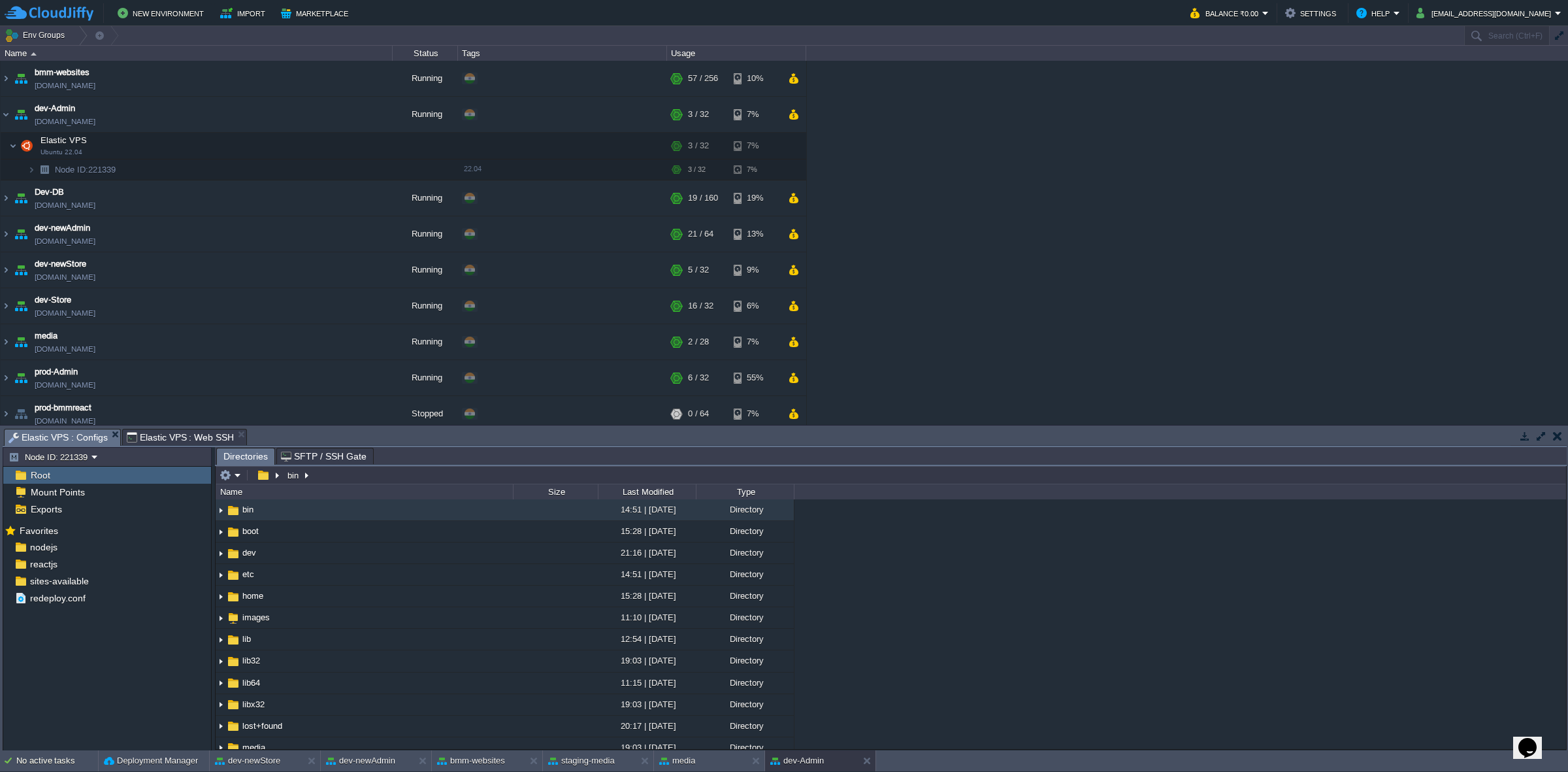
click at [78, 430] on span "Elastic VPS : Configs" at bounding box center [58, 437] width 99 height 16
click at [99, 478] on div "reactjs" at bounding box center [107, 564] width 207 height 17
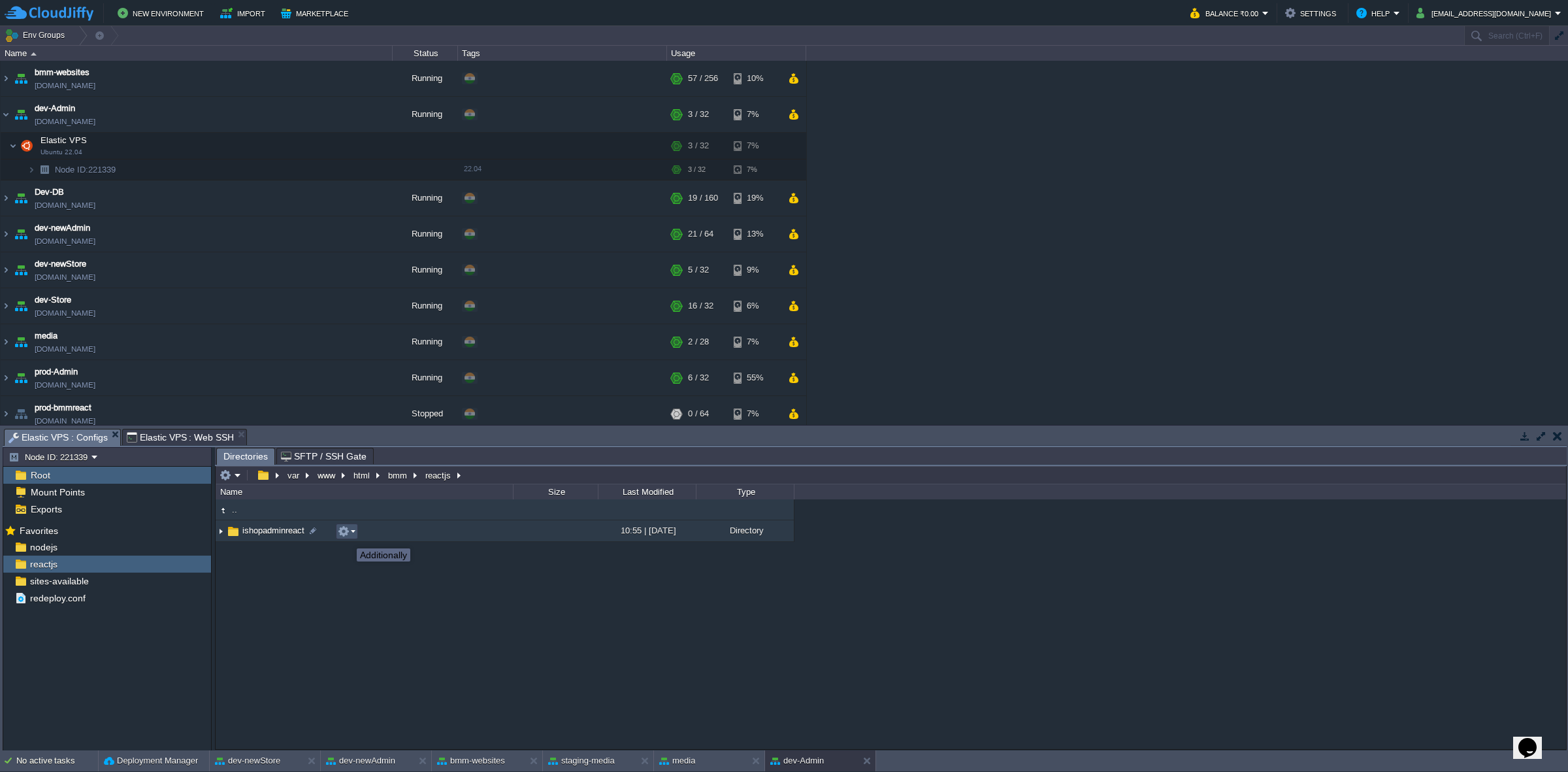
click at [347, 478] on button "button" at bounding box center [343, 531] width 11 height 11
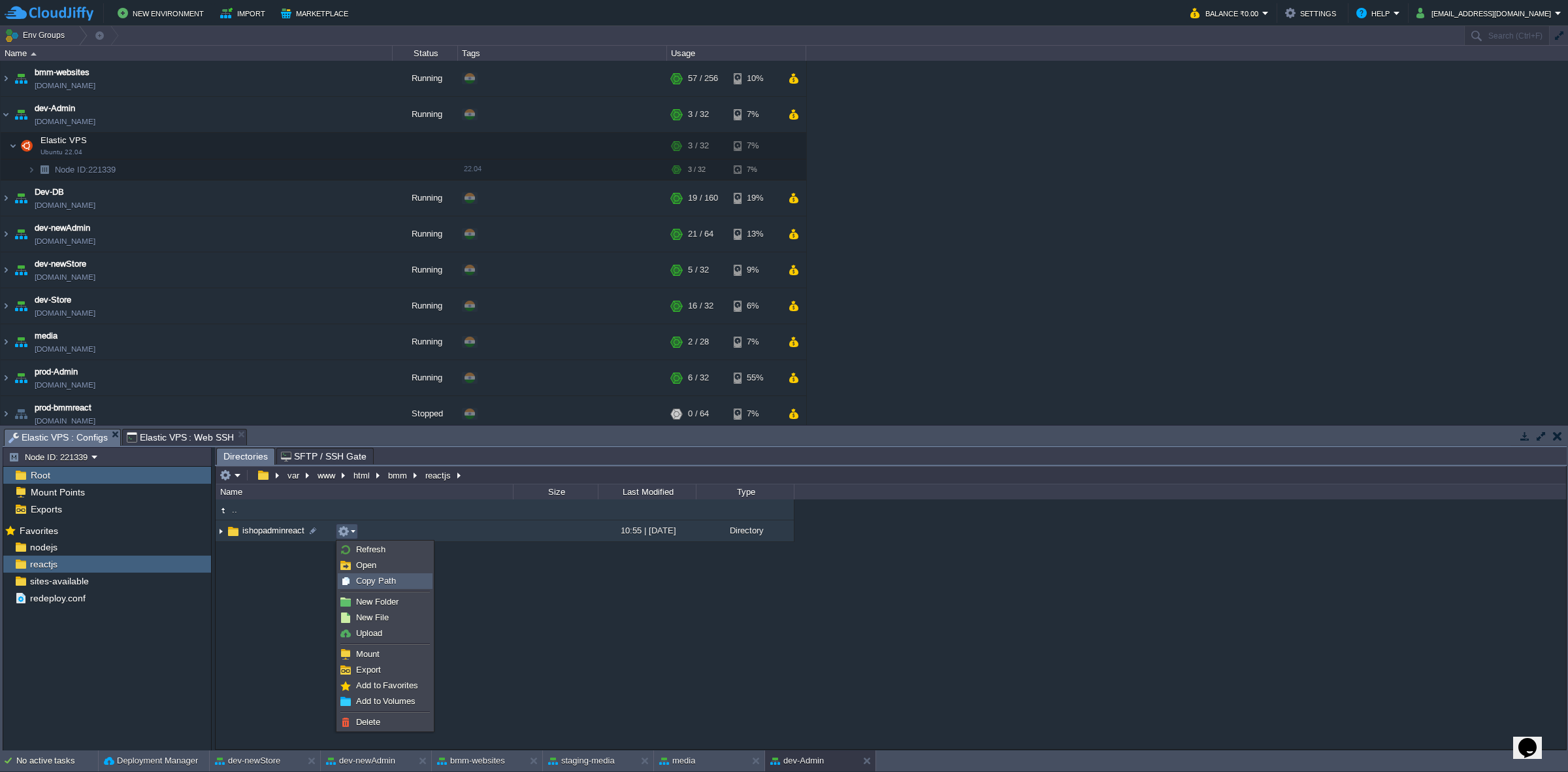
click at [356, 478] on span "Copy Path" at bounding box center [376, 581] width 40 height 10
type textarea "/var/www/html/bmm/reactjs/ishopadminreact"
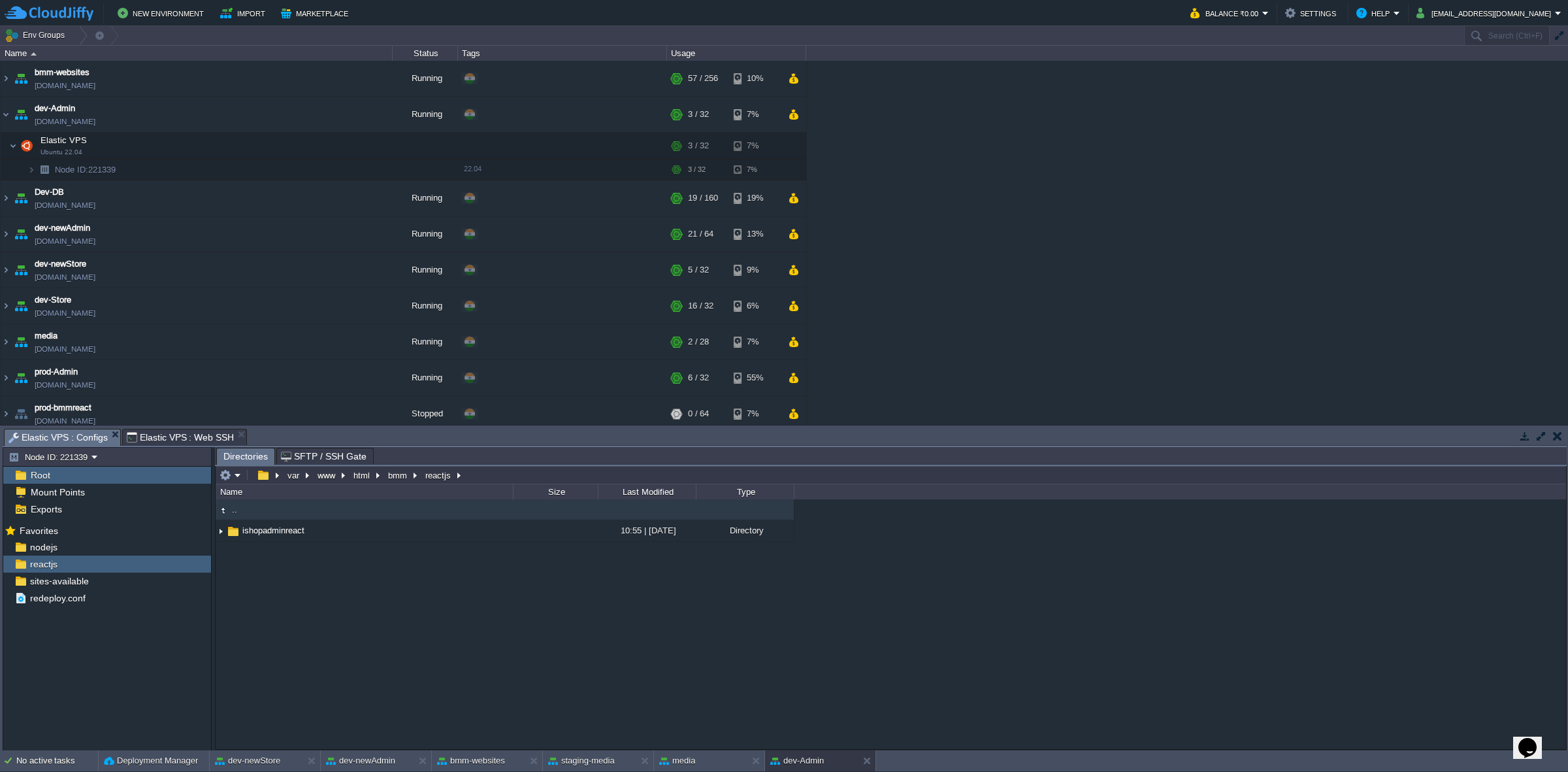
type input "#000000"
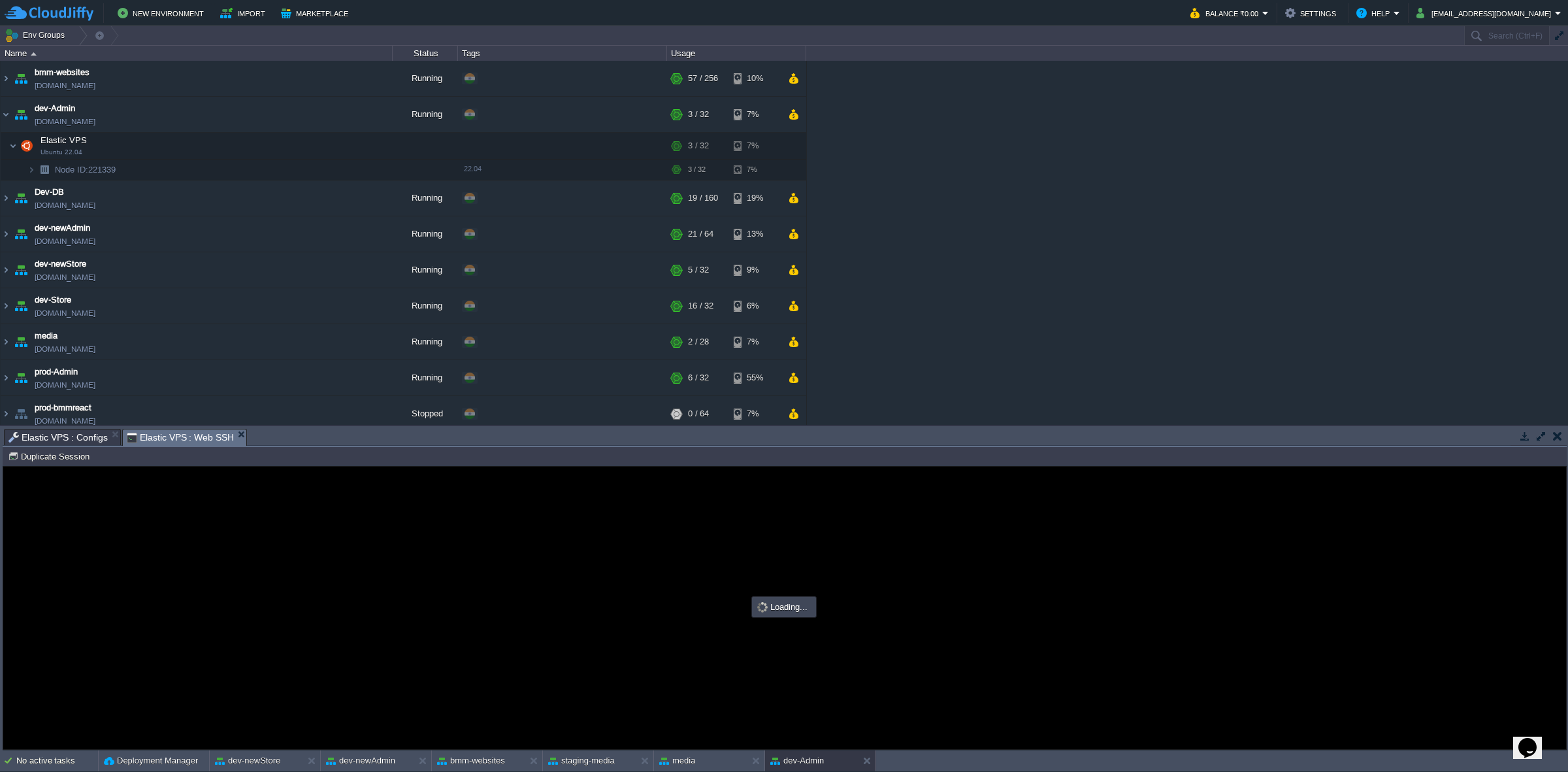
click at [200, 440] on span "Elastic VPS : Web SSH" at bounding box center [180, 437] width 108 height 16
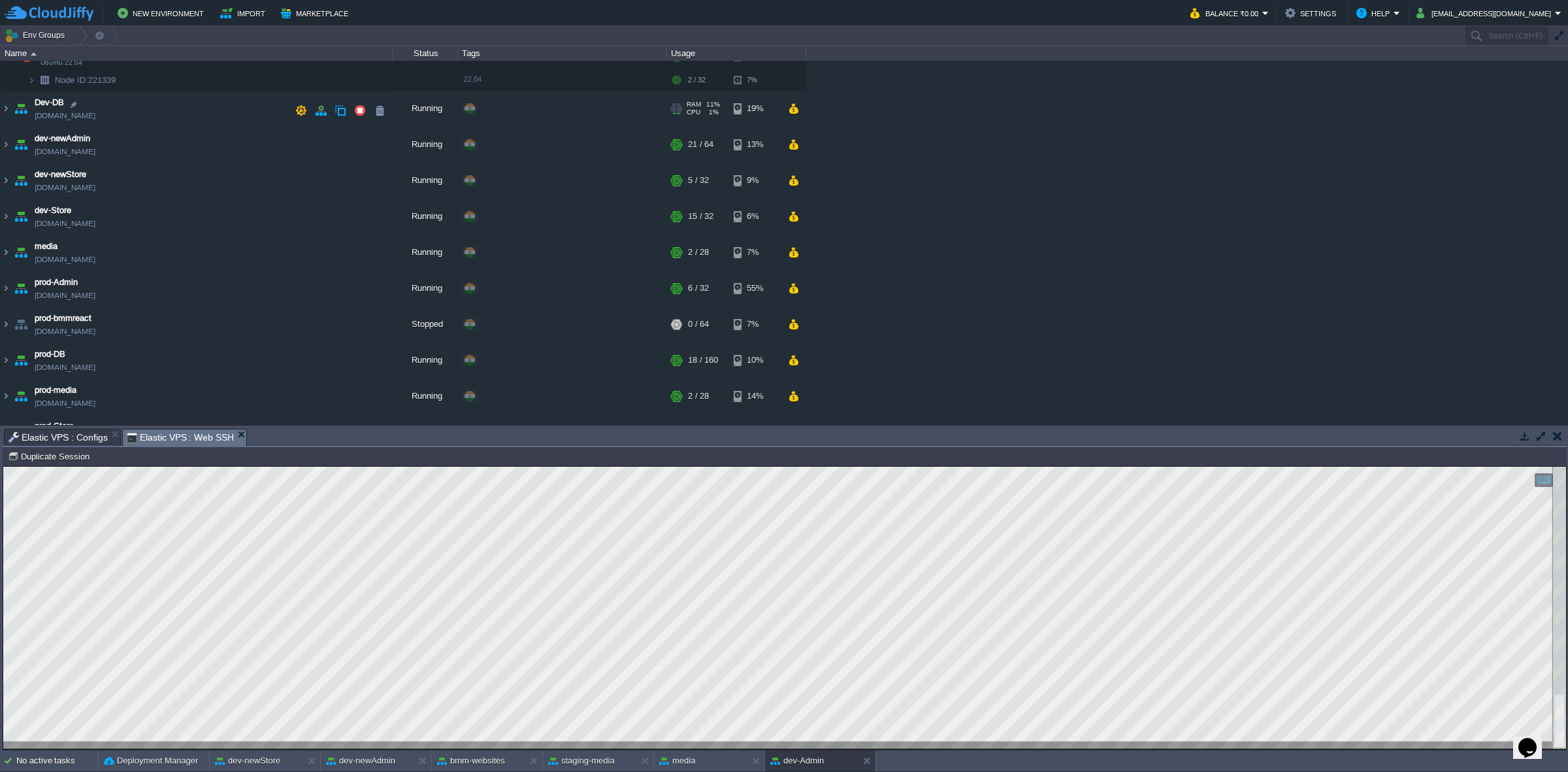
scroll to position [89, 0]
click at [10, 216] on img at bounding box center [6, 217] width 10 height 35
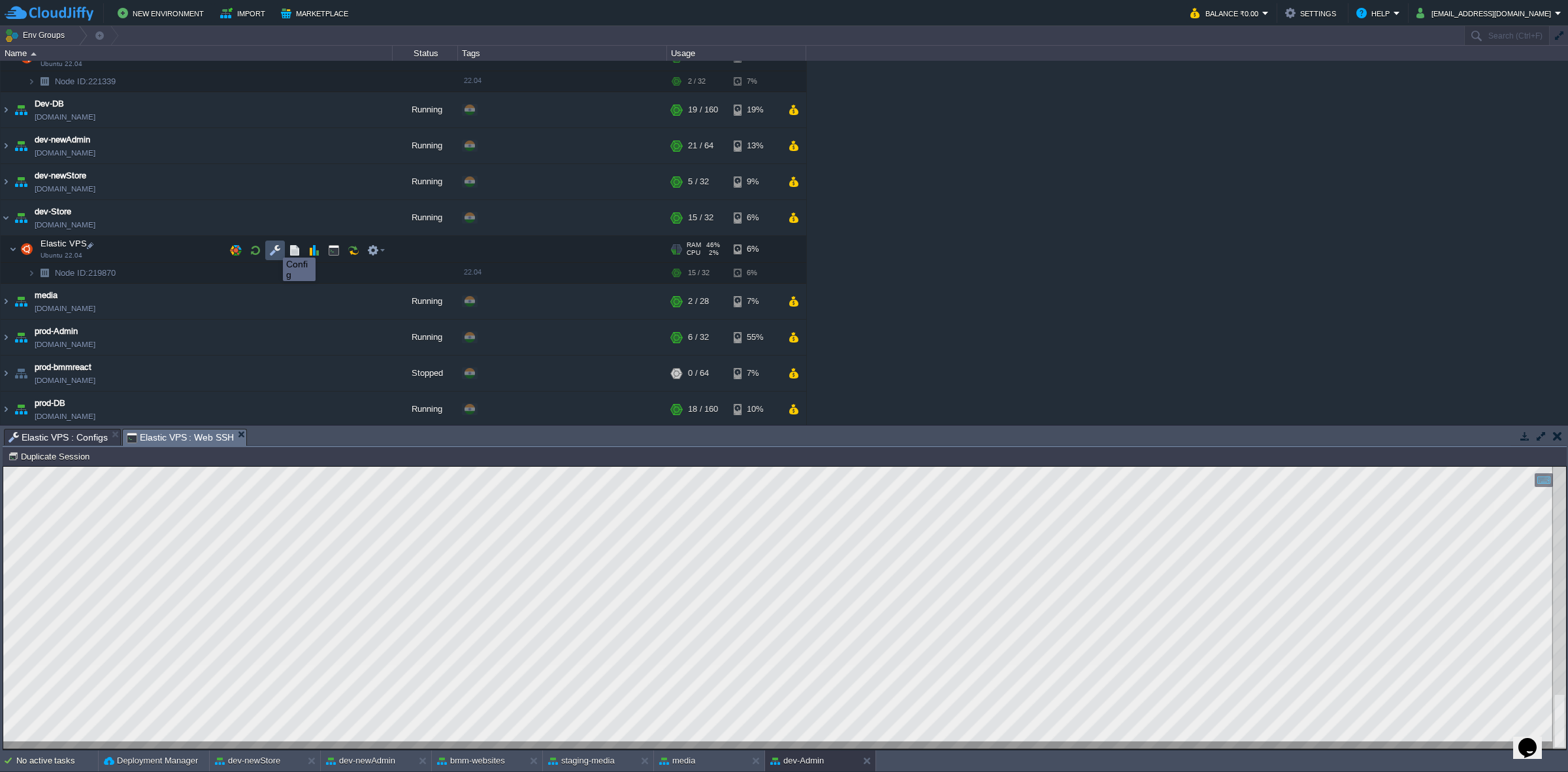
click at [273, 246] on button "button" at bounding box center [275, 250] width 11 height 11
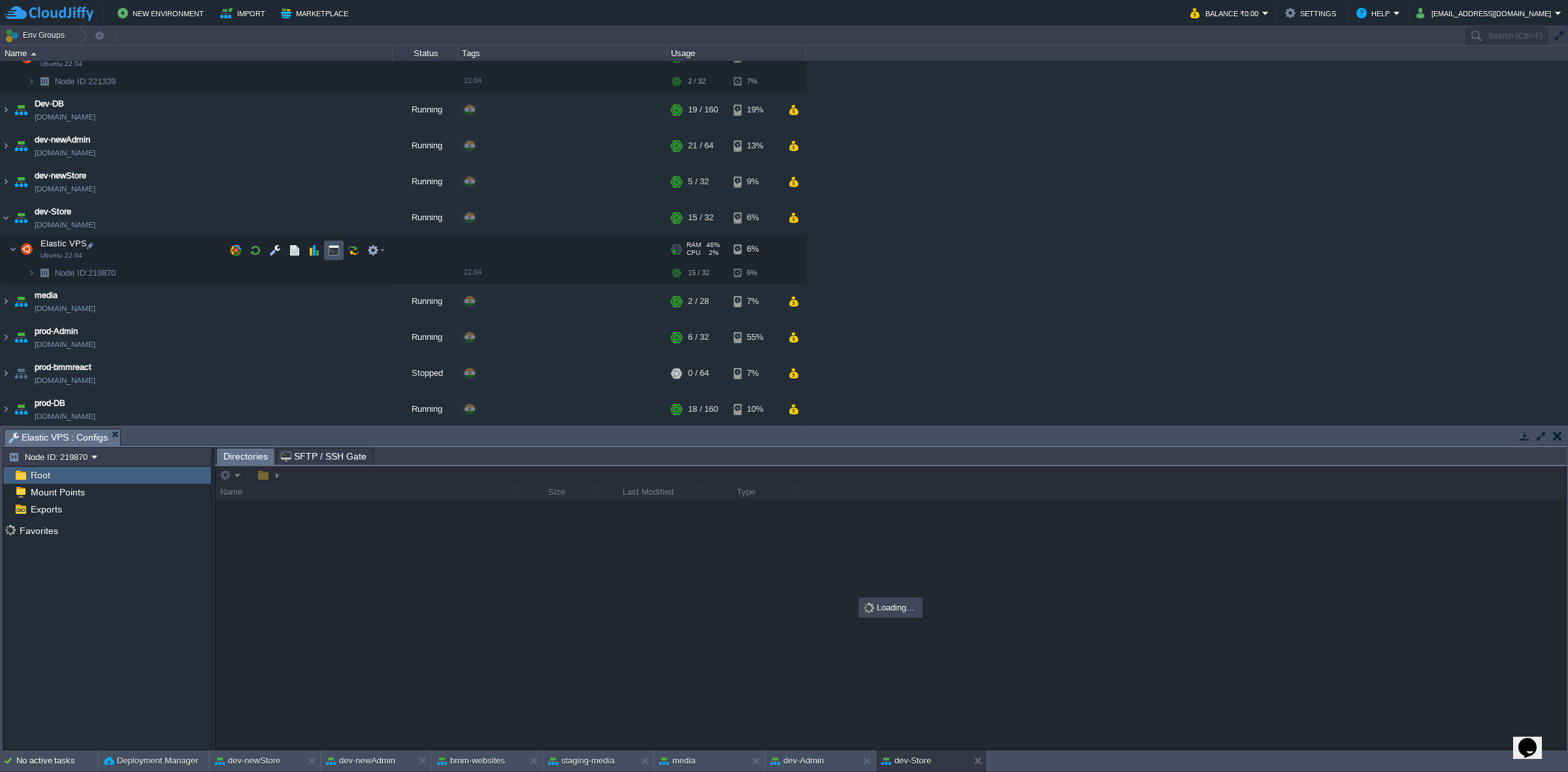
click at [339, 252] on button "button" at bounding box center [334, 250] width 11 height 11
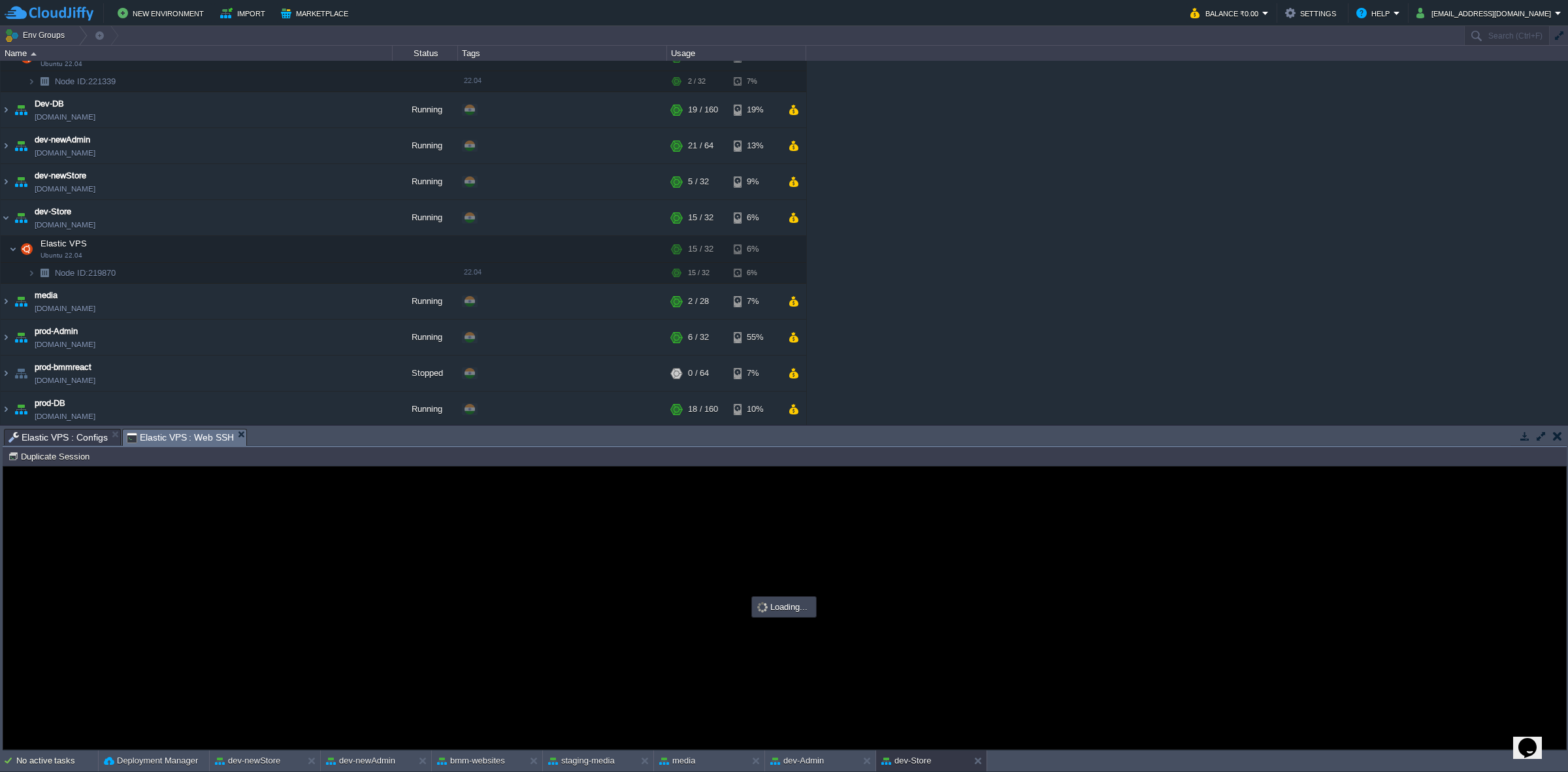
click at [88, 431] on span "Elastic VPS : Configs" at bounding box center [58, 437] width 99 height 15
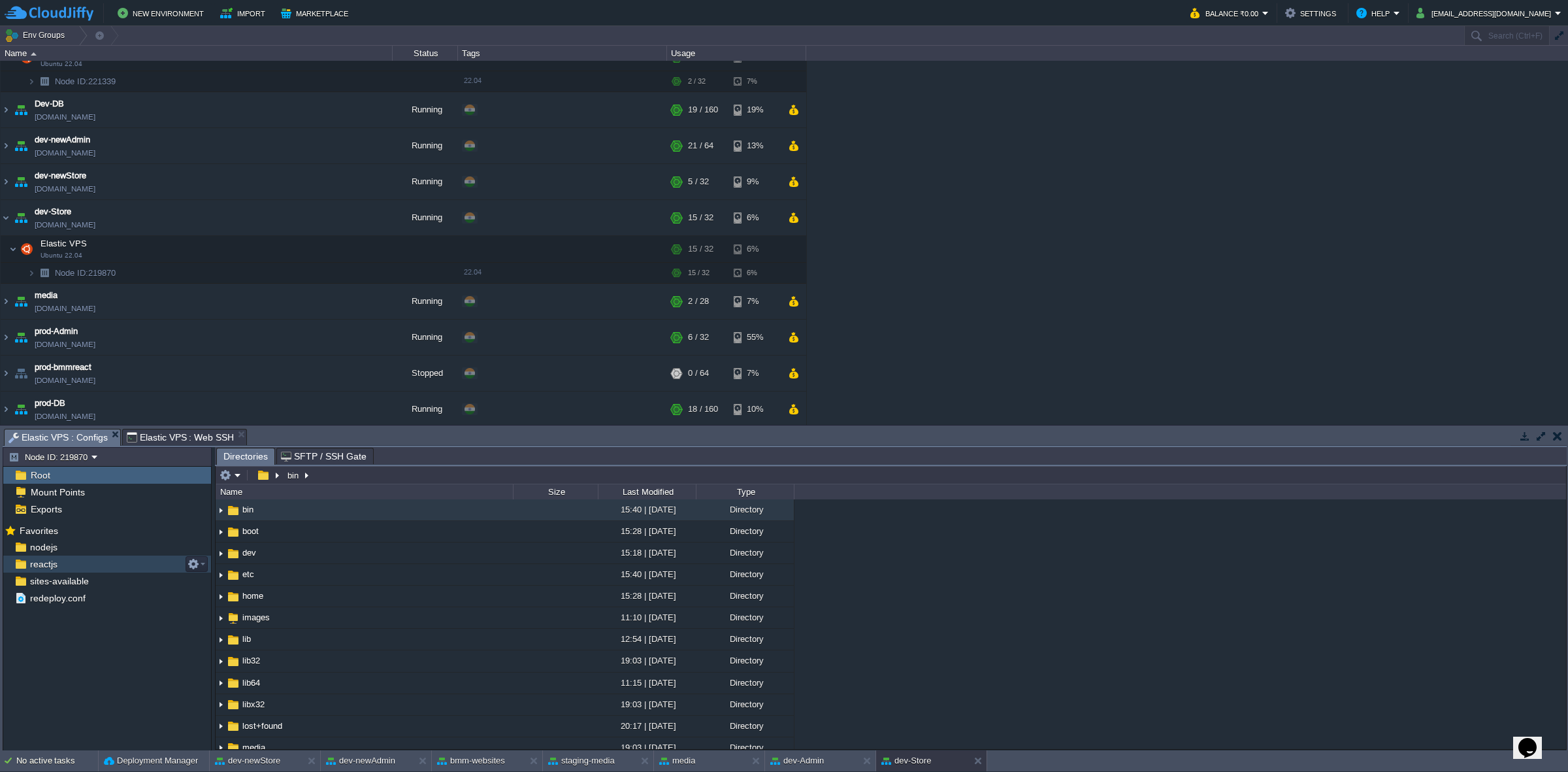
scroll to position [0, 0]
click at [69, 478] on div "nodejs" at bounding box center [107, 547] width 207 height 17
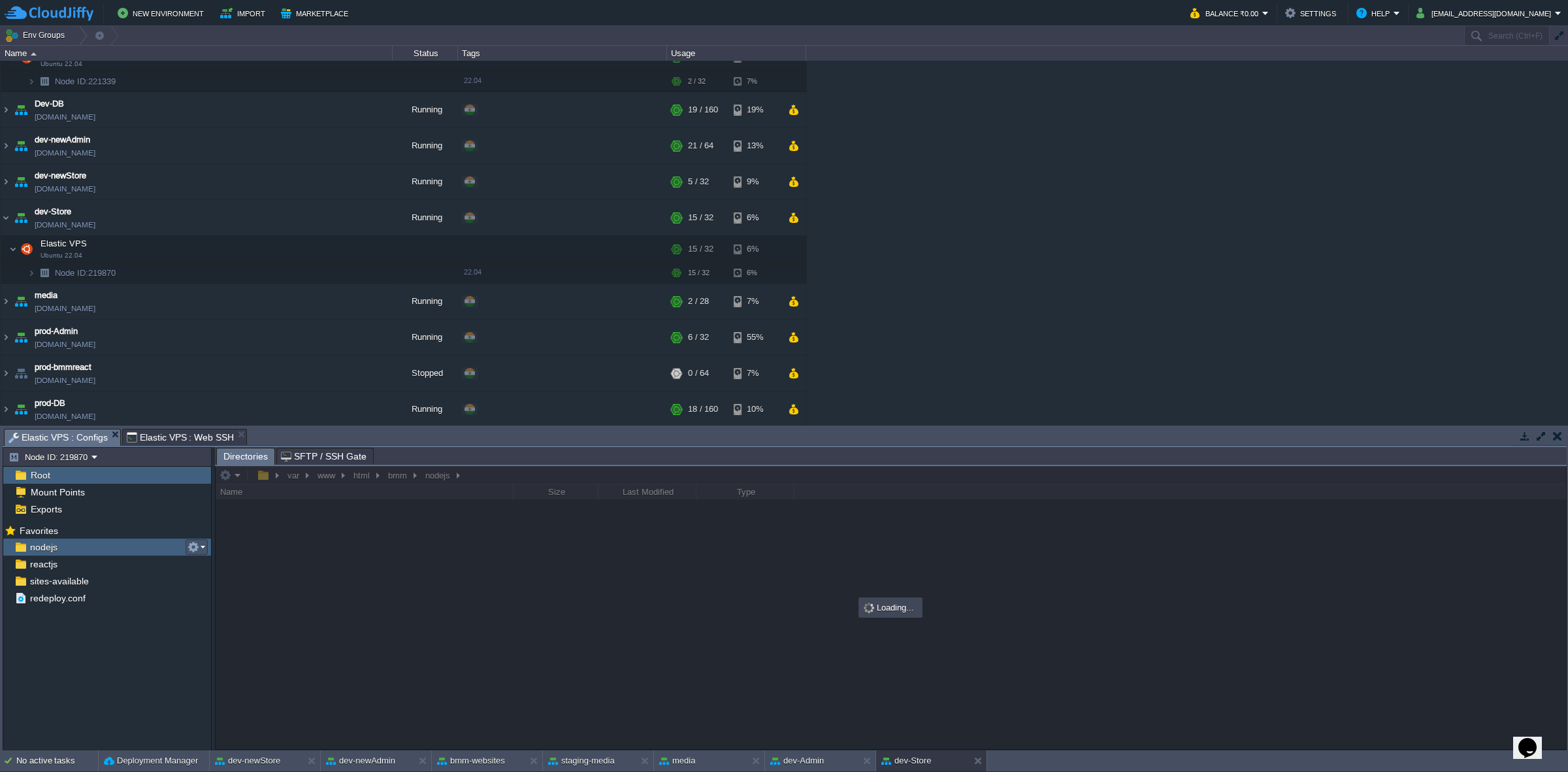
click at [197, 478] on button "button" at bounding box center [193, 547] width 11 height 11
click at [209, 478] on span "Copy Path" at bounding box center [225, 565] width 40 height 10
type textarea "/var/www/html/bmm/nodejs"
type input "#000000"
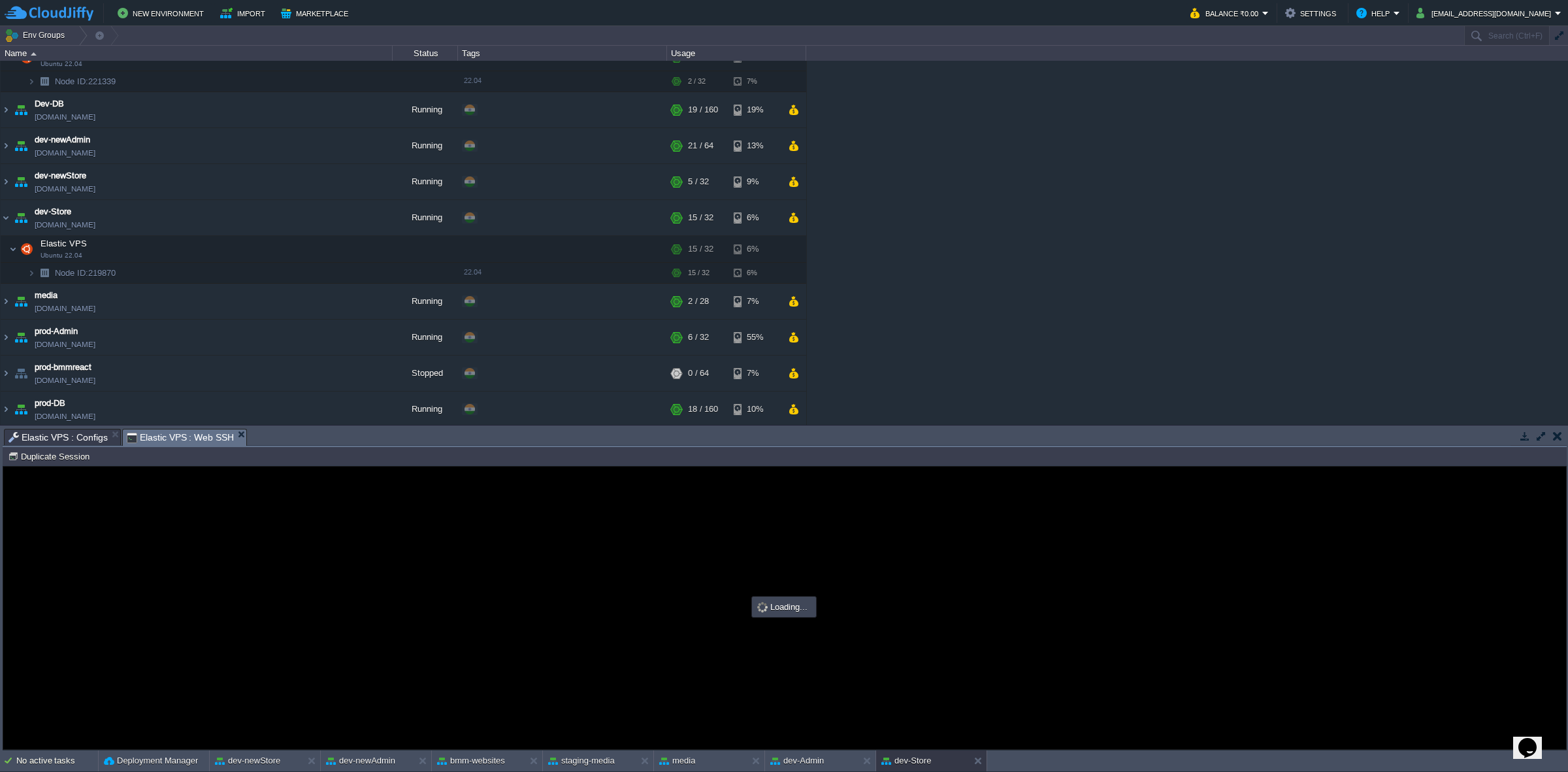
click at [194, 437] on span "Elastic VPS : Web SSH" at bounding box center [180, 437] width 108 height 16
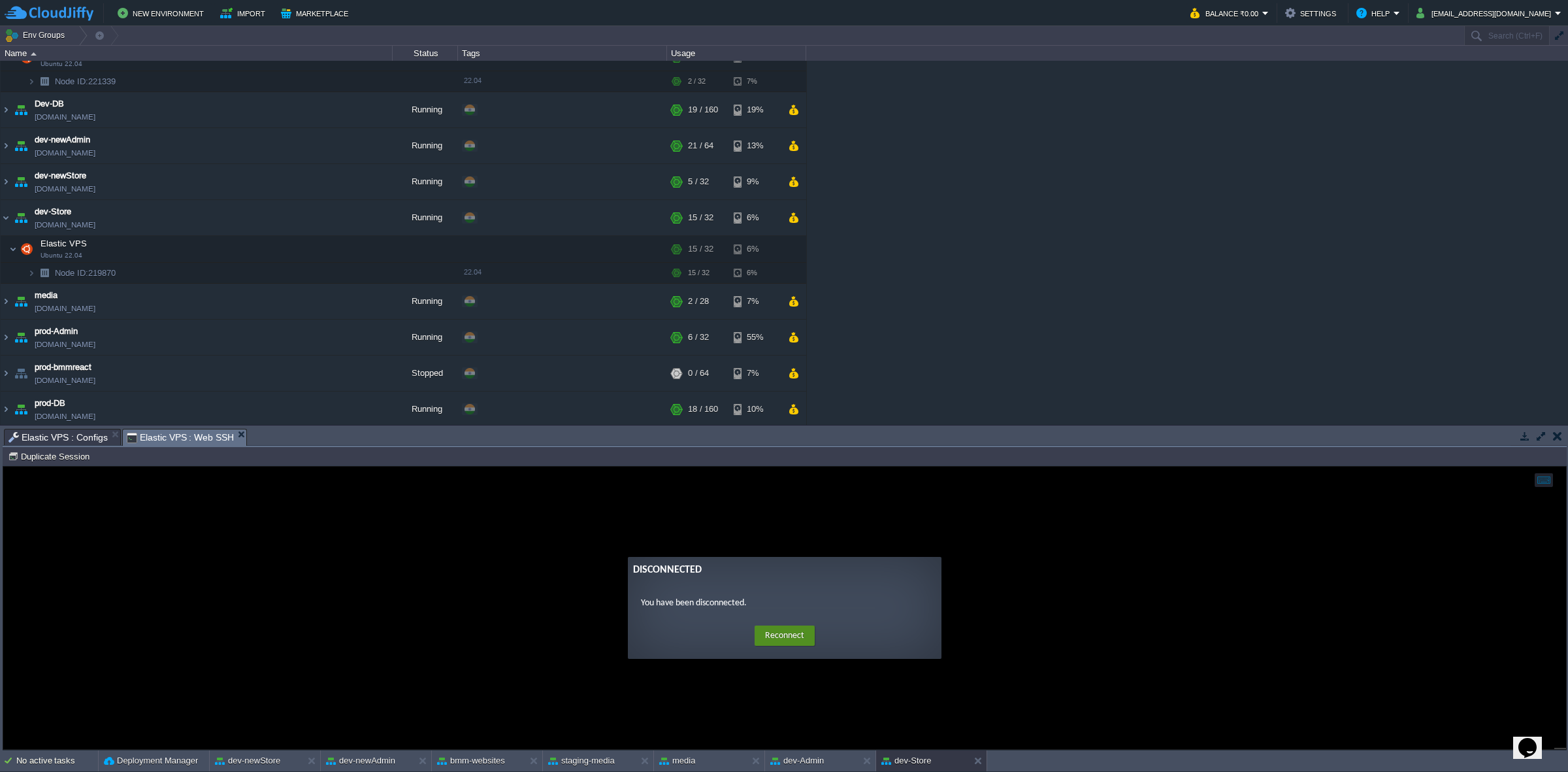
click at [779, 478] on button "Reconnect" at bounding box center [784, 636] width 60 height 21
